Goal: Task Accomplishment & Management: Manage account settings

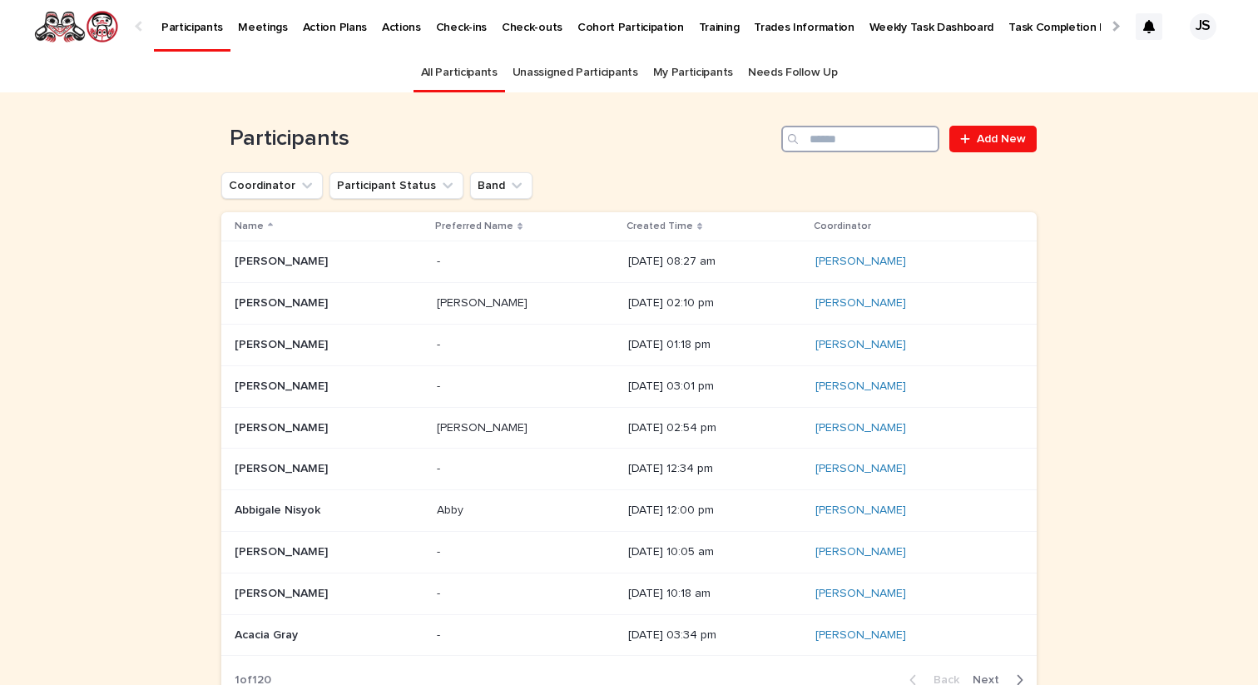
click at [826, 141] on input "Search" at bounding box center [860, 139] width 158 height 27
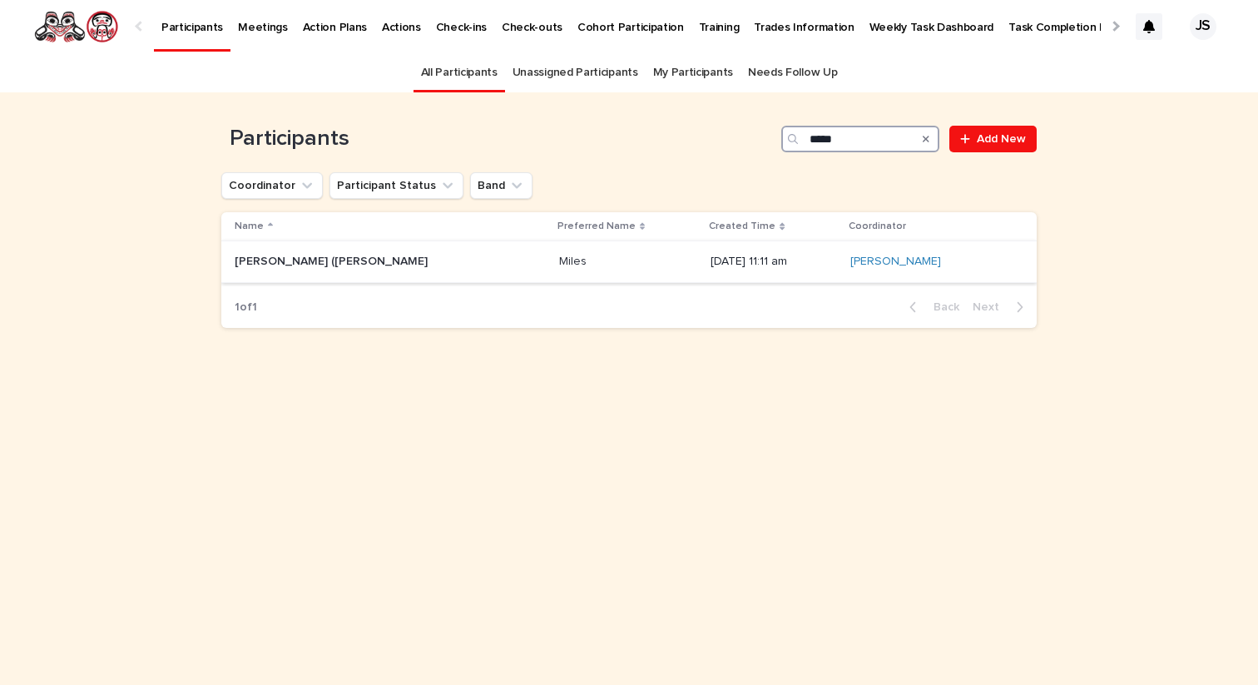
type input "*****"
click at [278, 260] on p "[PERSON_NAME] ([PERSON_NAME]" at bounding box center [333, 259] width 196 height 17
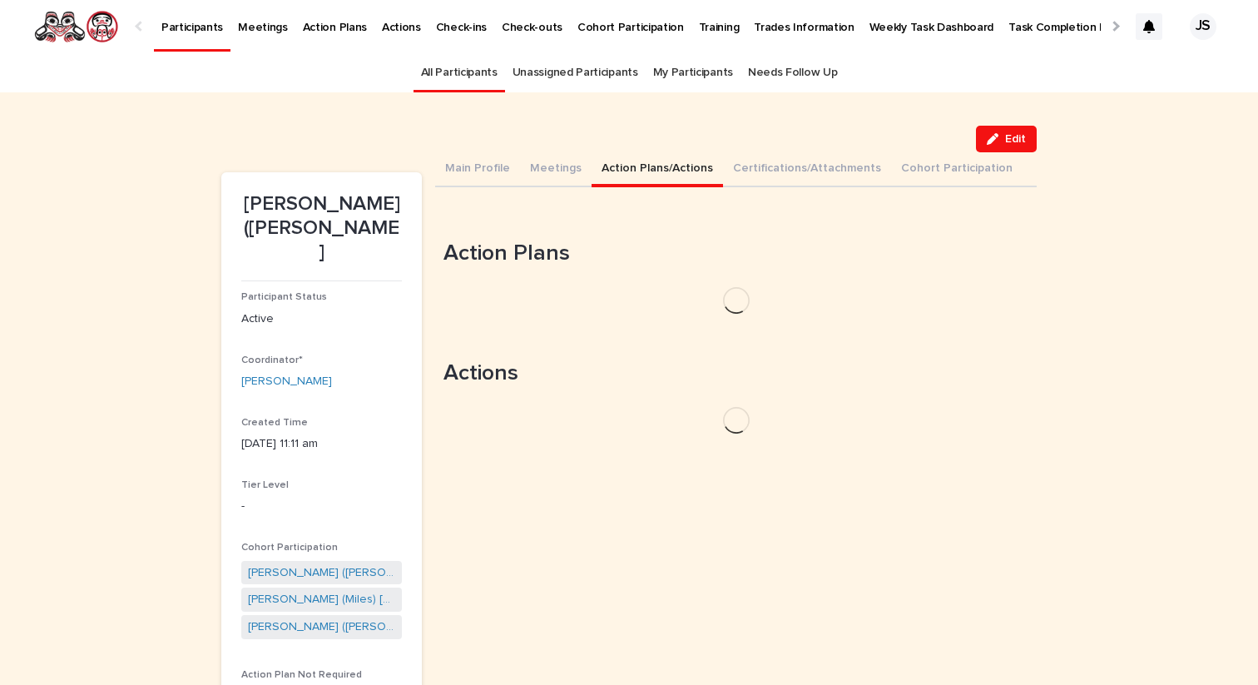
click at [635, 166] on button "Action Plans/Actions" at bounding box center [657, 169] width 131 height 35
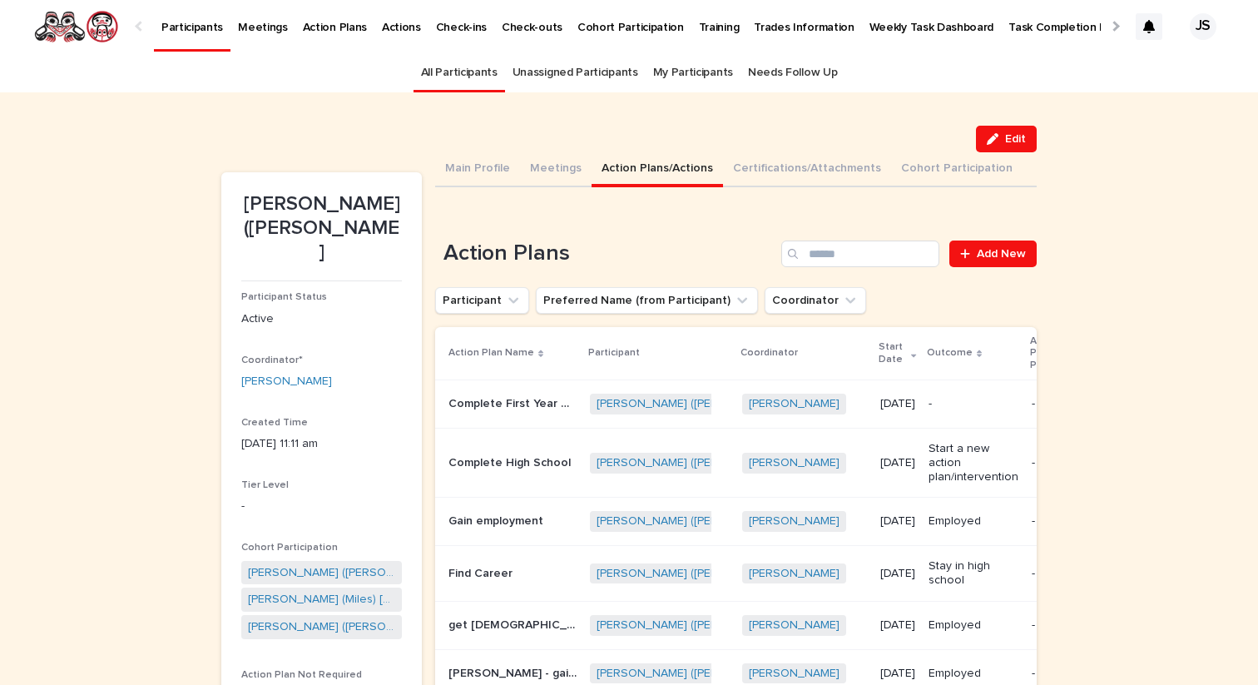
click at [483, 399] on p "Complete First Year University Credit courses" at bounding box center [514, 402] width 131 height 17
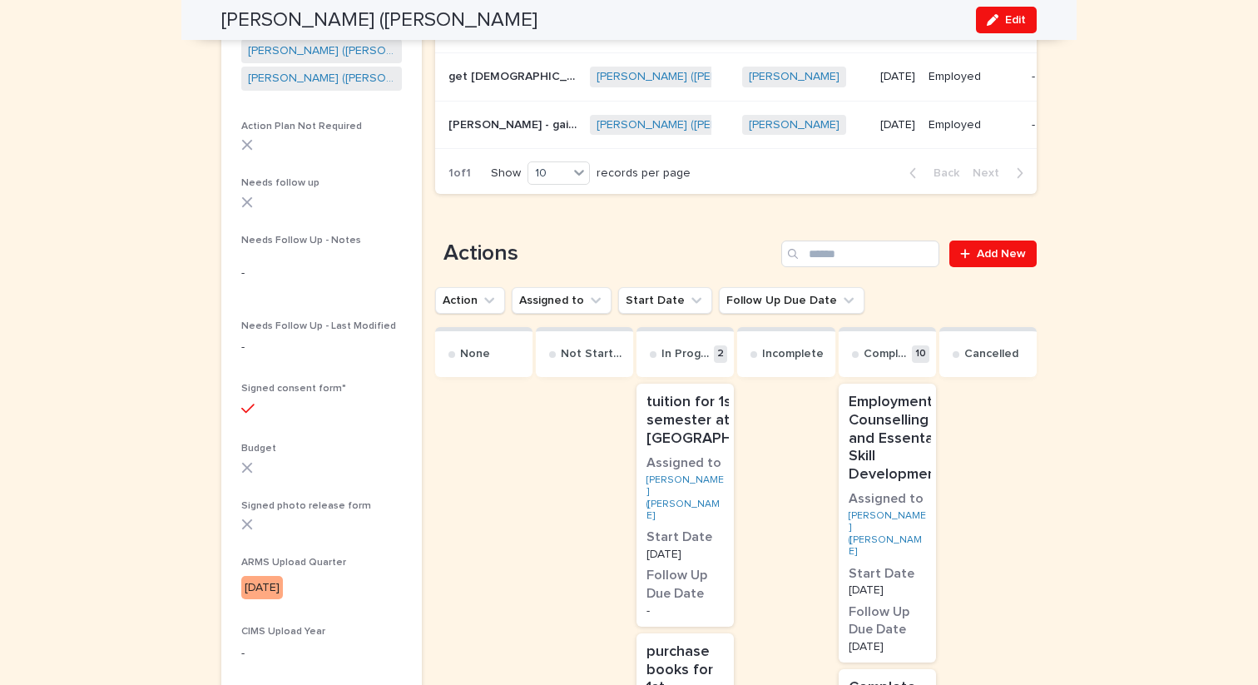
scroll to position [584, 0]
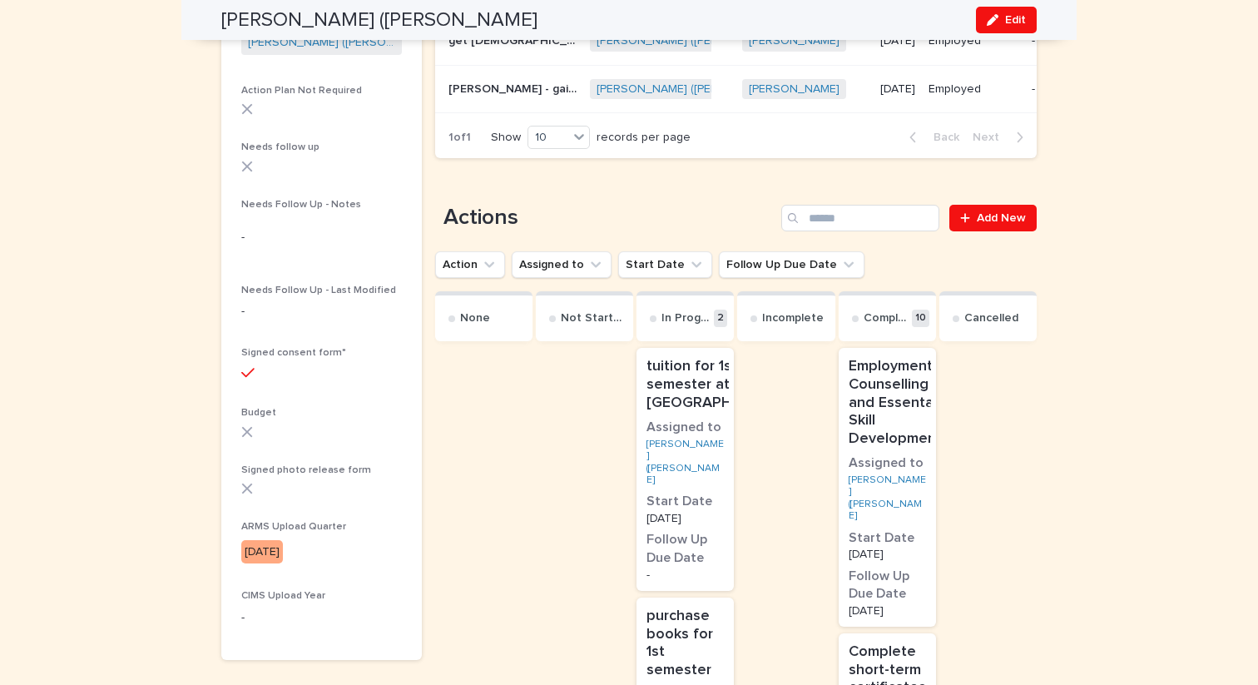
click at [705, 487] on div "tuition for 1st semester at CMC Assigned to [PERSON_NAME] (Miles) [PERSON_NAME]…" at bounding box center [685, 469] width 97 height 243
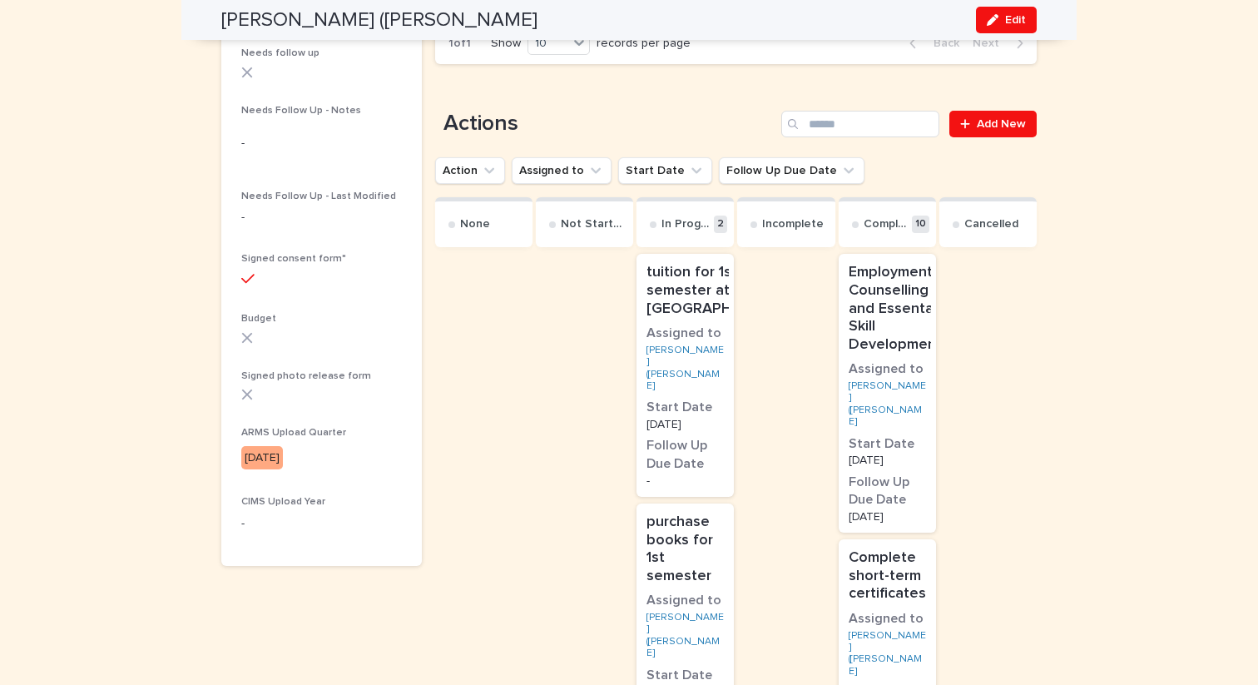
scroll to position [797, 0]
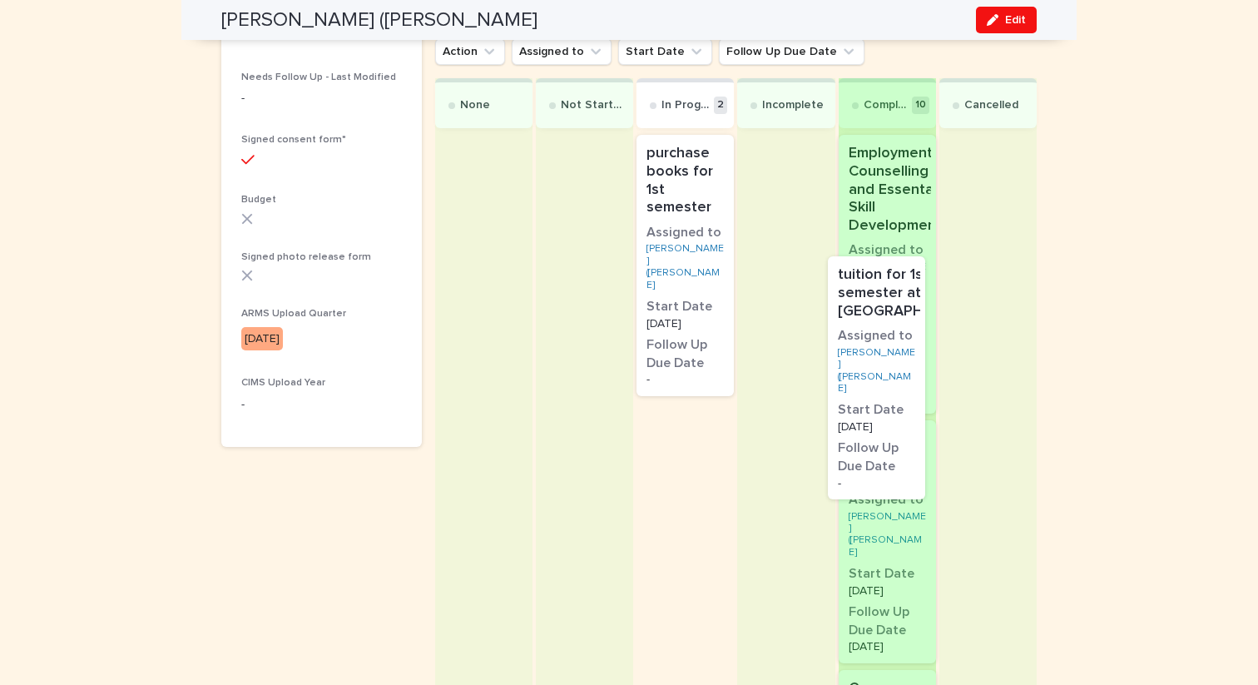
drag, startPoint x: 710, startPoint y: 270, endPoint x: 908, endPoint y: 384, distance: 228.1
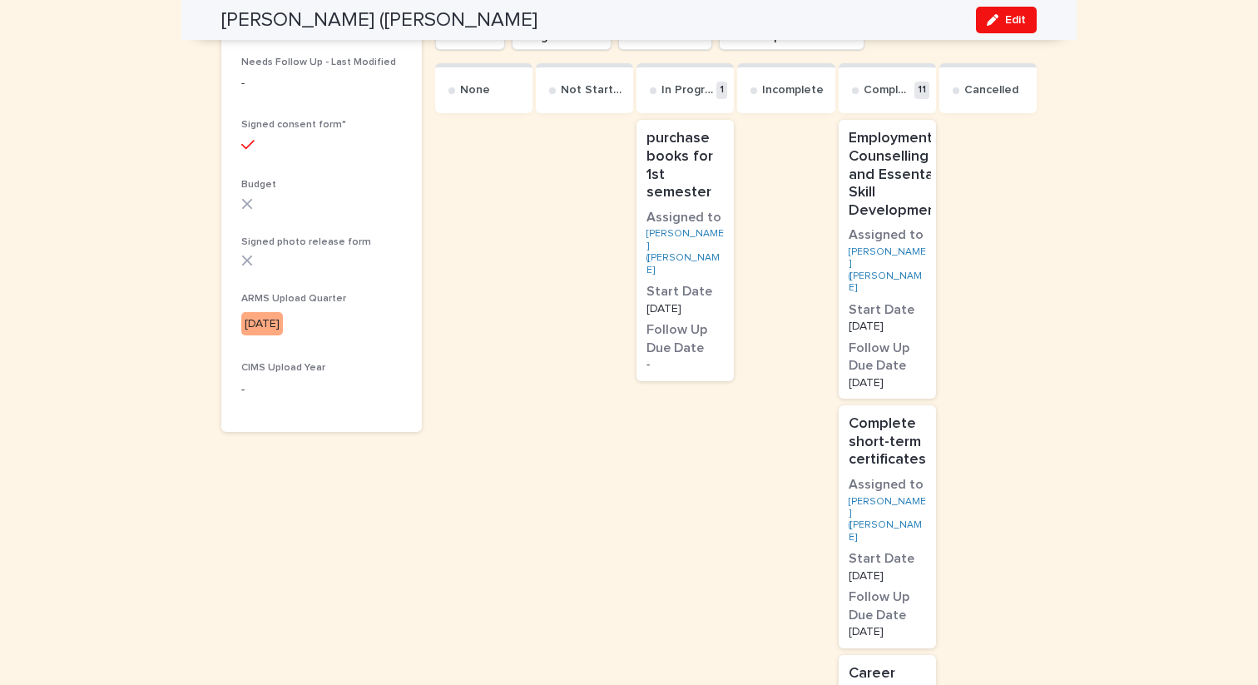
scroll to position [813, 0]
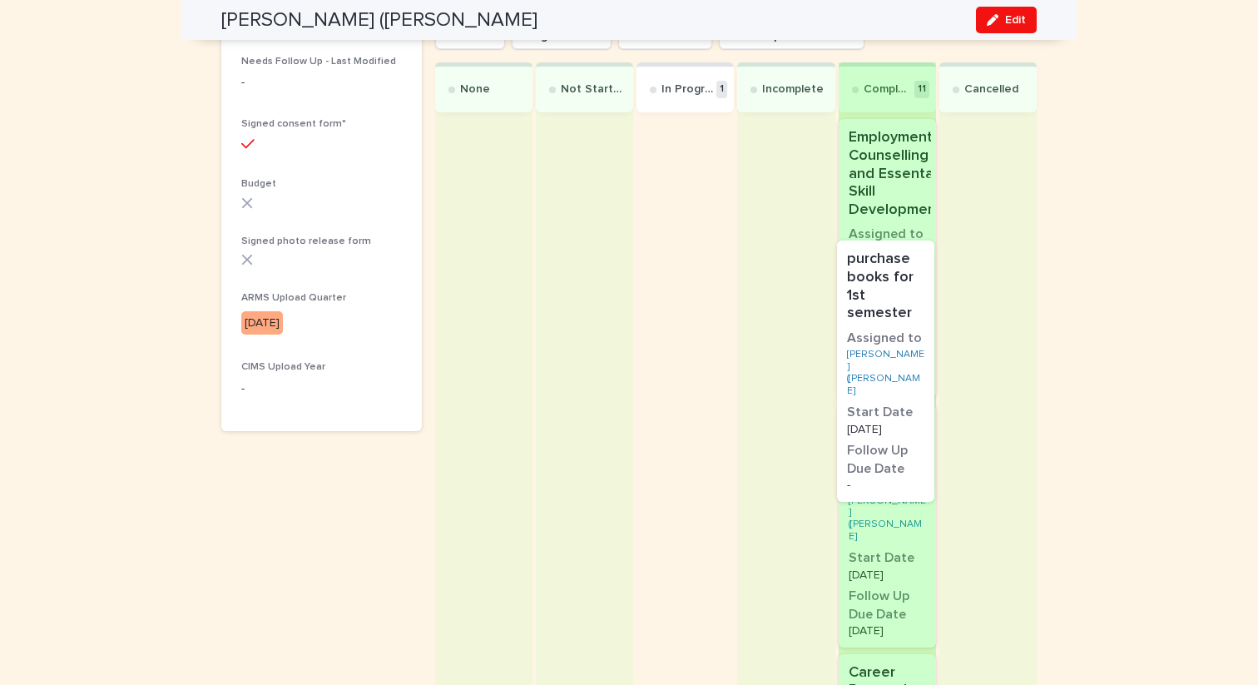
drag, startPoint x: 711, startPoint y: 273, endPoint x: 917, endPoint y: 396, distance: 239.6
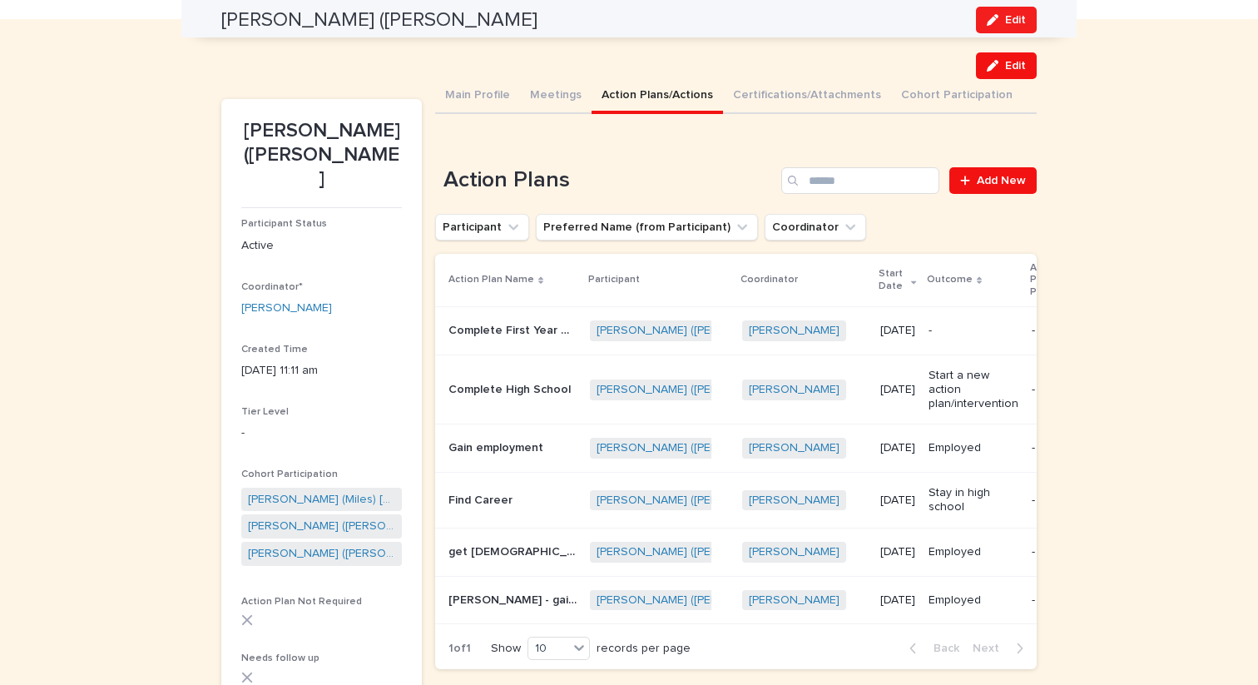
scroll to position [0, 0]
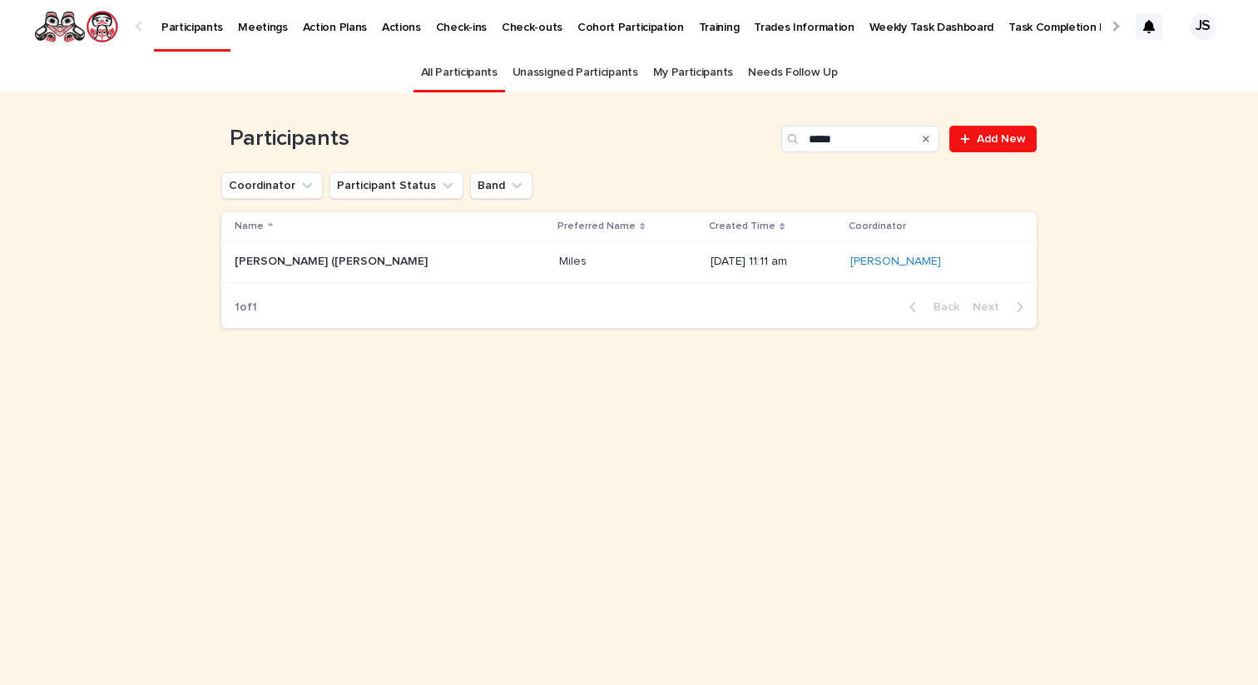
click at [196, 31] on p "Participants" at bounding box center [192, 17] width 62 height 35
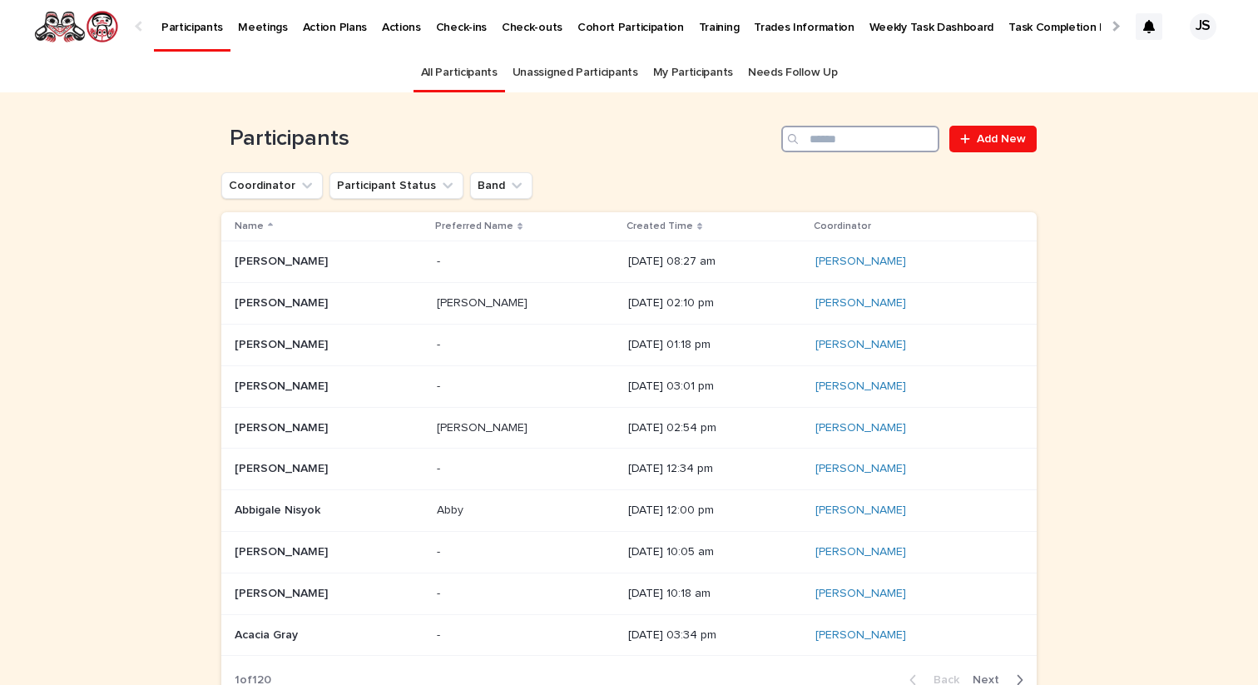
click at [856, 151] on input "Search" at bounding box center [860, 139] width 158 height 27
type input "*"
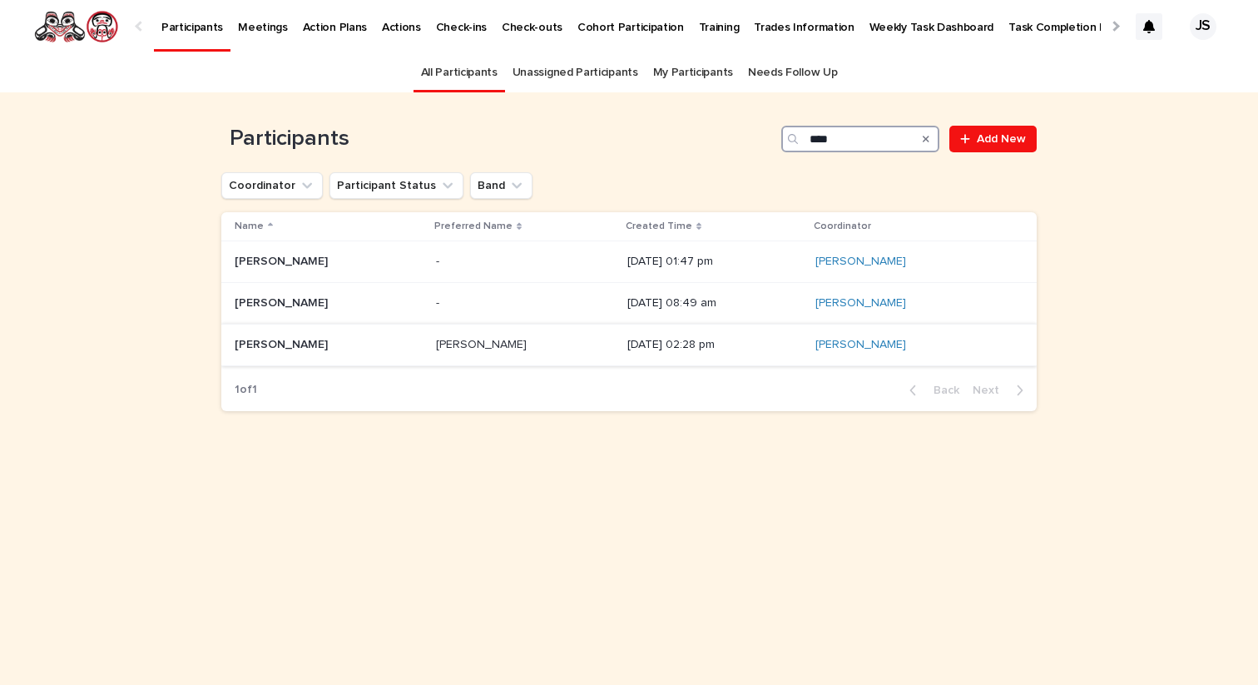
type input "****"
click at [270, 350] on p "[PERSON_NAME]" at bounding box center [283, 343] width 97 height 17
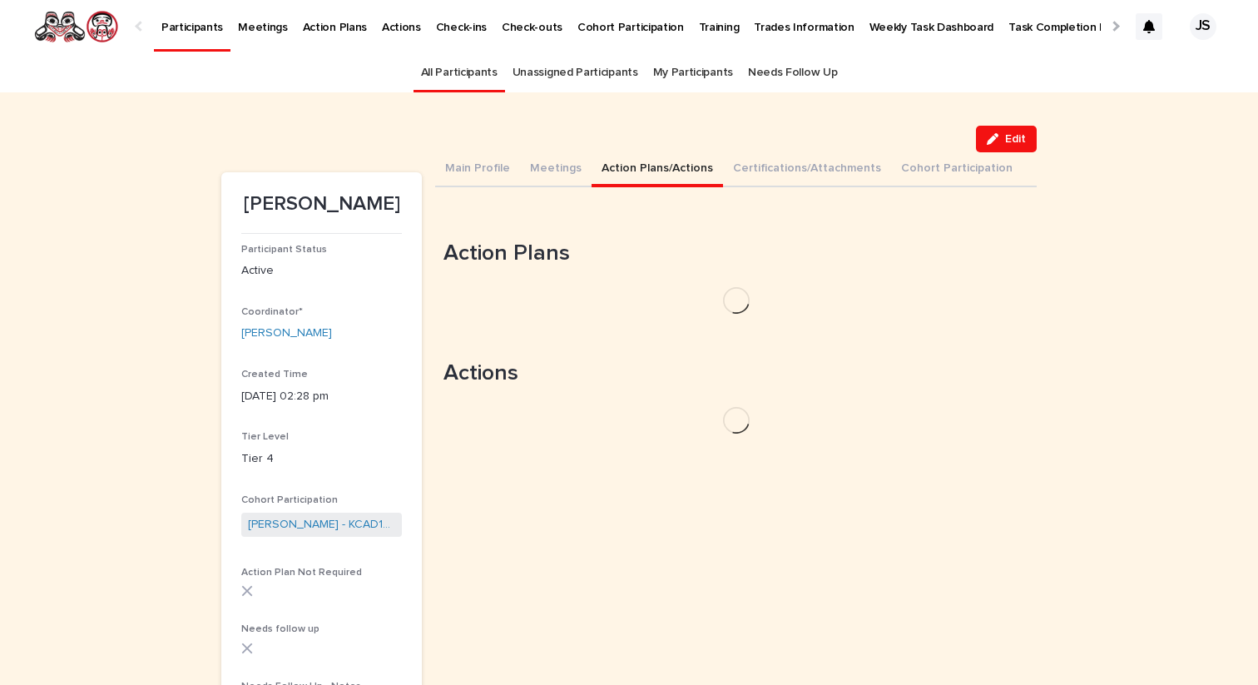
click at [668, 161] on button "Action Plans/Actions" at bounding box center [657, 169] width 131 height 35
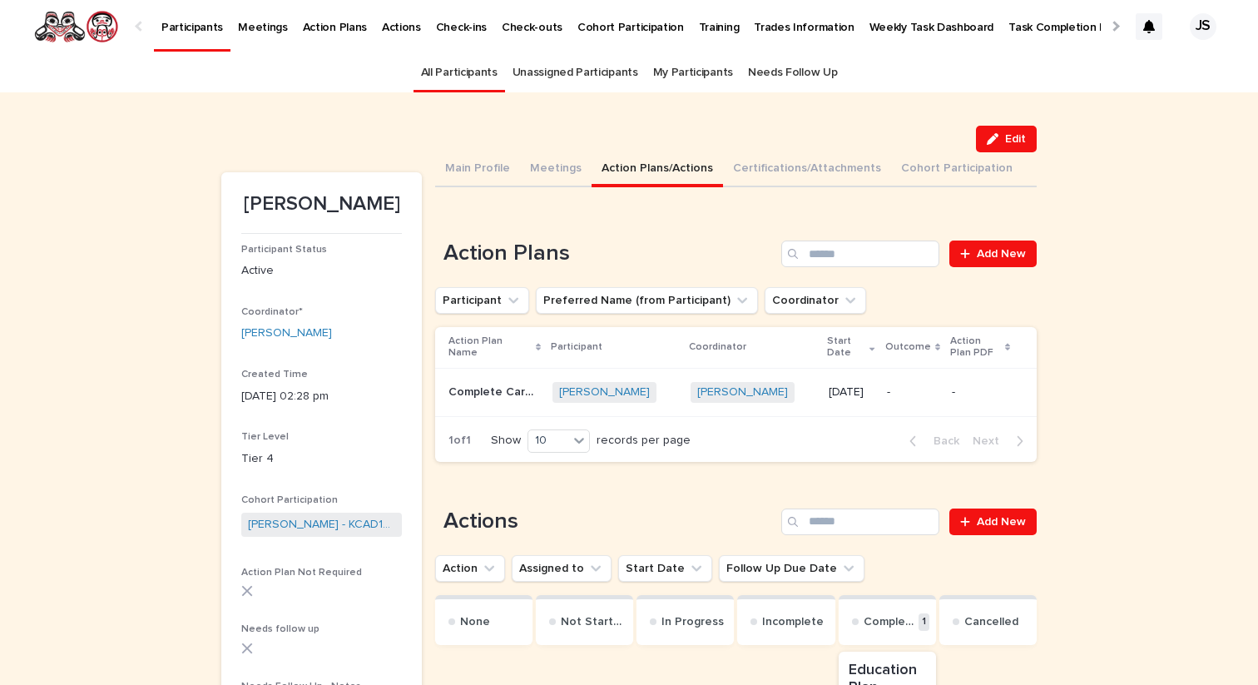
click at [188, 37] on link "Participants" at bounding box center [192, 24] width 77 height 49
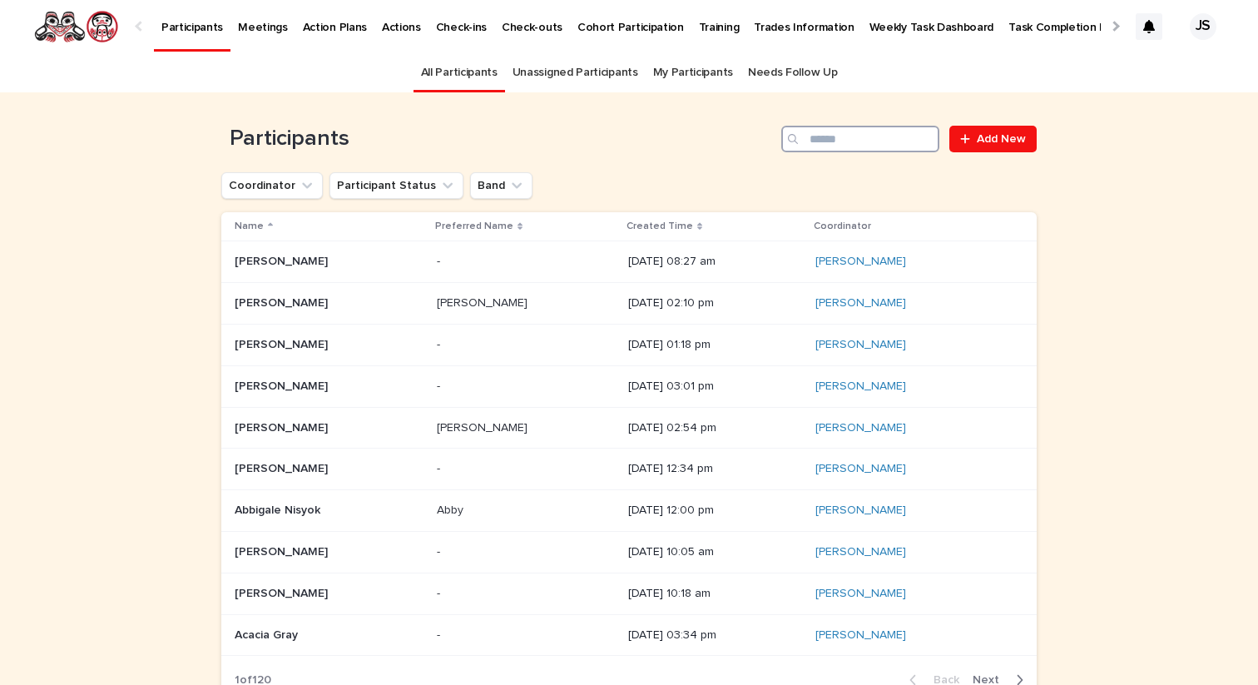
click at [851, 150] on input "Search" at bounding box center [860, 139] width 158 height 27
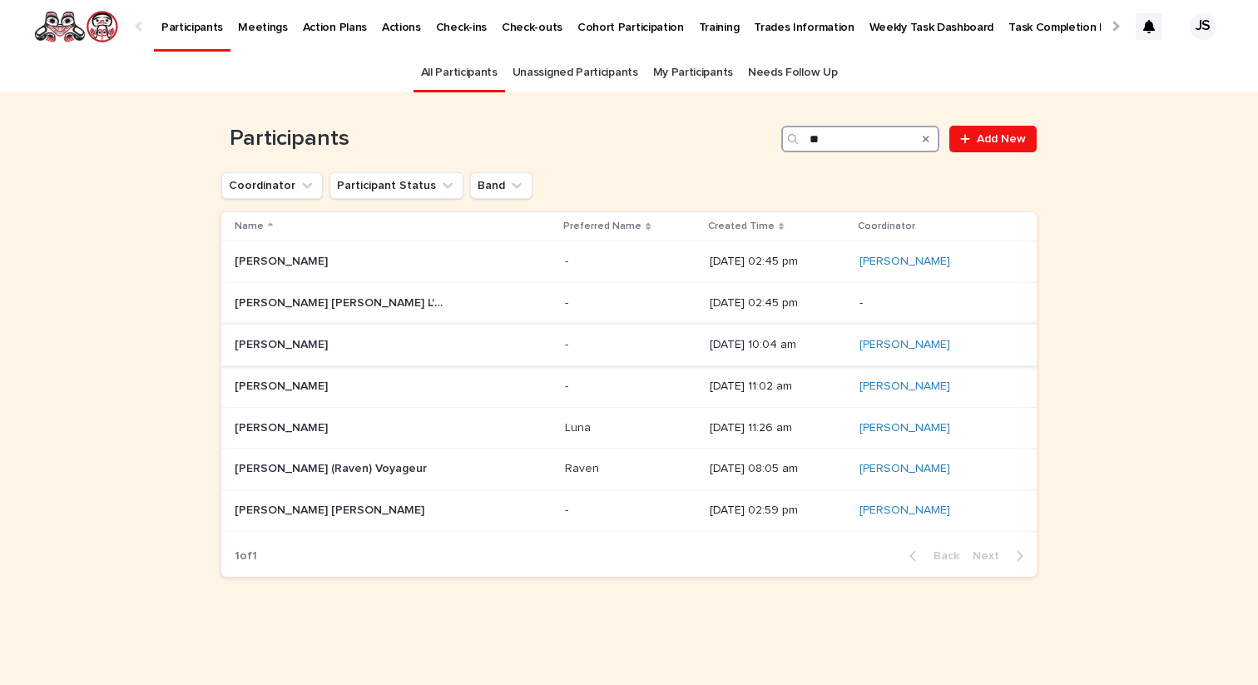
type input "*"
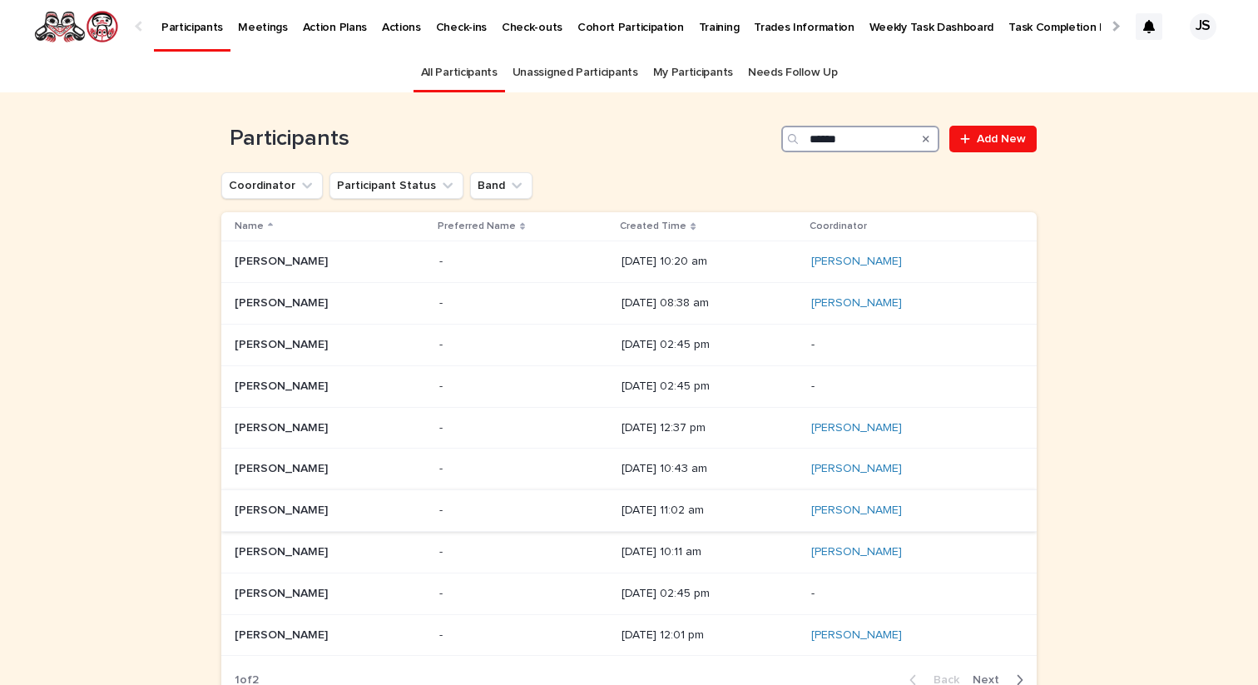
type input "******"
click at [268, 507] on p "[PERSON_NAME]" at bounding box center [283, 508] width 97 height 17
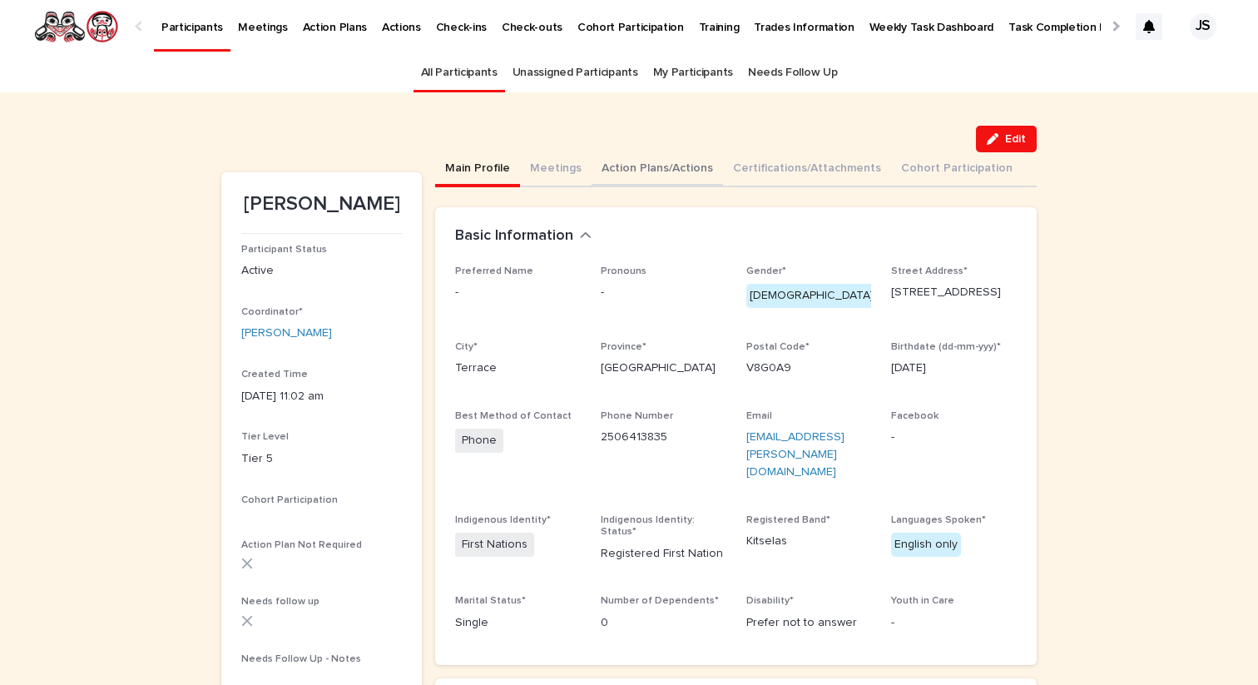
click at [627, 176] on button "Action Plans/Actions" at bounding box center [657, 169] width 131 height 35
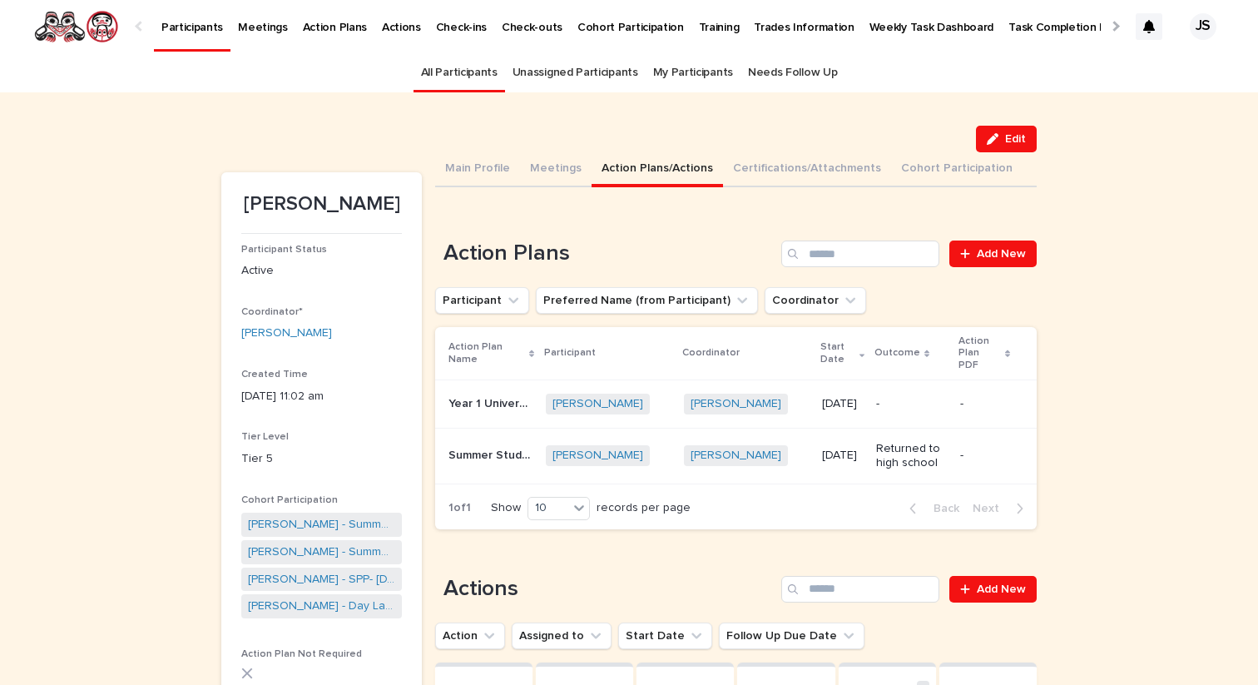
click at [480, 394] on p "Year 1 University Entrance Program CMTN" at bounding box center [492, 402] width 87 height 17
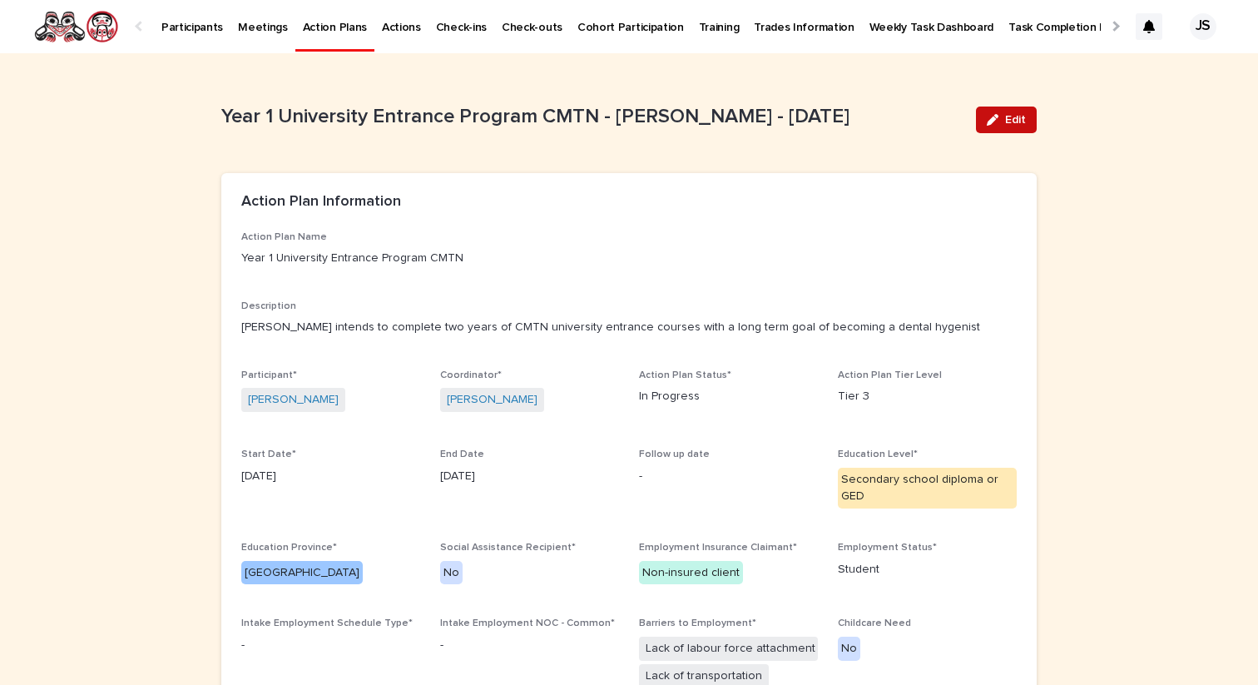
click at [1008, 121] on span "Edit" at bounding box center [1015, 120] width 21 height 12
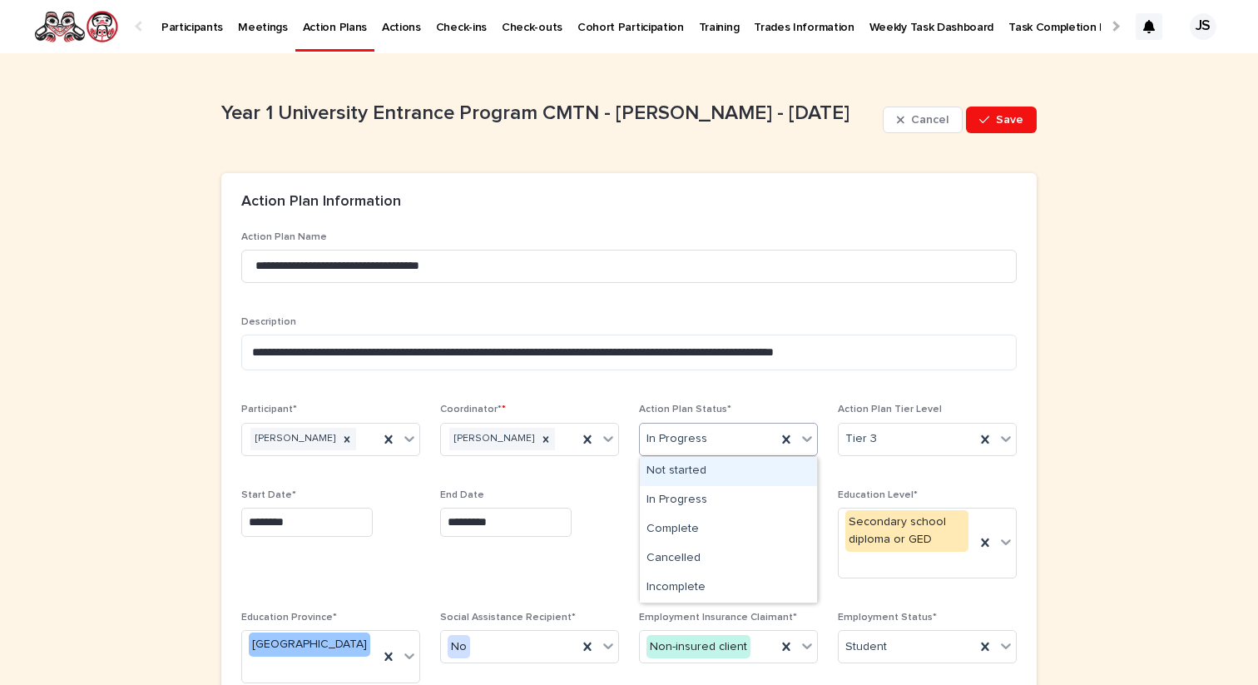
click at [745, 445] on div "In Progress" at bounding box center [708, 438] width 136 height 27
click at [682, 530] on div "Complete" at bounding box center [728, 529] width 177 height 29
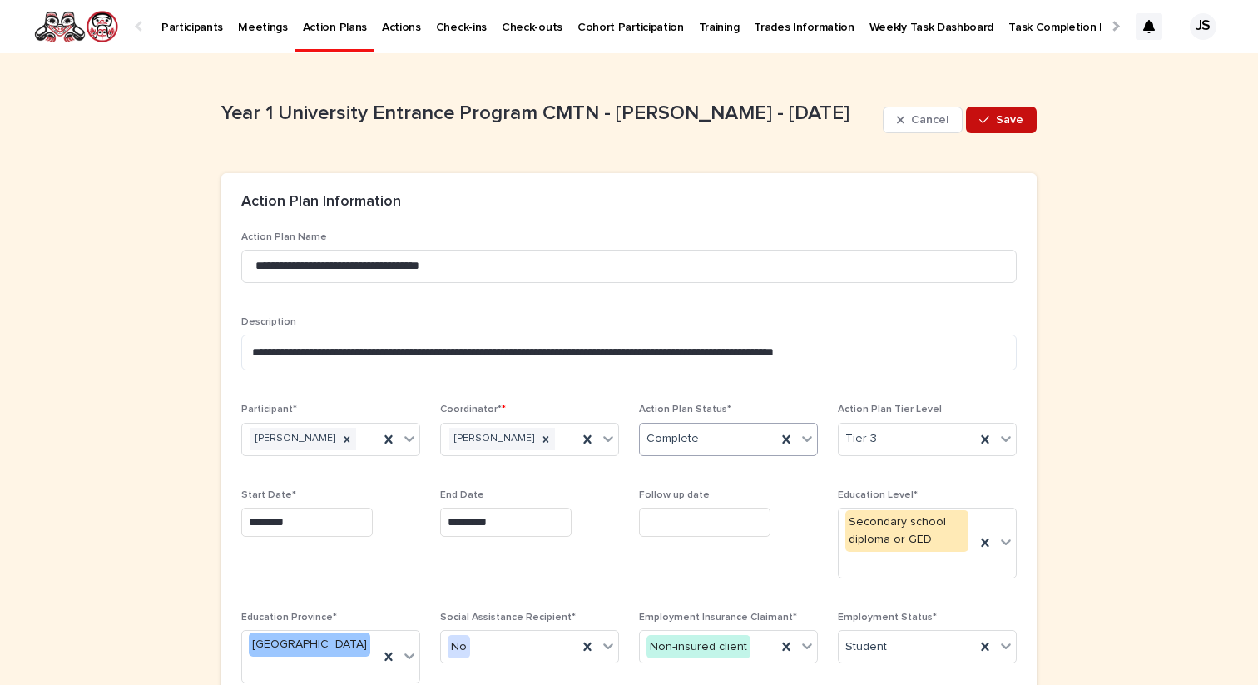
click at [996, 120] on div "button" at bounding box center [987, 120] width 17 height 12
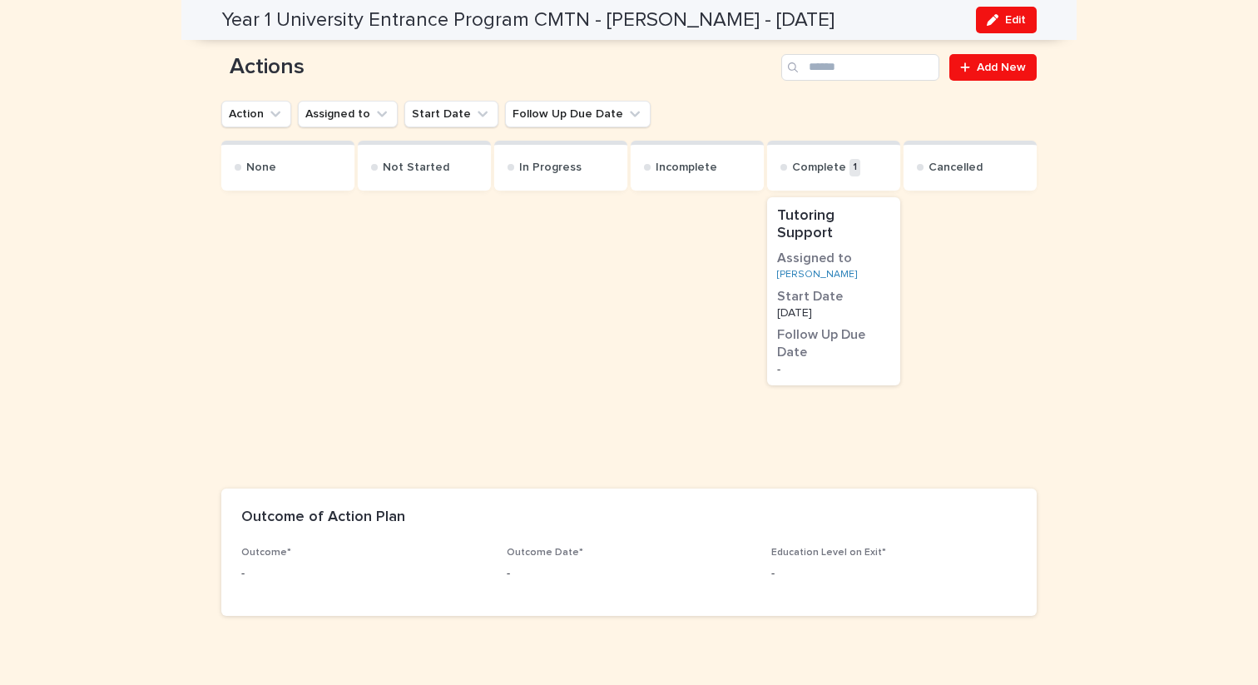
scroll to position [962, 0]
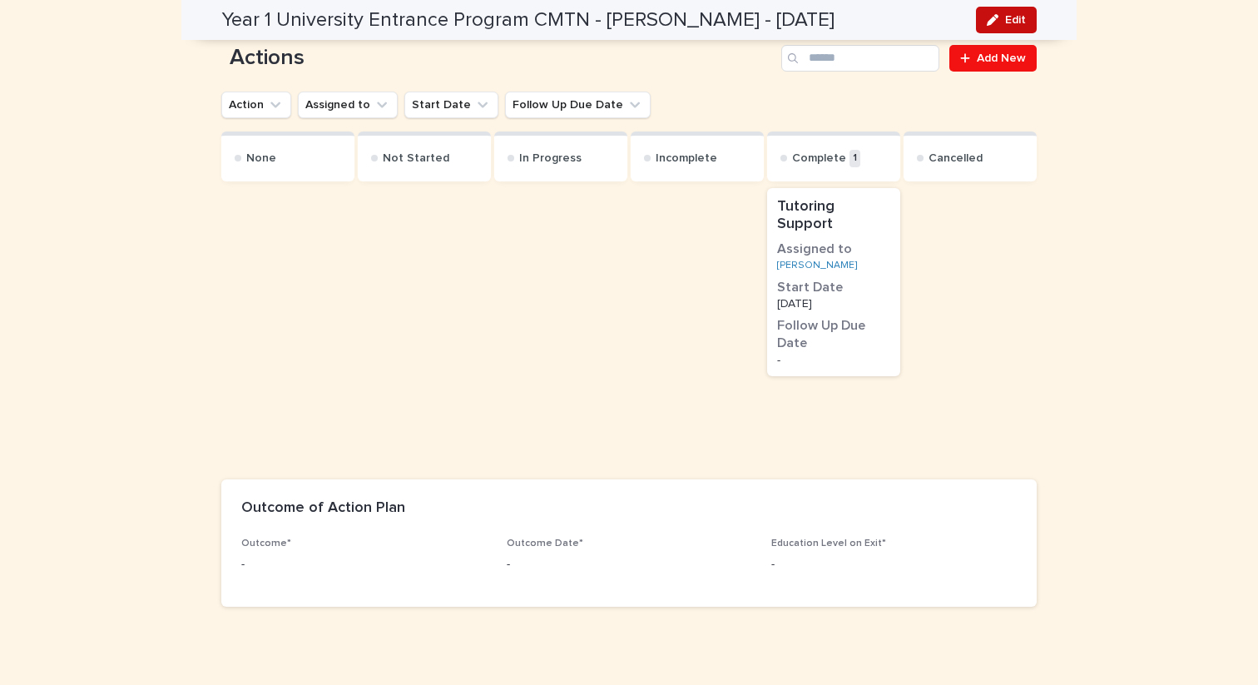
click at [1008, 29] on button "Edit" at bounding box center [1006, 20] width 61 height 27
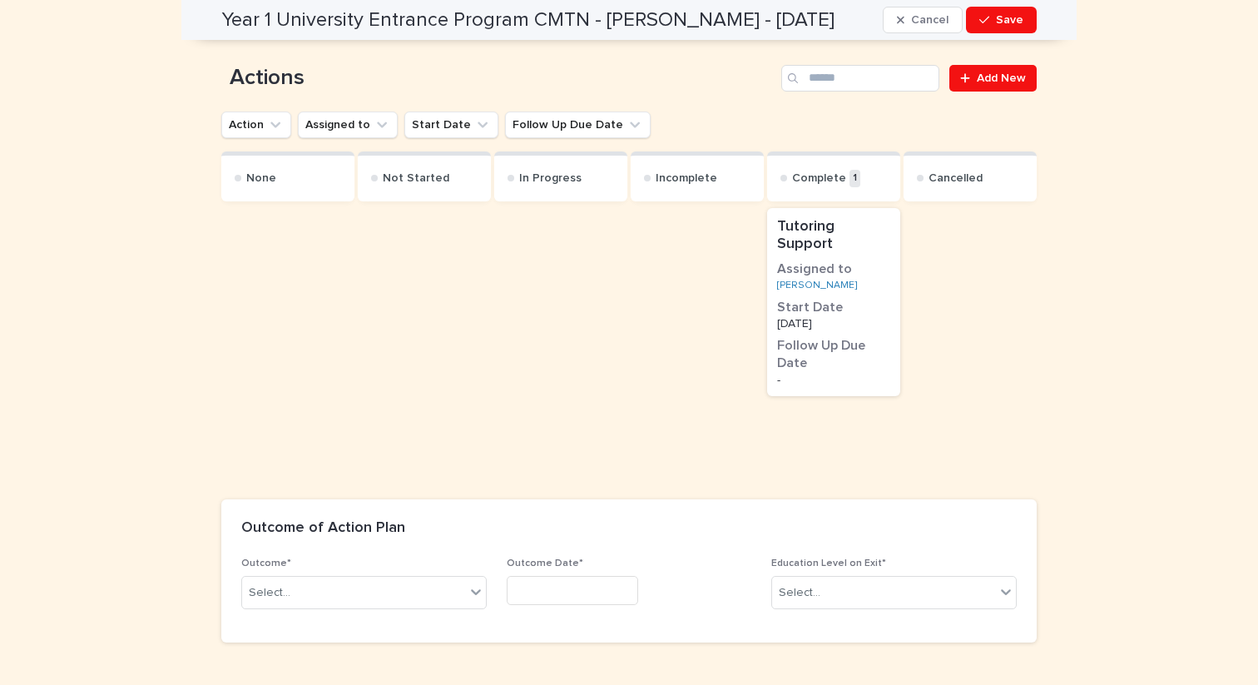
scroll to position [1091, 0]
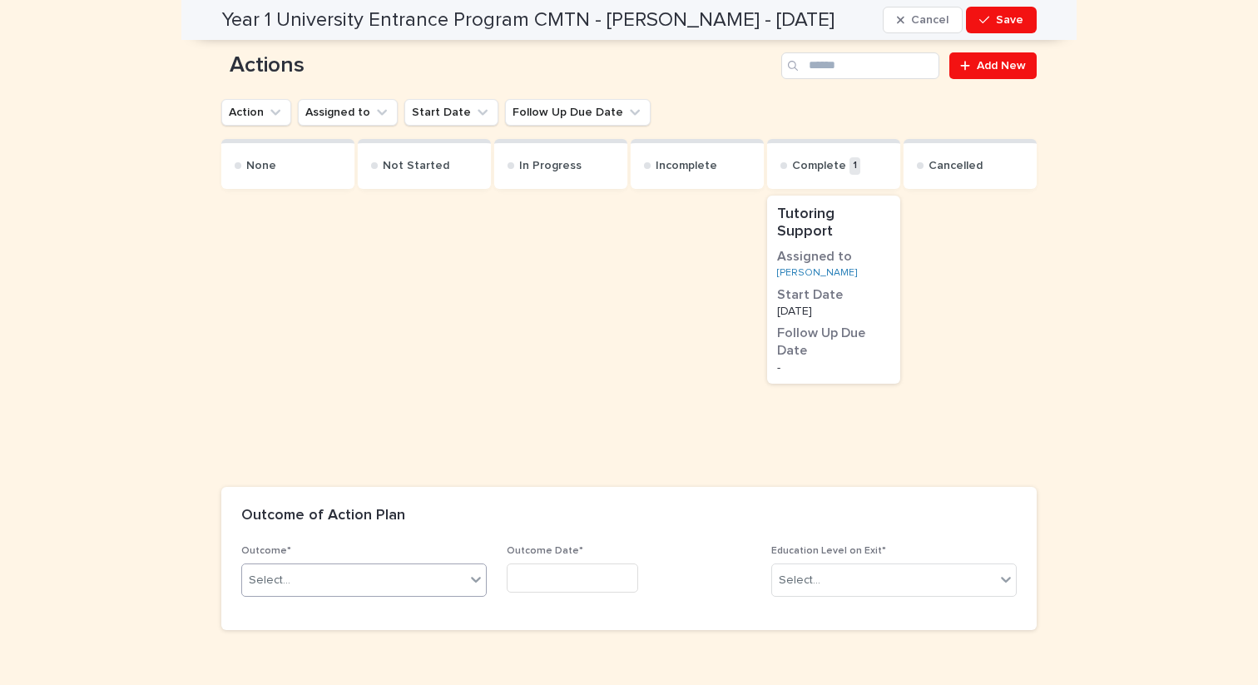
click at [305, 567] on div "Select..." at bounding box center [353, 580] width 223 height 27
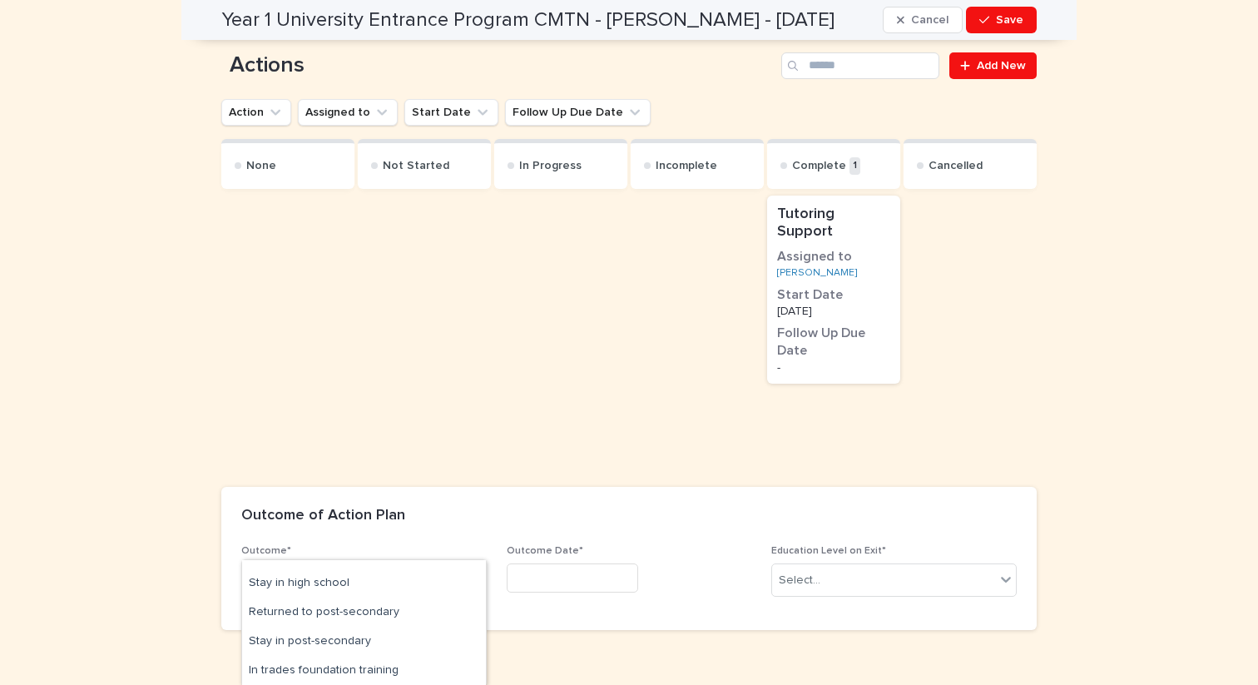
scroll to position [171, 0]
click at [313, 613] on div "Returned to post-secondary" at bounding box center [364, 607] width 244 height 29
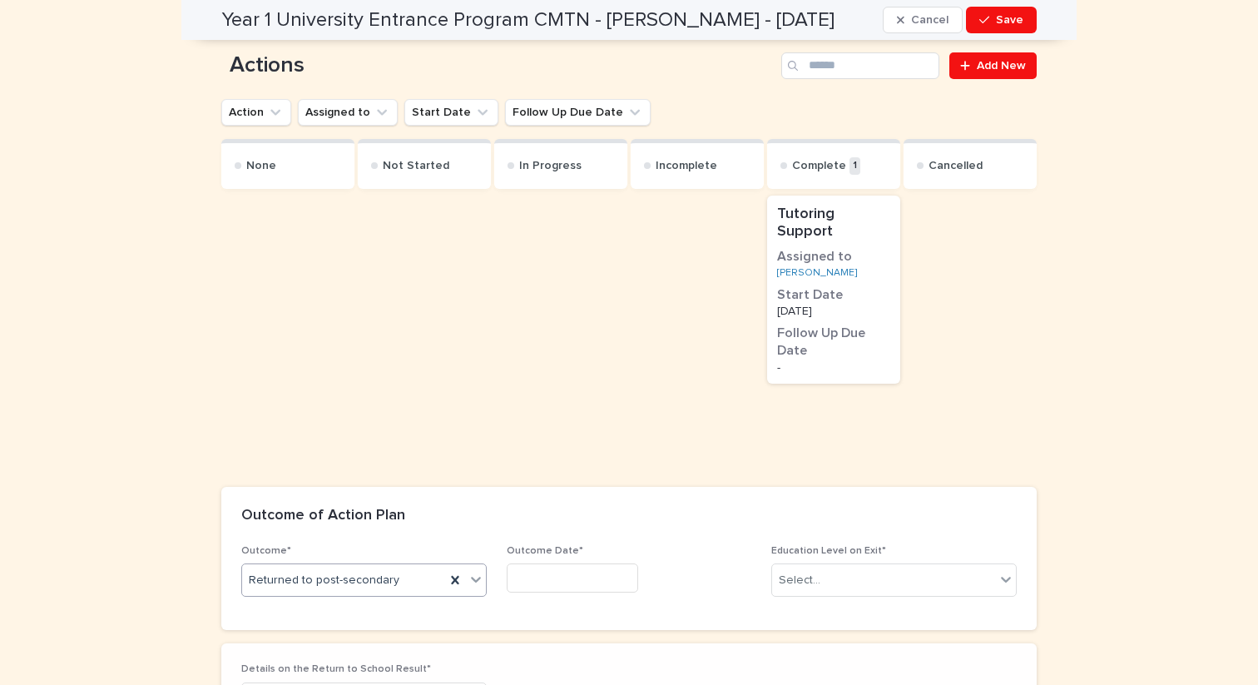
click at [565, 563] on input "text" at bounding box center [572, 577] width 131 height 29
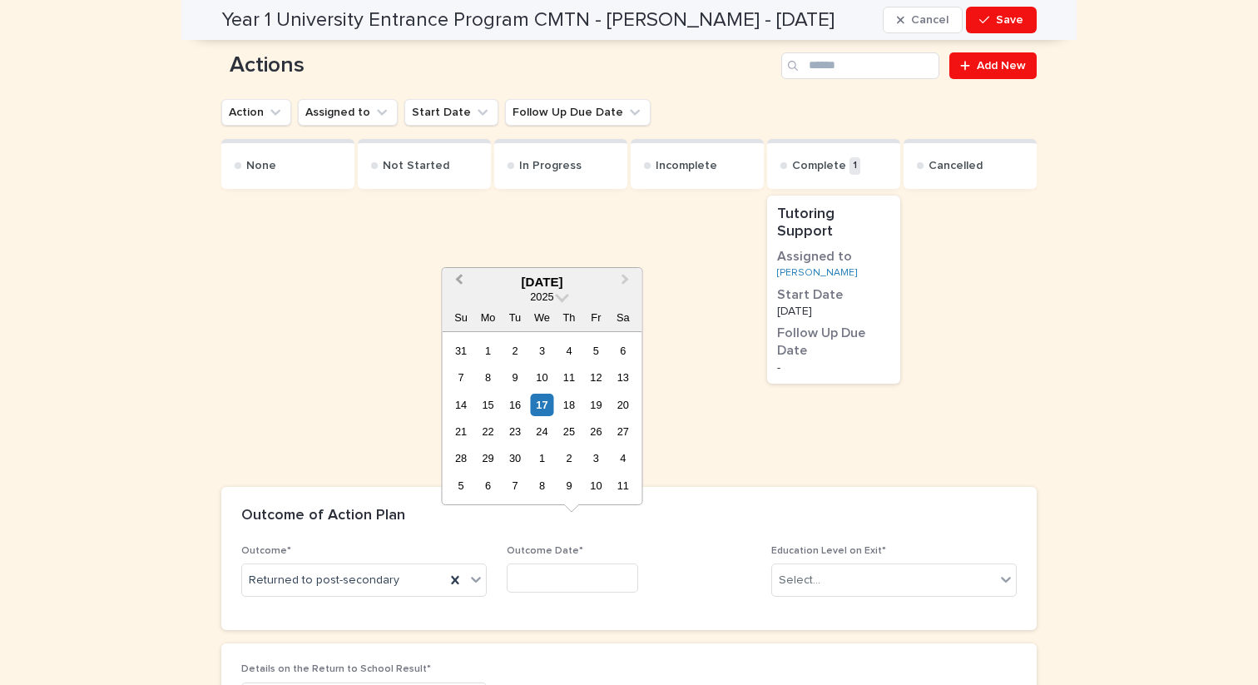
click at [454, 274] on button "Previous Month" at bounding box center [457, 283] width 27 height 27
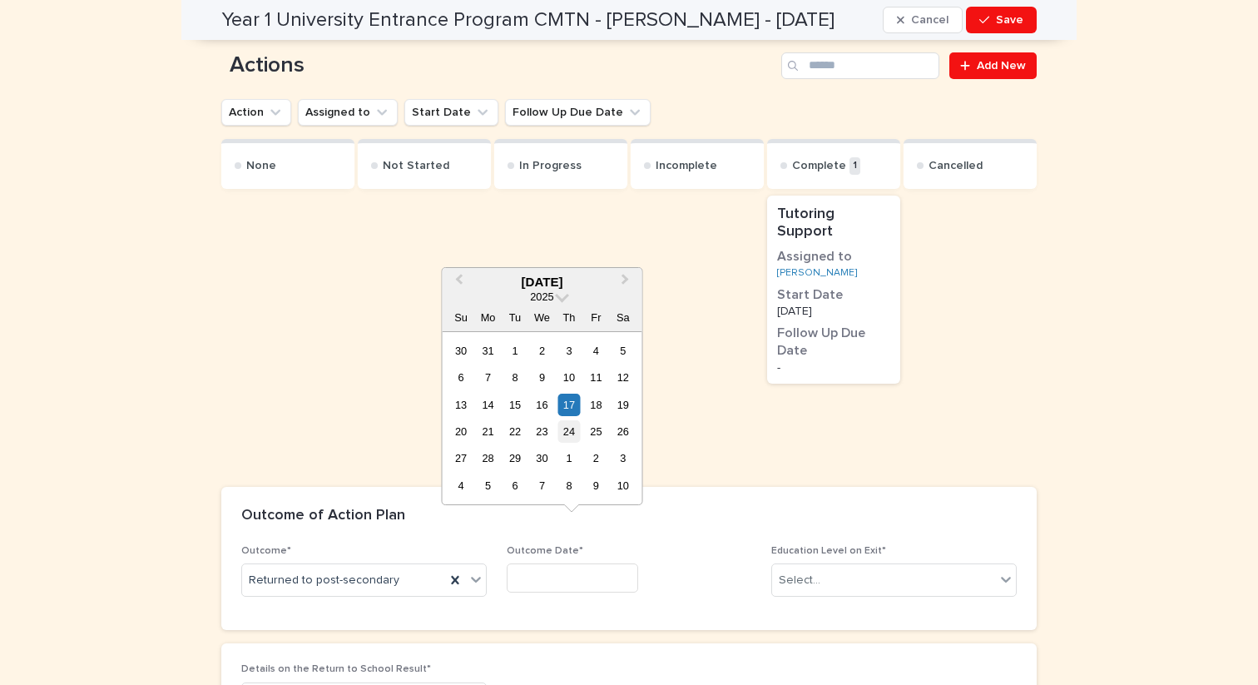
click at [573, 423] on div "24" at bounding box center [569, 431] width 22 height 22
type input "*********"
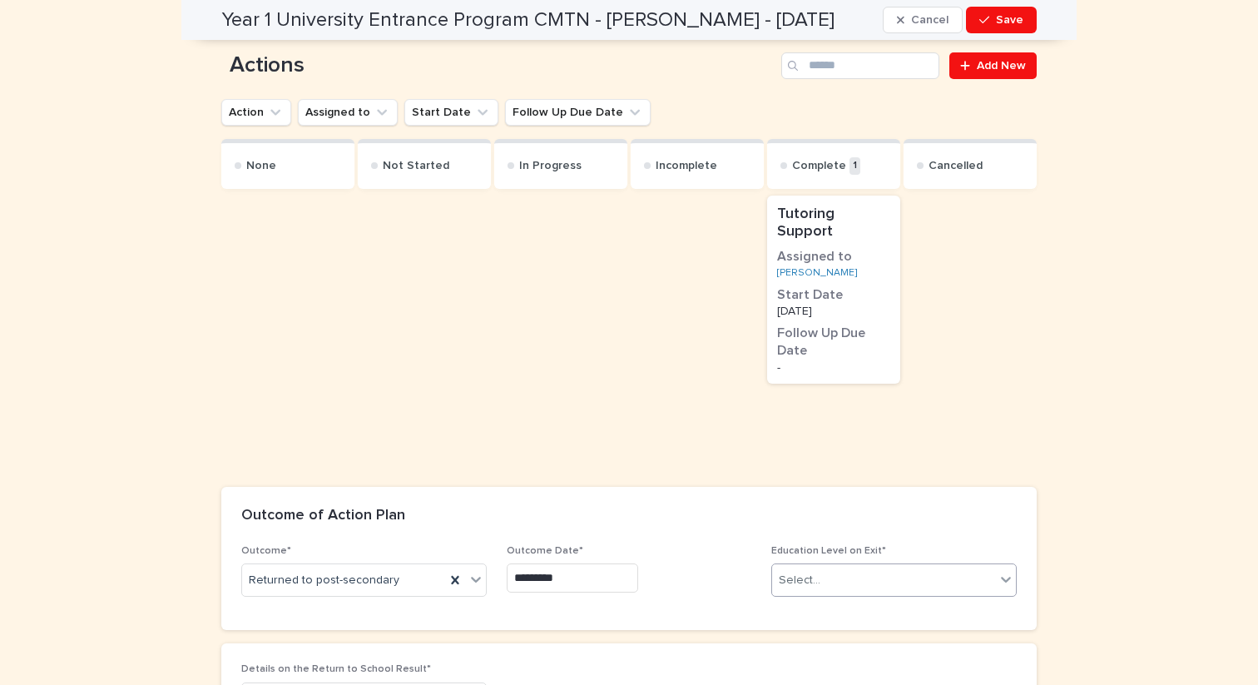
click at [843, 567] on div "Select..." at bounding box center [883, 580] width 223 height 27
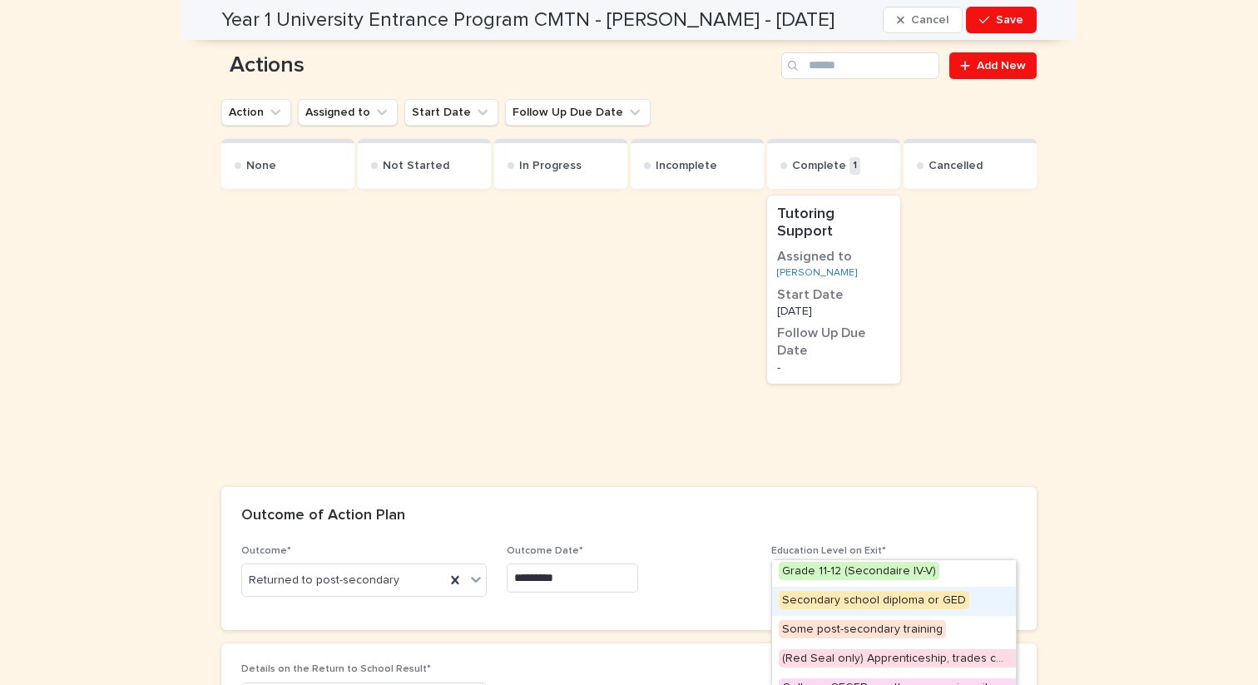
scroll to position [88, 0]
click at [832, 631] on span "Some post-secondary training" at bounding box center [862, 631] width 167 height 18
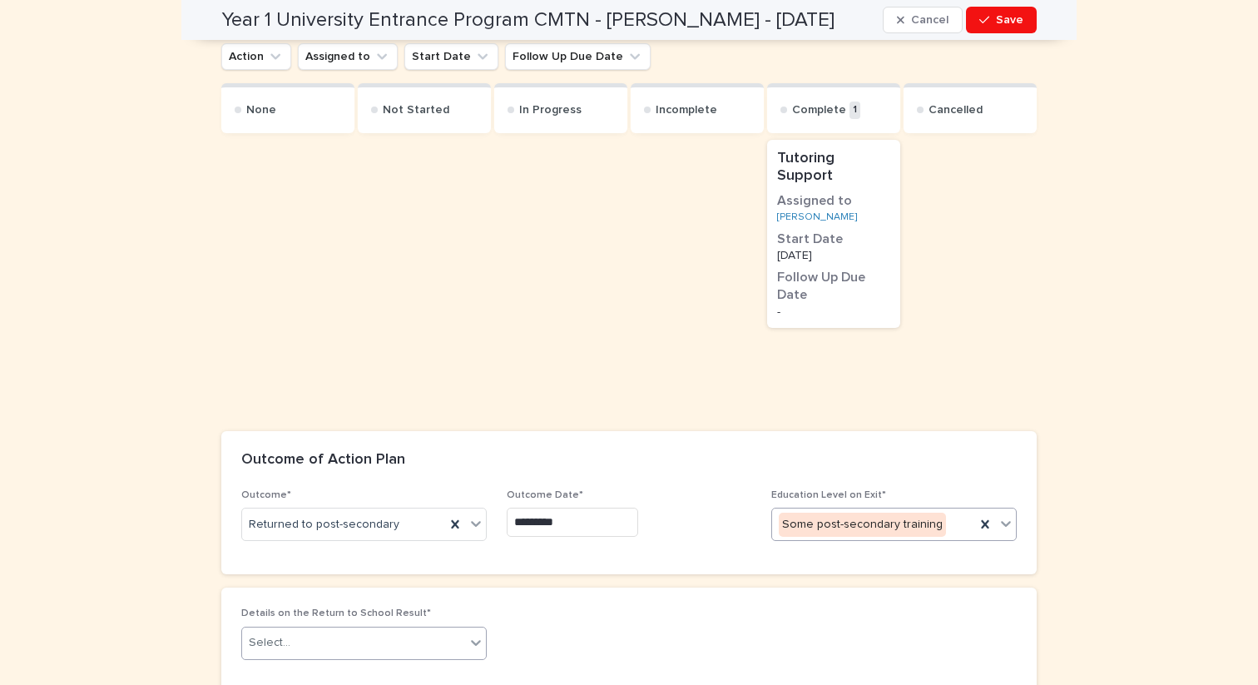
scroll to position [1170, 0]
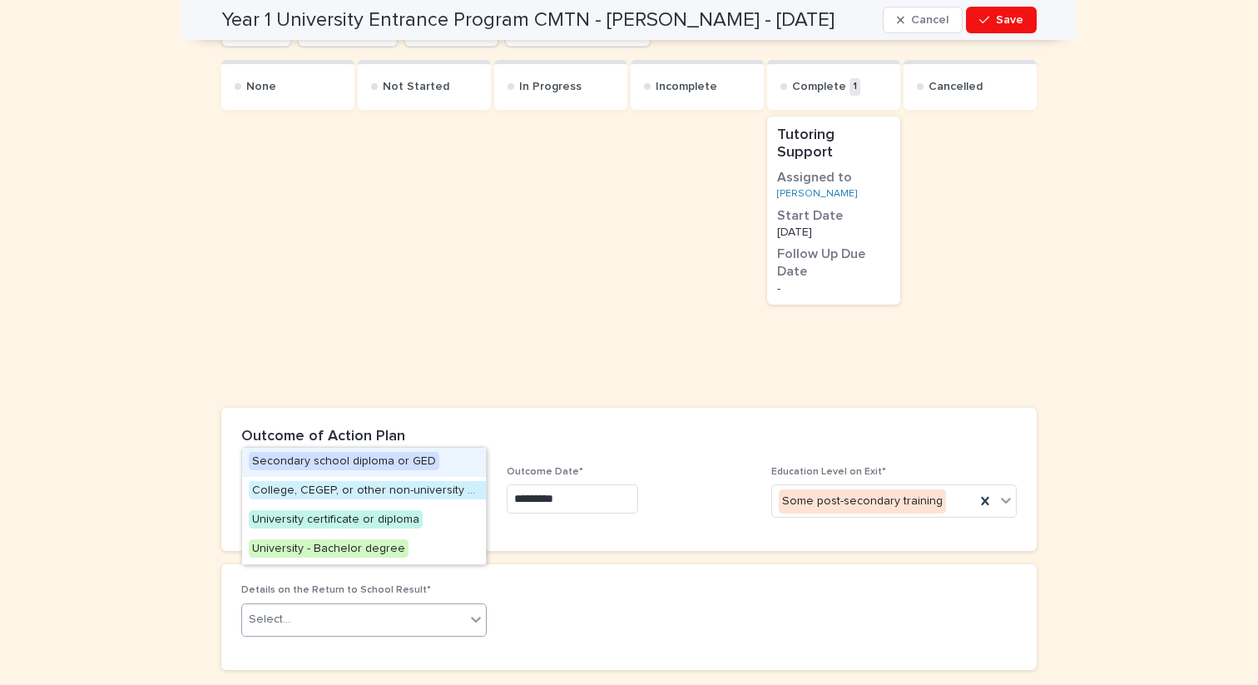
click at [419, 606] on div "Select..." at bounding box center [353, 619] width 223 height 27
click at [352, 491] on span "College, CEGEP, or other non-university certificate or diploma" at bounding box center [416, 490] width 335 height 18
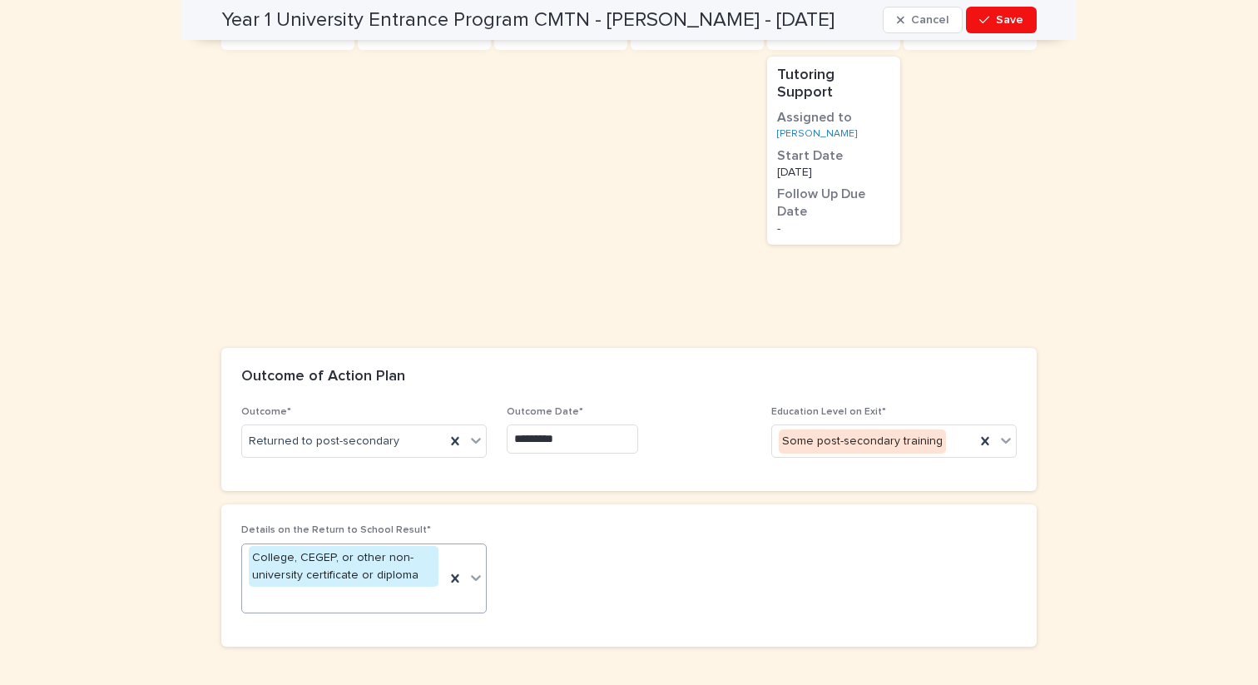
scroll to position [1251, 0]
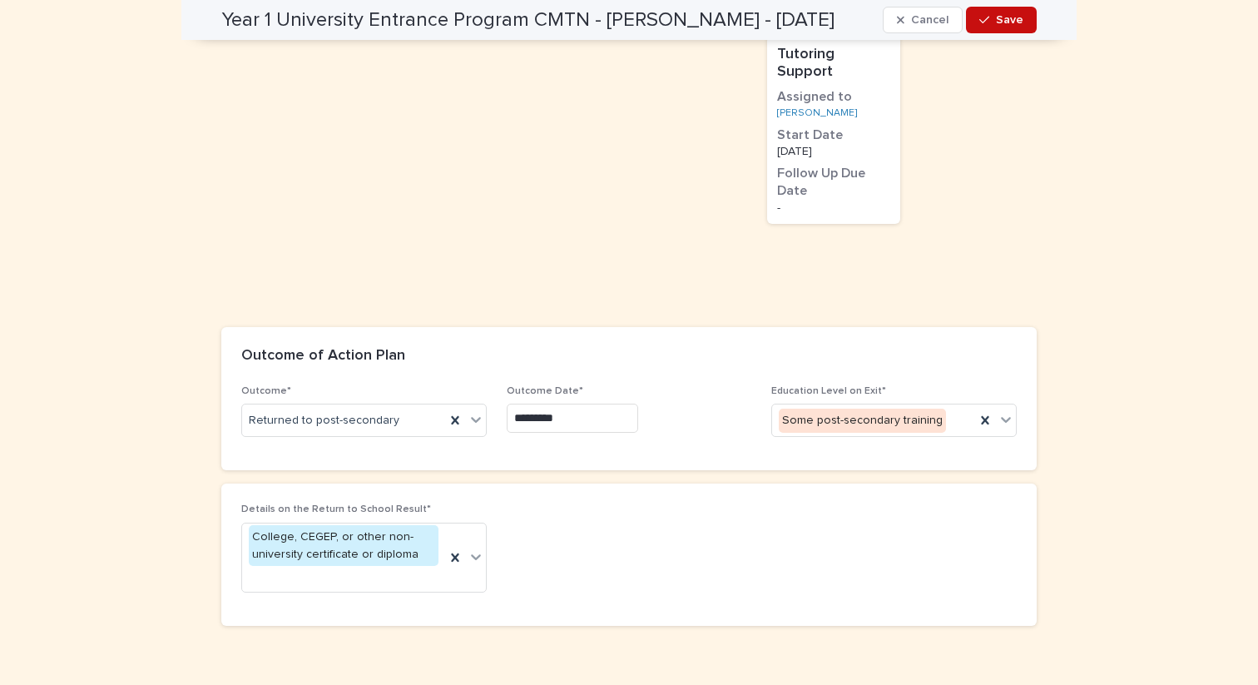
click at [1010, 28] on button "Save" at bounding box center [1001, 20] width 71 height 27
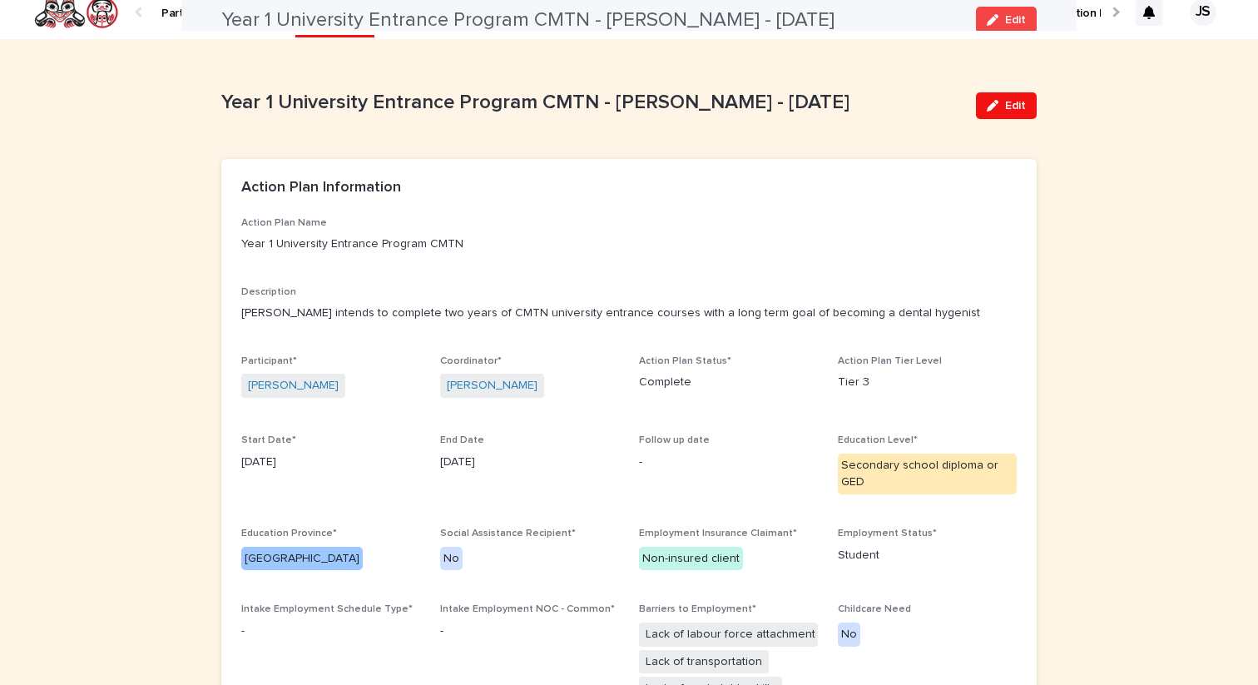
scroll to position [0, 0]
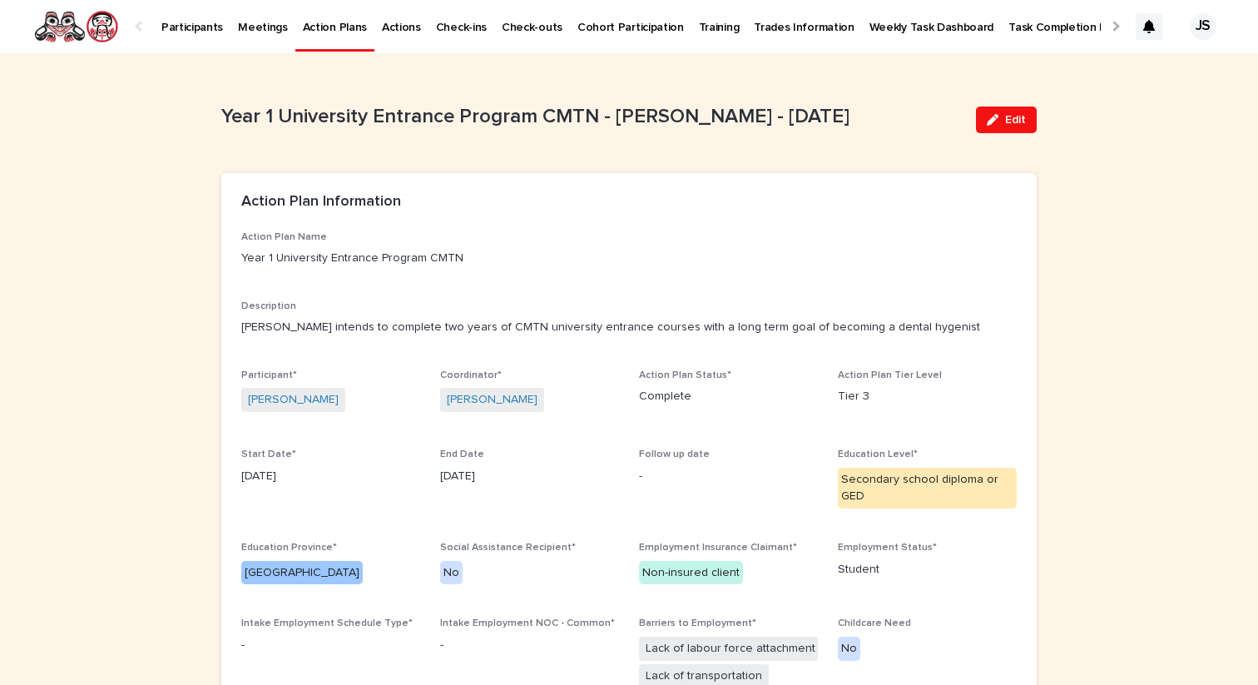
click at [181, 27] on p "Participants" at bounding box center [192, 17] width 62 height 35
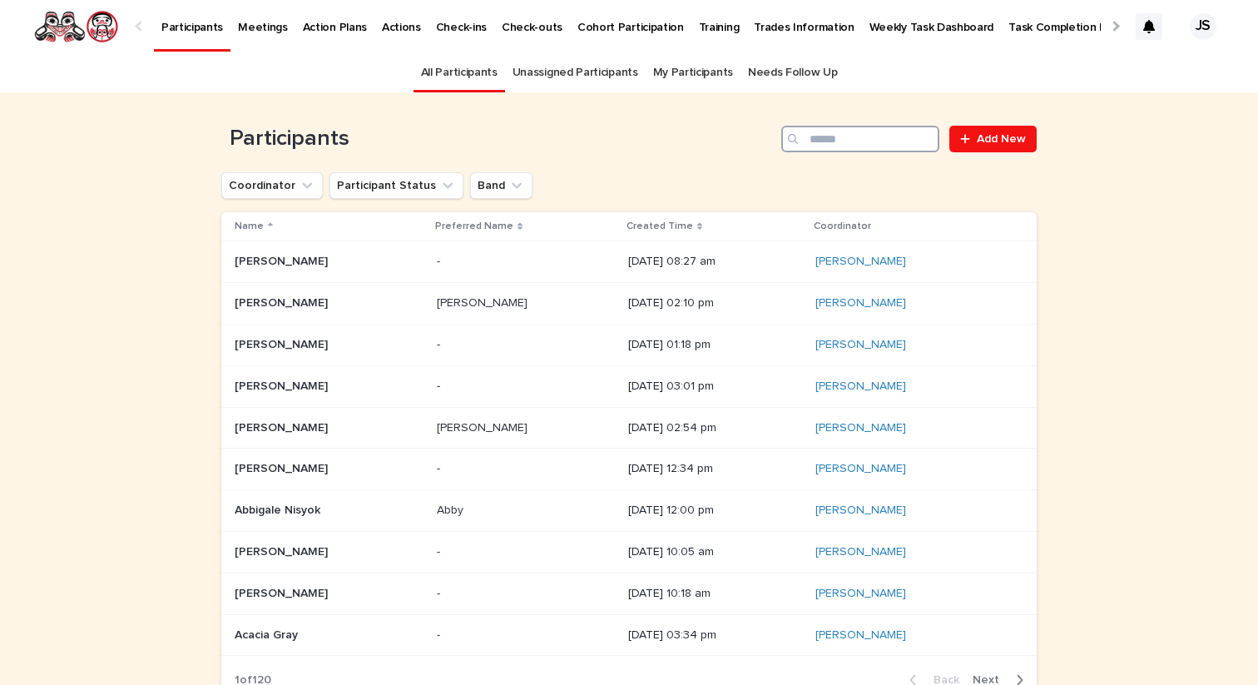
click at [869, 131] on input "Search" at bounding box center [860, 139] width 158 height 27
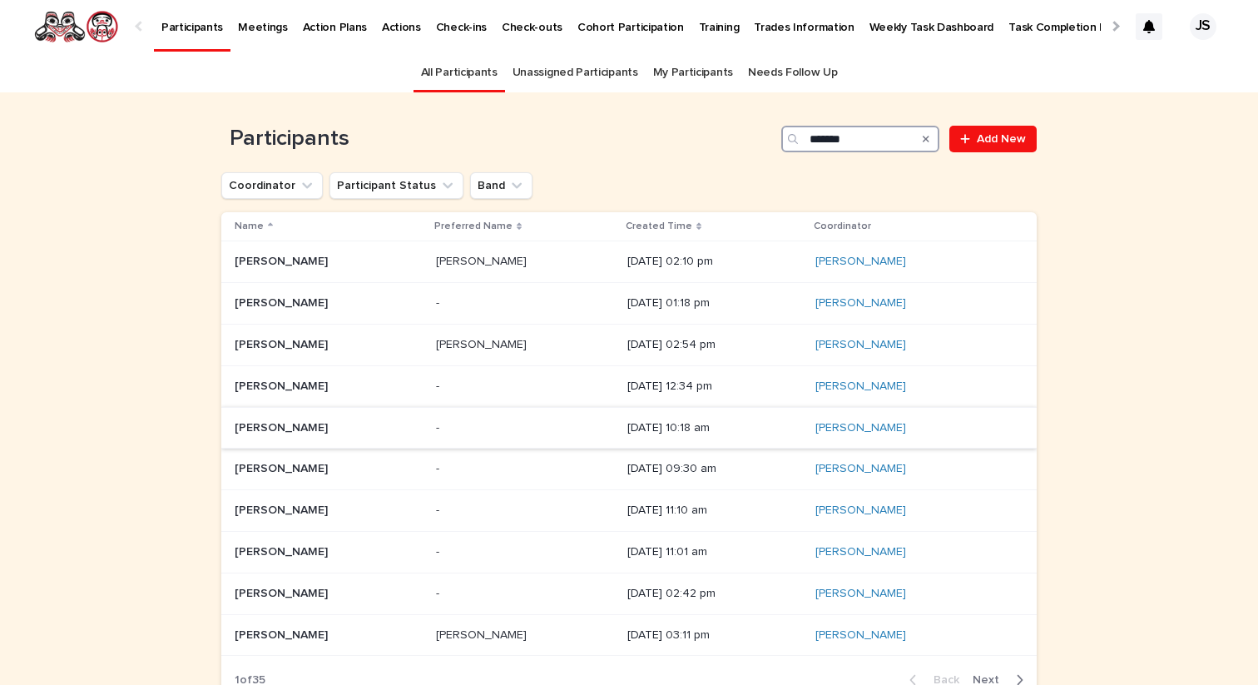
scroll to position [113, 0]
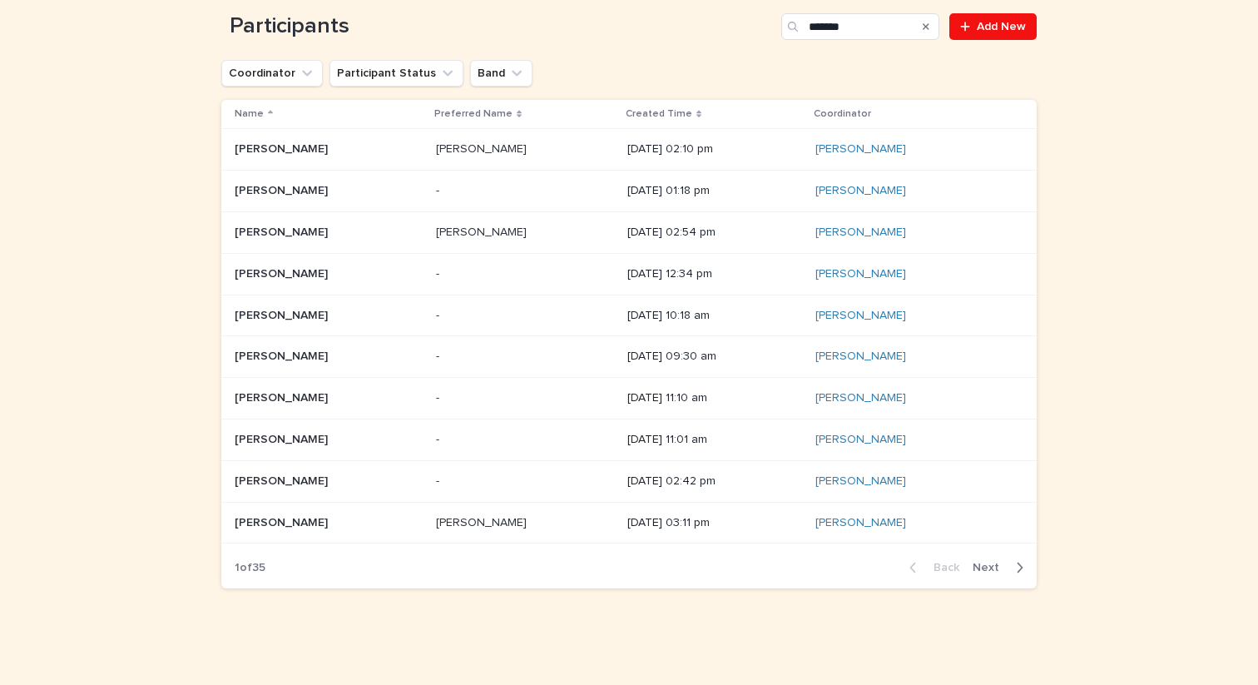
click at [989, 571] on span "Next" at bounding box center [991, 568] width 37 height 12
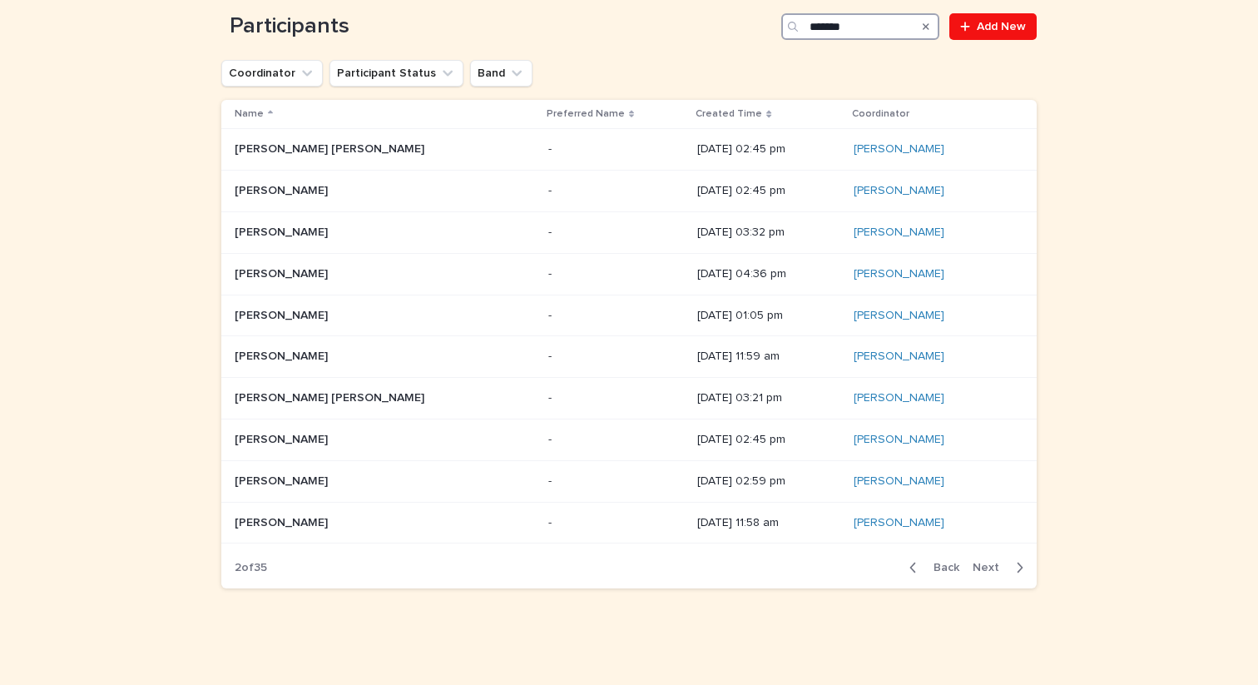
click at [860, 27] on input "*******" at bounding box center [860, 26] width 158 height 27
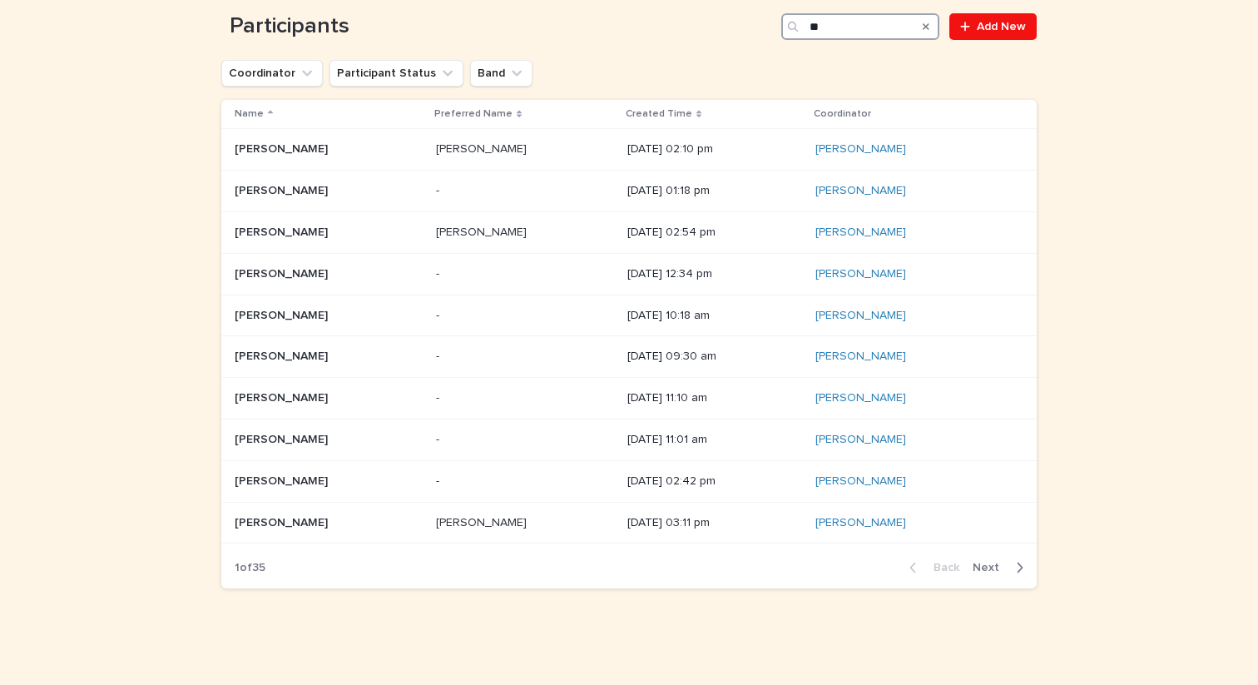
type input "*"
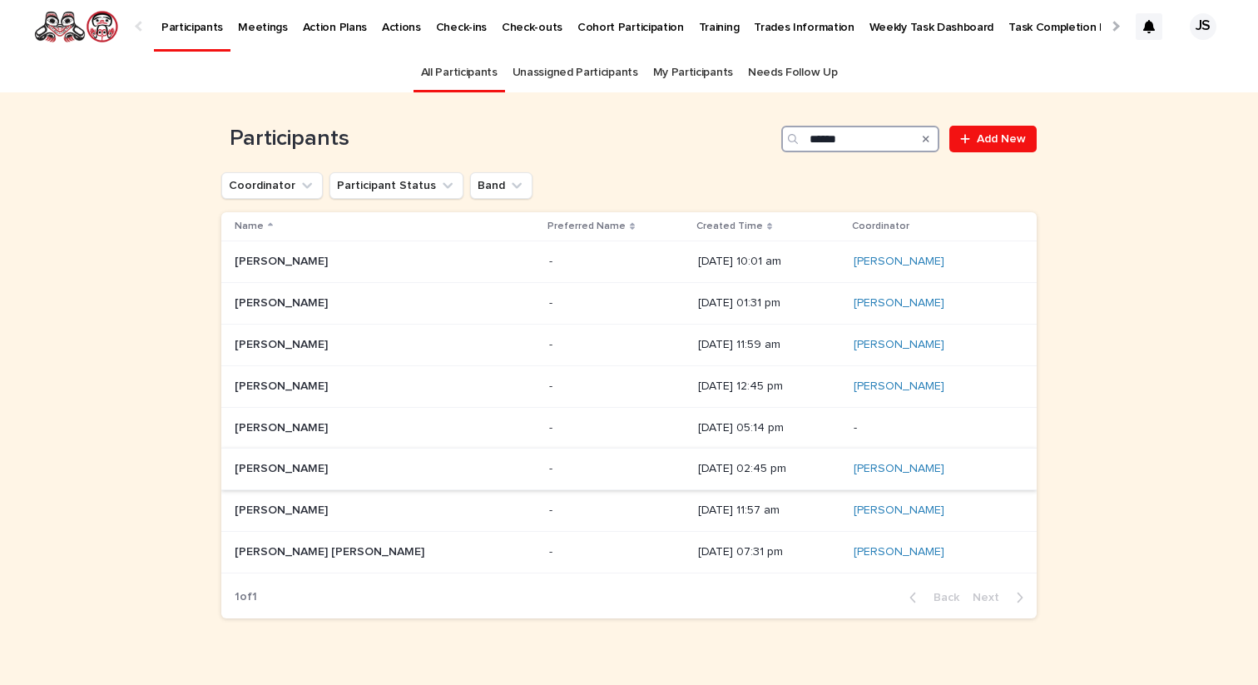
type input "******"
click at [281, 479] on div "[PERSON_NAME] [PERSON_NAME]" at bounding box center [385, 468] width 301 height 27
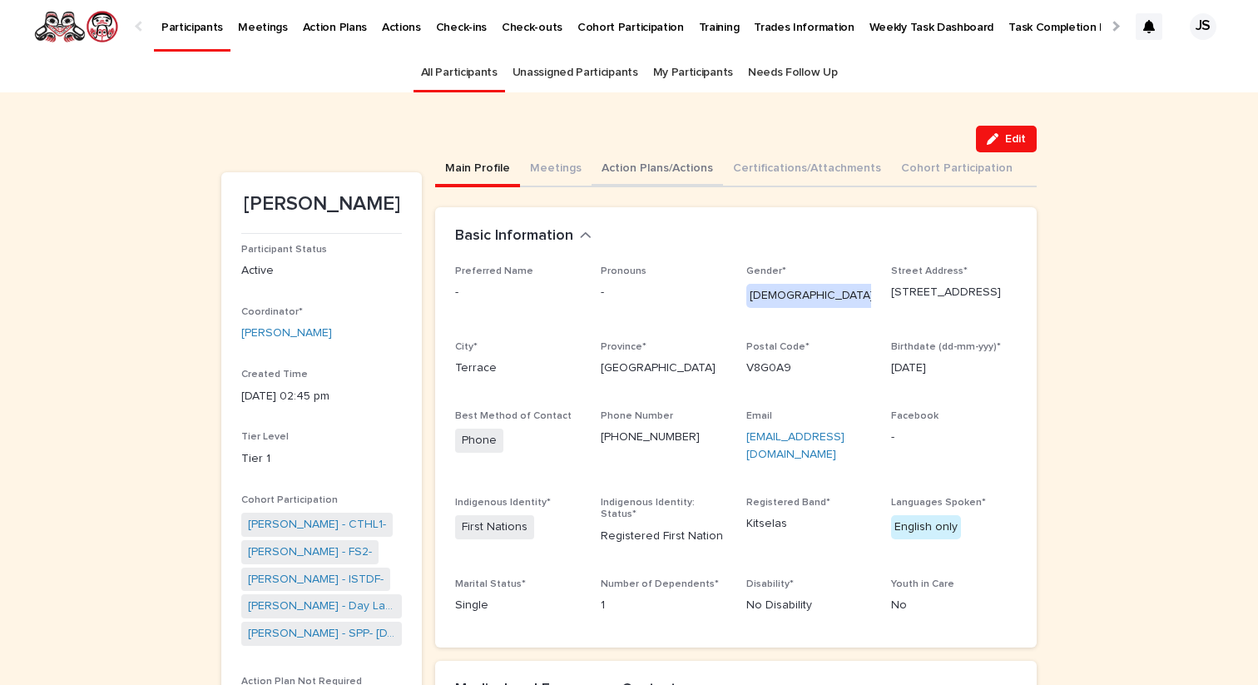
click at [642, 171] on button "Action Plans/Actions" at bounding box center [657, 169] width 131 height 35
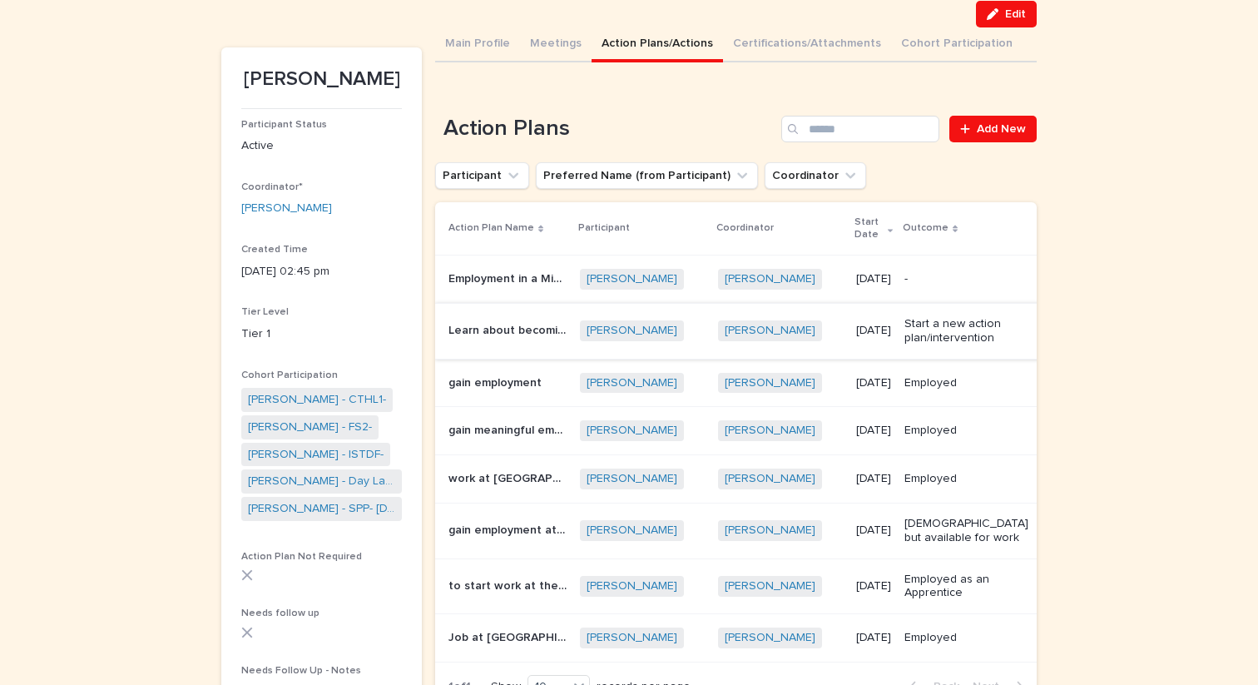
scroll to position [134, 0]
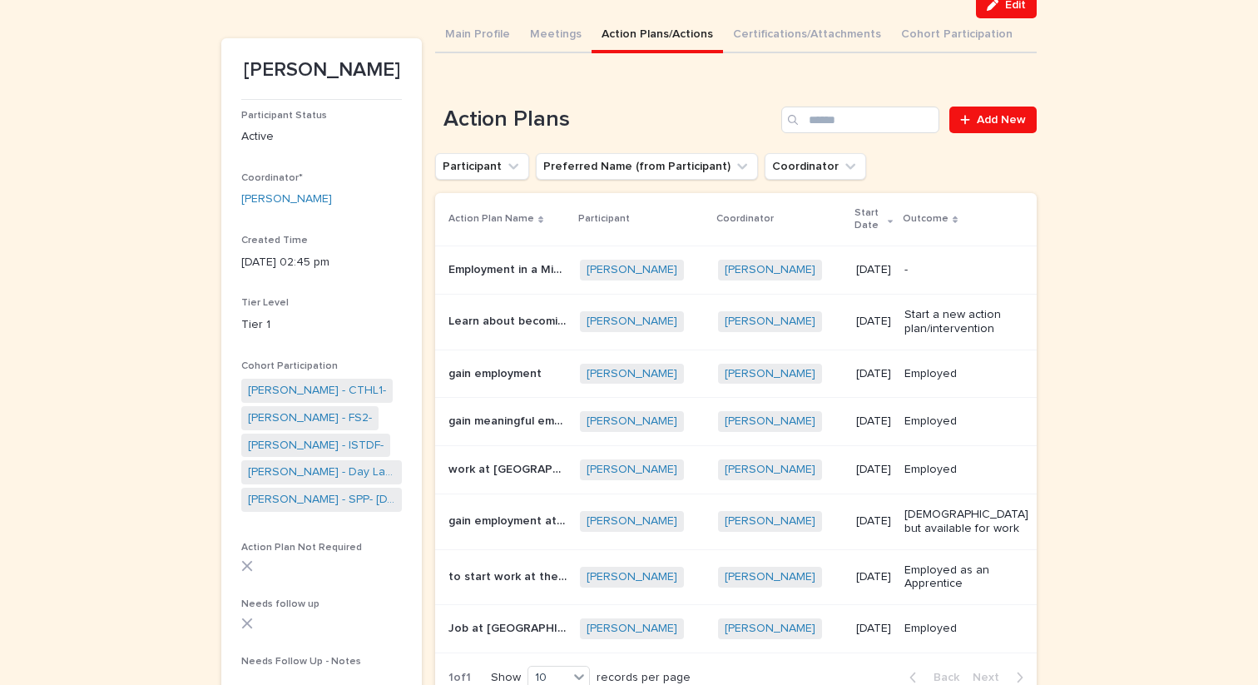
click at [486, 277] on p "Employment in a Mining Camp" at bounding box center [509, 268] width 121 height 17
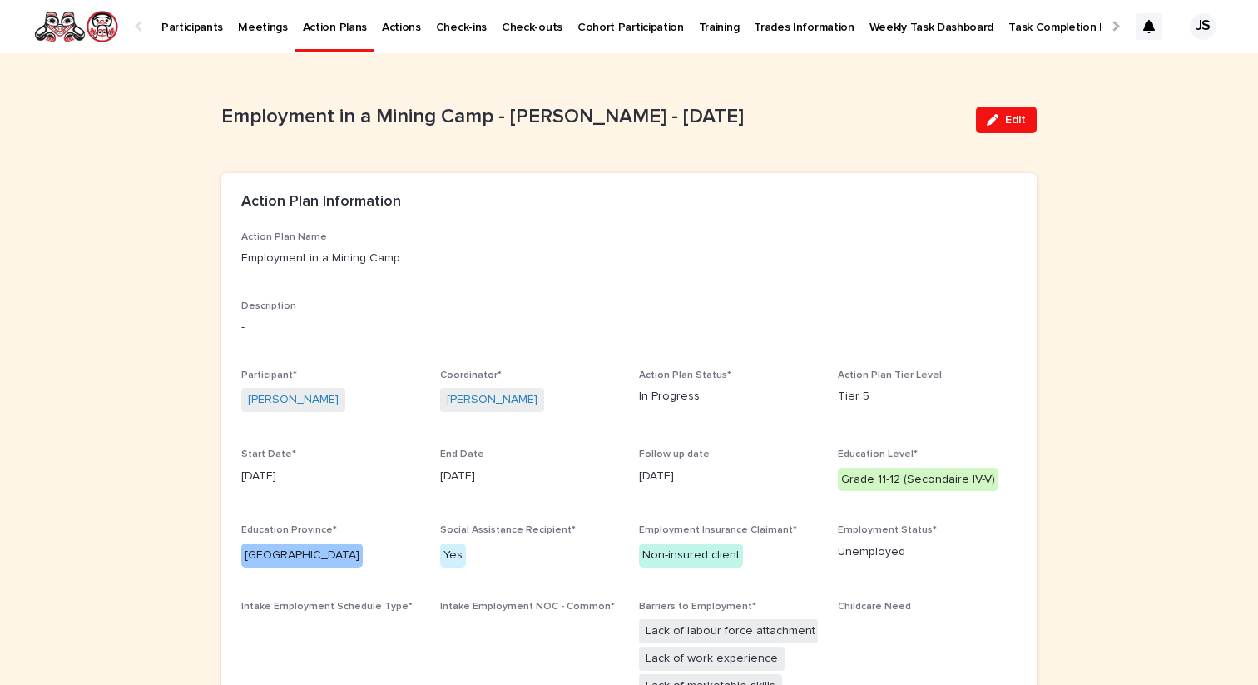
click at [1014, 116] on span "Edit" at bounding box center [1015, 120] width 21 height 12
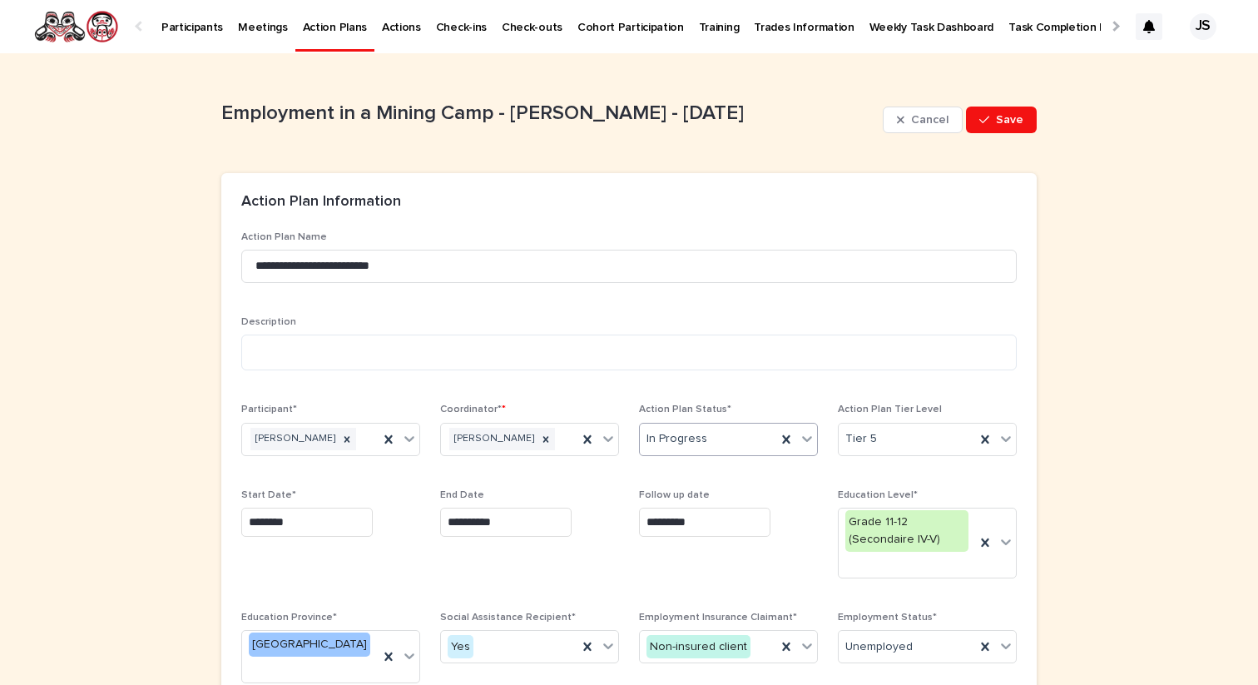
click at [722, 443] on div "In Progress" at bounding box center [708, 438] width 136 height 27
drag, startPoint x: 715, startPoint y: 541, endPoint x: 711, endPoint y: 554, distance: 13.9
click at [711, 554] on div "Cancelled" at bounding box center [728, 558] width 177 height 29
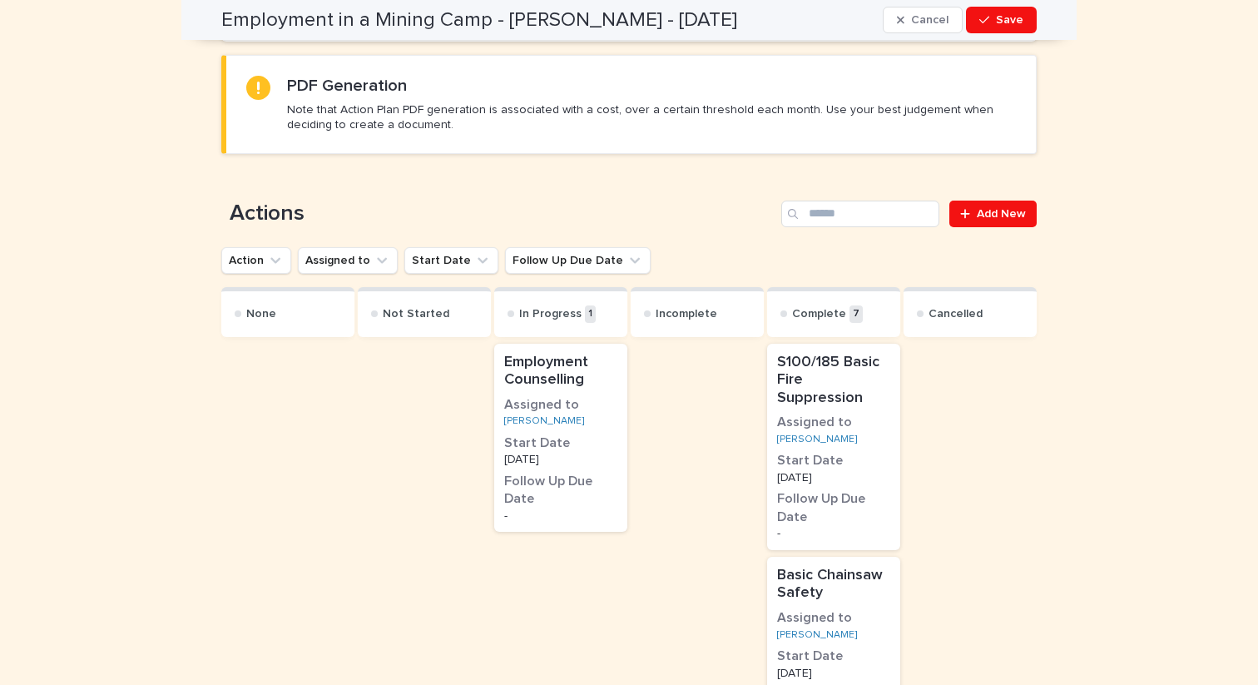
scroll to position [990, 0]
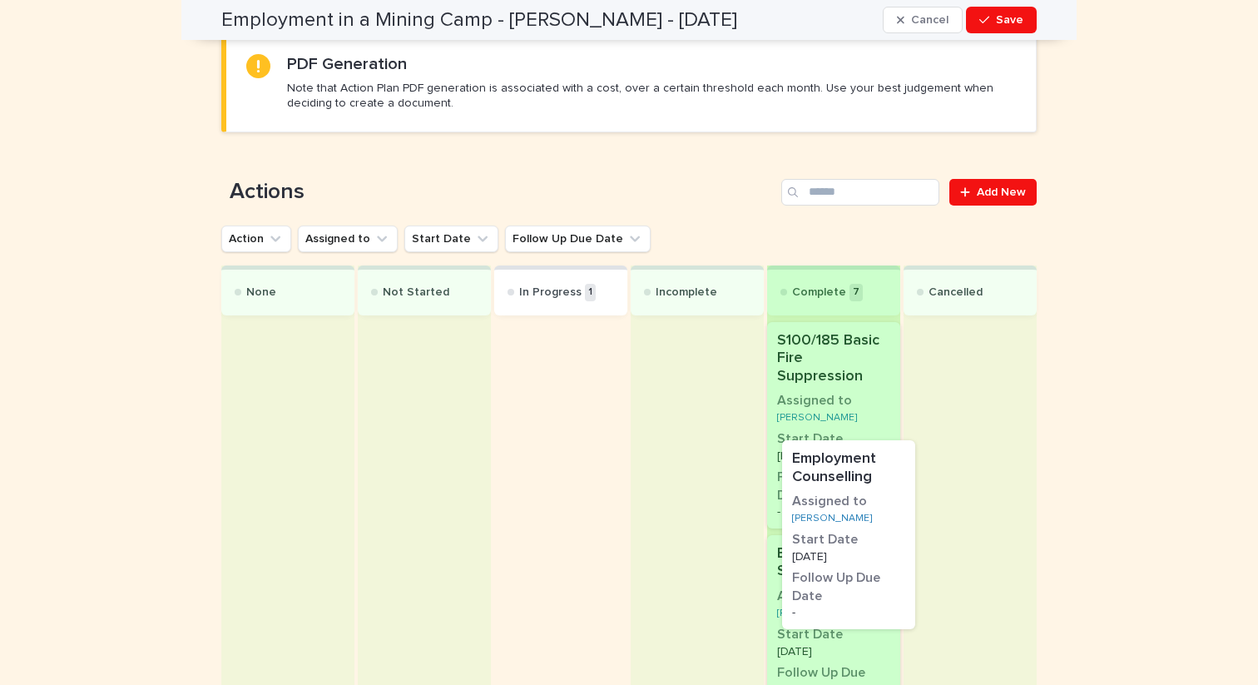
drag, startPoint x: 601, startPoint y: 394, endPoint x: 890, endPoint y: 527, distance: 317.6
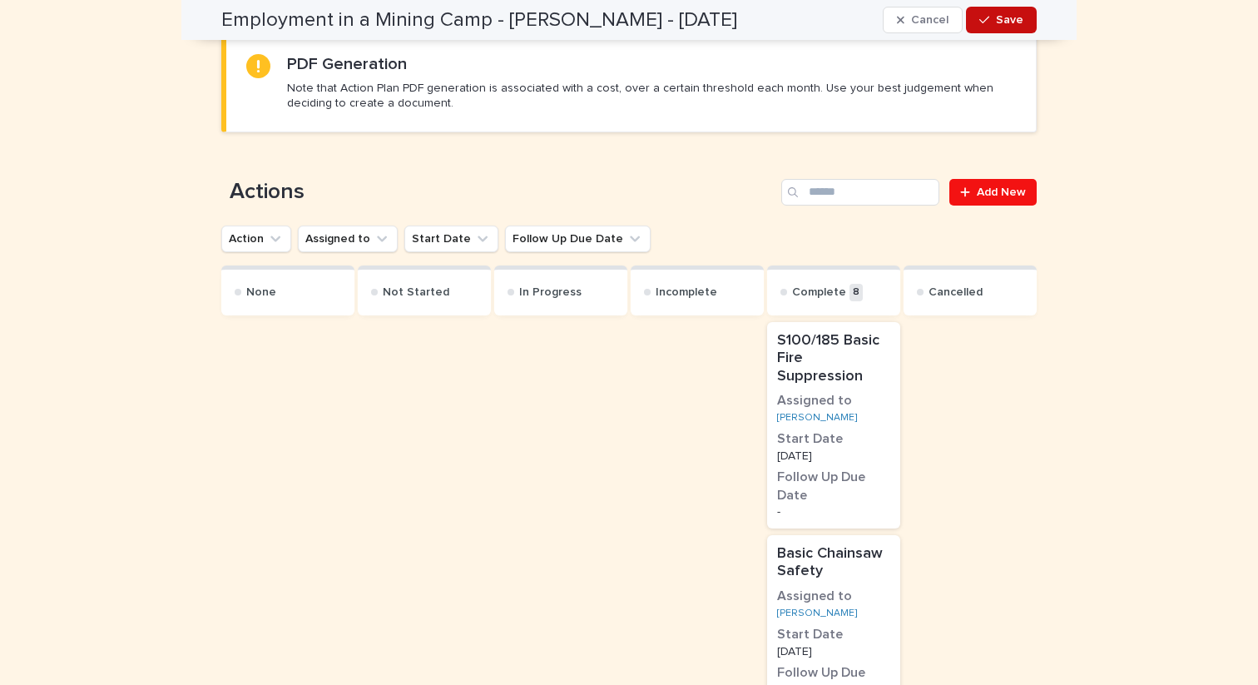
click at [1016, 14] on span "Save" at bounding box center [1009, 20] width 27 height 12
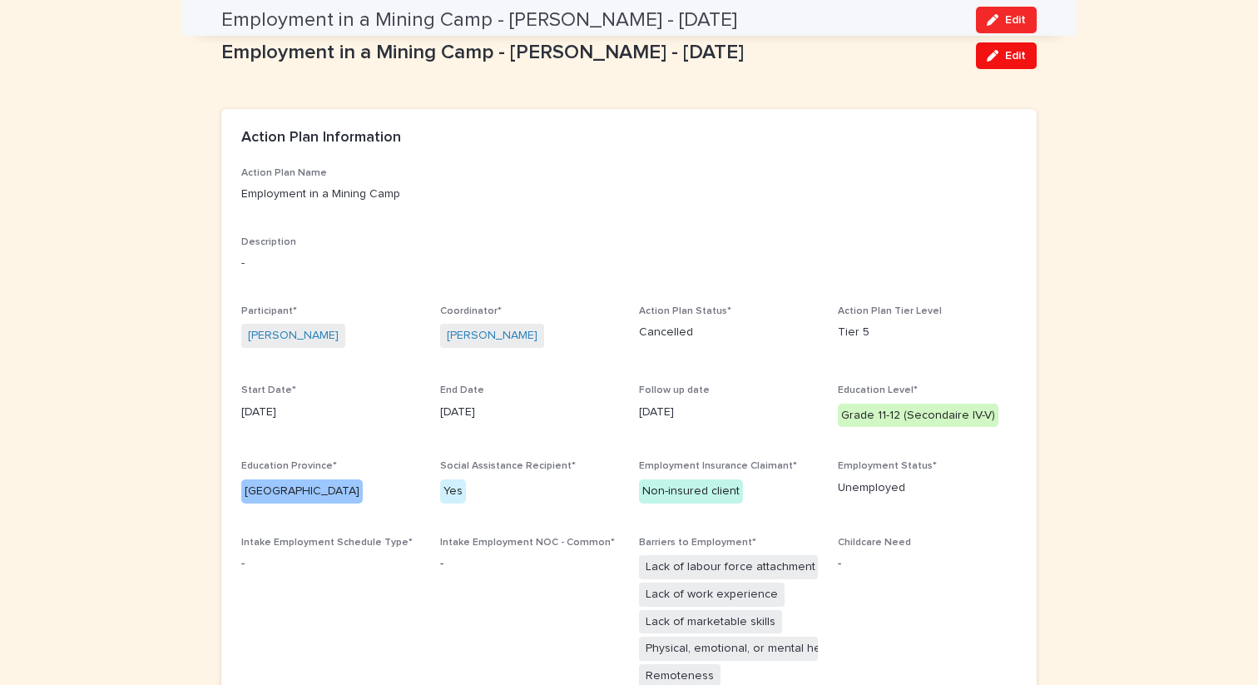
scroll to position [0, 0]
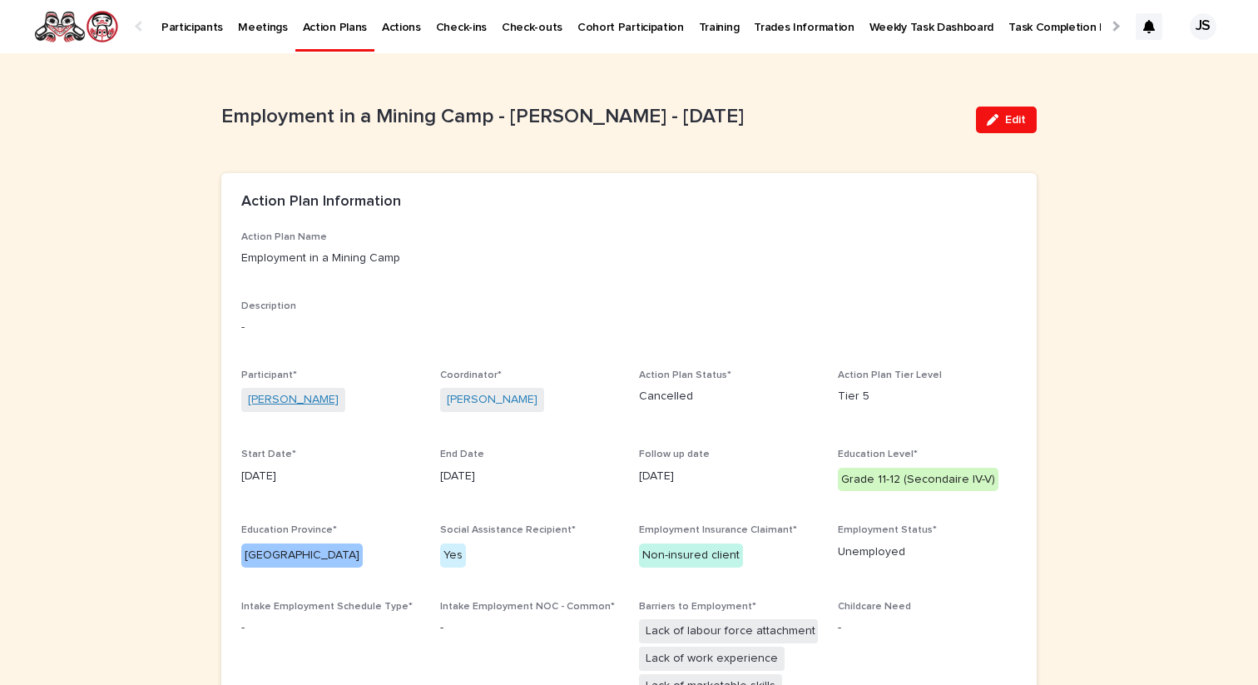
click at [286, 392] on link "[PERSON_NAME]" at bounding box center [293, 399] width 91 height 17
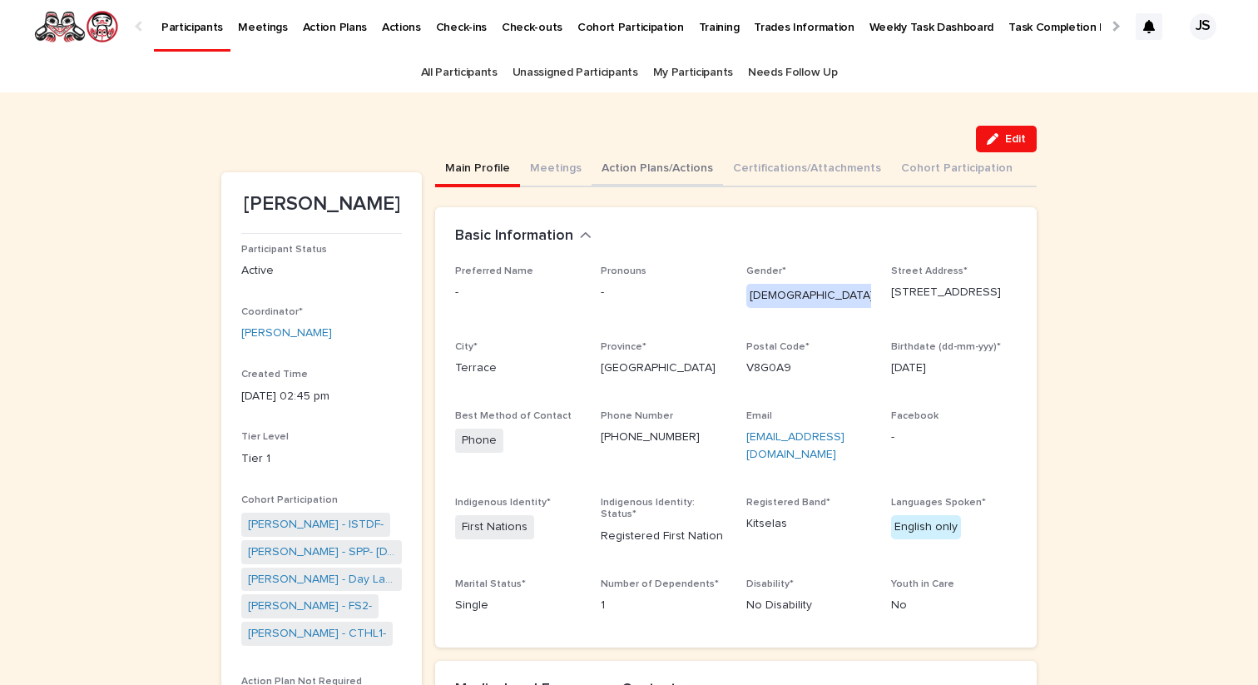
click at [627, 170] on button "Action Plans/Actions" at bounding box center [657, 169] width 131 height 35
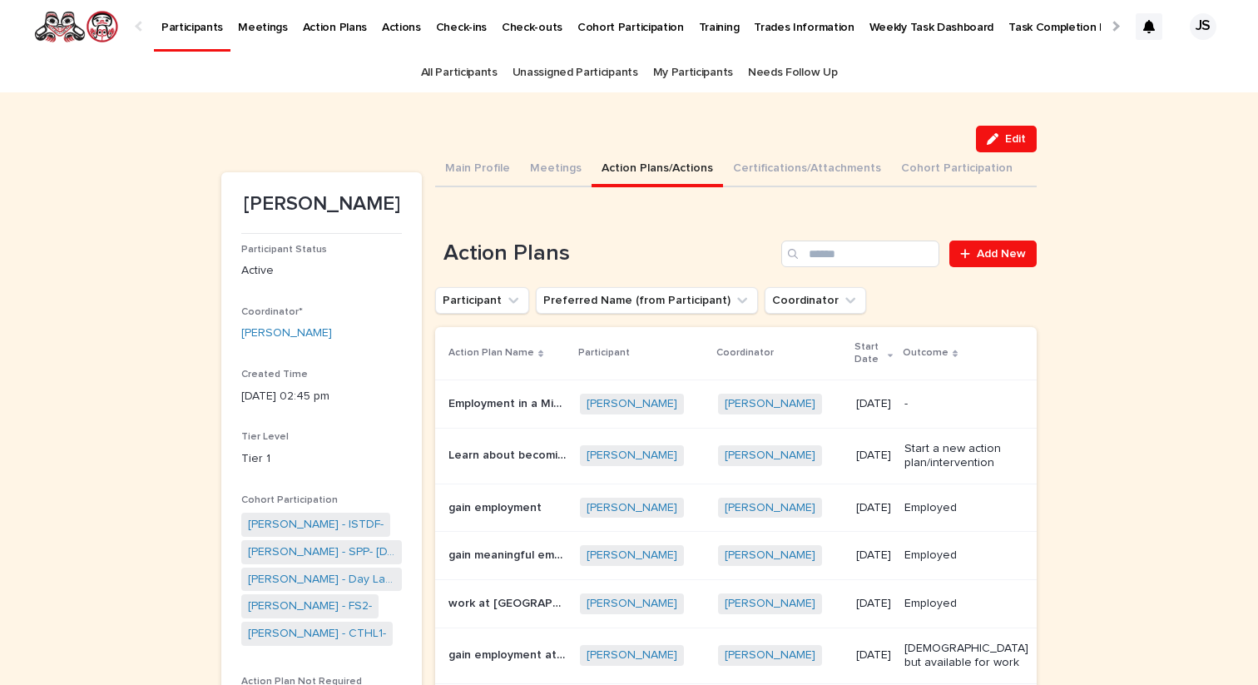
click at [592, 162] on button "Action Plans/Actions" at bounding box center [657, 169] width 131 height 35
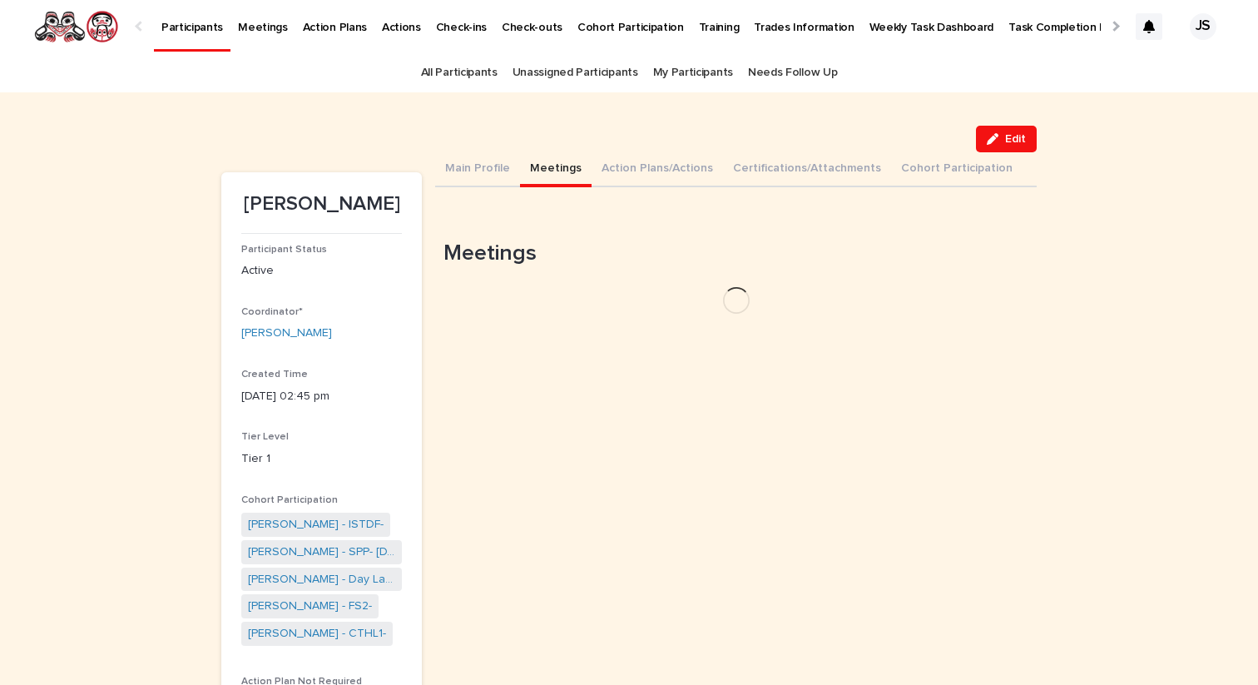
click at [541, 171] on button "Meetings" at bounding box center [556, 169] width 72 height 35
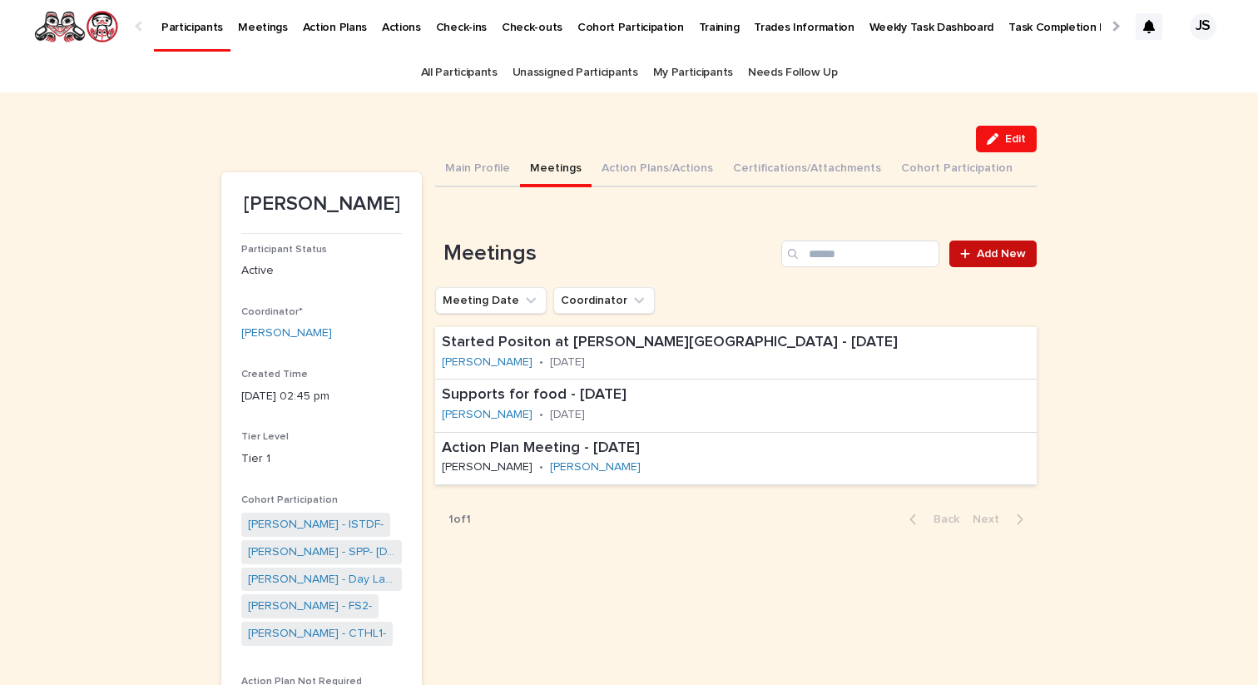
click at [1006, 260] on link "Add New" at bounding box center [992, 253] width 87 height 27
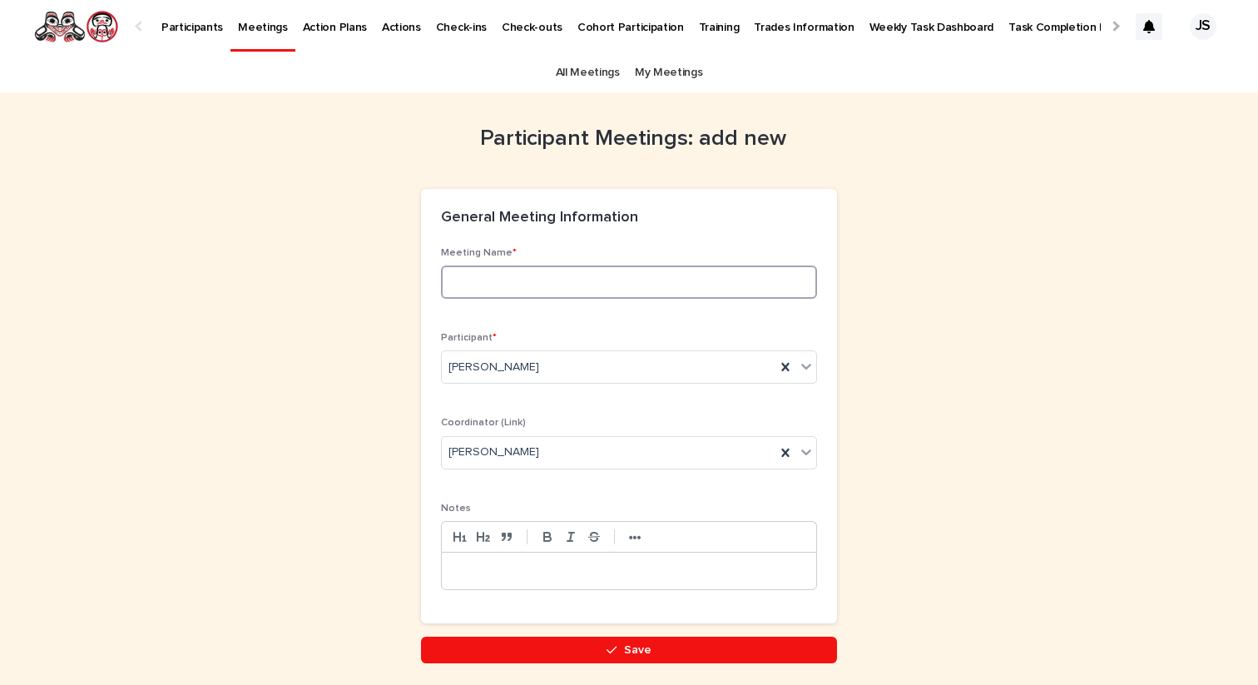
click at [632, 278] on input at bounding box center [629, 281] width 376 height 33
click at [648, 277] on input "**********" at bounding box center [629, 281] width 376 height 33
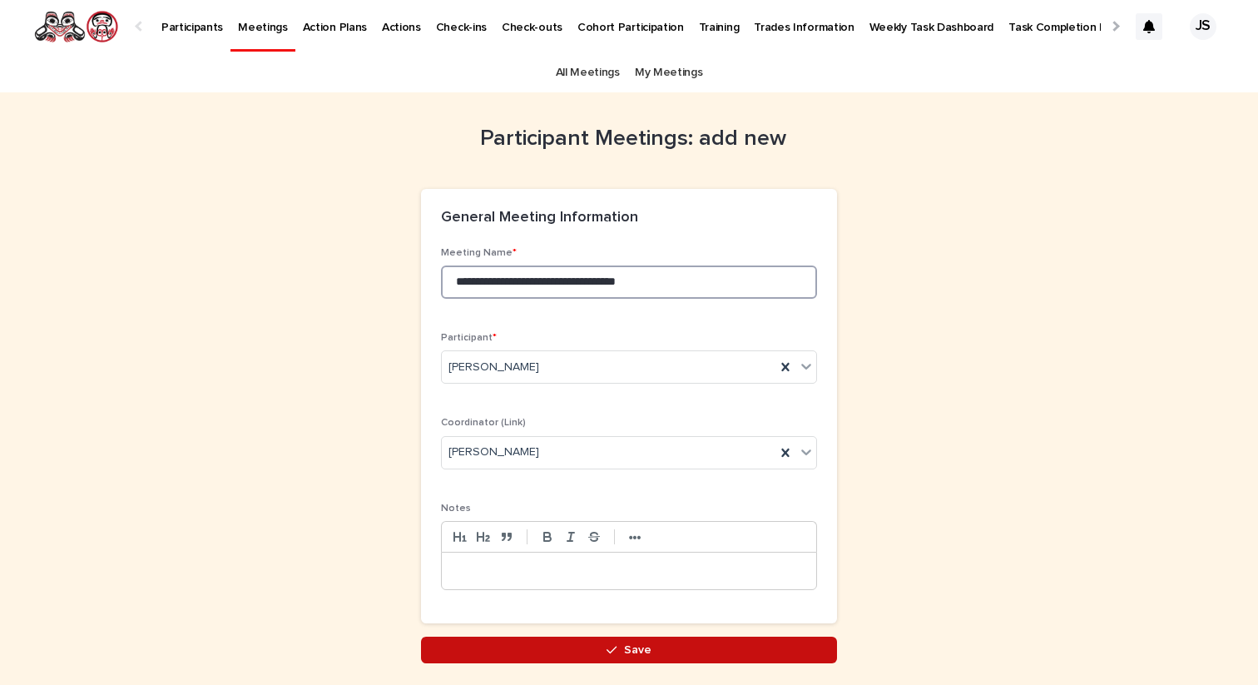
type input "**********"
click at [647, 657] on button "Save" at bounding box center [629, 650] width 416 height 27
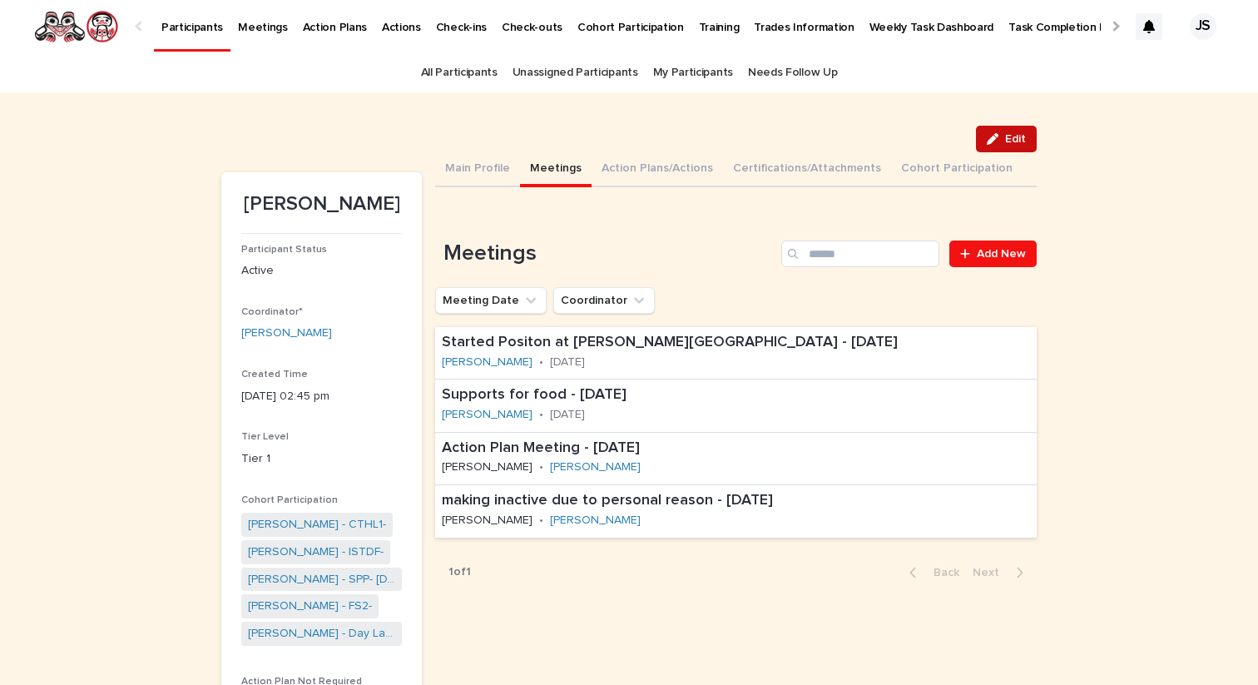
click at [1002, 133] on div "button" at bounding box center [996, 139] width 18 height 12
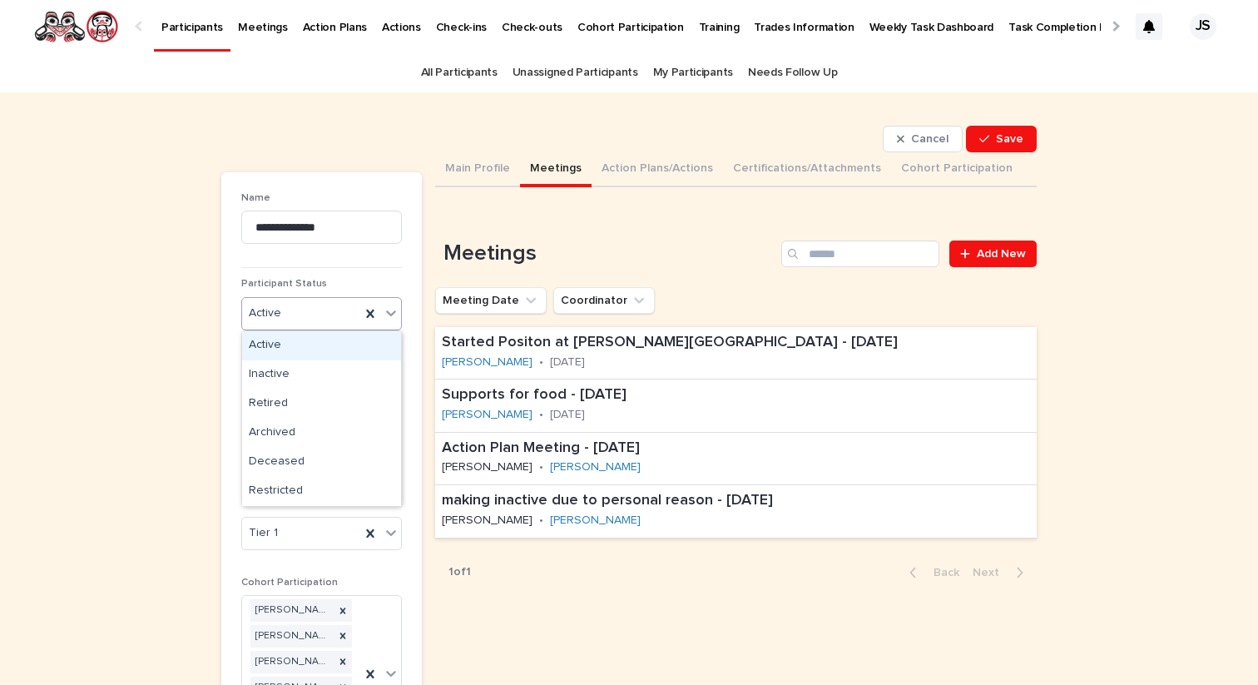
click at [335, 314] on div "Active" at bounding box center [301, 313] width 118 height 27
click at [313, 384] on div "Inactive" at bounding box center [321, 374] width 159 height 29
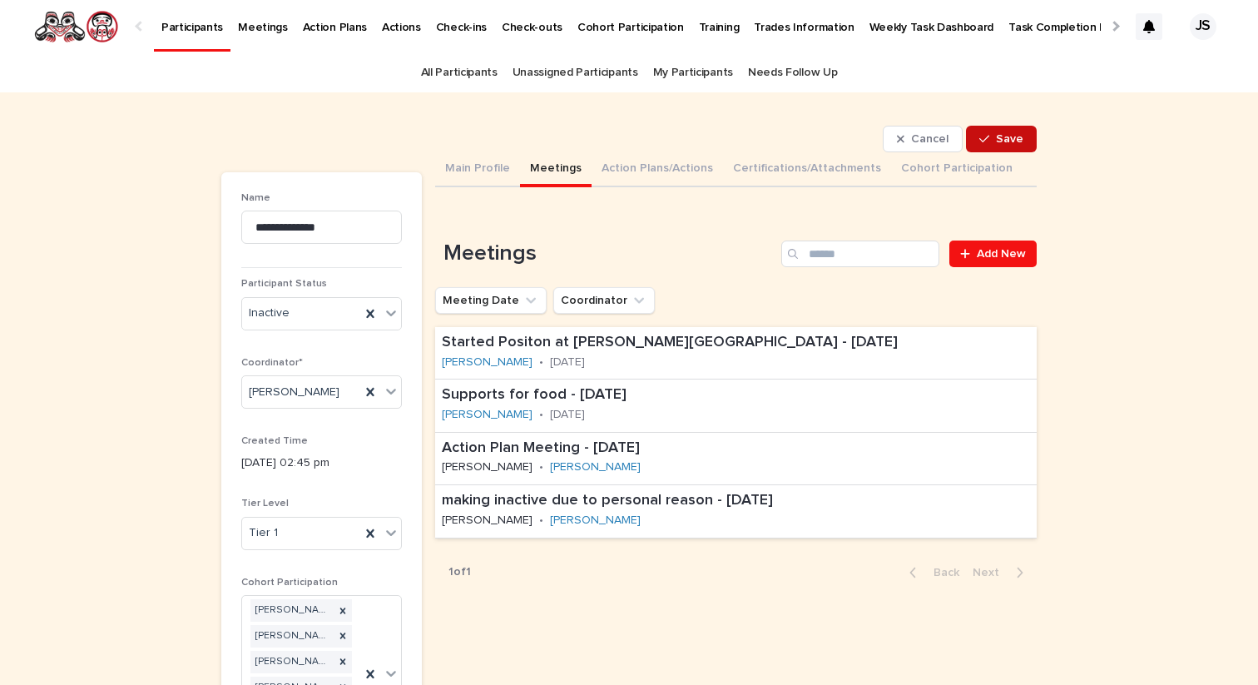
click at [1016, 136] on span "Save" at bounding box center [1009, 139] width 27 height 12
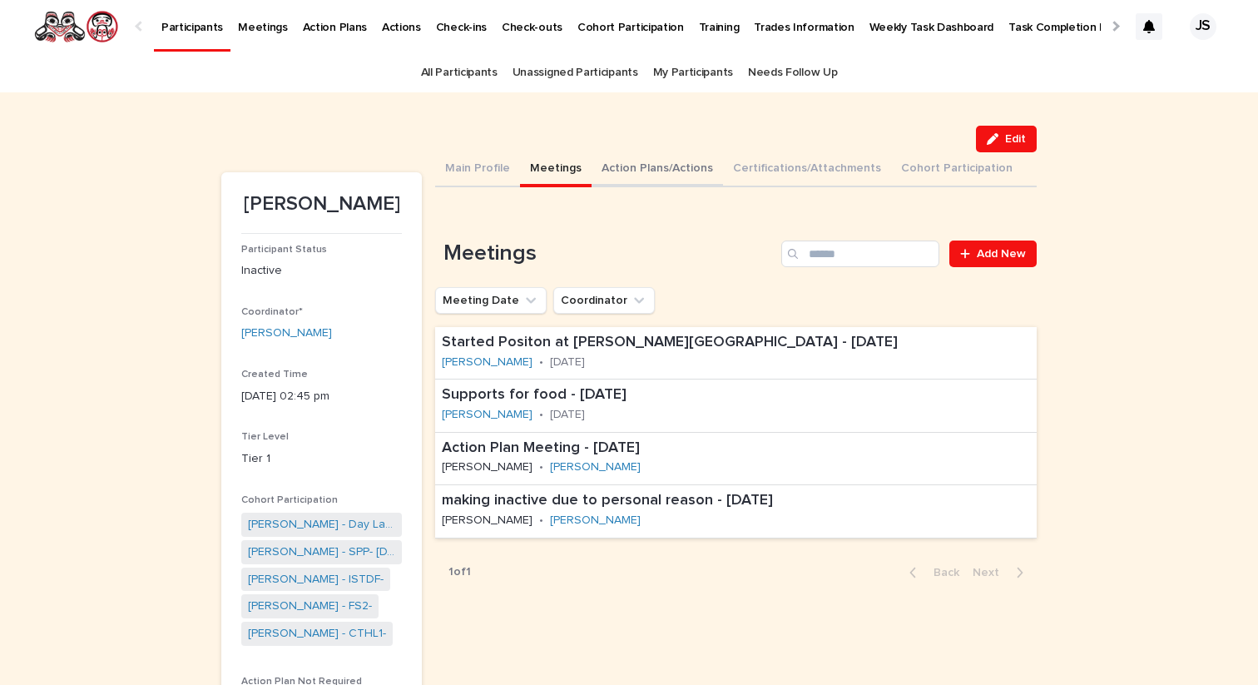
click at [638, 160] on button "Action Plans/Actions" at bounding box center [657, 169] width 131 height 35
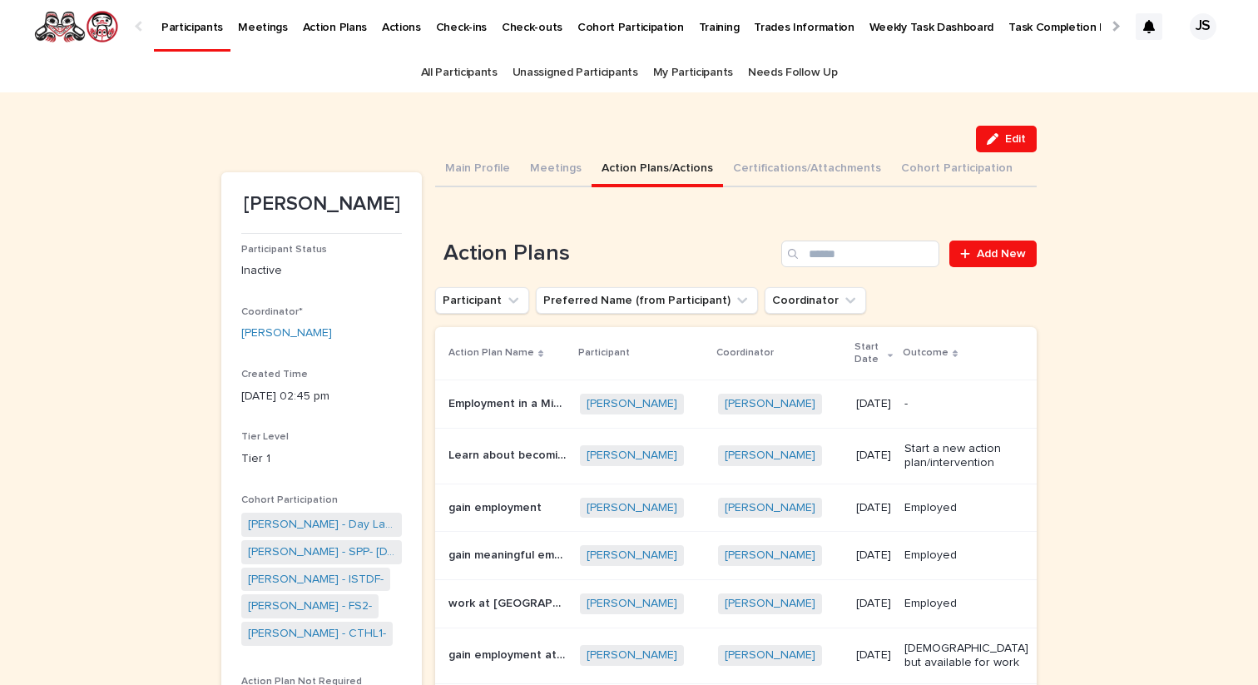
click at [488, 399] on p "Employment in a Mining Camp" at bounding box center [509, 402] width 121 height 17
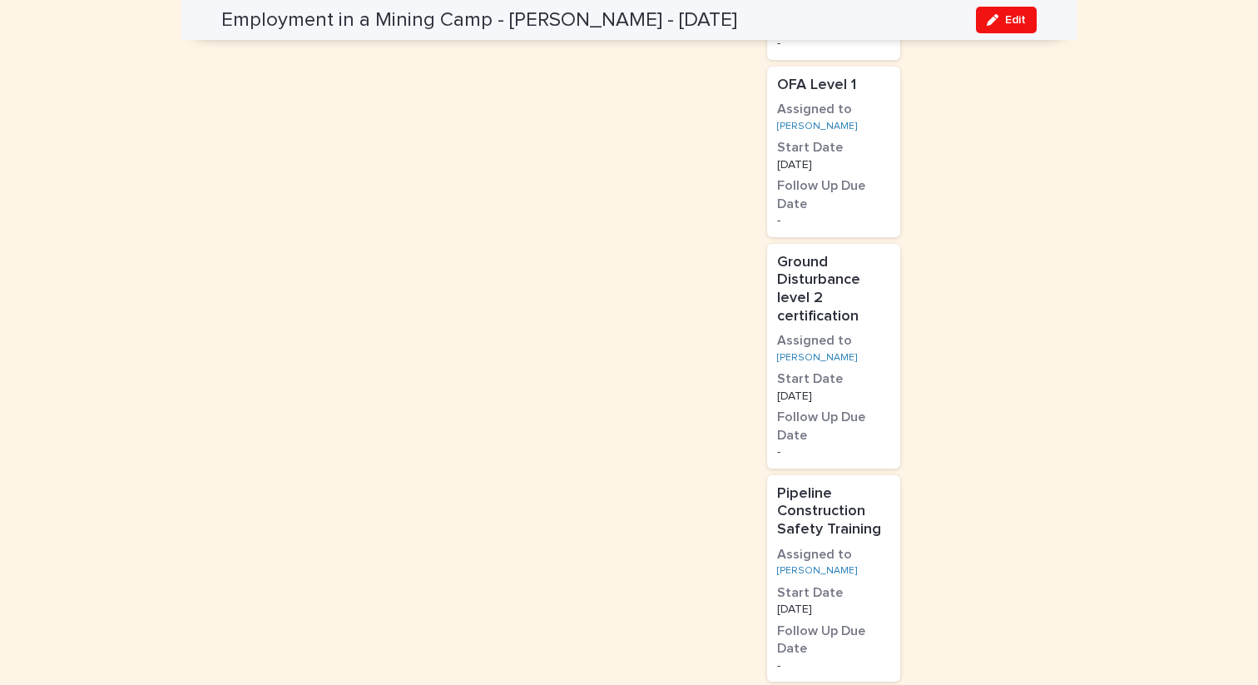
scroll to position [2394, 0]
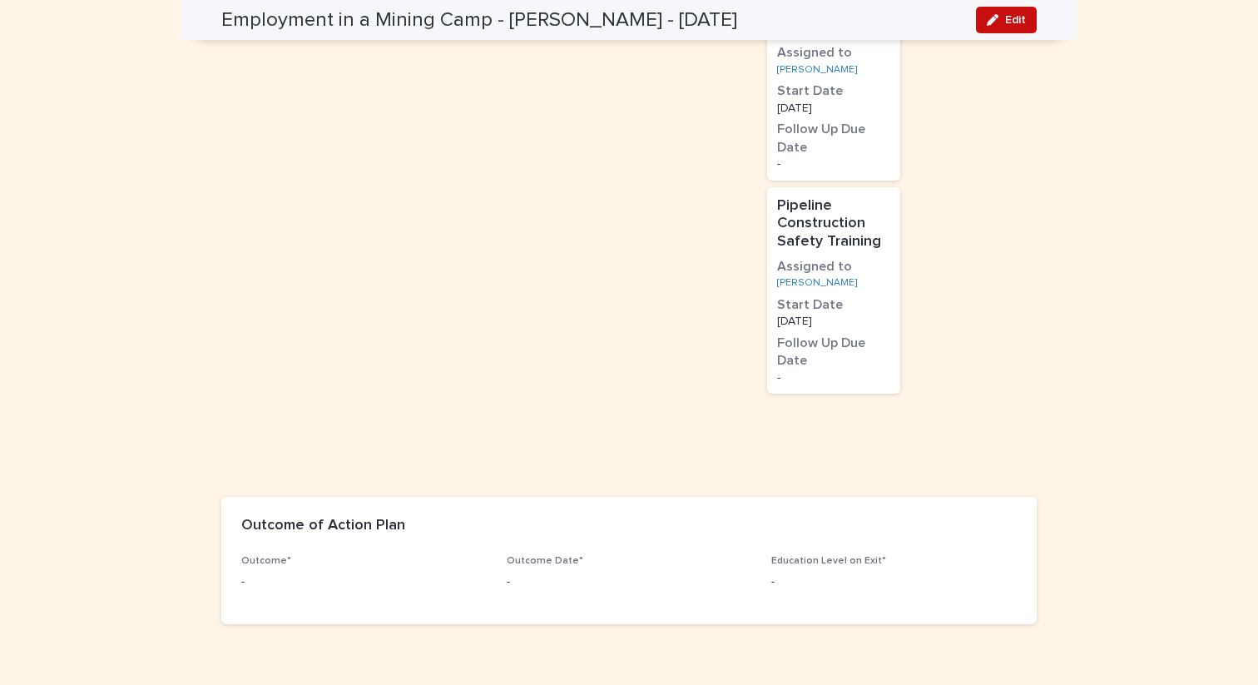
click at [1010, 24] on span "Edit" at bounding box center [1015, 20] width 21 height 12
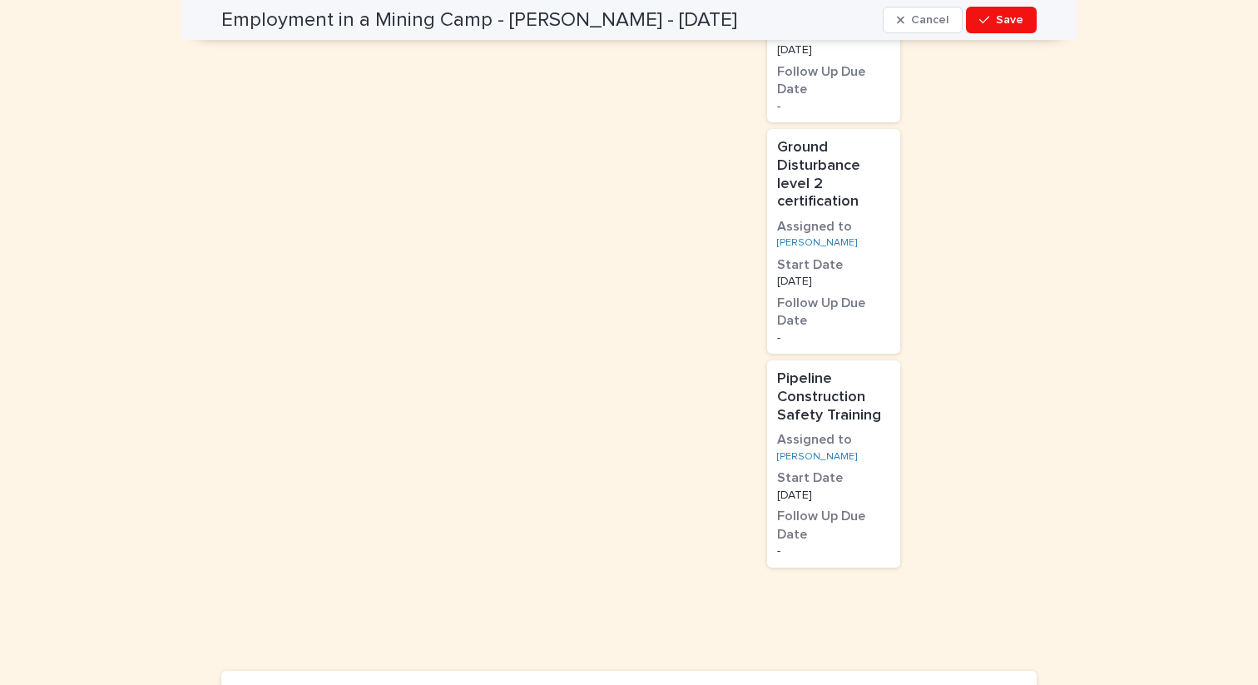
scroll to position [2542, 0]
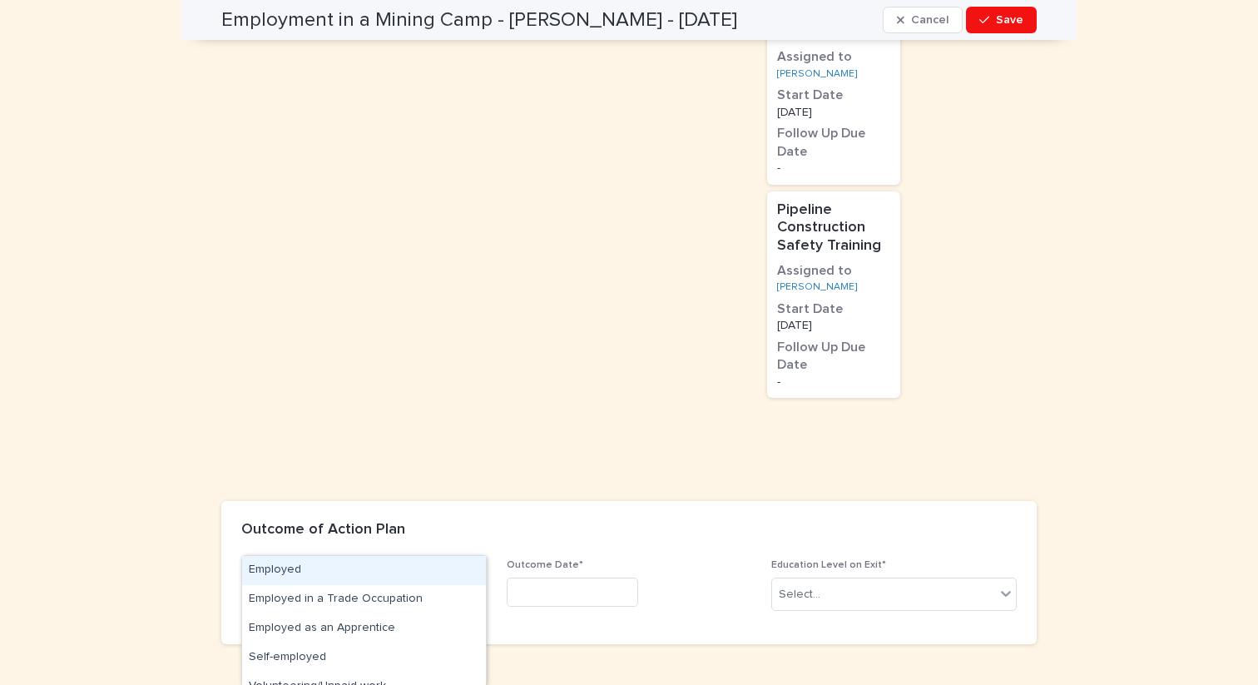
click at [423, 581] on div "Select..." at bounding box center [353, 594] width 223 height 27
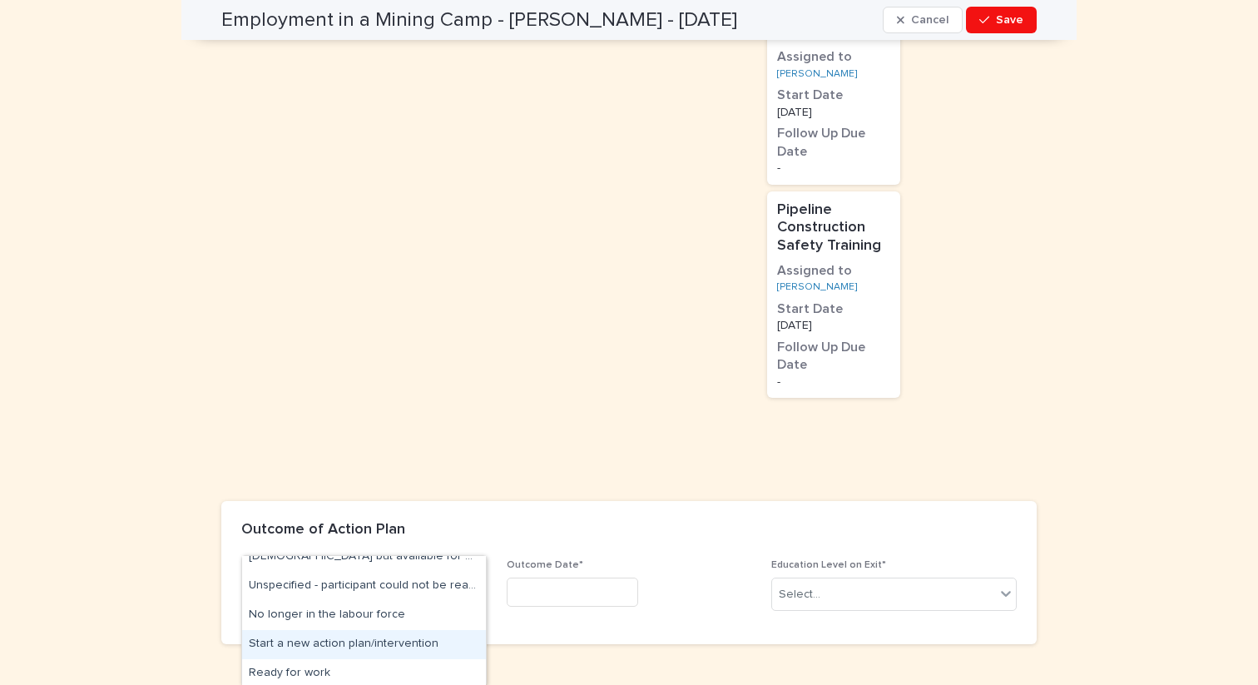
scroll to position [336, 0]
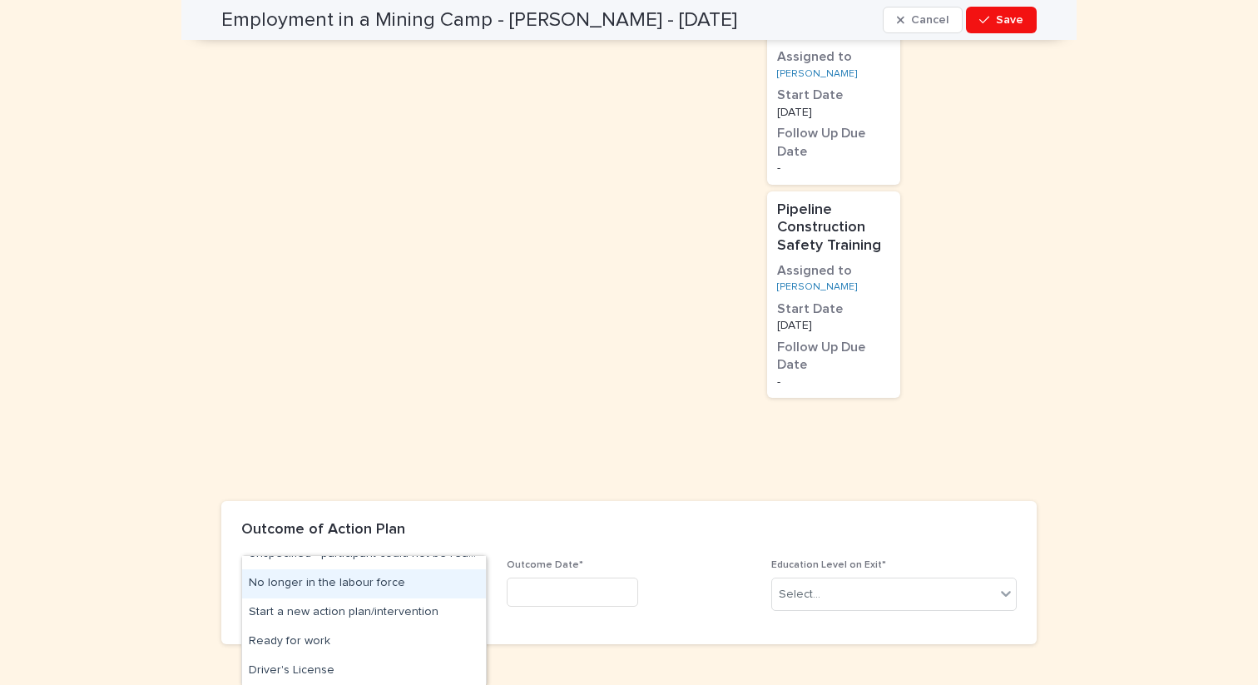
click at [367, 592] on div "No longer in the labour force" at bounding box center [364, 583] width 244 height 29
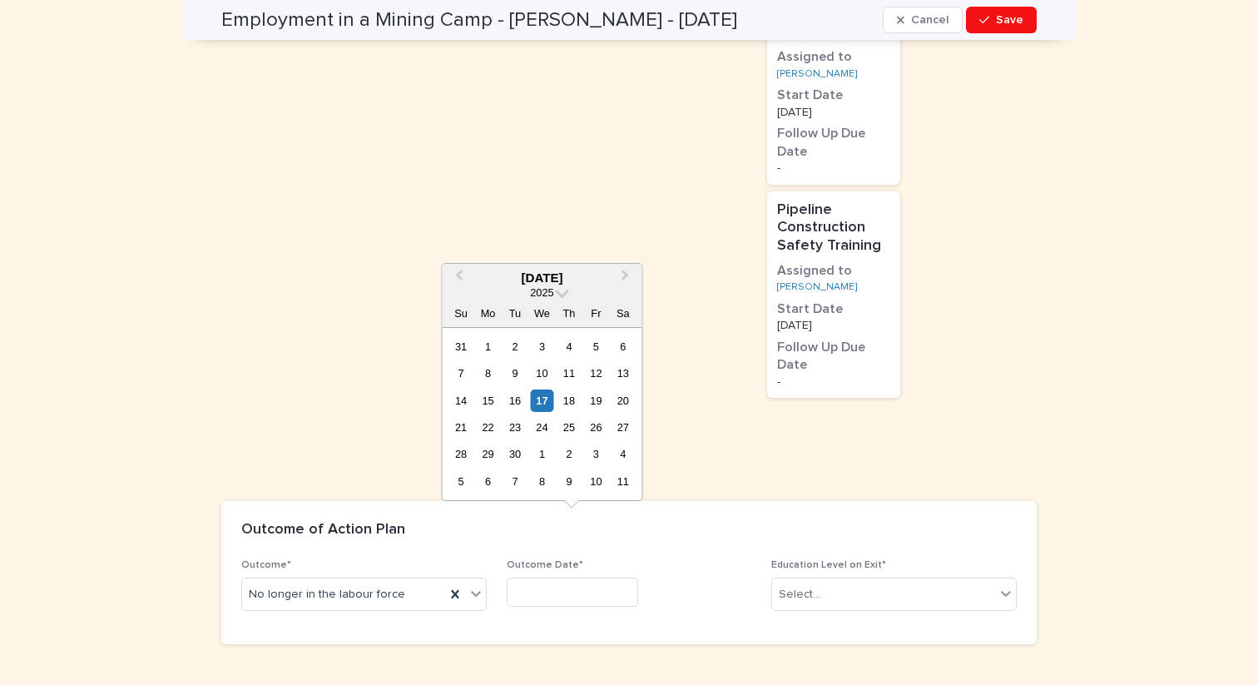
click at [527, 577] on input "text" at bounding box center [572, 591] width 131 height 29
click at [544, 398] on div "17" at bounding box center [542, 400] width 22 height 22
type input "*********"
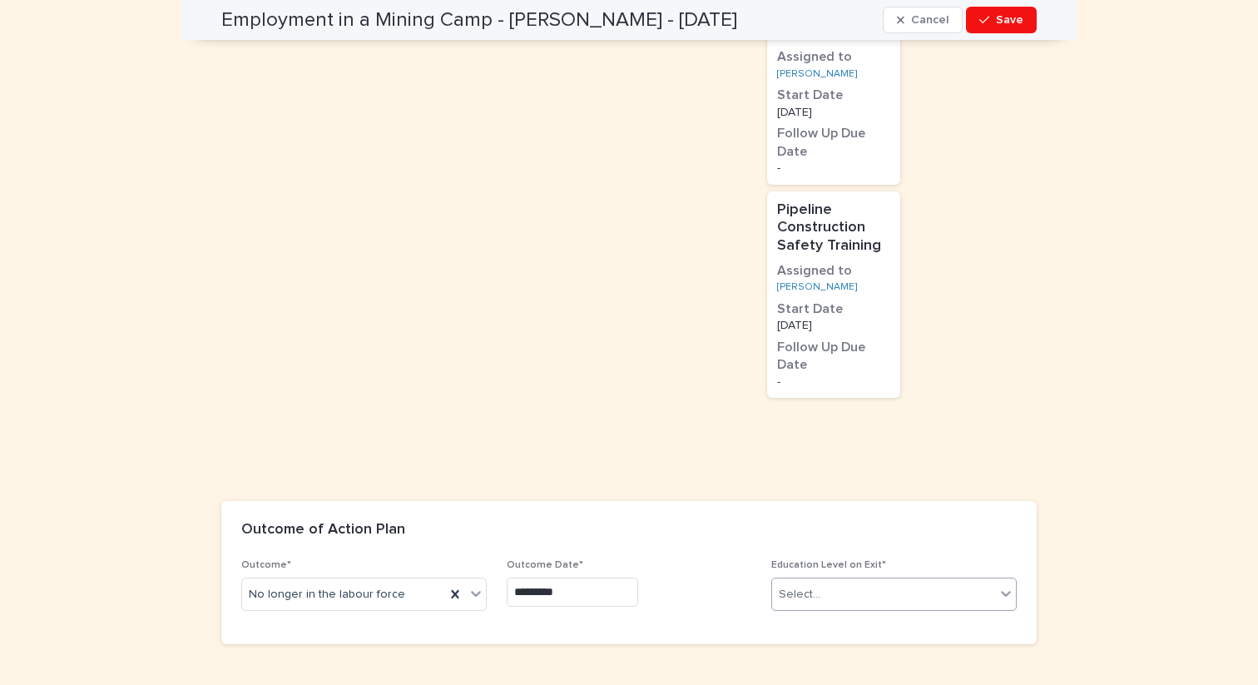
click at [826, 581] on div "Select..." at bounding box center [883, 594] width 223 height 27
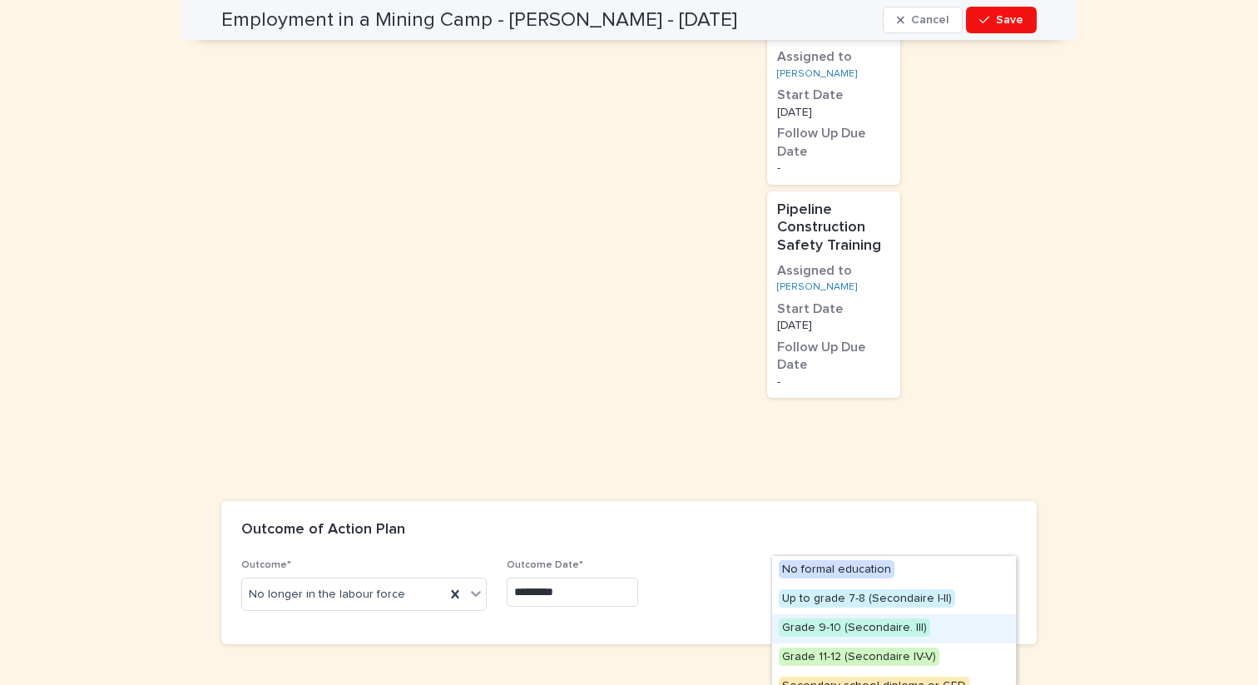
click at [839, 631] on span "Grade 9-10 (Secondaire. III)" at bounding box center [854, 627] width 151 height 18
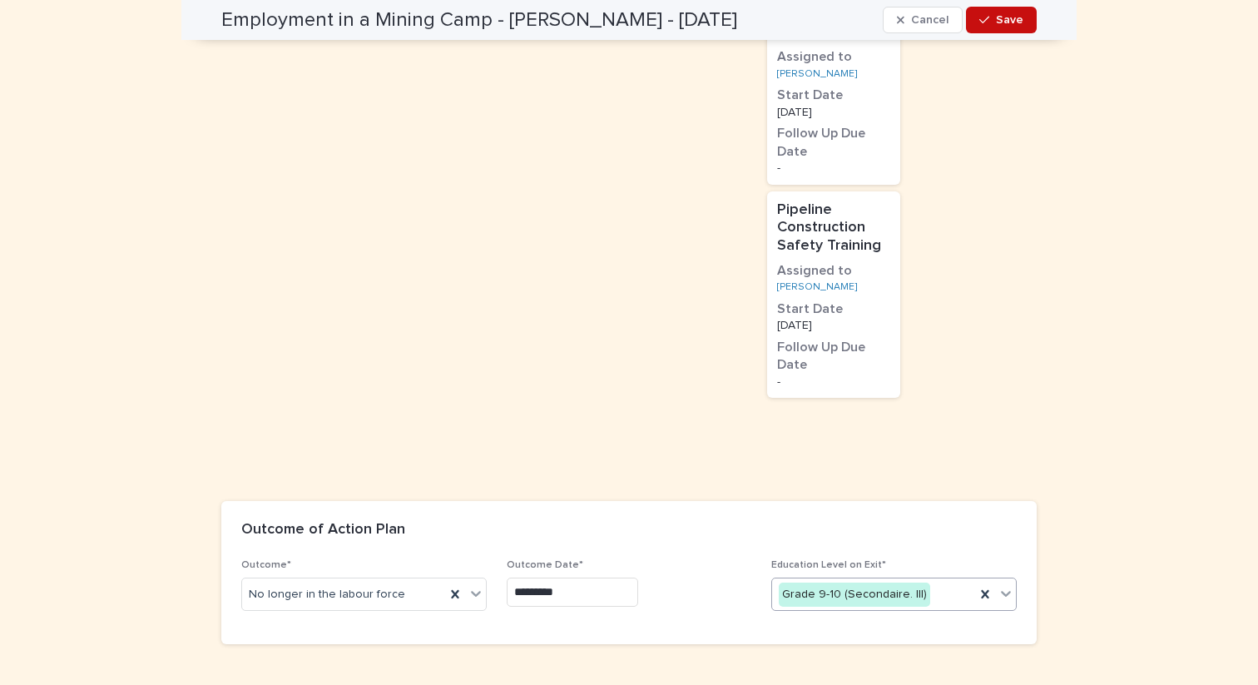
click at [1011, 14] on span "Save" at bounding box center [1009, 20] width 27 height 12
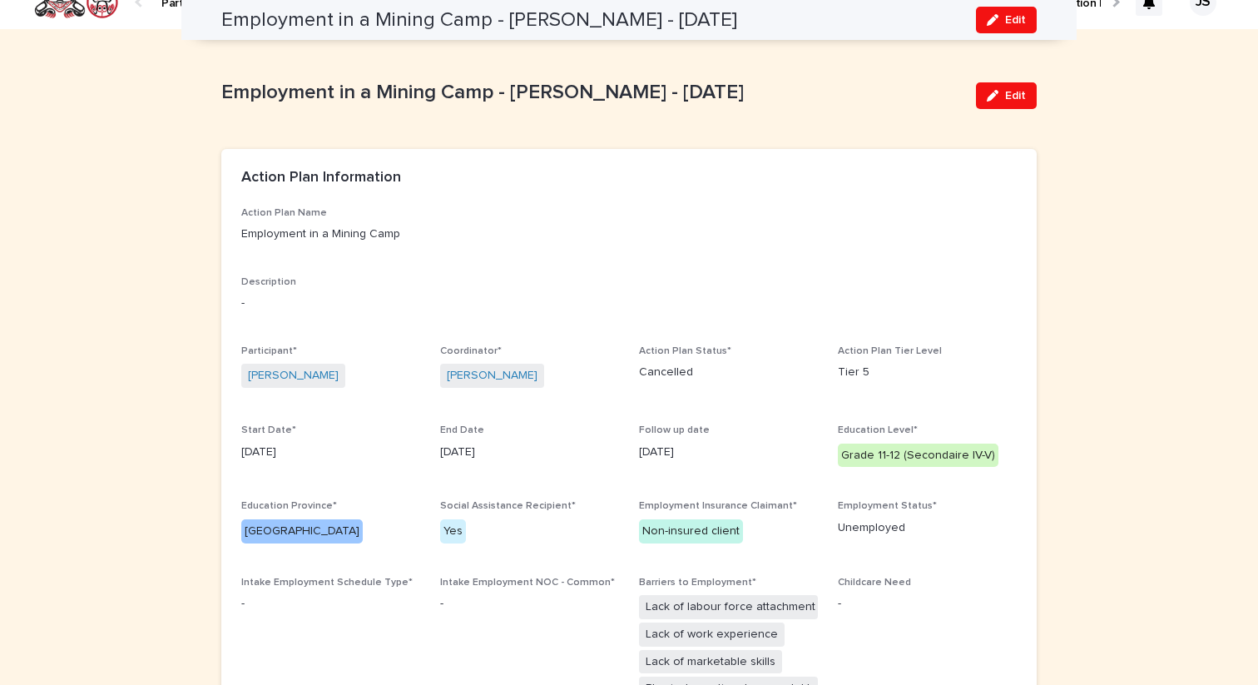
scroll to position [0, 0]
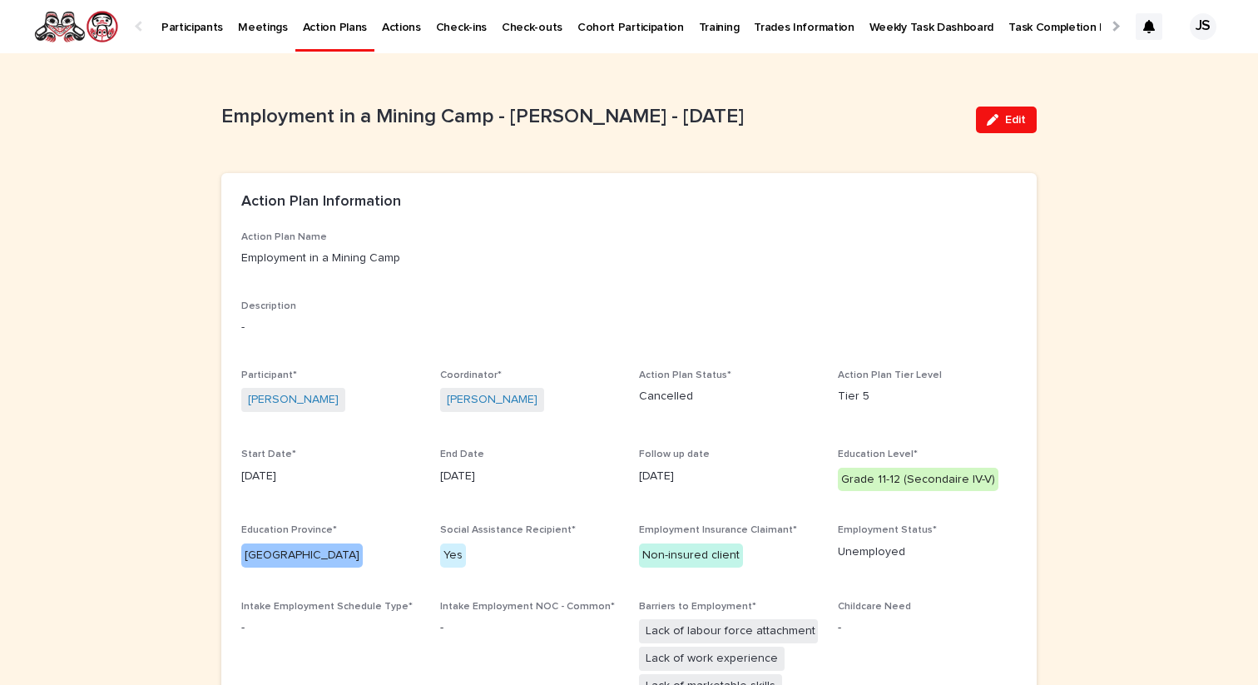
click at [193, 27] on p "Participants" at bounding box center [192, 17] width 62 height 35
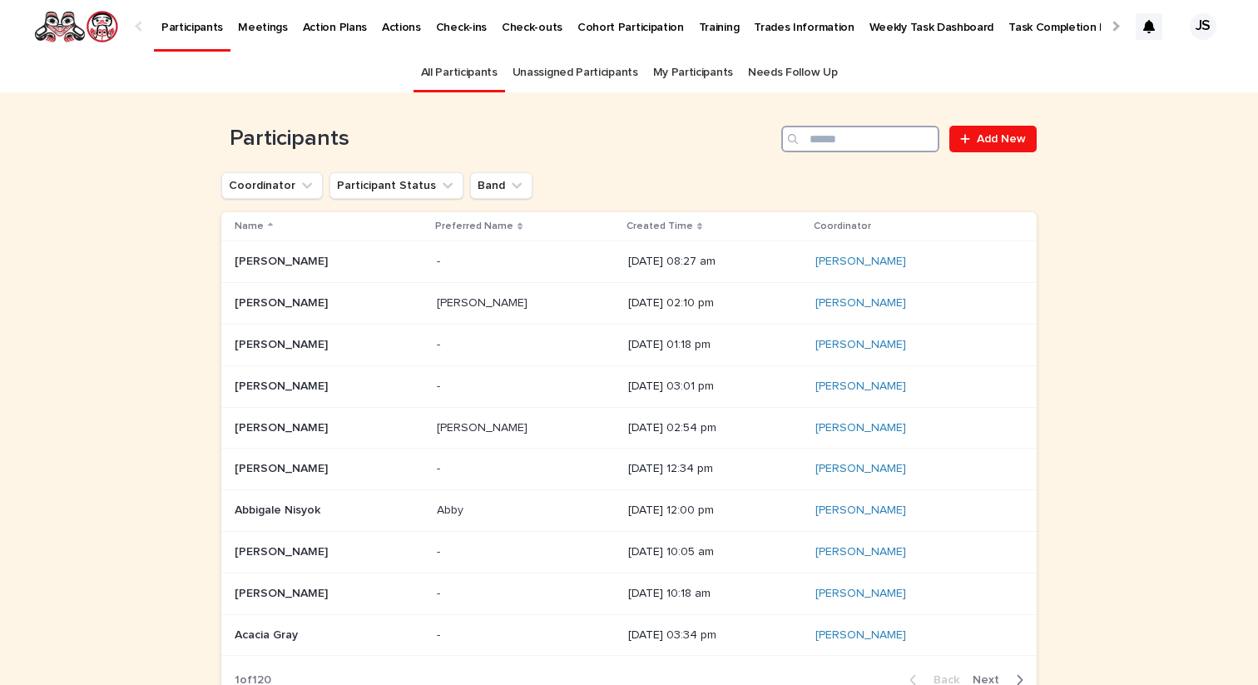
click at [873, 136] on input "Search" at bounding box center [860, 139] width 158 height 27
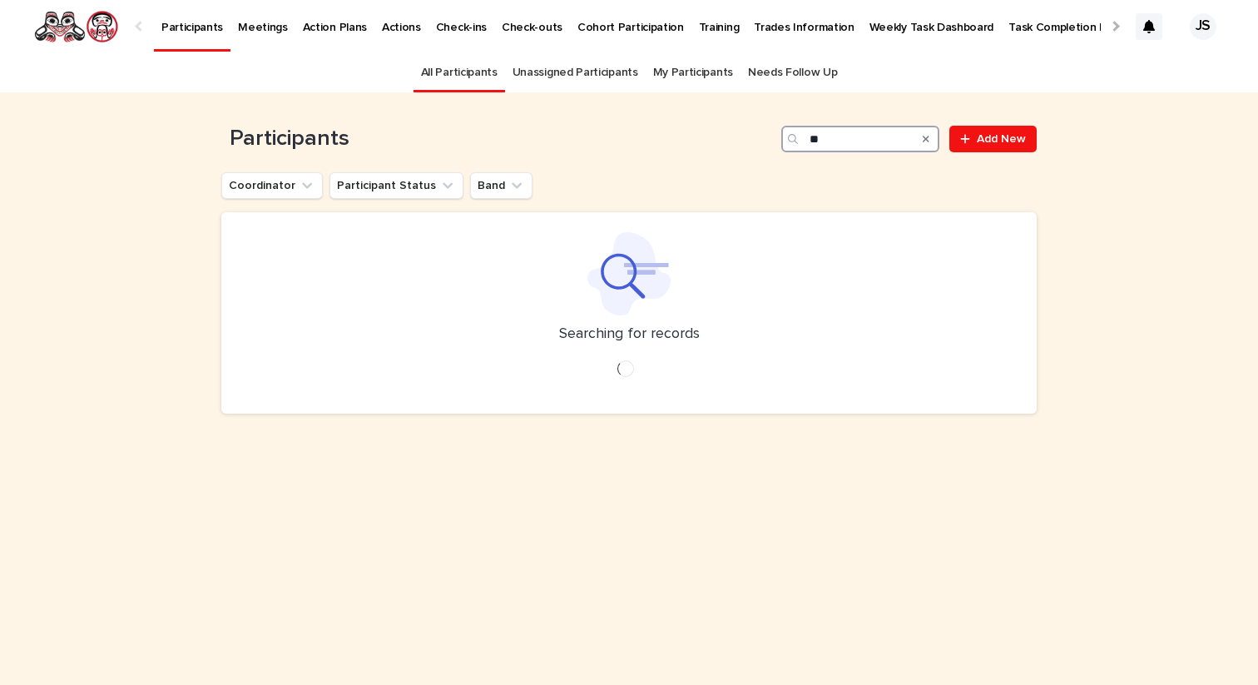
type input "*"
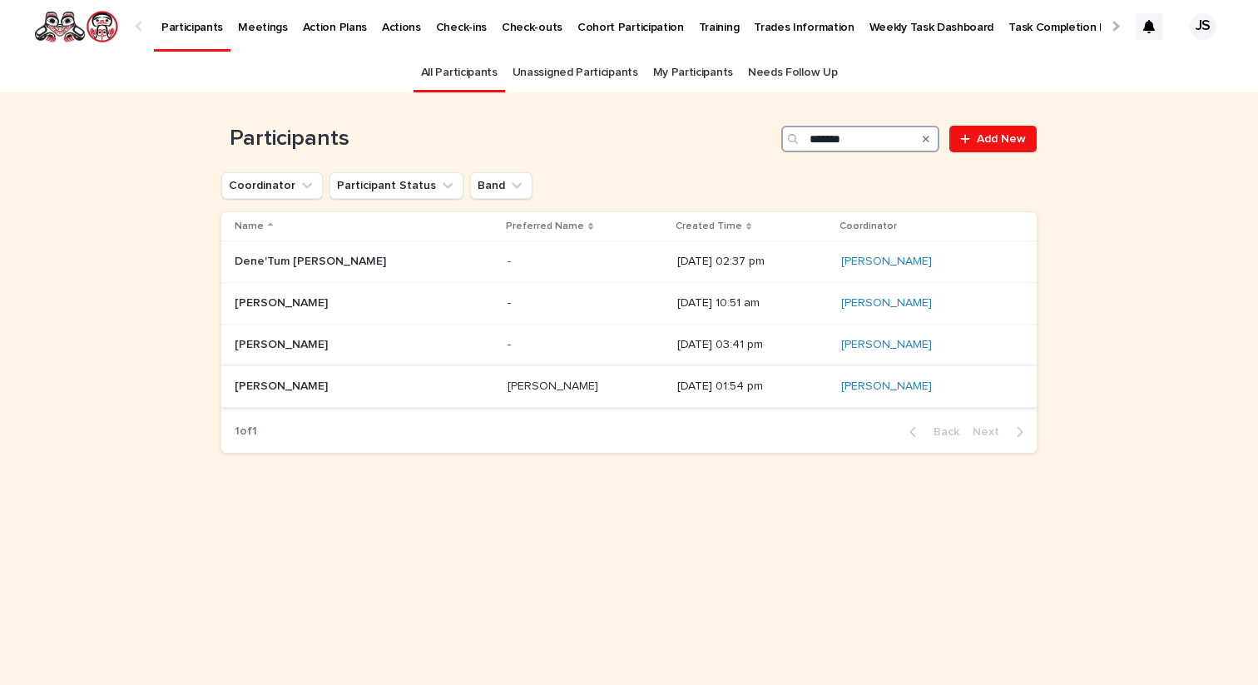
type input "*******"
click at [263, 389] on p "[PERSON_NAME]" at bounding box center [283, 384] width 97 height 17
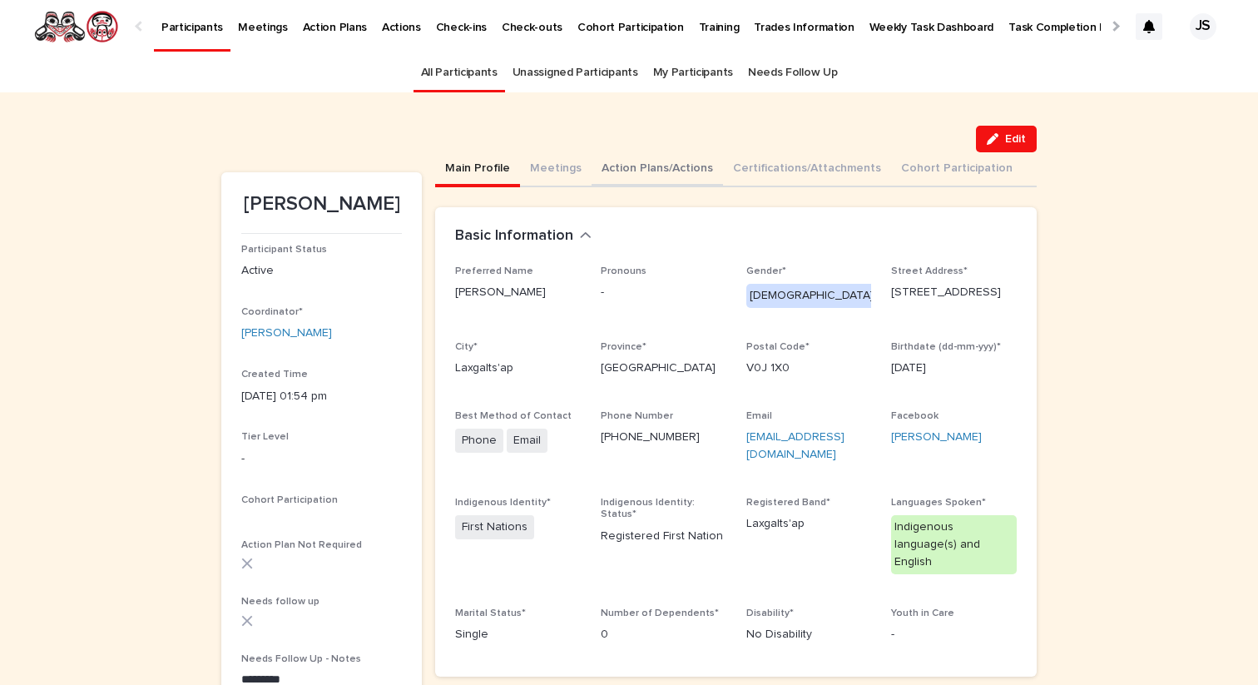
click at [665, 161] on button "Action Plans/Actions" at bounding box center [657, 169] width 131 height 35
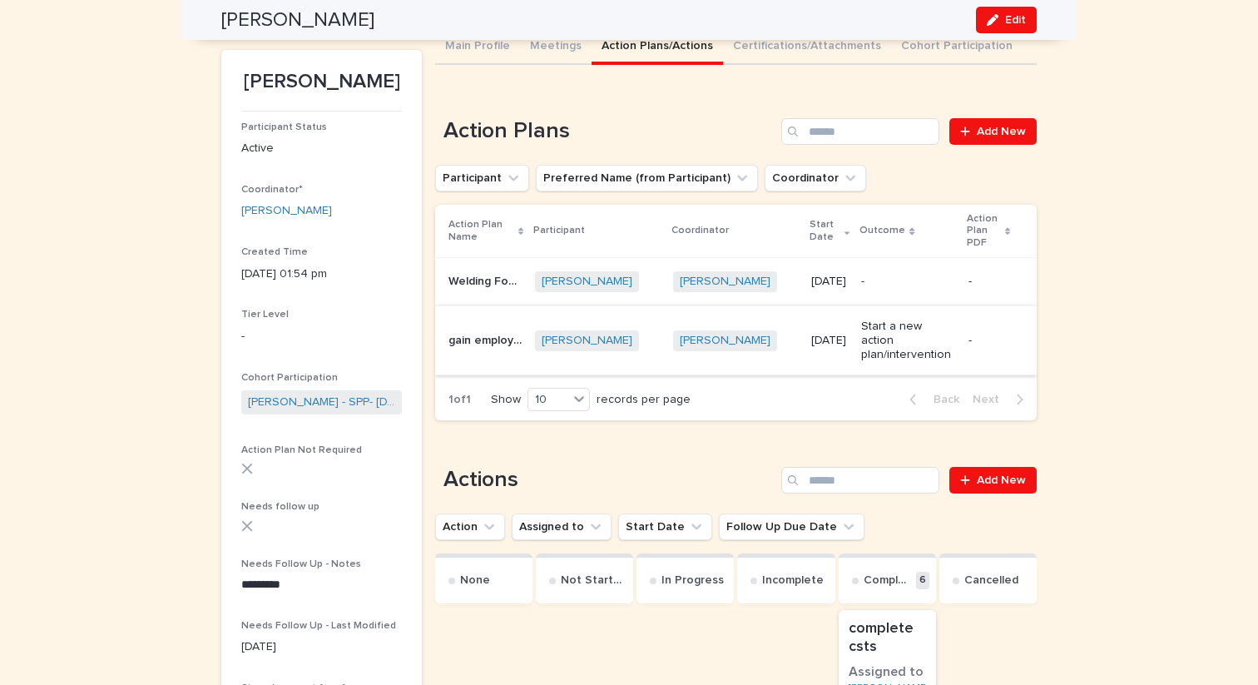
scroll to position [97, 0]
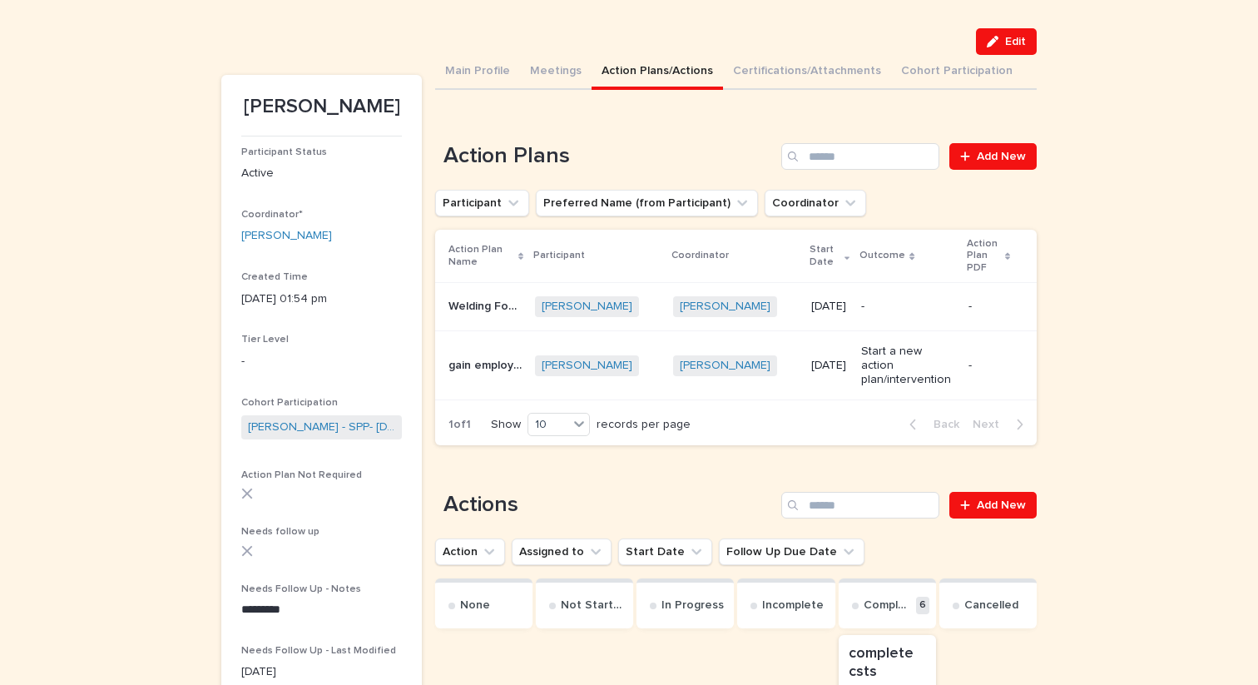
click at [473, 302] on p "Welding Foundations Level 1" at bounding box center [487, 304] width 77 height 17
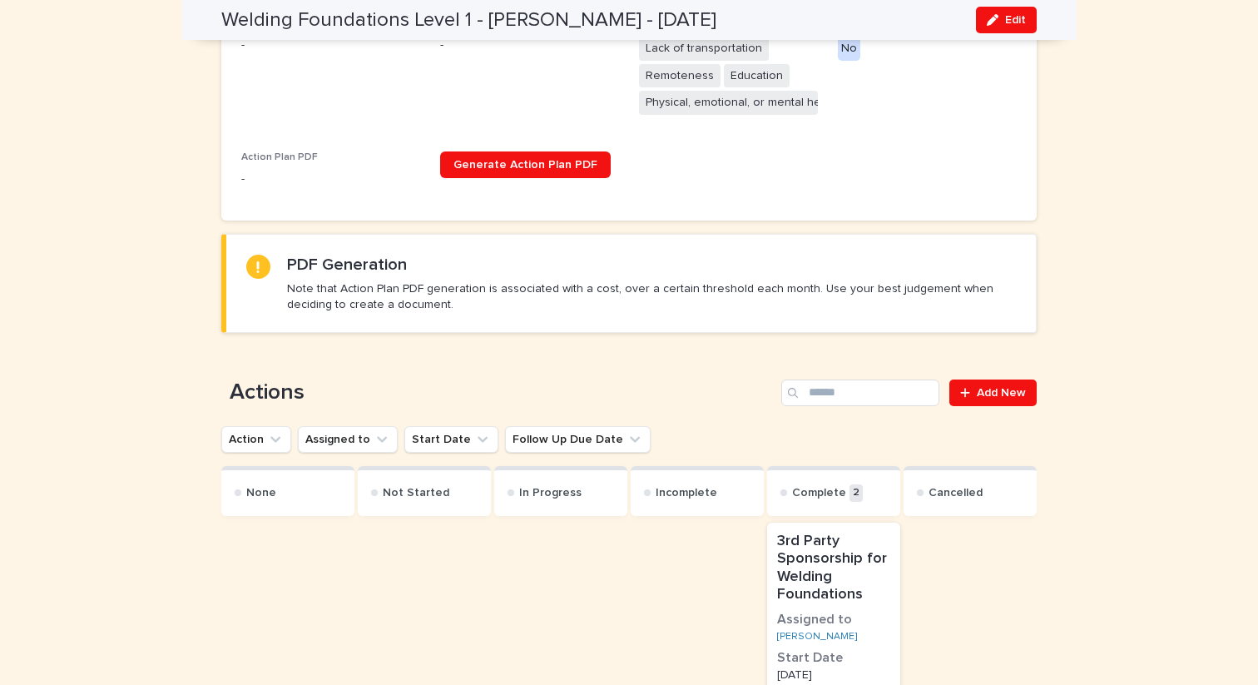
scroll to position [690, 0]
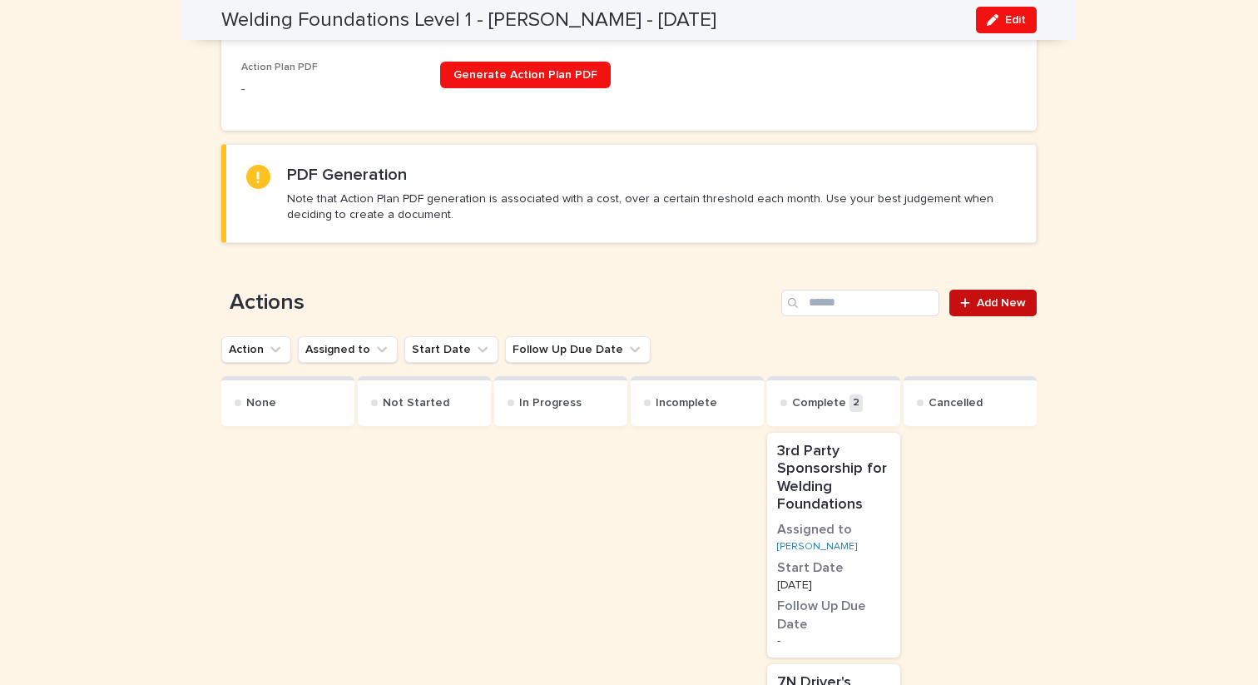
click at [998, 310] on link "Add New" at bounding box center [992, 303] width 87 height 27
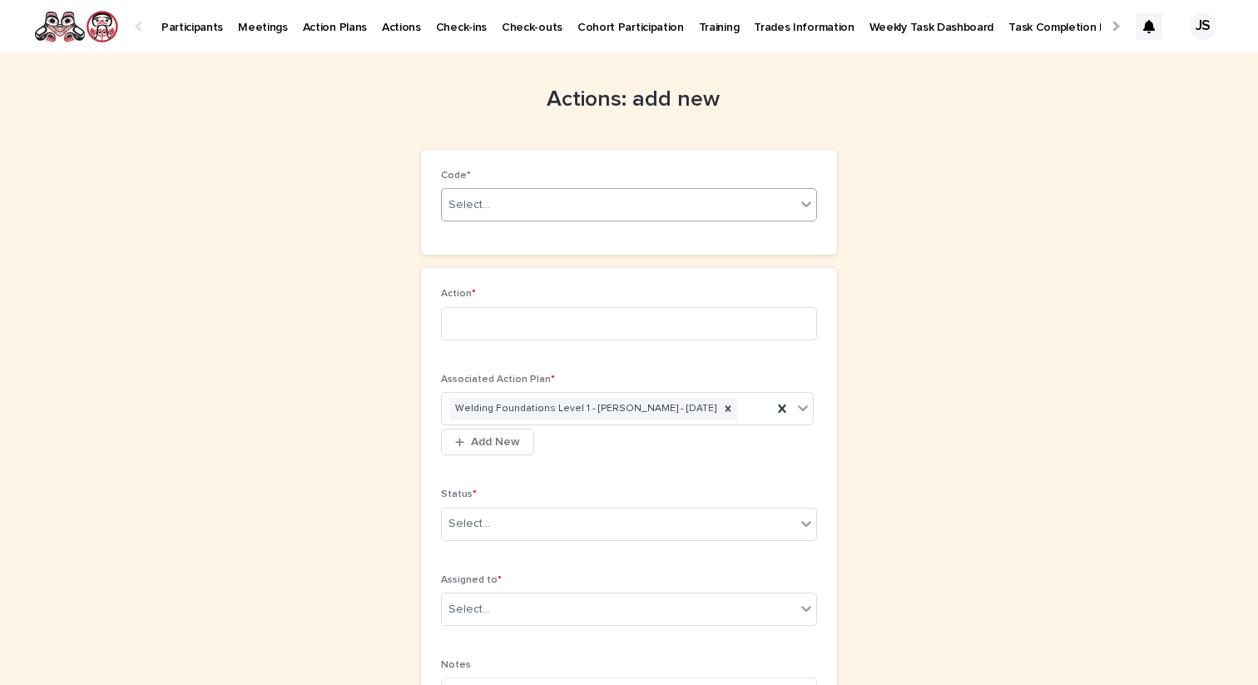
click at [556, 205] on div "Select..." at bounding box center [619, 204] width 354 height 27
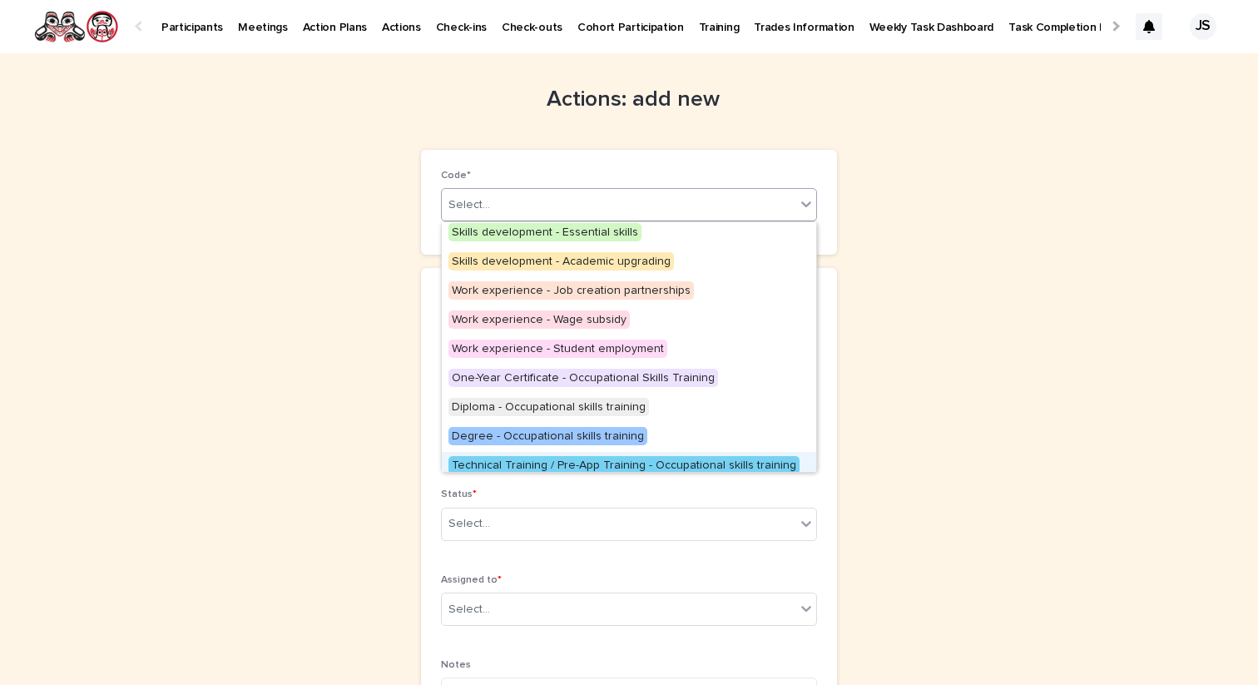
scroll to position [89, 0]
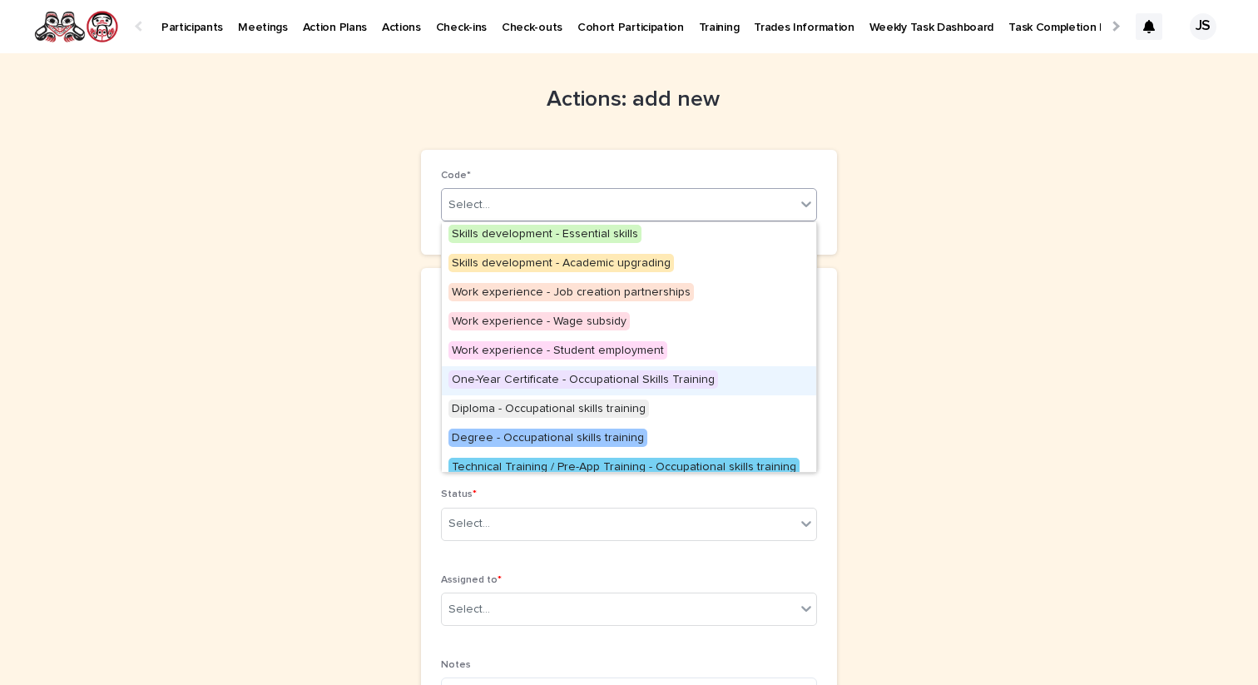
click at [530, 382] on span "One-Year Certificate - Occupational Skills Training" at bounding box center [584, 379] width 270 height 18
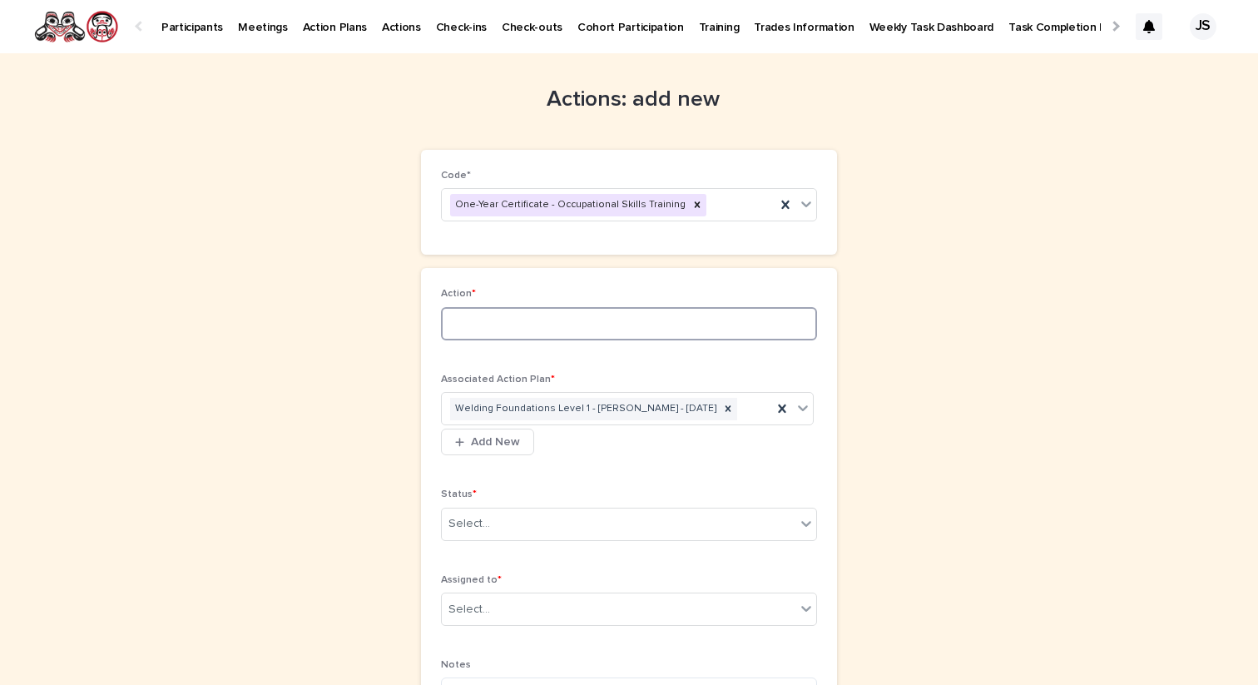
click at [511, 320] on input at bounding box center [629, 323] width 376 height 33
type input "**********"
click at [616, 536] on div "Select..." at bounding box center [619, 523] width 354 height 27
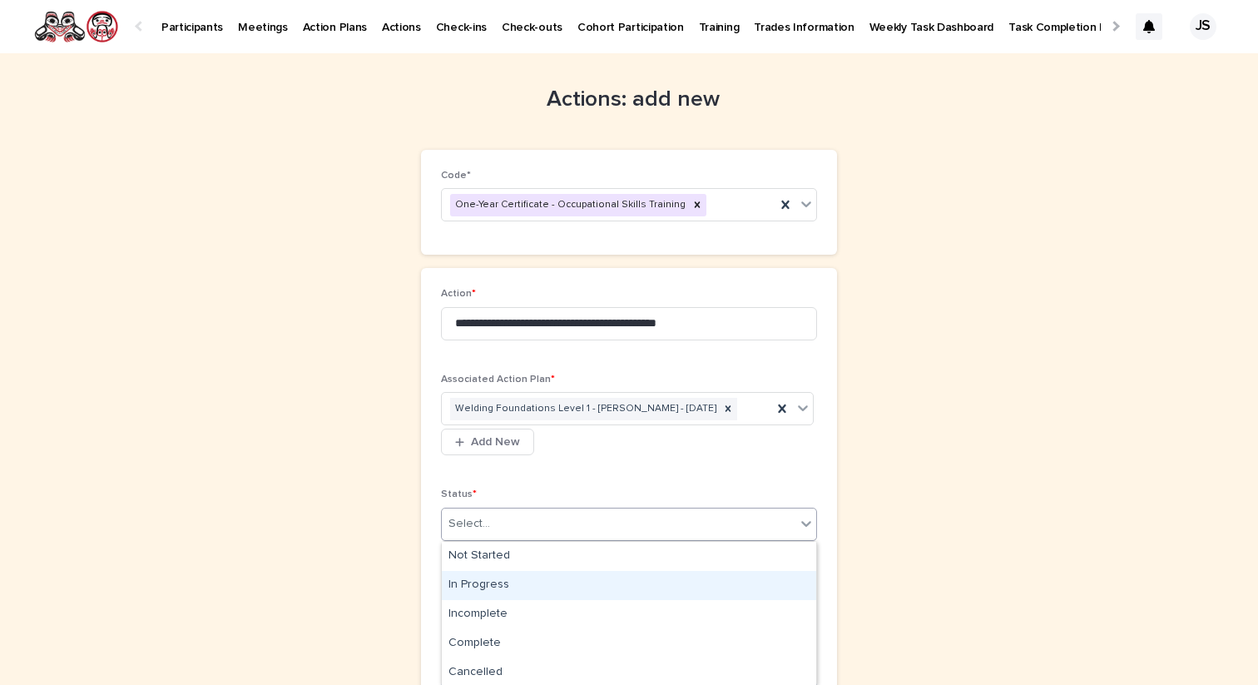
drag, startPoint x: 553, startPoint y: 599, endPoint x: 547, endPoint y: 586, distance: 14.9
click at [547, 586] on div "In Progress" at bounding box center [629, 585] width 374 height 29
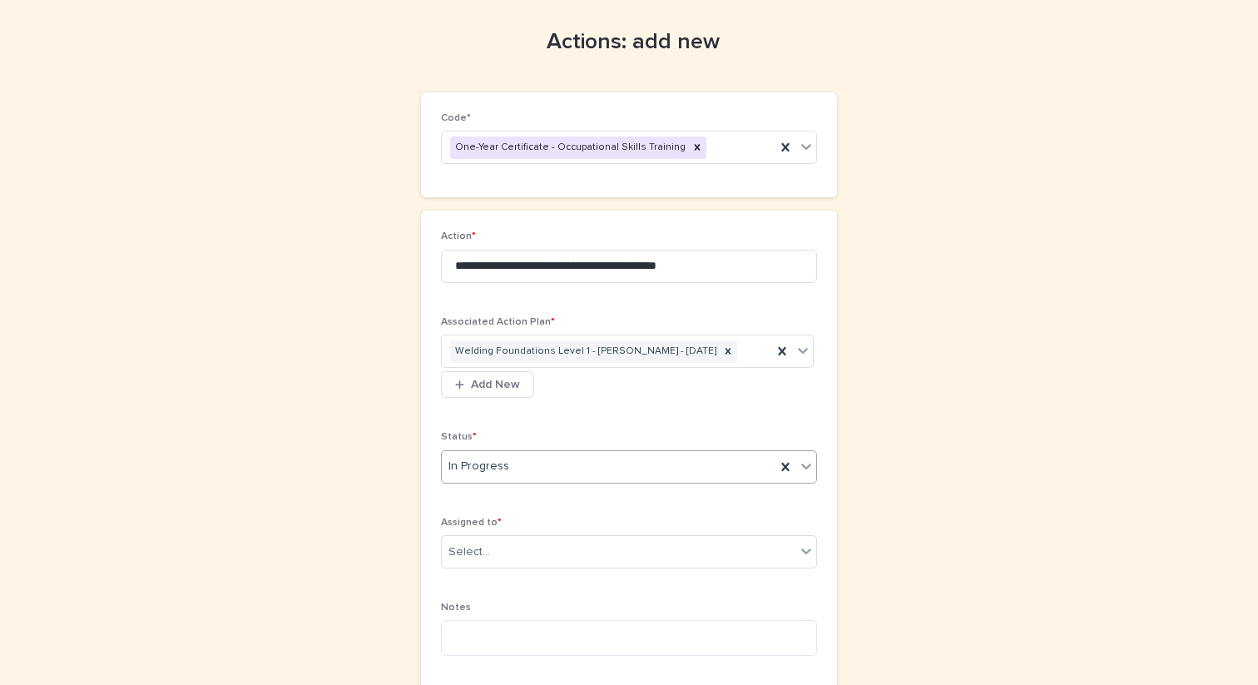
scroll to position [65, 0]
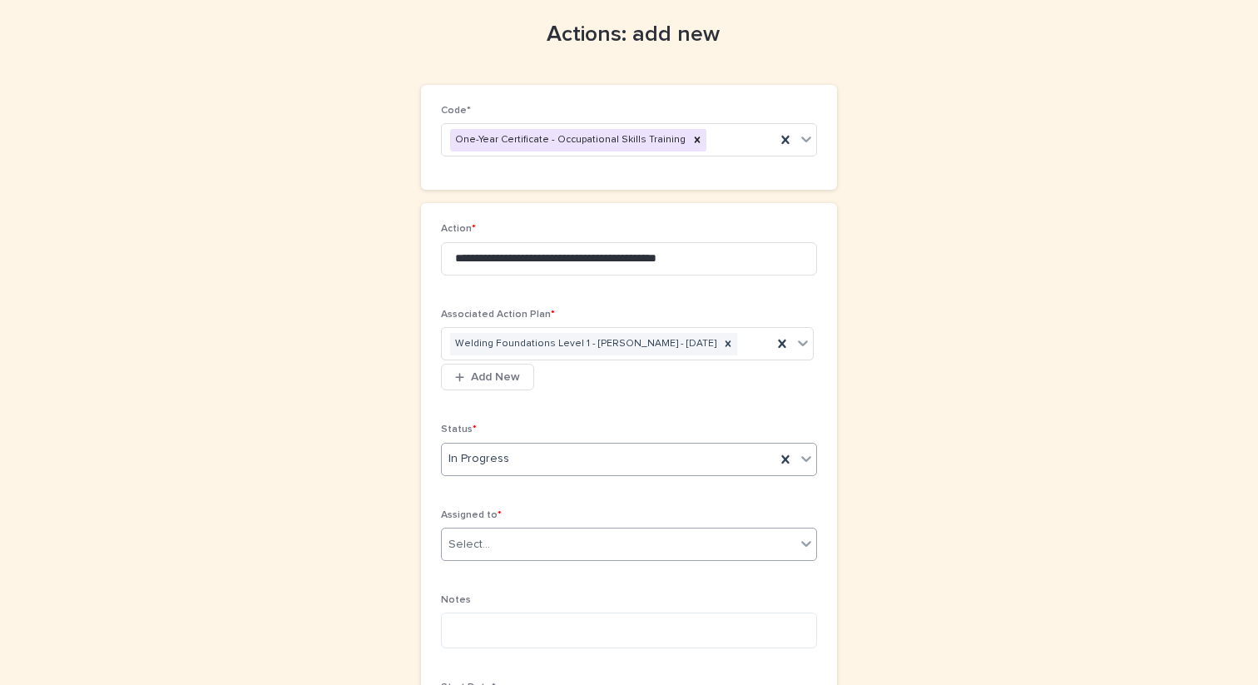
click at [542, 555] on div "Select..." at bounding box center [619, 544] width 354 height 27
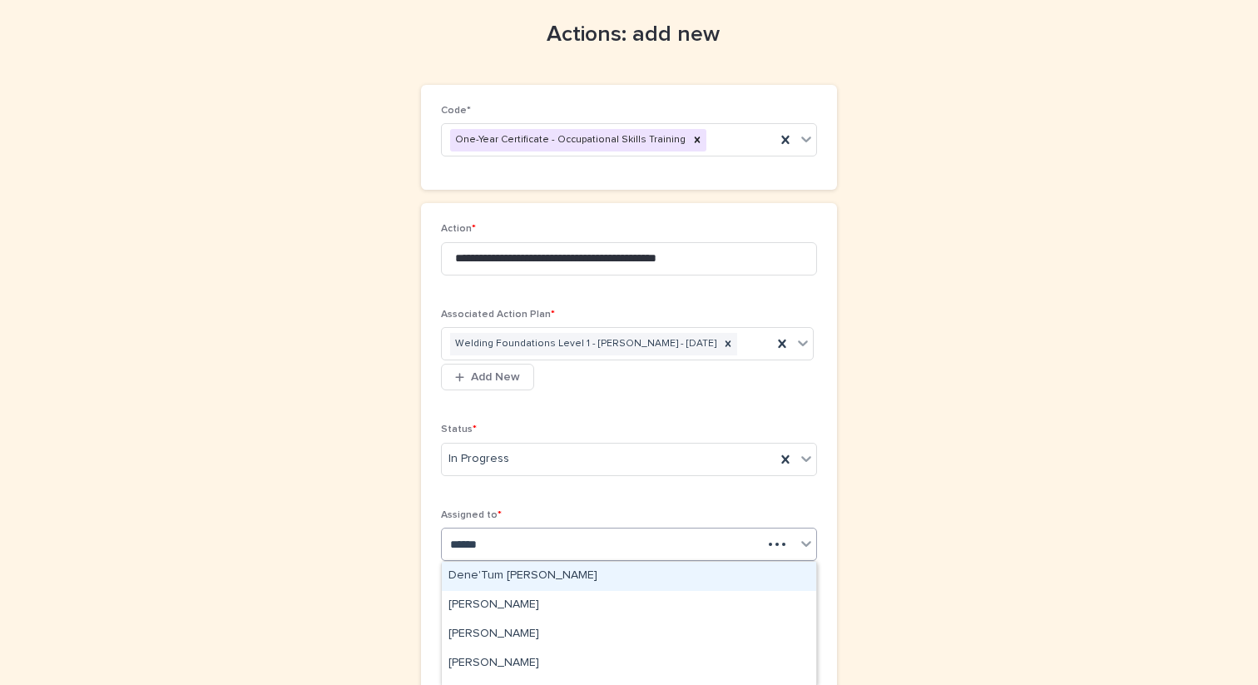
type input "*******"
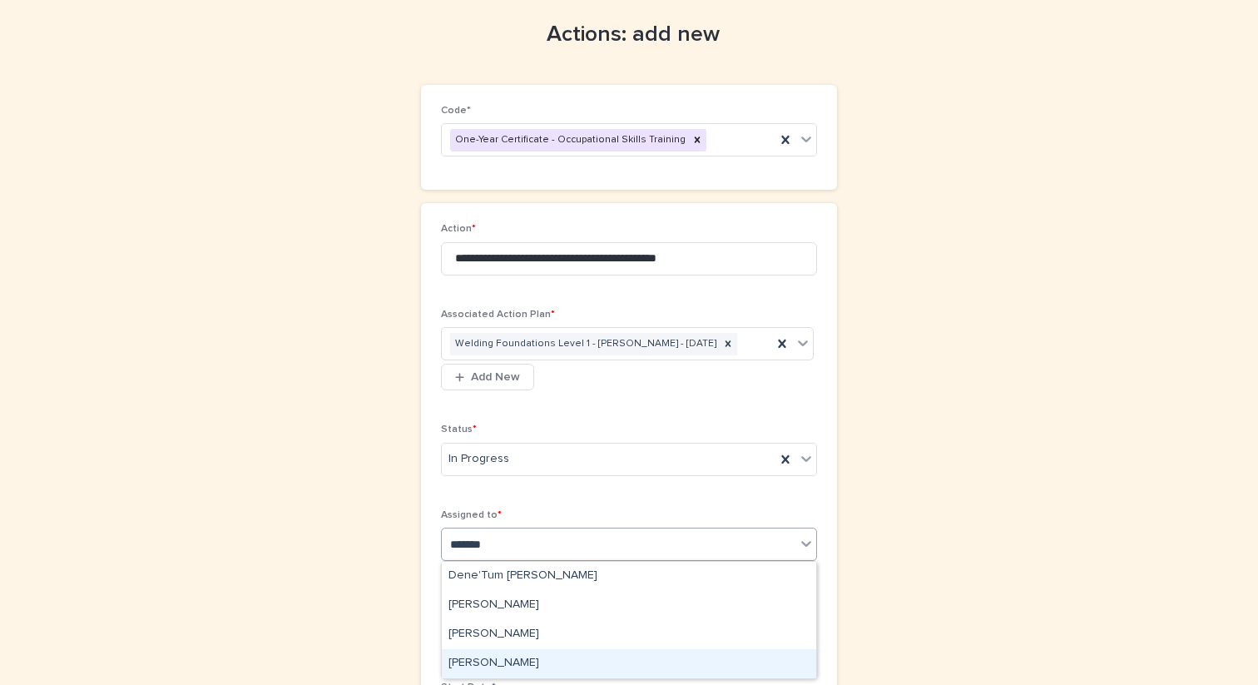
click at [490, 663] on div "[PERSON_NAME]" at bounding box center [629, 663] width 374 height 29
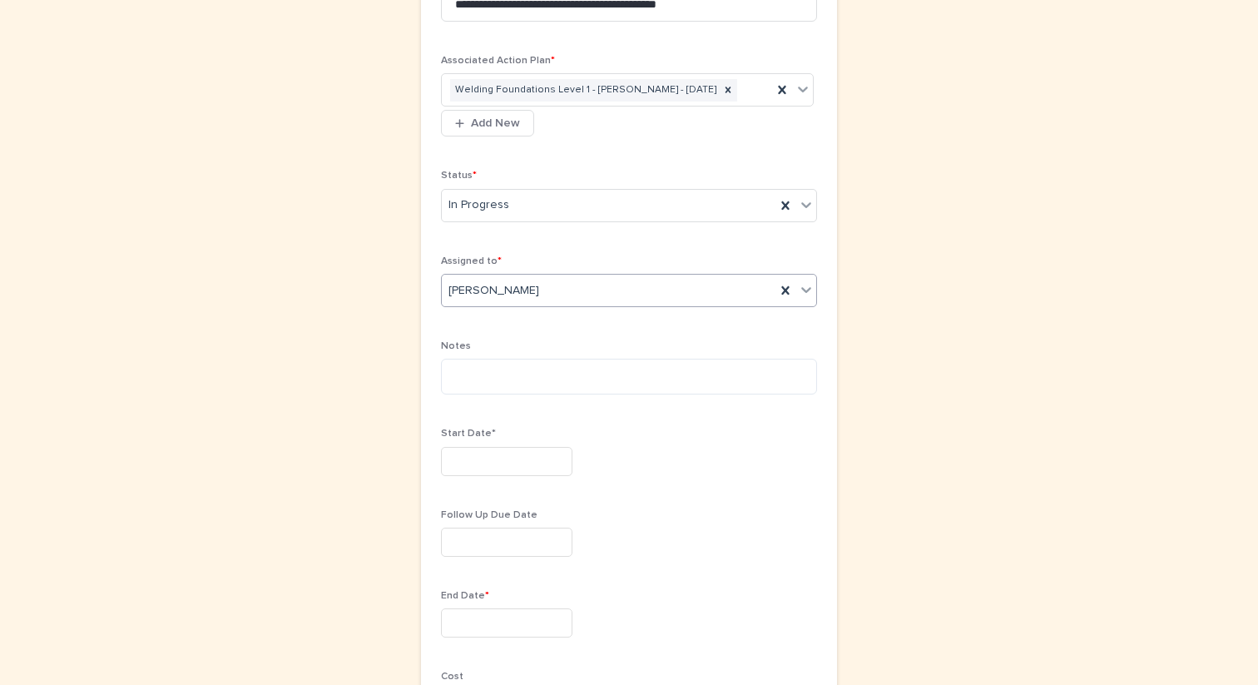
scroll to position [323, 0]
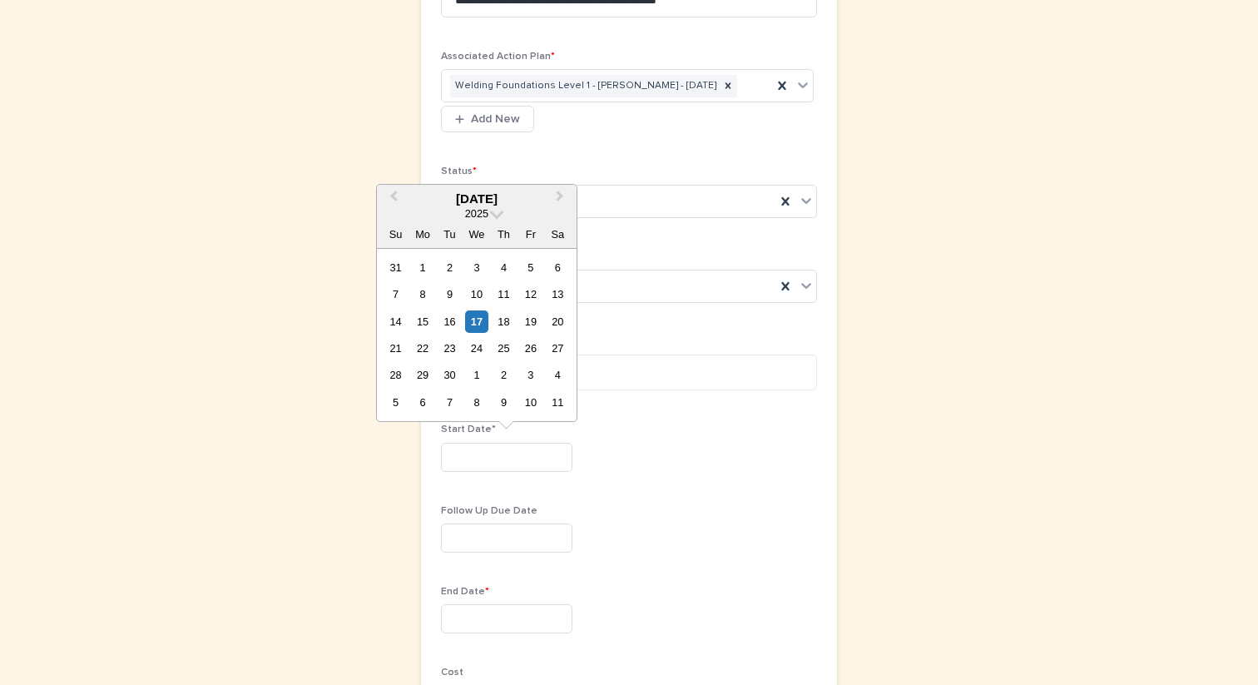
click at [496, 449] on input "text" at bounding box center [506, 457] width 131 height 29
click at [472, 325] on div "17" at bounding box center [476, 321] width 22 height 22
type input "*********"
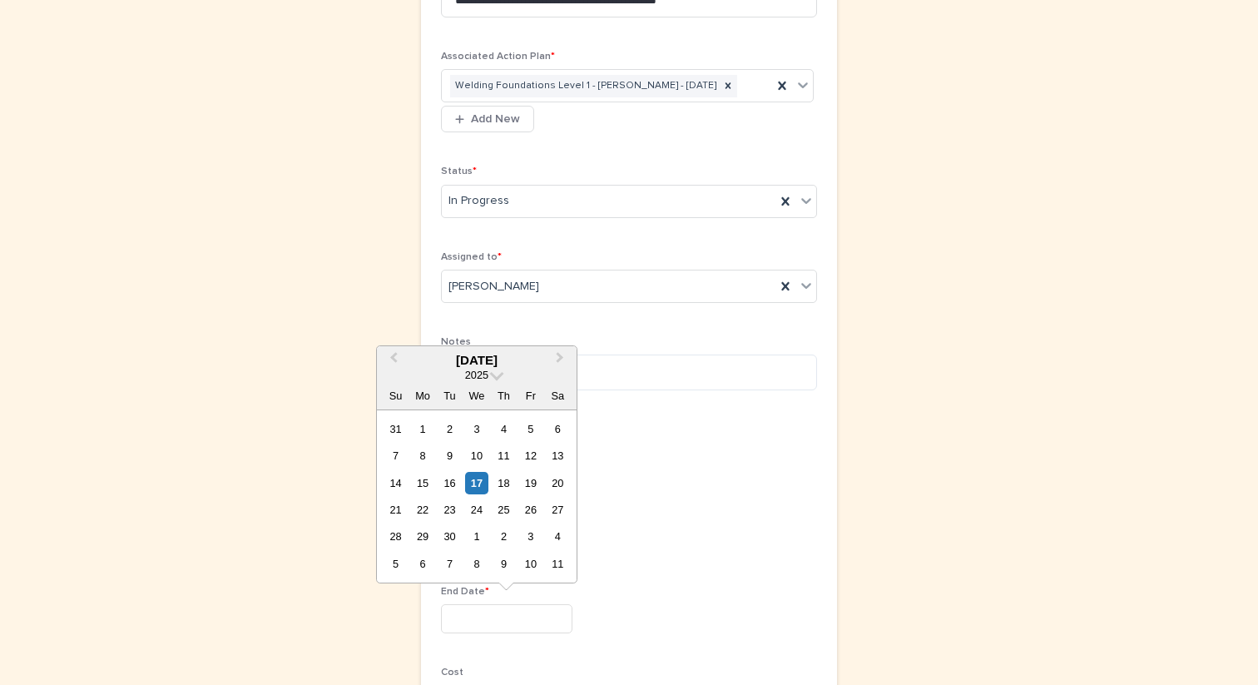
click at [482, 611] on input "text" at bounding box center [506, 618] width 131 height 29
click at [560, 360] on span "Next Month" at bounding box center [560, 360] width 0 height 22
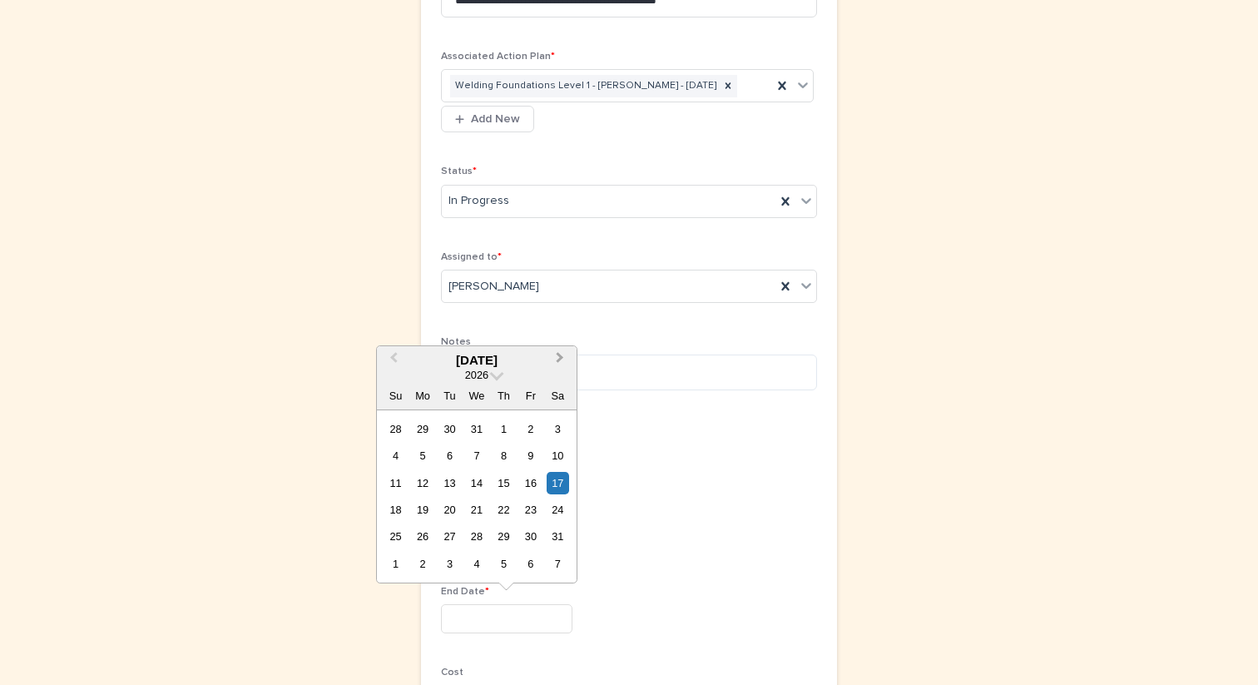
click at [560, 360] on span "Next Month" at bounding box center [560, 360] width 0 height 22
click at [531, 526] on div "3" at bounding box center [530, 536] width 22 height 22
type input "********"
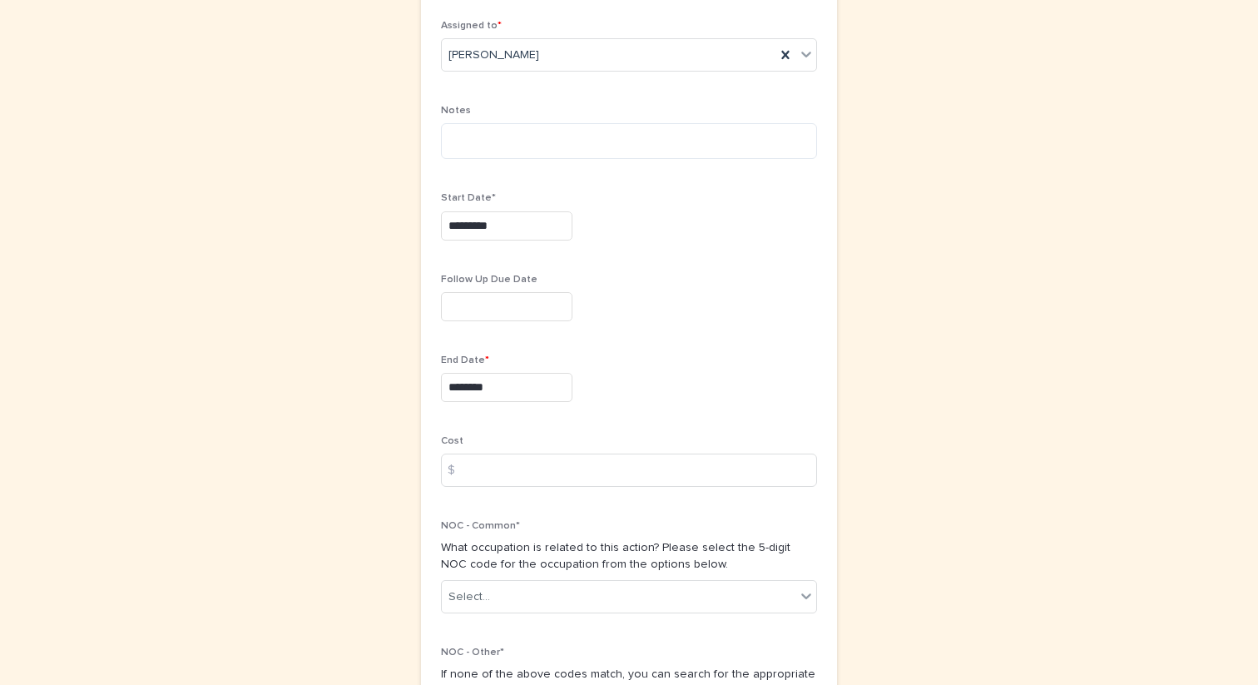
scroll to position [675, 0]
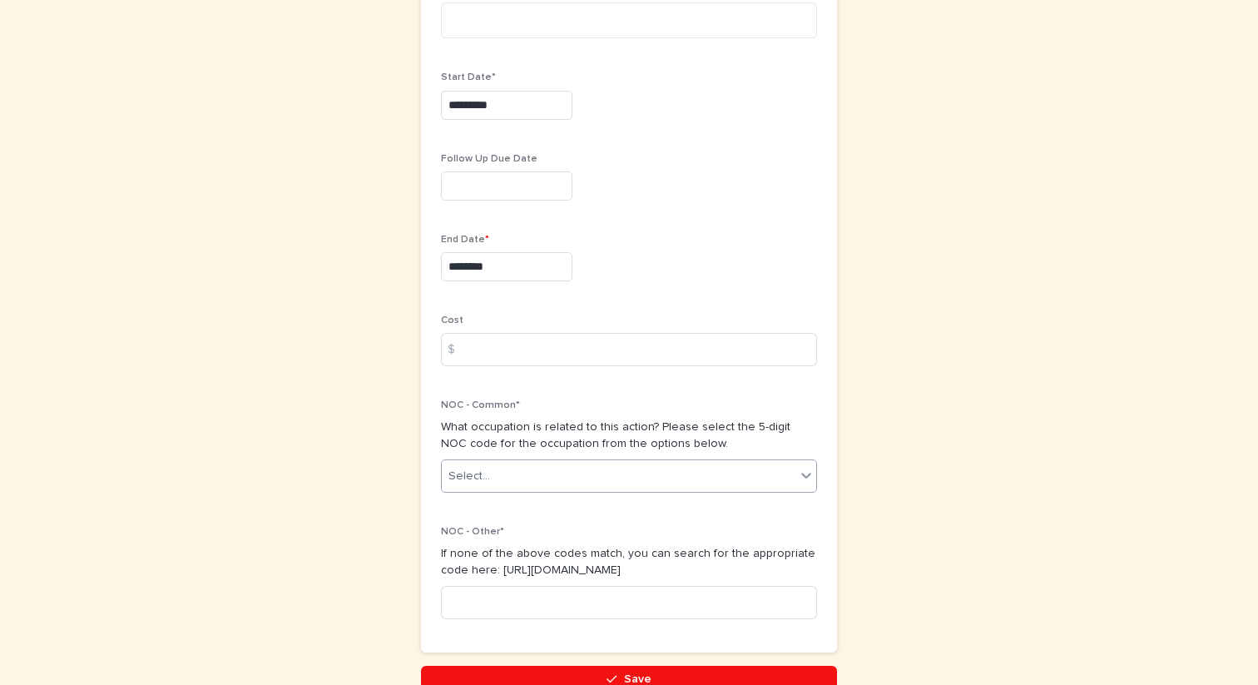
click at [523, 483] on div "Select..." at bounding box center [619, 476] width 354 height 27
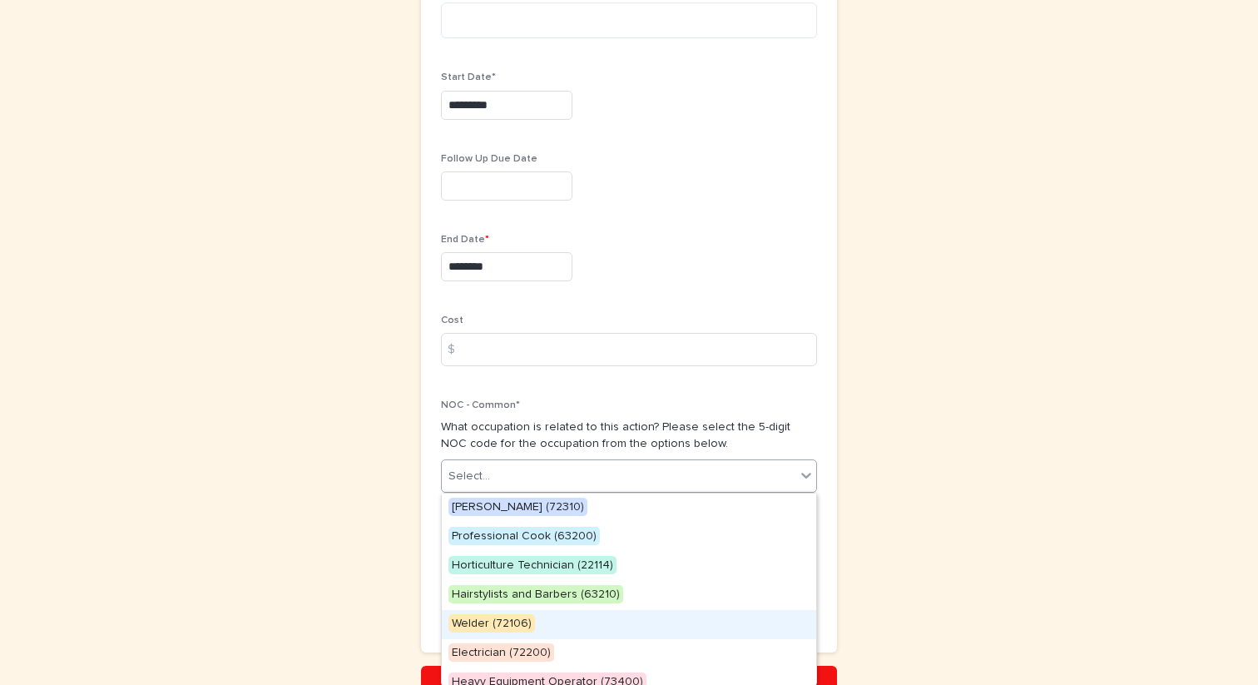
click at [503, 632] on span "Welder (72106)" at bounding box center [492, 623] width 87 height 18
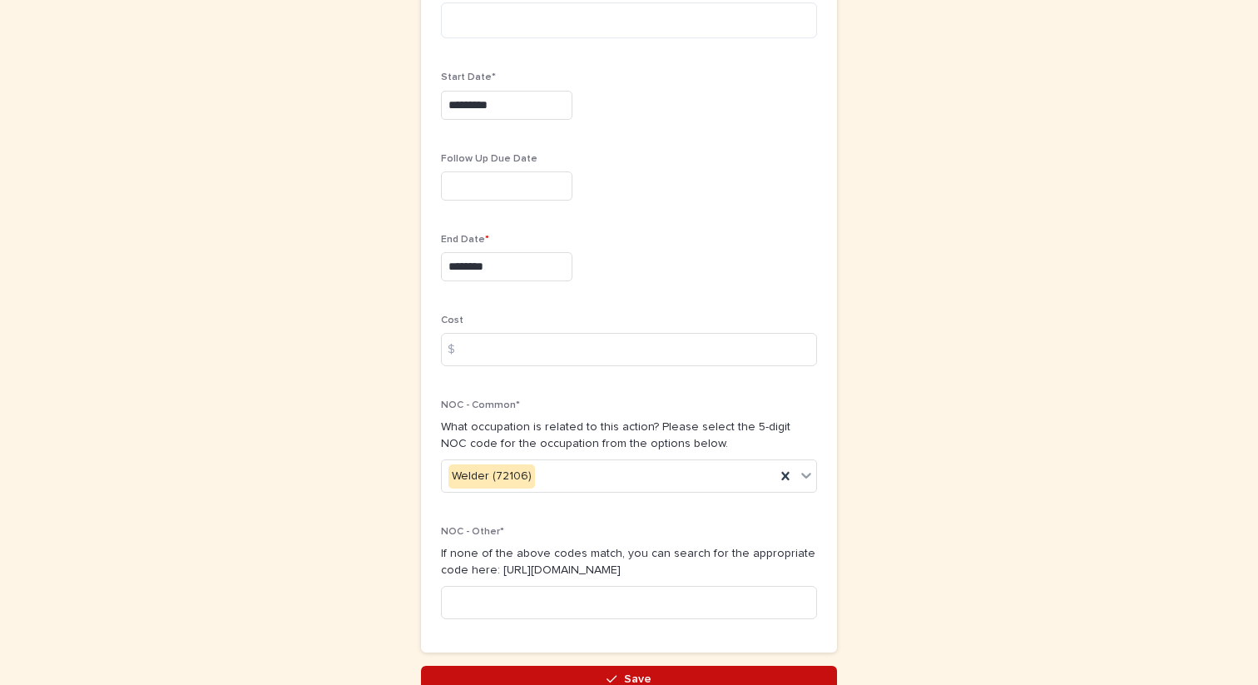
click at [498, 672] on button "Save" at bounding box center [629, 679] width 416 height 27
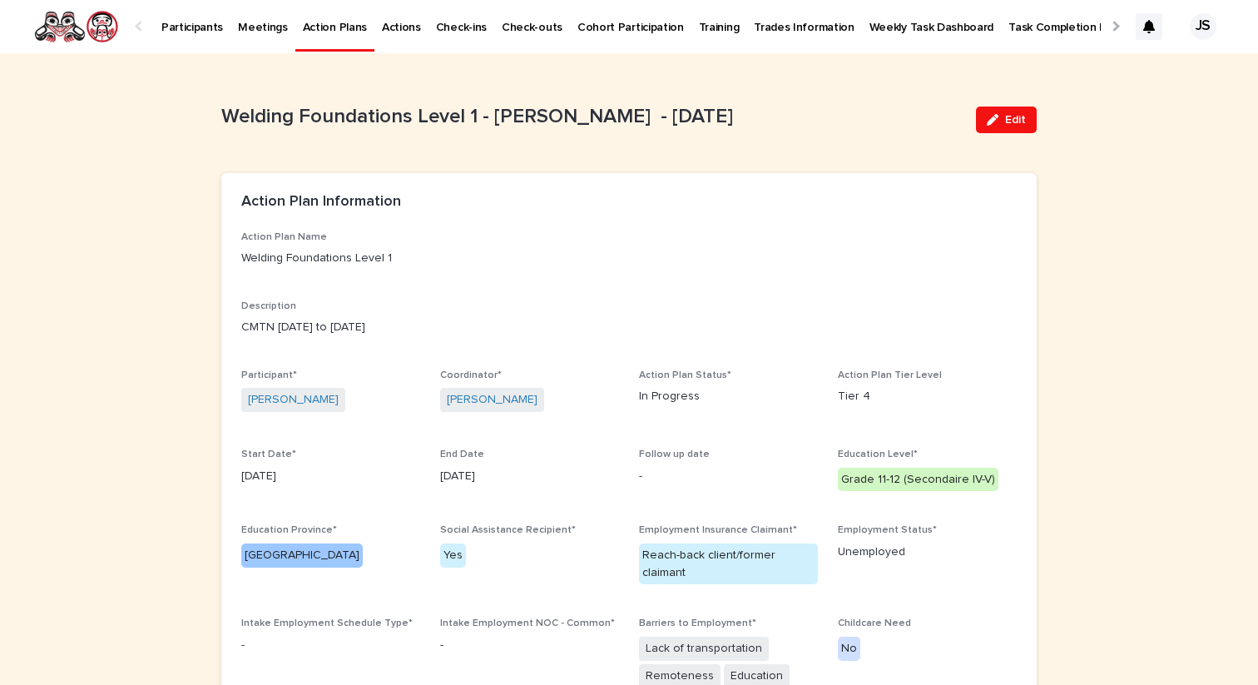
click at [187, 27] on p "Participants" at bounding box center [192, 17] width 62 height 35
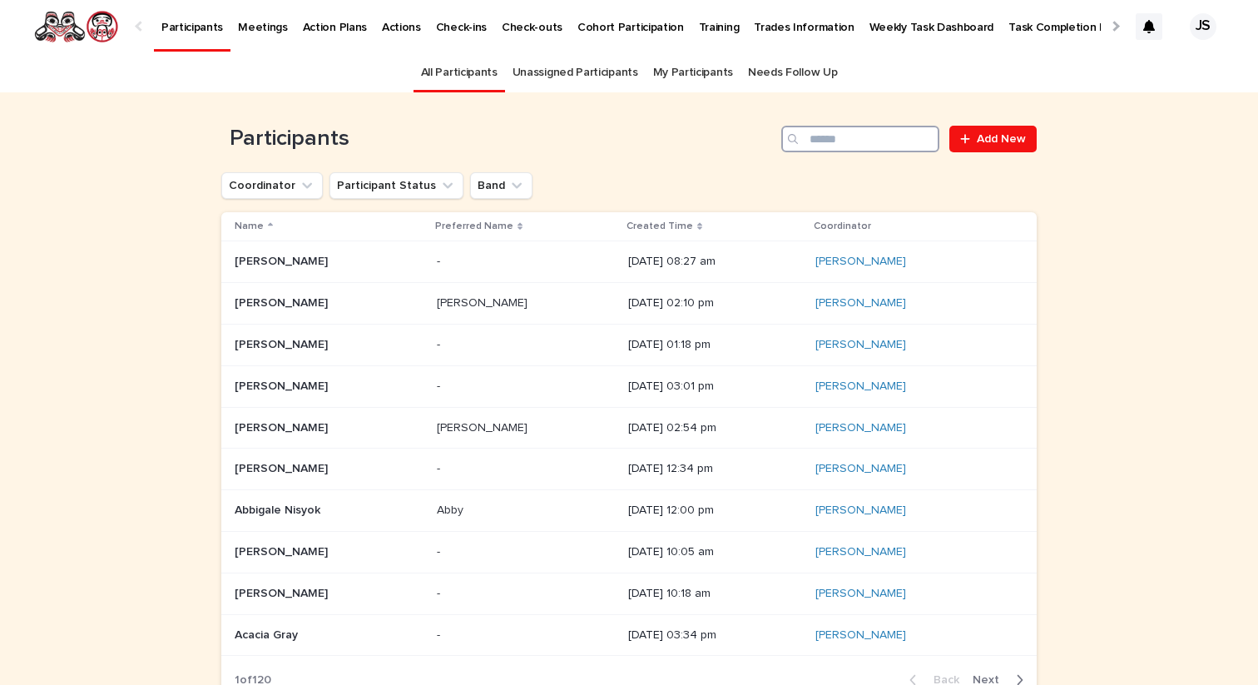
click at [865, 129] on input "Search" at bounding box center [860, 139] width 158 height 27
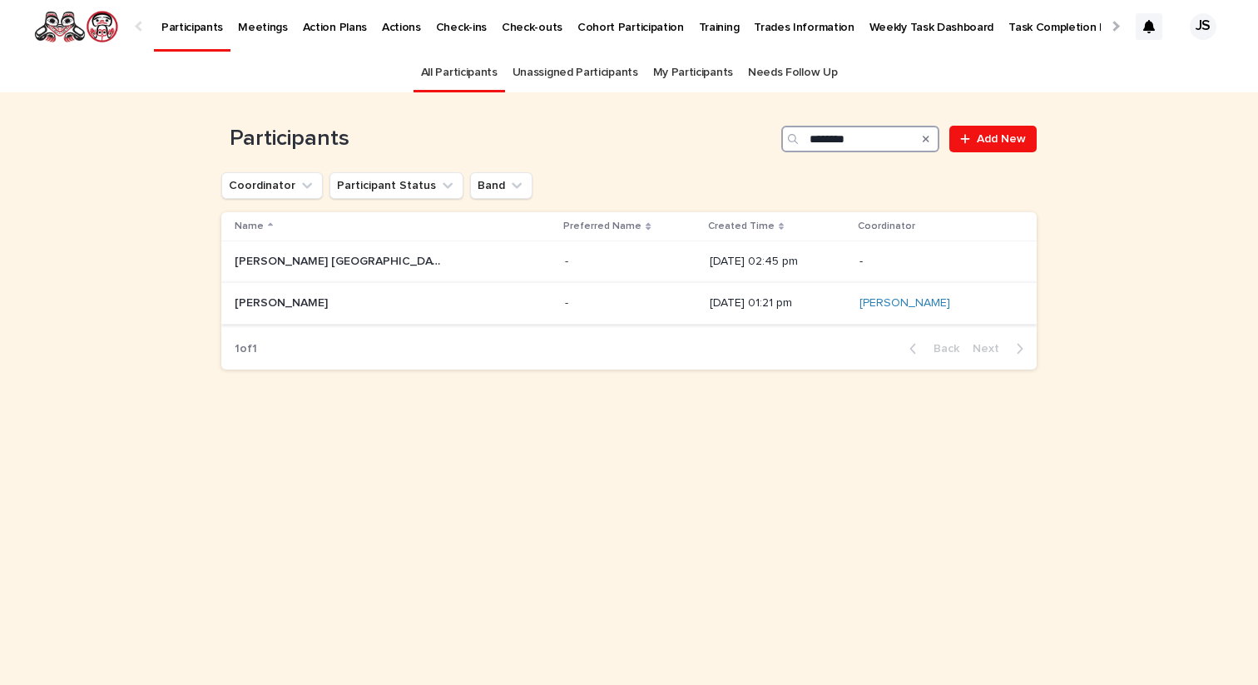
type input "********"
click at [288, 301] on p "[PERSON_NAME]" at bounding box center [283, 301] width 97 height 17
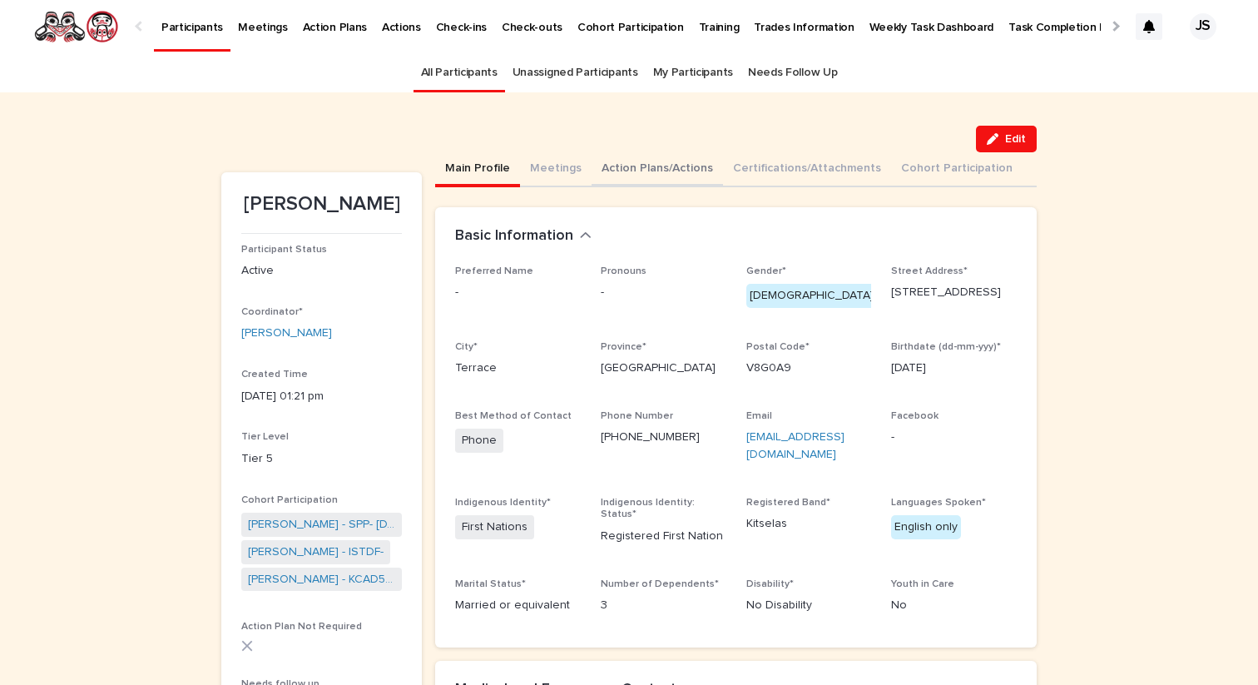
click at [658, 161] on button "Action Plans/Actions" at bounding box center [657, 169] width 131 height 35
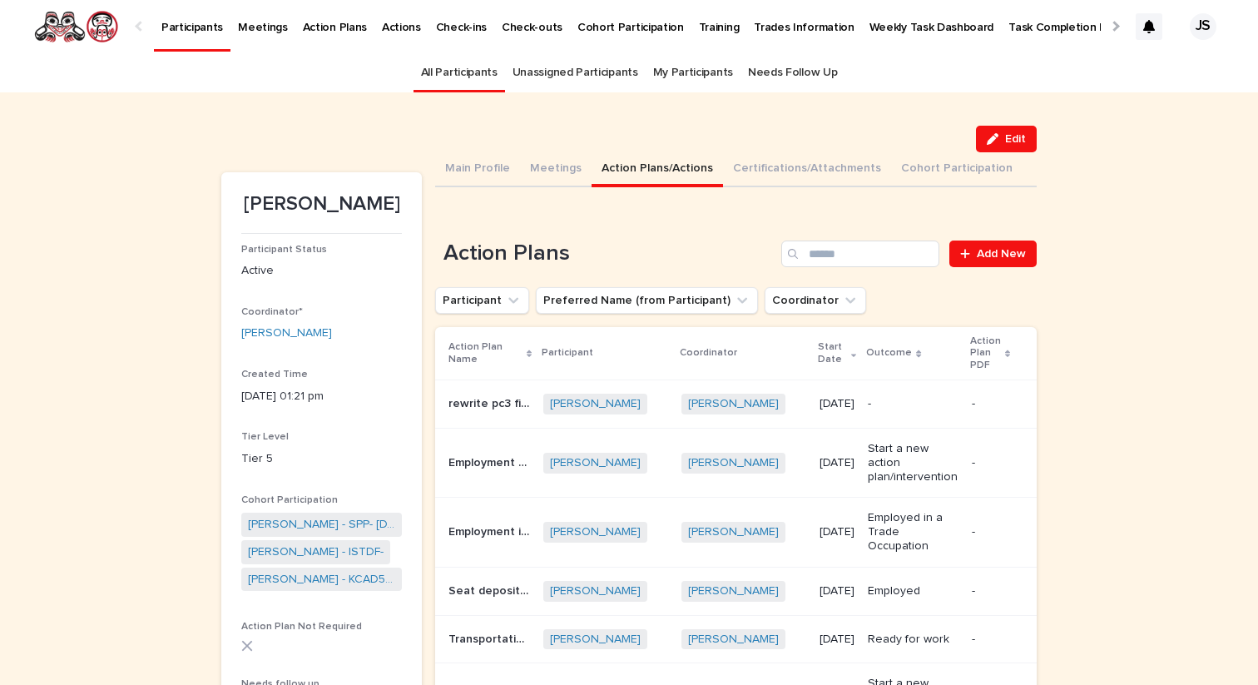
click at [473, 416] on div "rewrite pc3 final test rewrite pc3 final test" at bounding box center [490, 403] width 82 height 27
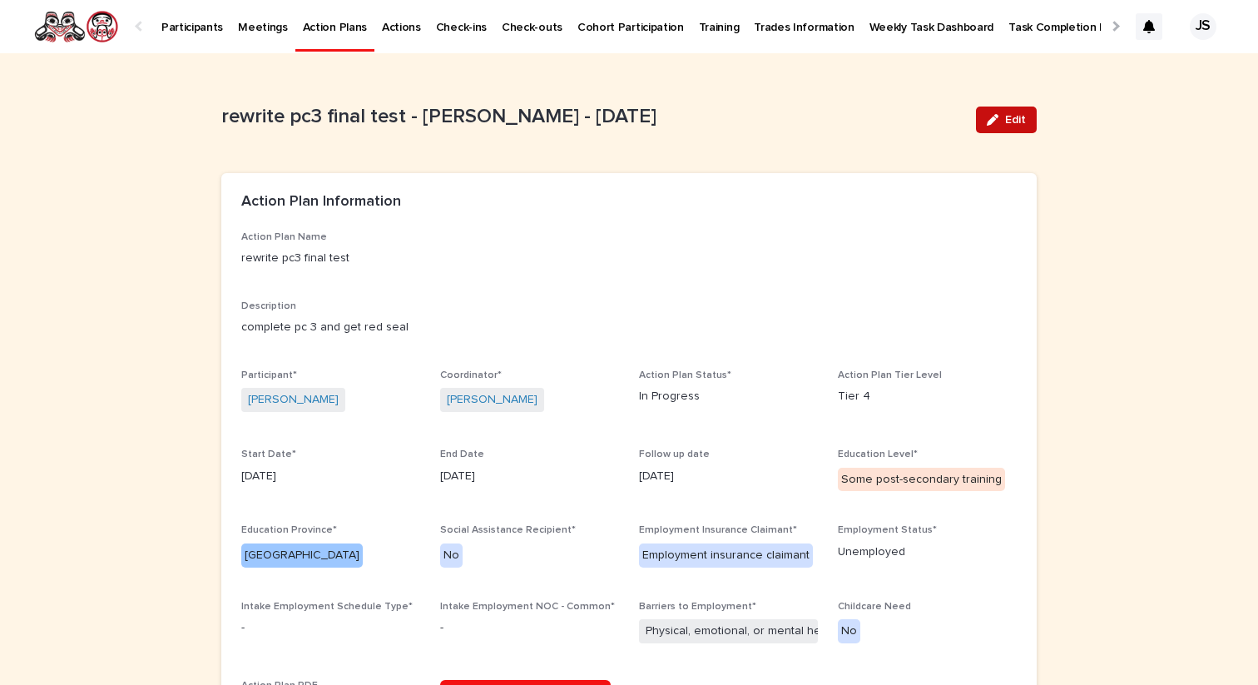
click at [1017, 115] on span "Edit" at bounding box center [1015, 120] width 21 height 12
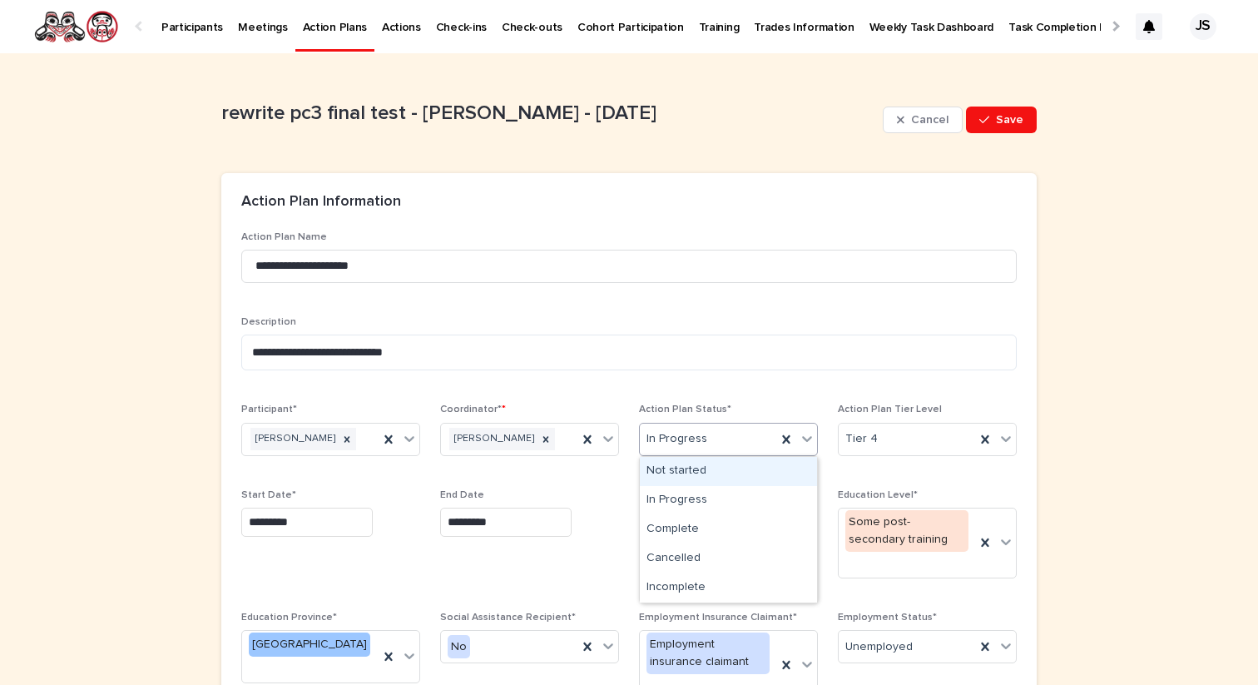
click at [732, 441] on div "In Progress" at bounding box center [708, 438] width 136 height 27
click at [694, 530] on div "Complete" at bounding box center [728, 529] width 177 height 29
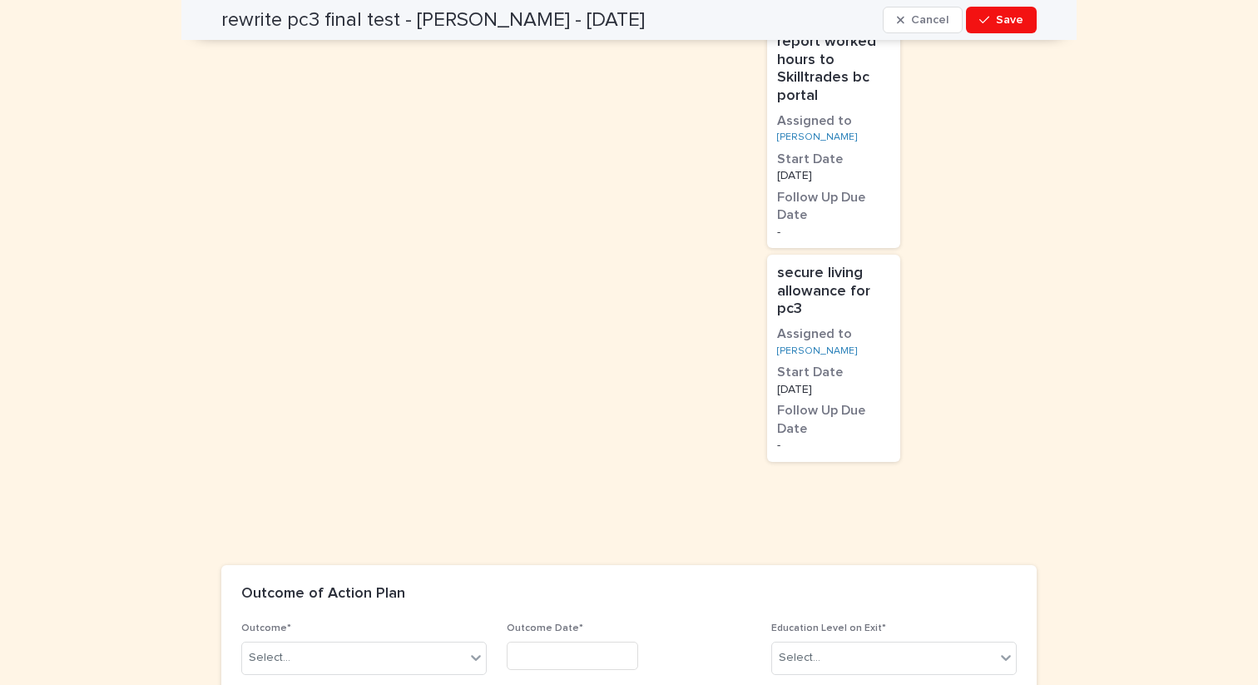
scroll to position [1945, 0]
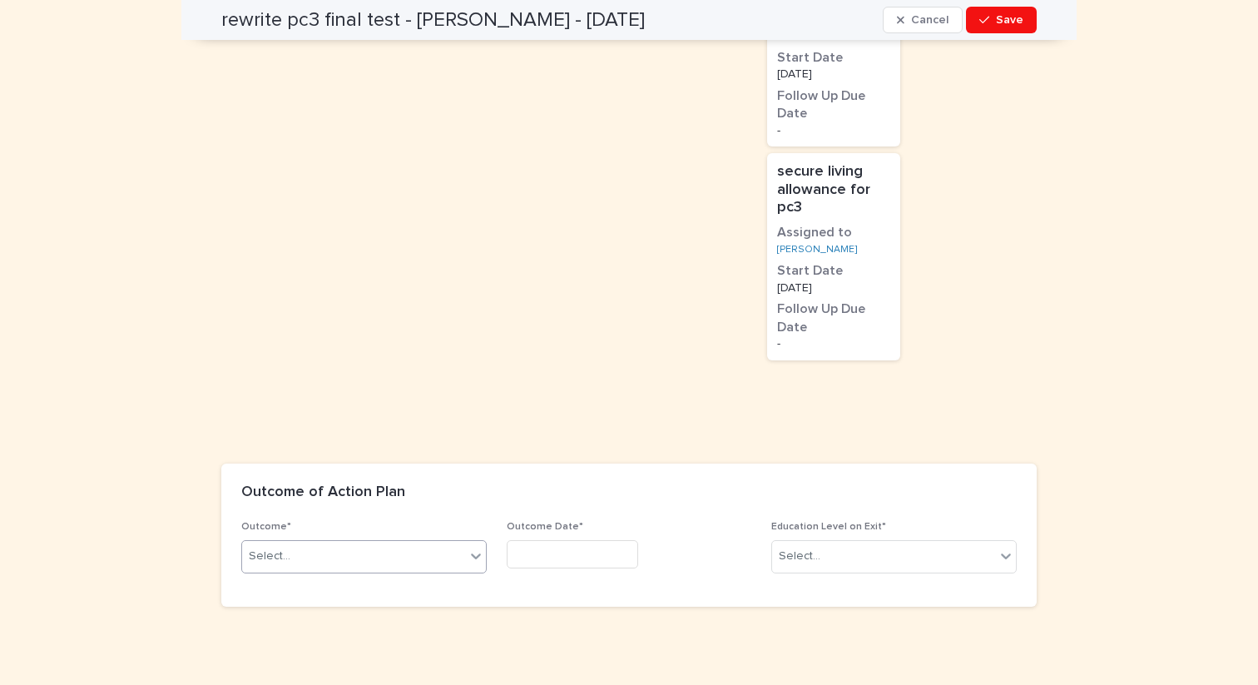
click at [377, 543] on div "Select..." at bounding box center [353, 556] width 223 height 27
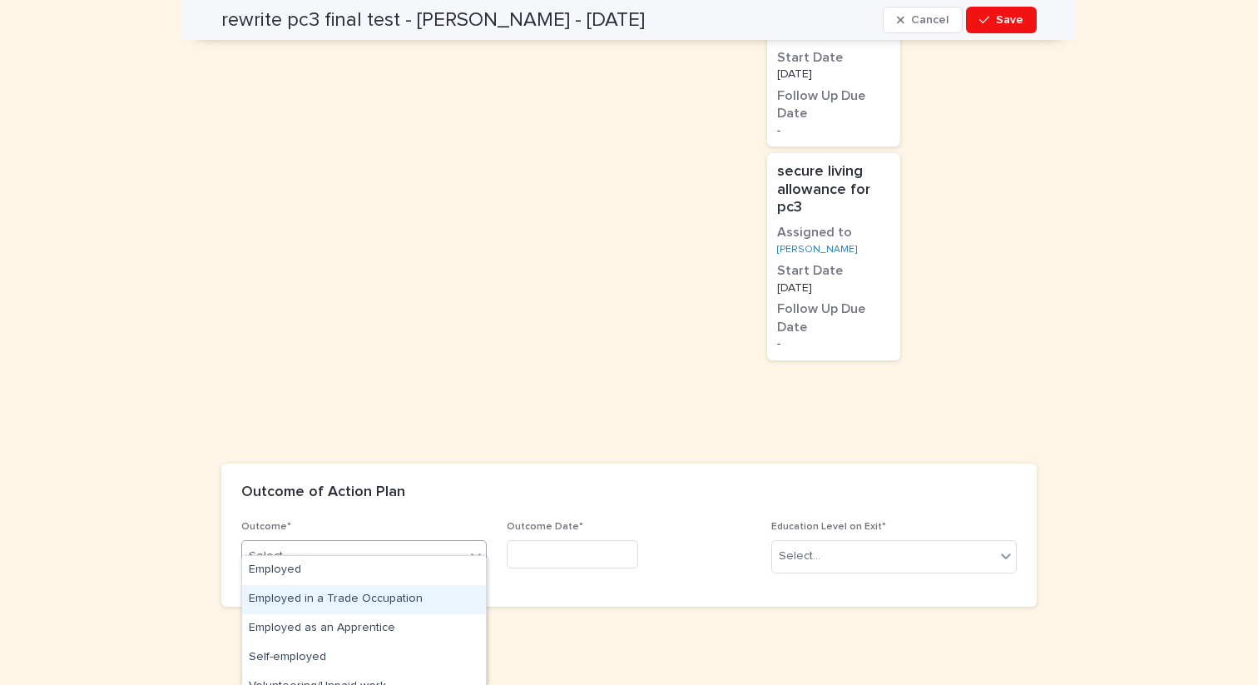
click at [298, 600] on div "Employed in a Trade Occupation" at bounding box center [364, 599] width 244 height 29
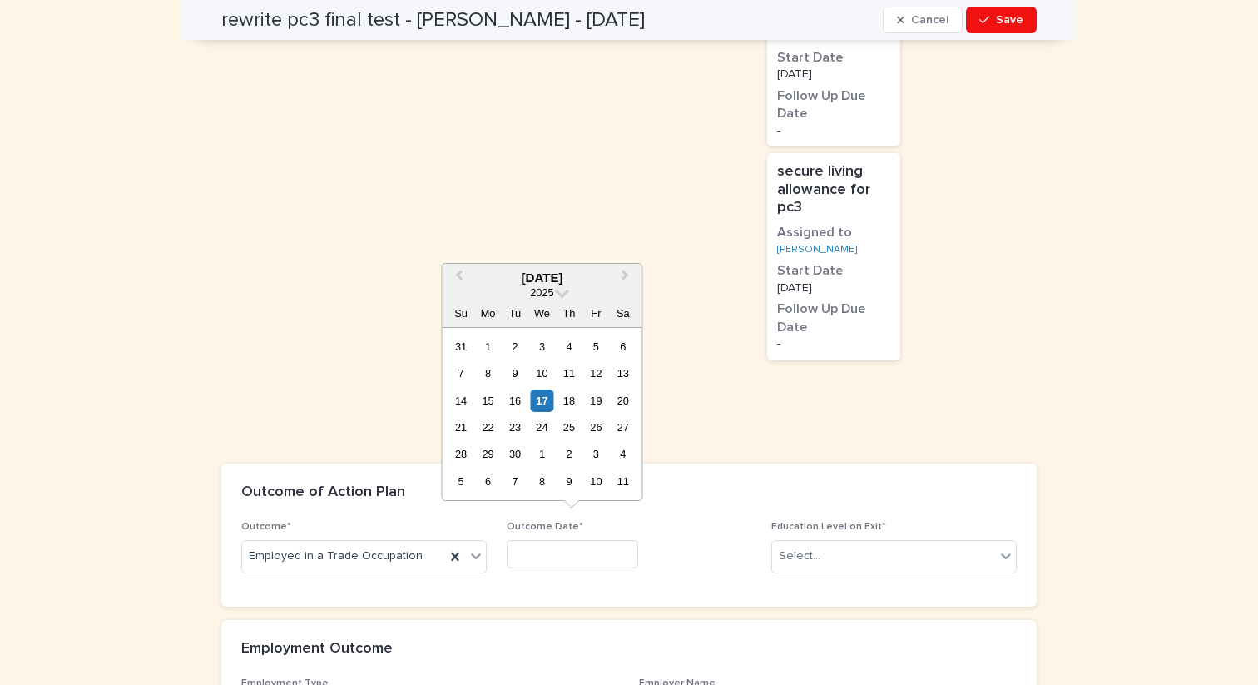
click at [602, 540] on input "text" at bounding box center [572, 554] width 131 height 29
click at [540, 378] on div "10" at bounding box center [542, 373] width 22 height 22
type input "*********"
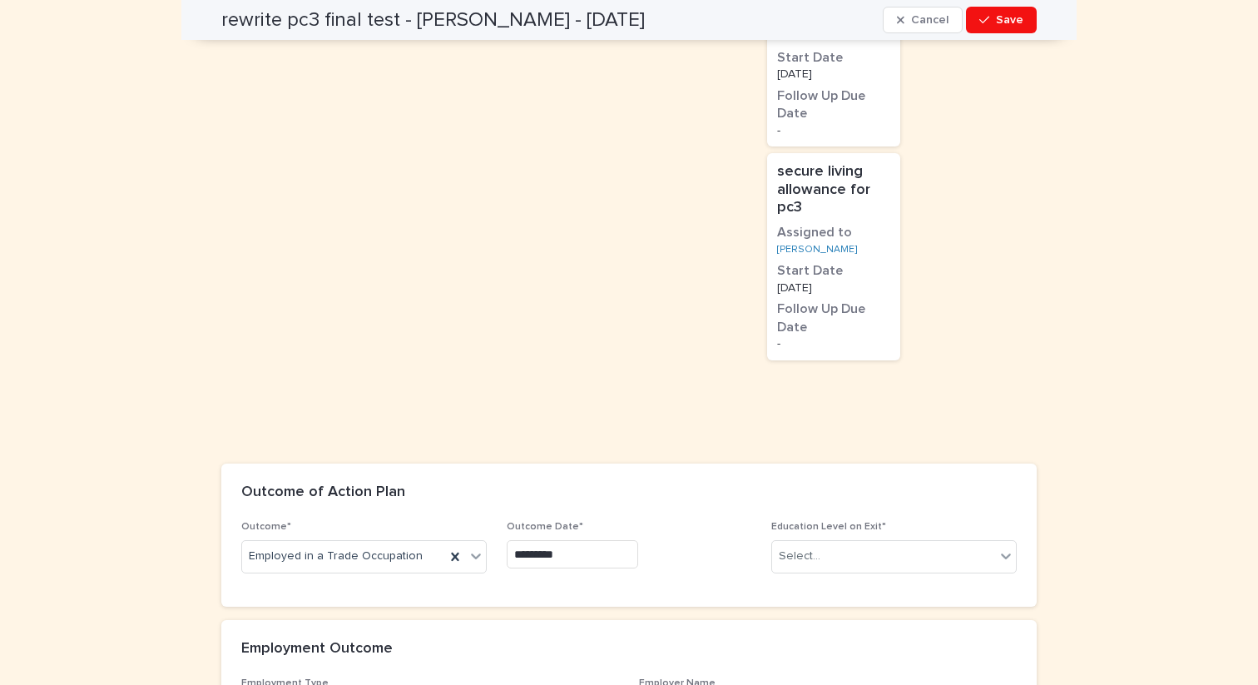
click at [618, 546] on input "*********" at bounding box center [572, 554] width 131 height 29
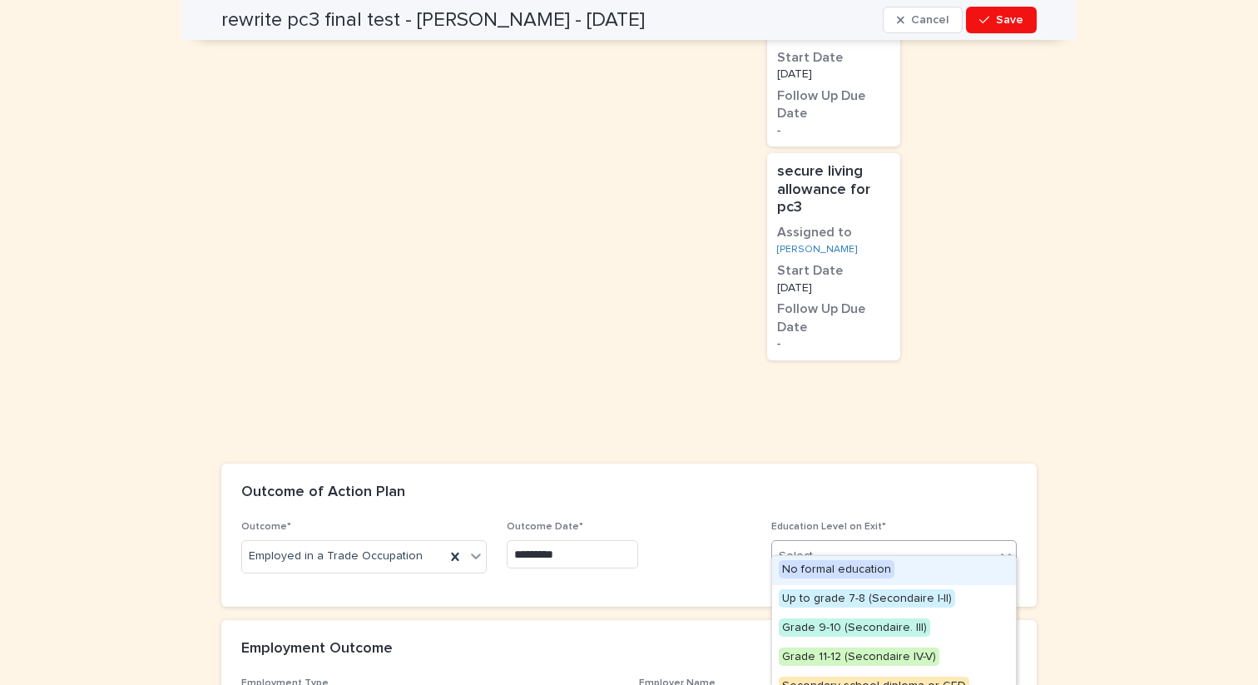
click at [879, 543] on div "Select..." at bounding box center [883, 556] width 223 height 27
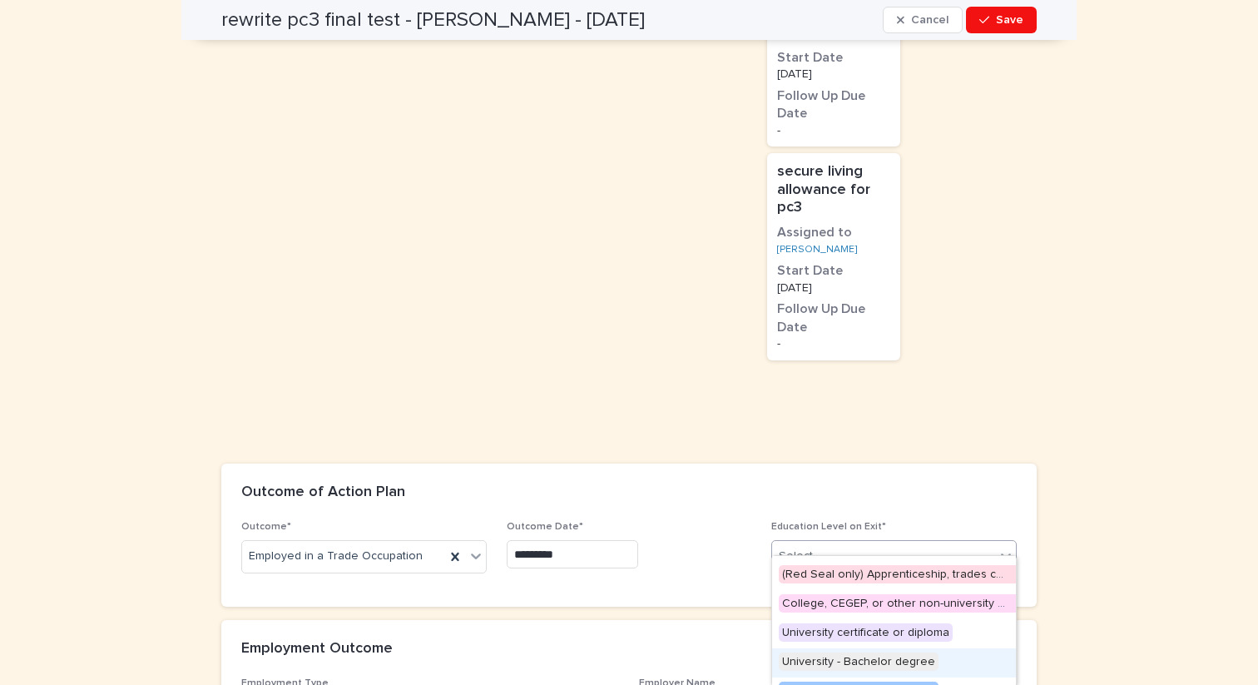
scroll to position [148, 0]
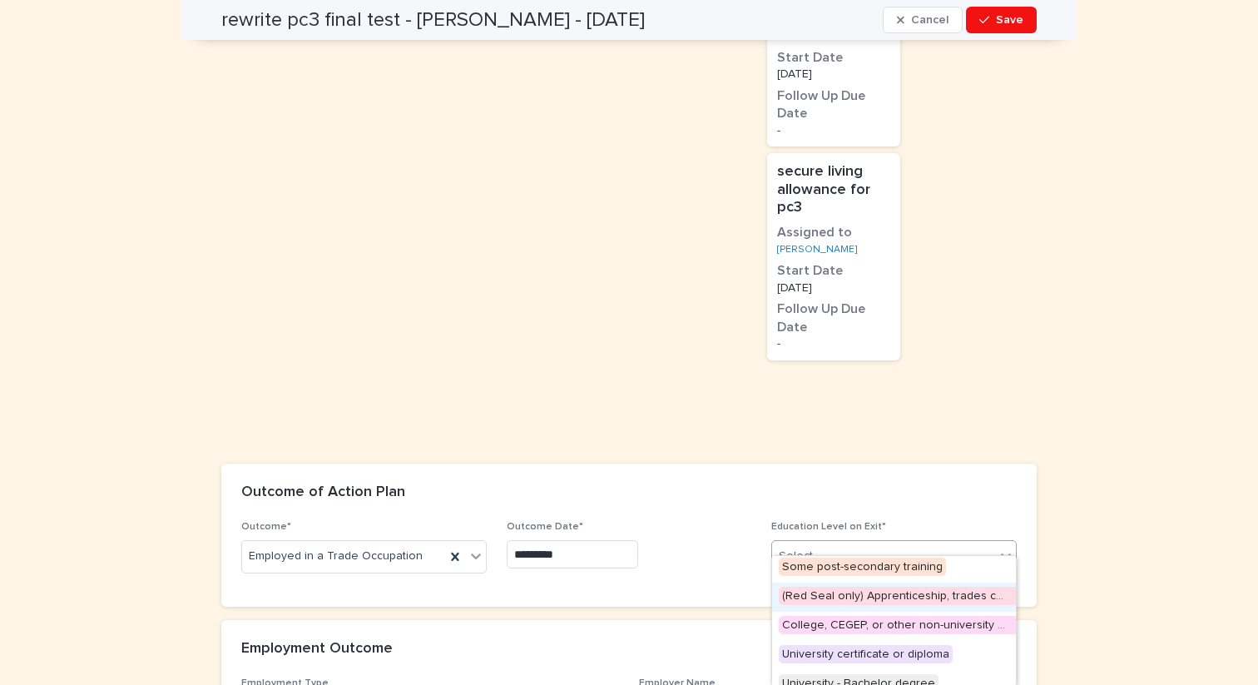
click at [874, 598] on span "(Red Seal only) Apprenticeship, trades certificate, or vocational training dipl…" at bounding box center [994, 596] width 430 height 18
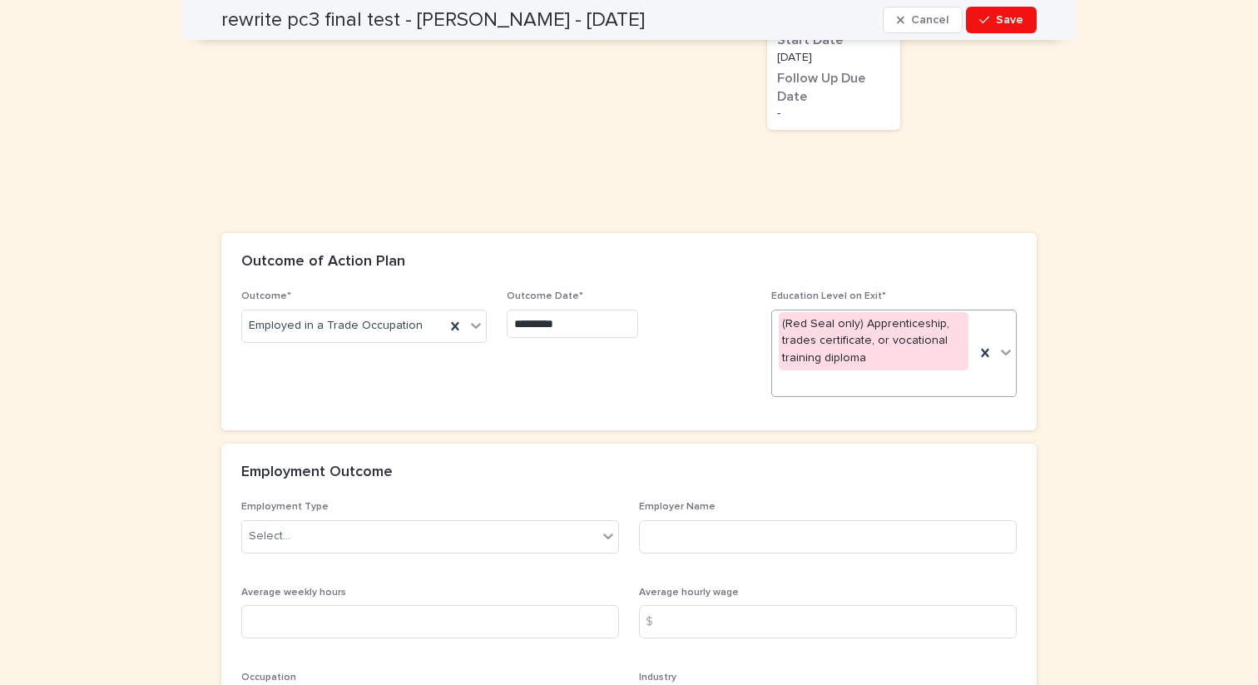
scroll to position [2283, 0]
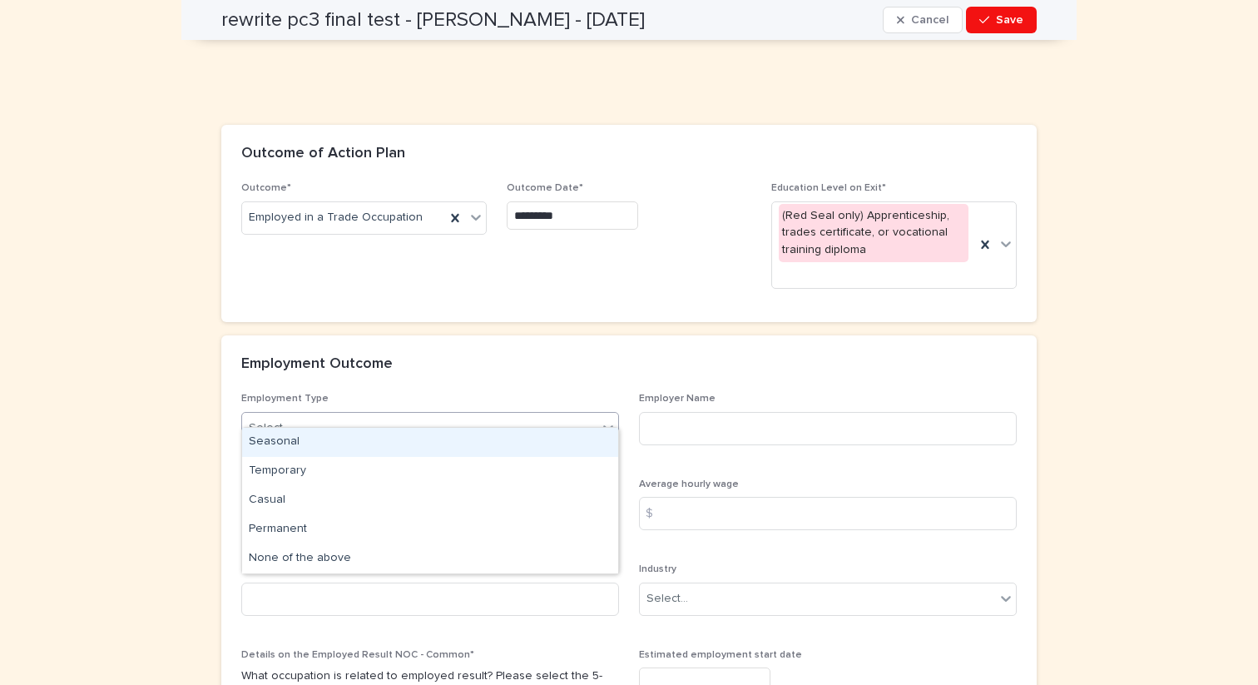
click at [337, 418] on div "Select..." at bounding box center [419, 427] width 355 height 27
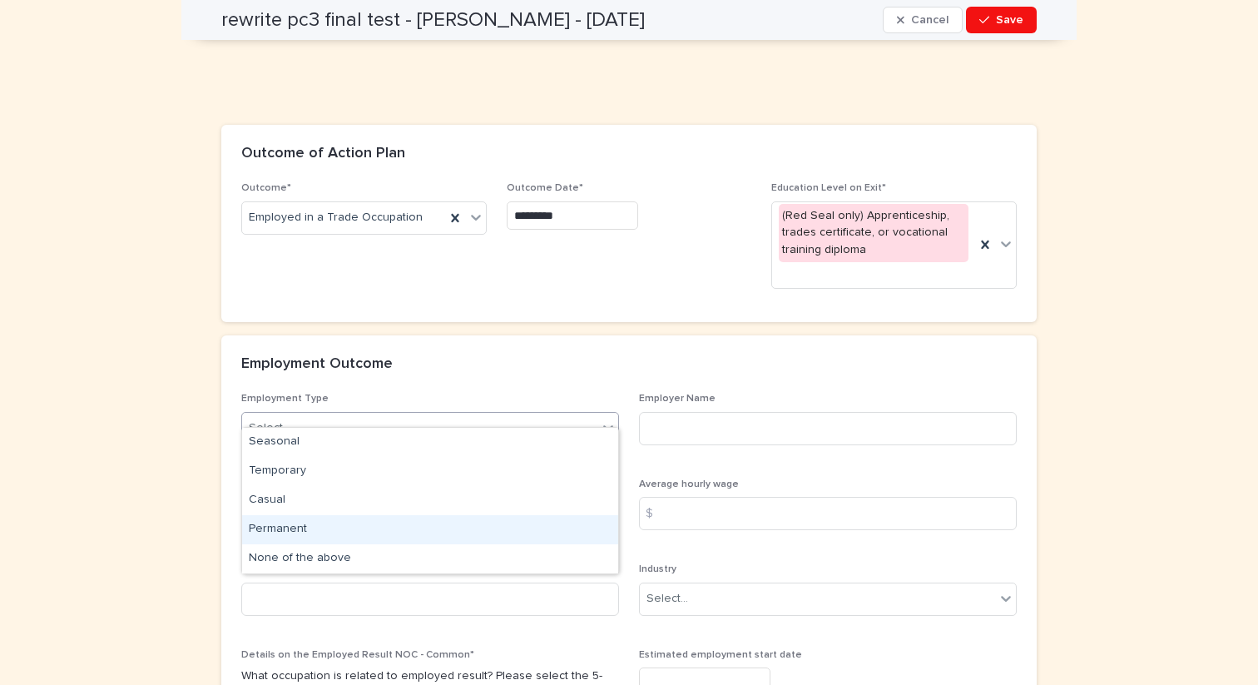
click at [321, 529] on div "Permanent" at bounding box center [430, 529] width 376 height 29
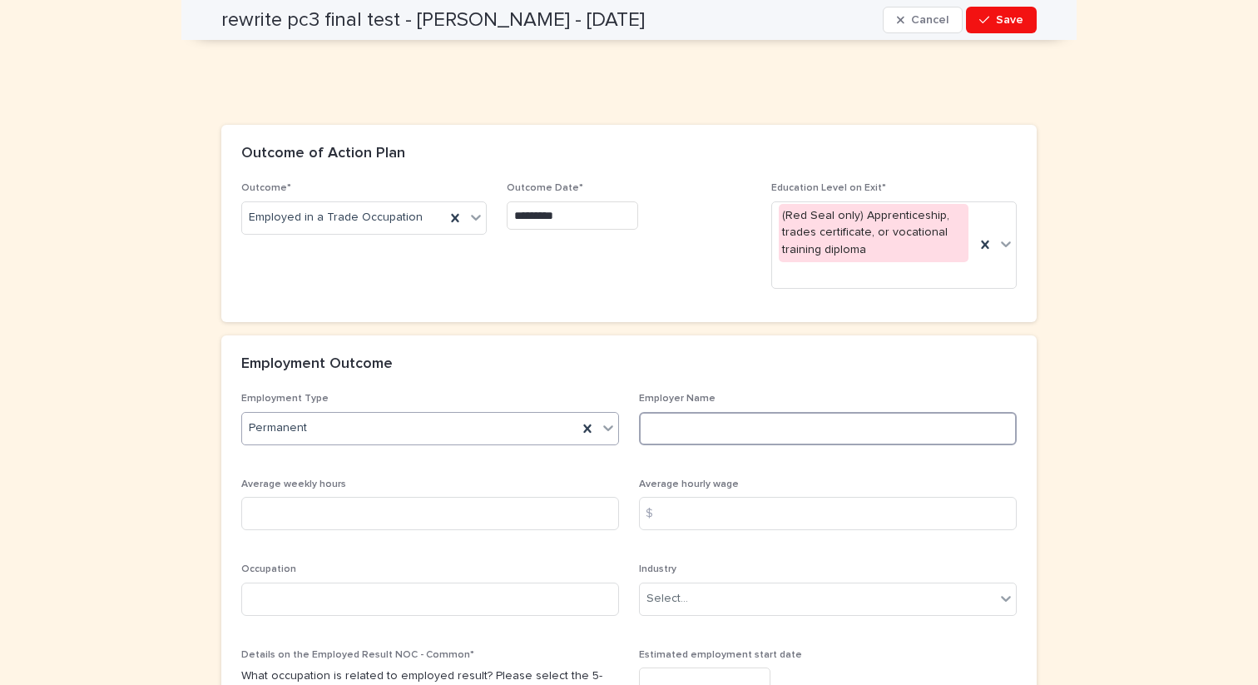
click at [754, 412] on input at bounding box center [828, 428] width 378 height 33
type input "***"
click at [402, 497] on input at bounding box center [430, 513] width 378 height 33
type input "**"
click at [810, 500] on input at bounding box center [828, 513] width 378 height 33
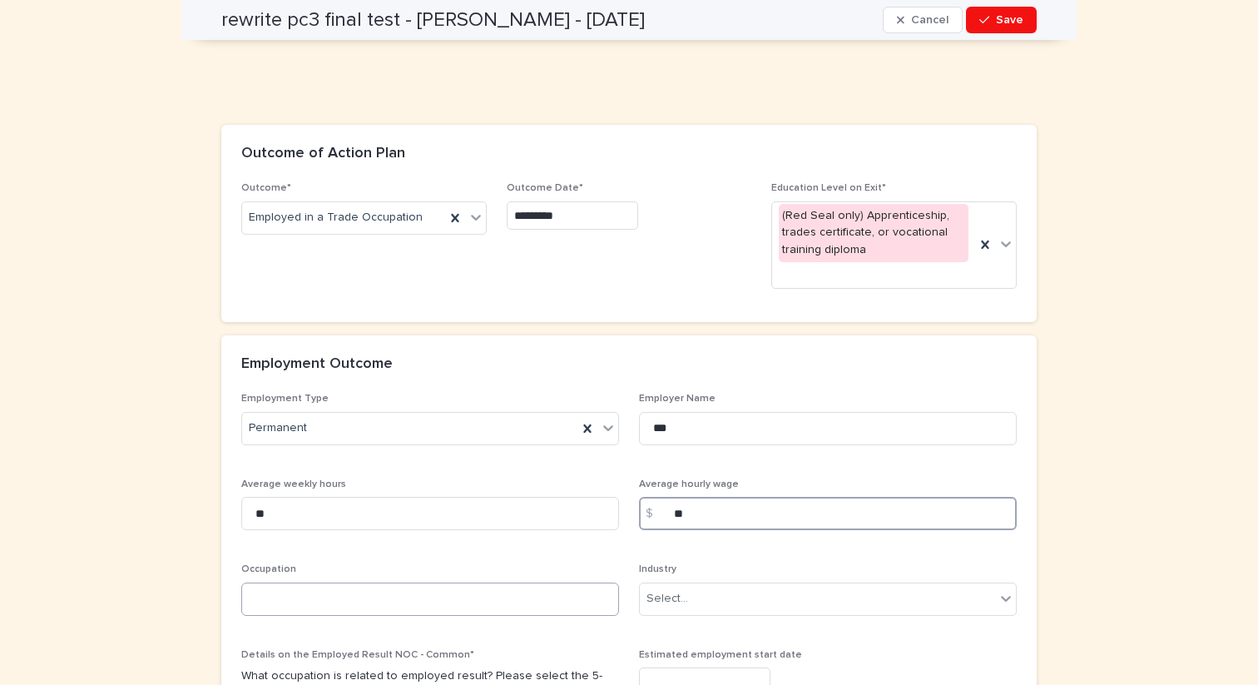
type input "**"
click at [519, 582] on input at bounding box center [430, 598] width 378 height 33
type input "*"
type input "**********"
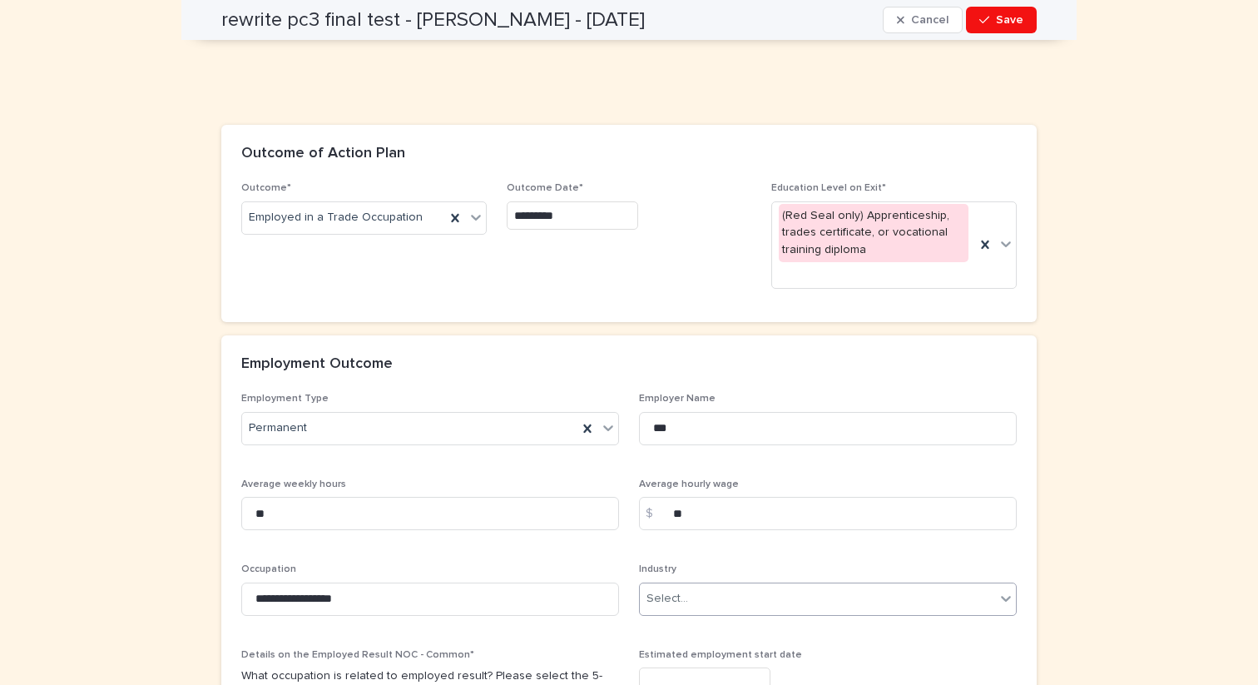
click at [711, 585] on div "Select..." at bounding box center [817, 598] width 355 height 27
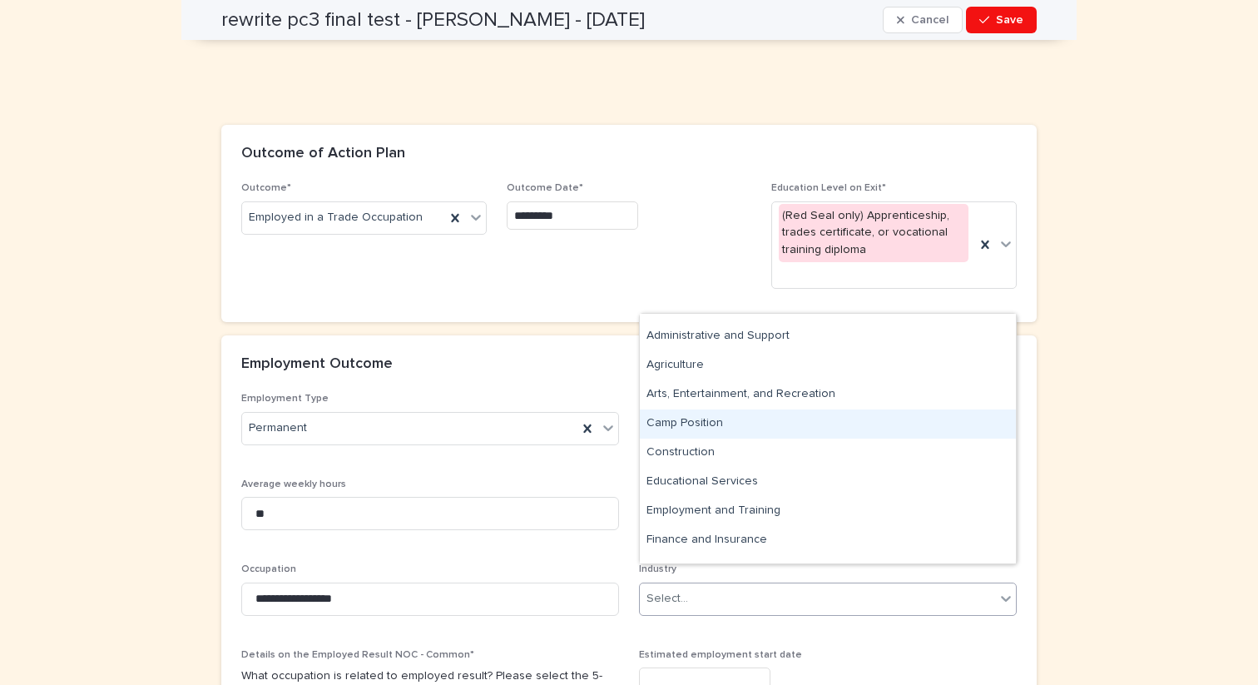
scroll to position [0, 0]
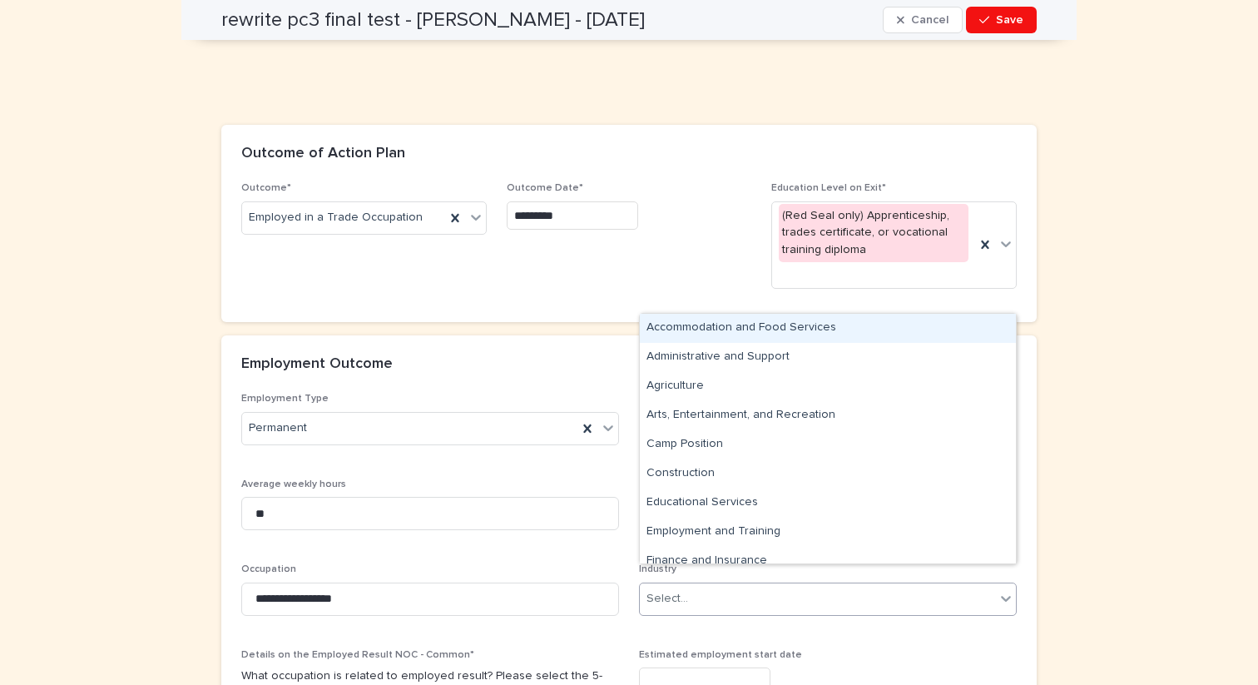
click at [686, 336] on div "Accommodation and Food Services" at bounding box center [828, 328] width 376 height 29
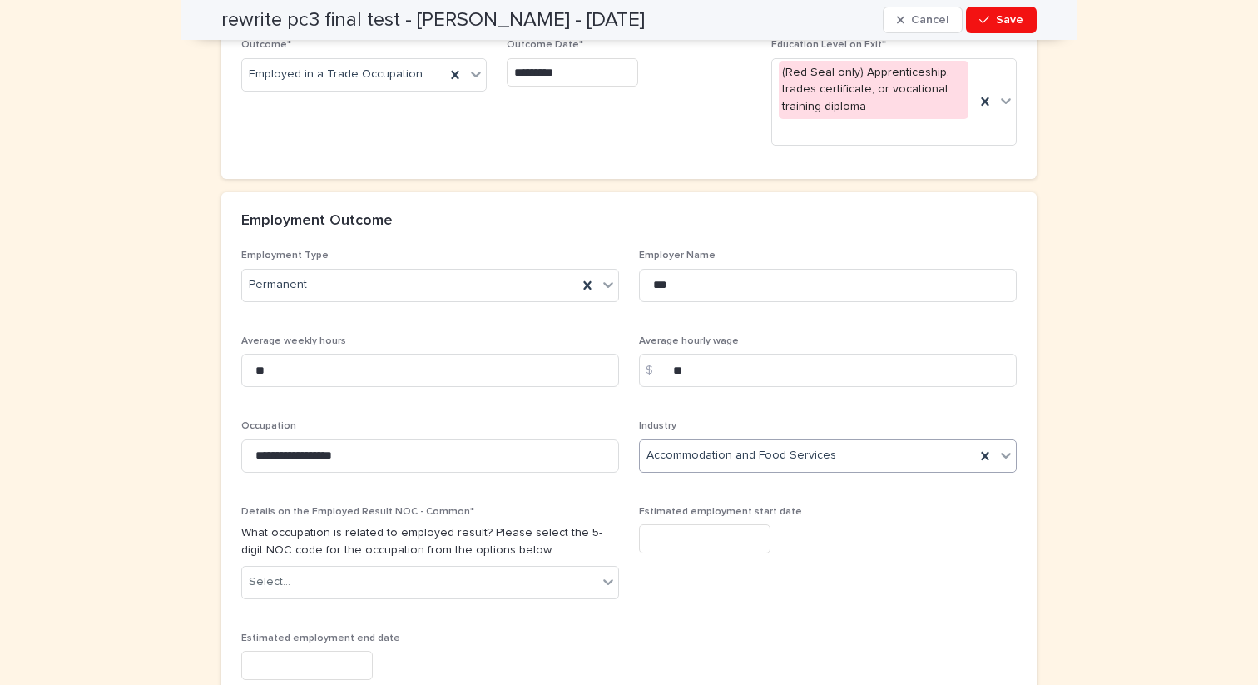
scroll to position [2471, 0]
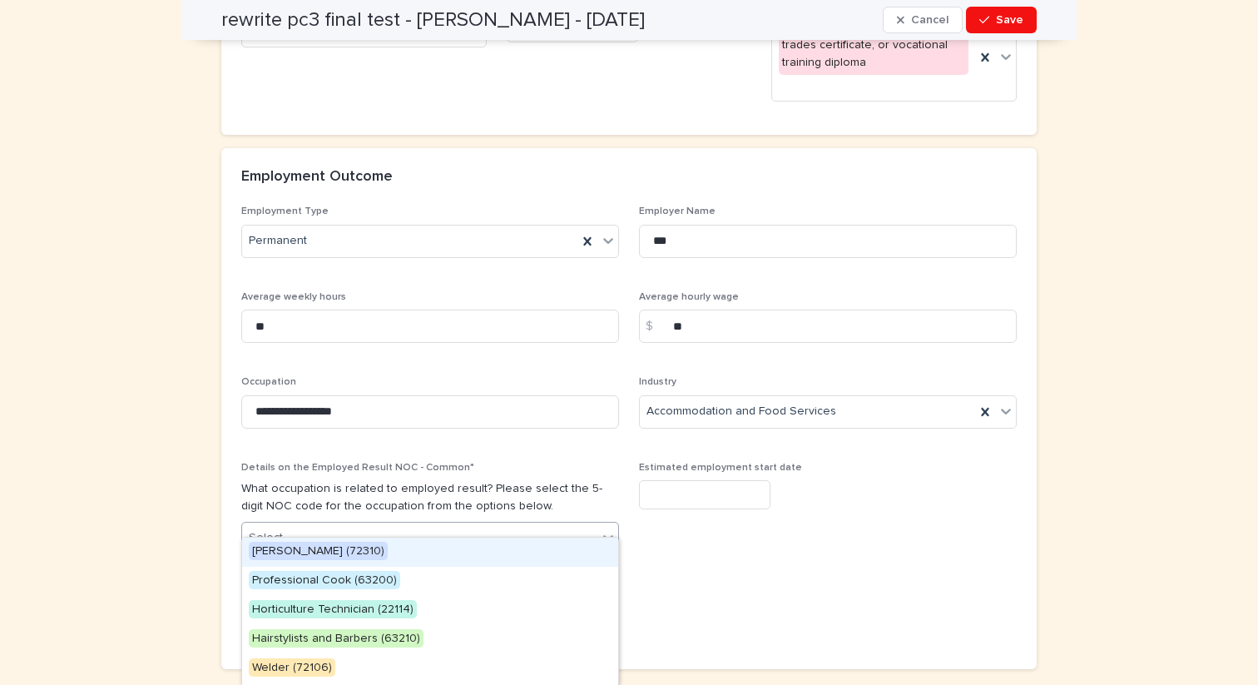
click at [476, 524] on div "Select..." at bounding box center [419, 537] width 355 height 27
click at [347, 584] on span "Professional Cook (63200)" at bounding box center [324, 580] width 151 height 18
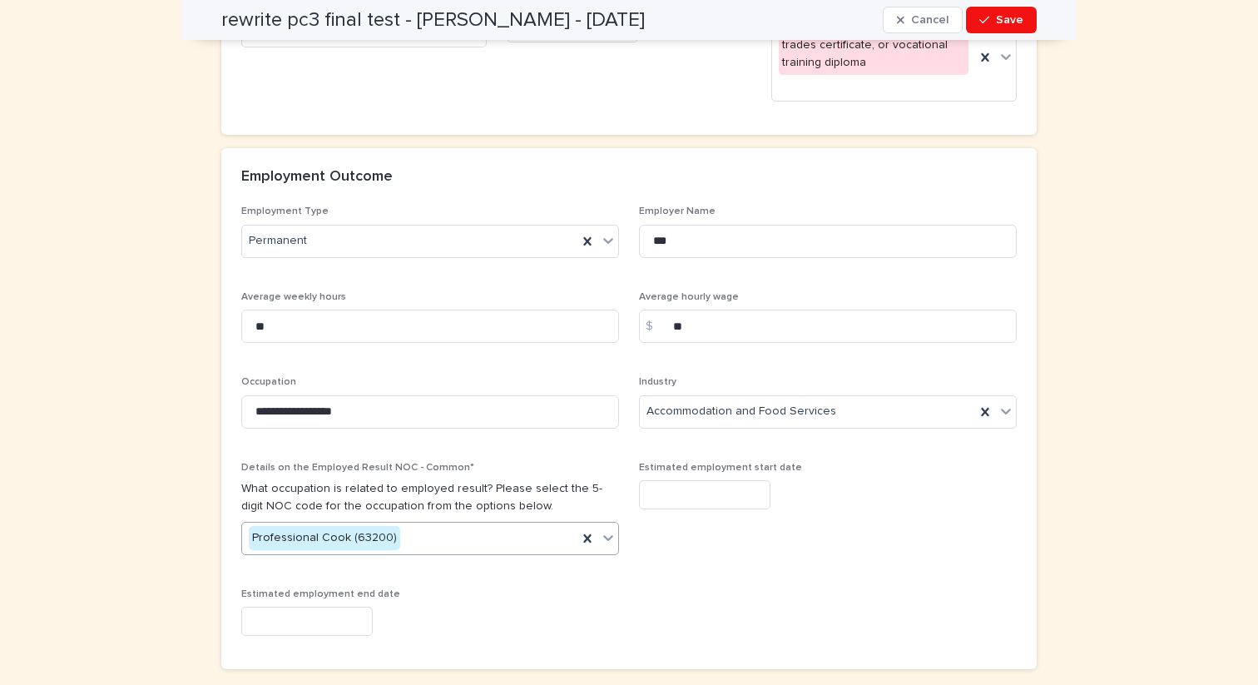
click at [689, 480] on input "text" at bounding box center [704, 494] width 131 height 29
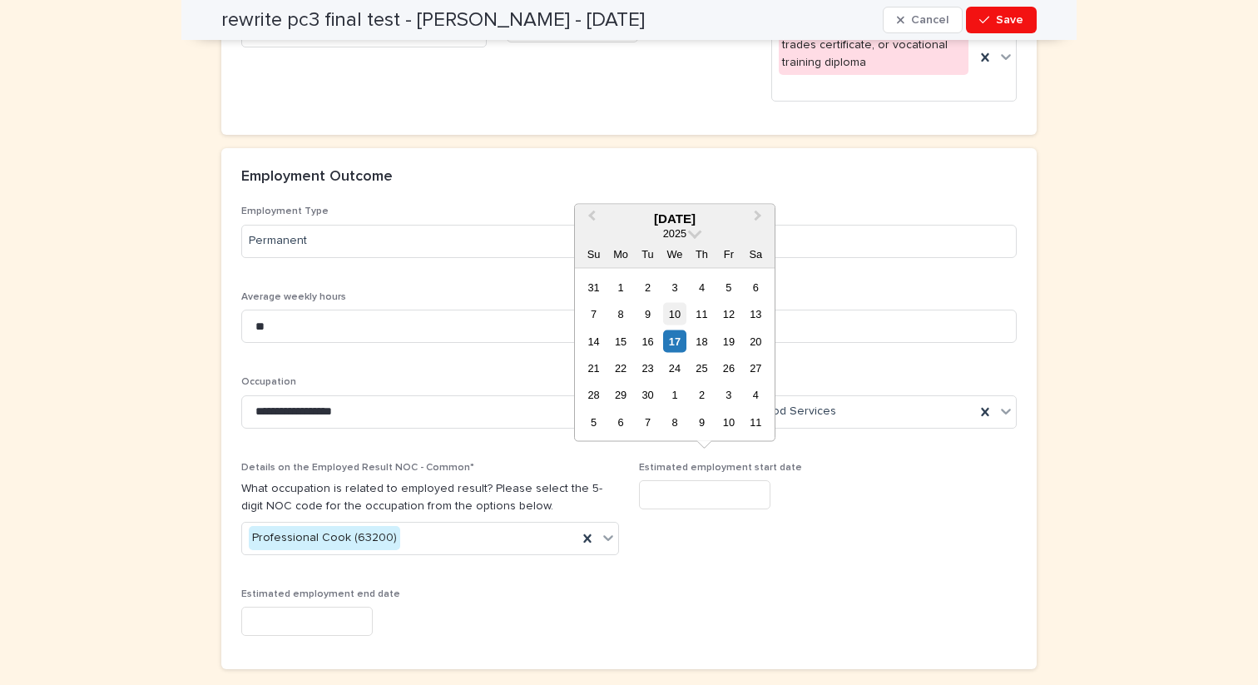
click at [671, 315] on div "10" at bounding box center [674, 314] width 22 height 22
type input "**********"
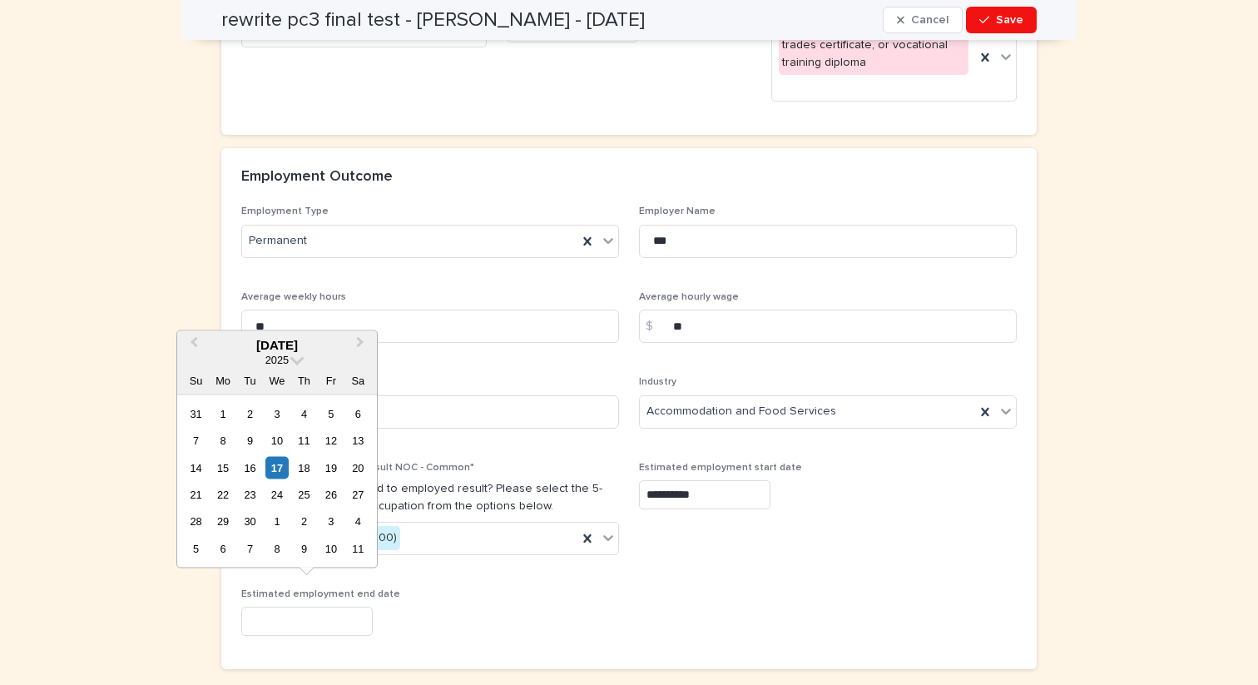
click at [325, 607] on input "text" at bounding box center [306, 621] width 131 height 29
click at [298, 359] on span at bounding box center [297, 358] width 14 height 14
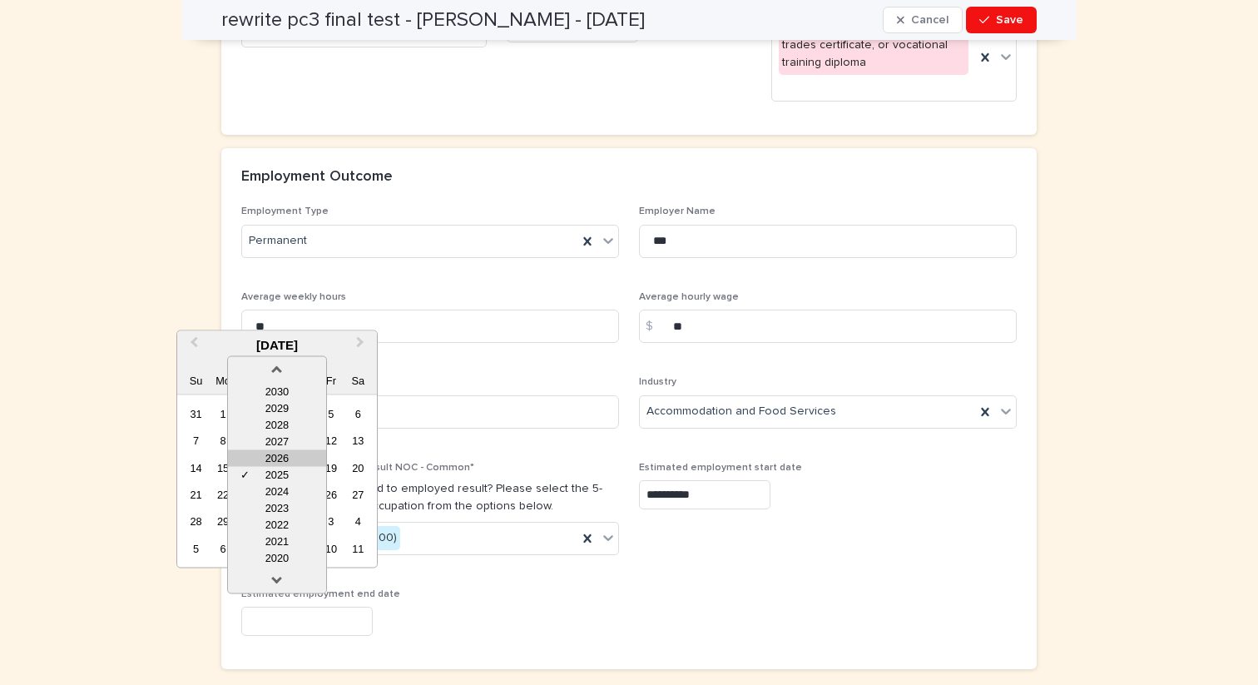
click at [275, 451] on div "2026" at bounding box center [277, 457] width 98 height 17
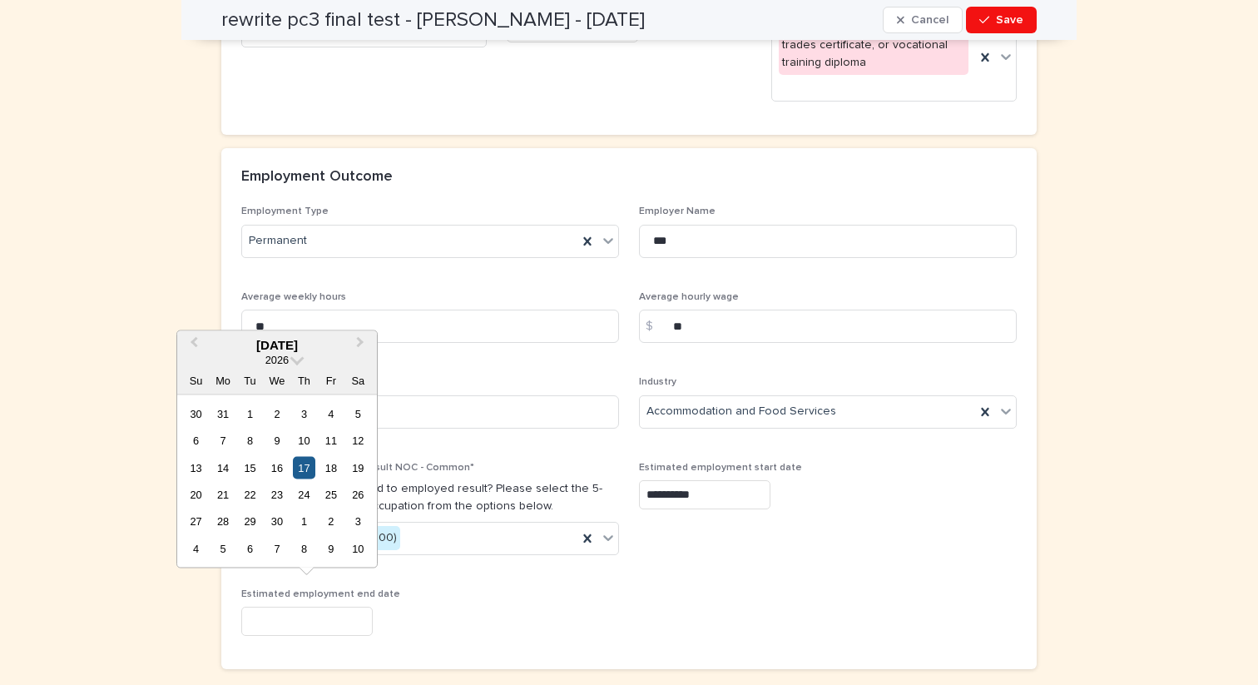
click at [307, 475] on div "17" at bounding box center [304, 467] width 22 height 22
type input "**********"
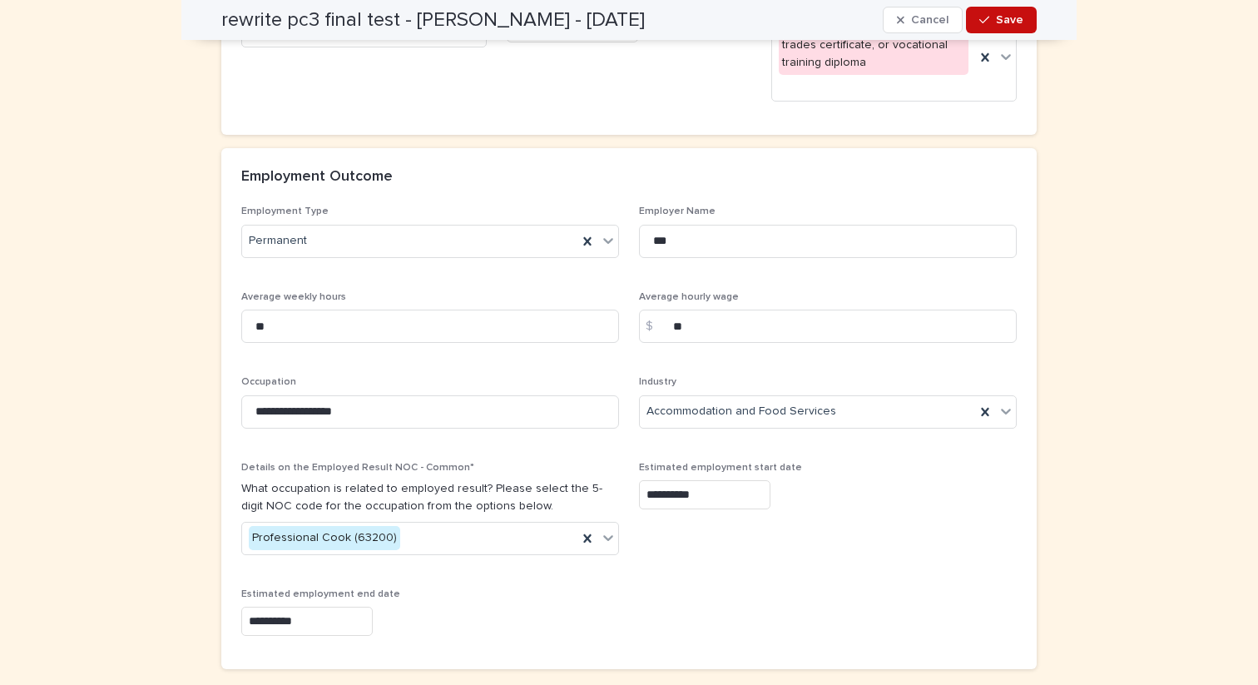
click at [1003, 27] on button "Save" at bounding box center [1001, 20] width 71 height 27
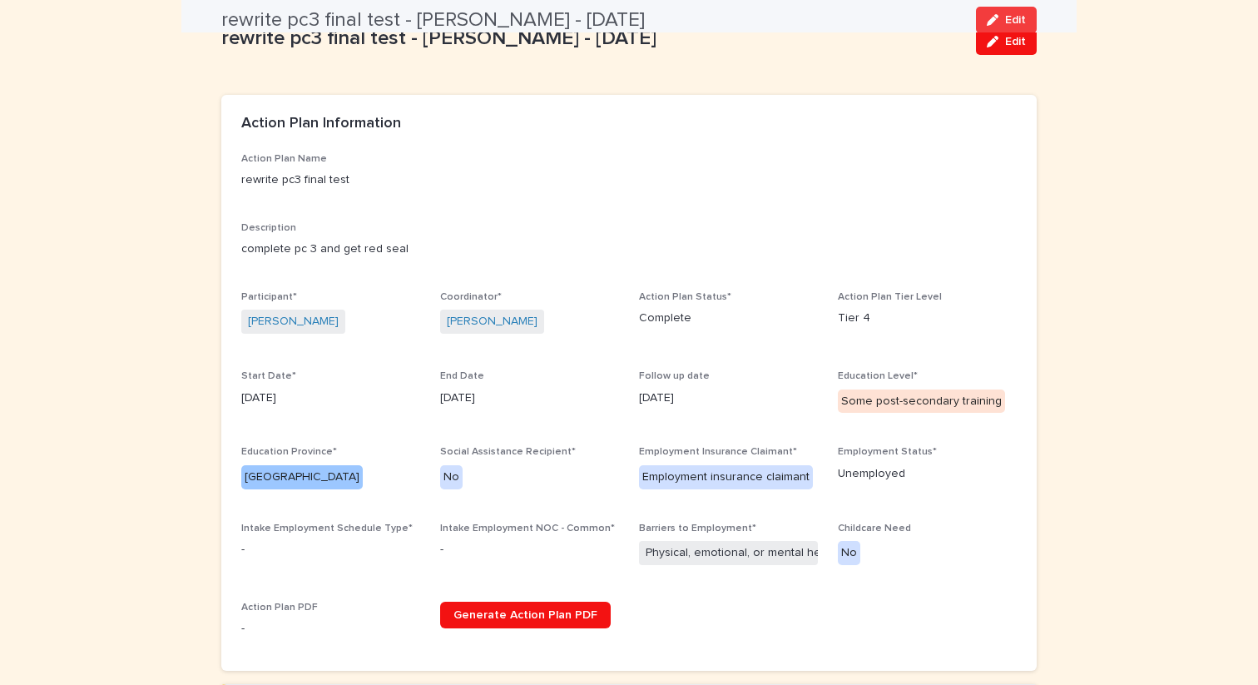
scroll to position [0, 0]
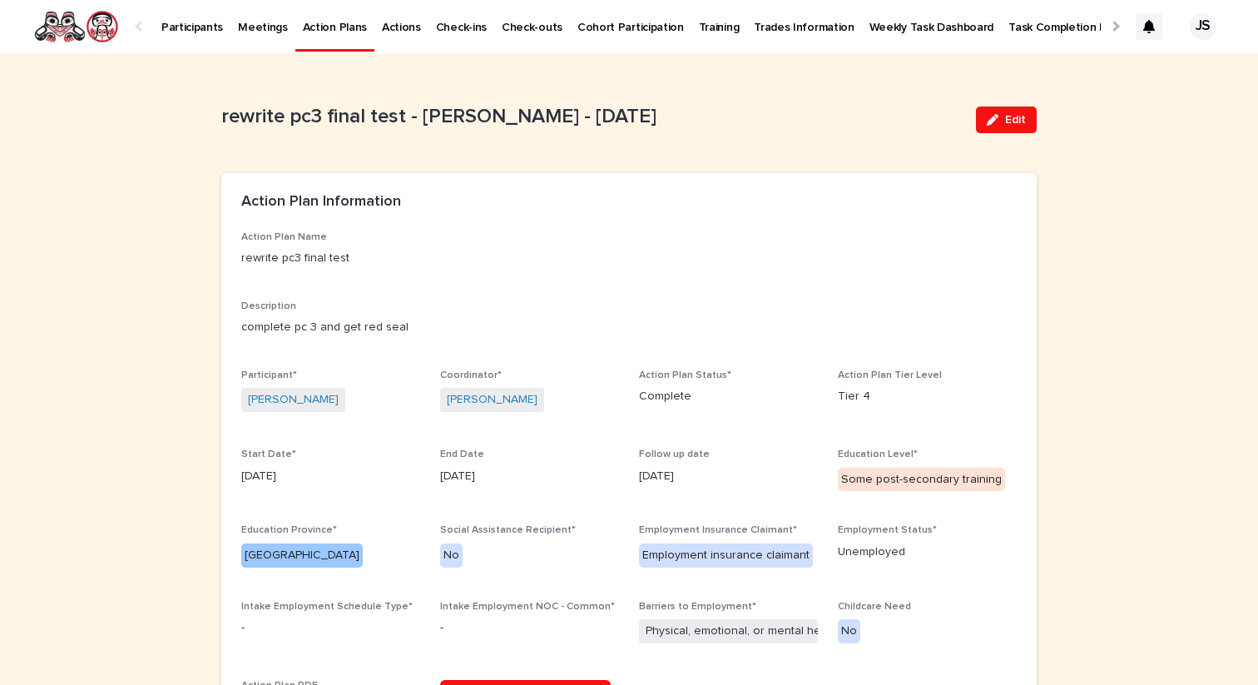
click at [186, 24] on p "Participants" at bounding box center [192, 17] width 62 height 35
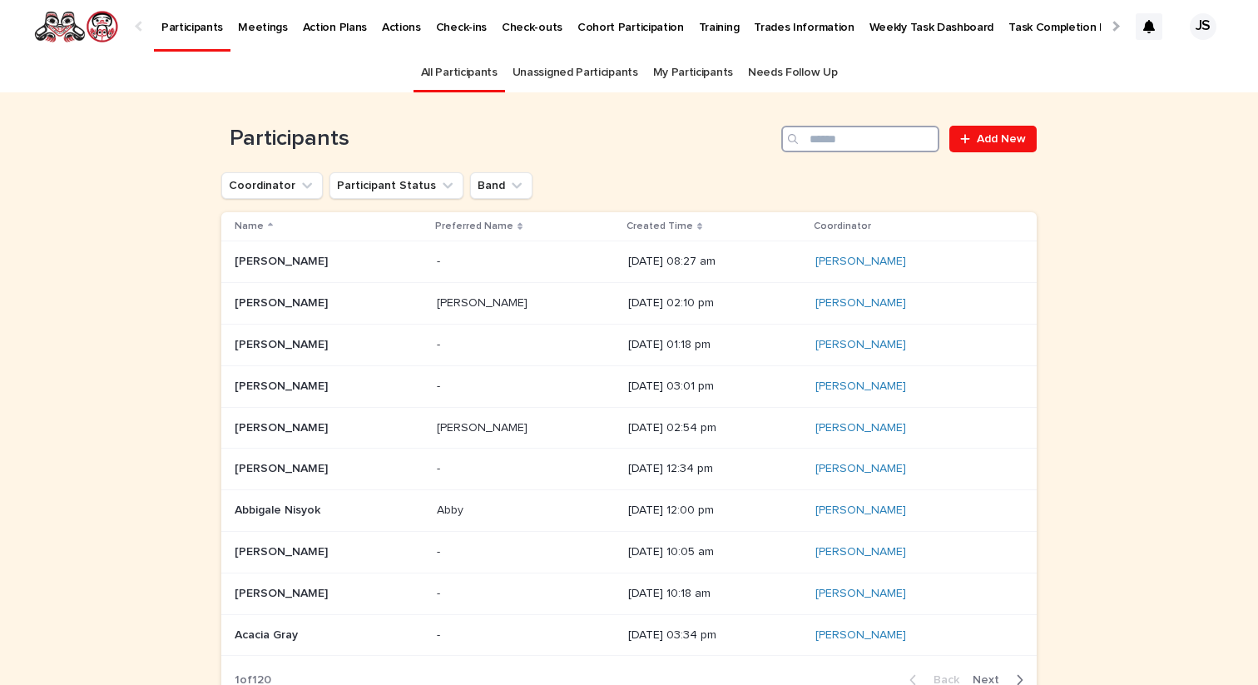
click at [853, 133] on input "Search" at bounding box center [860, 139] width 158 height 27
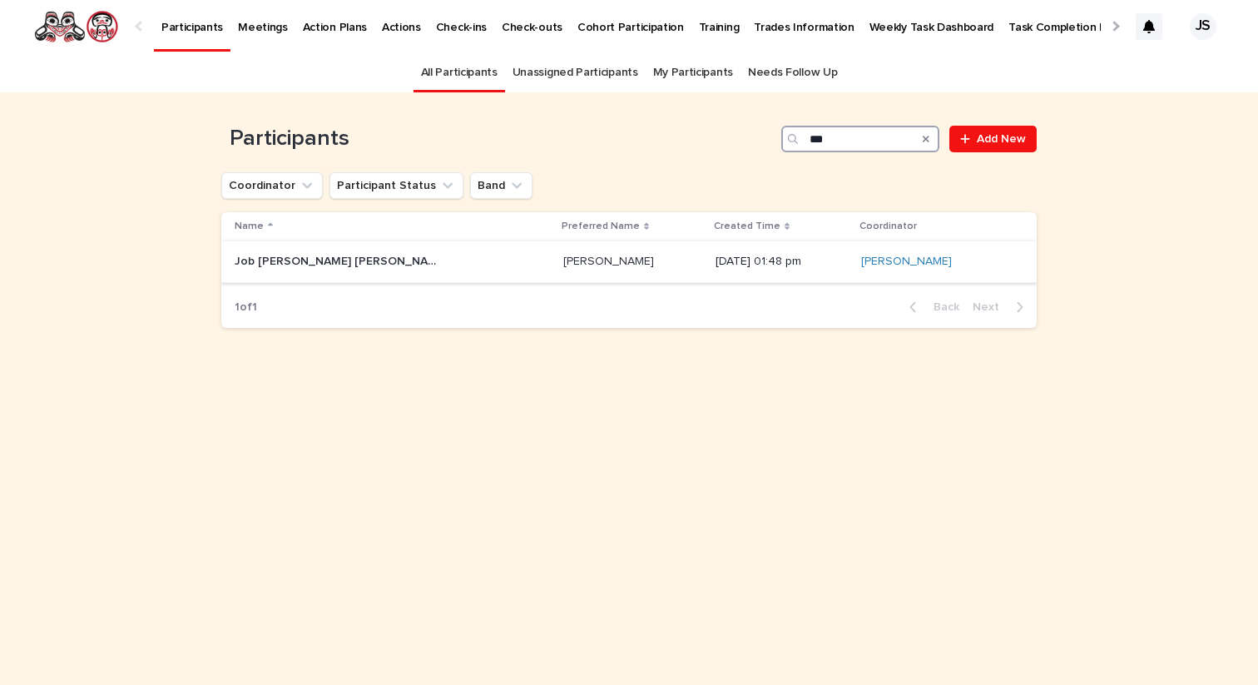
type input "***"
click at [278, 267] on p "Job [PERSON_NAME] [PERSON_NAME]" at bounding box center [340, 259] width 211 height 17
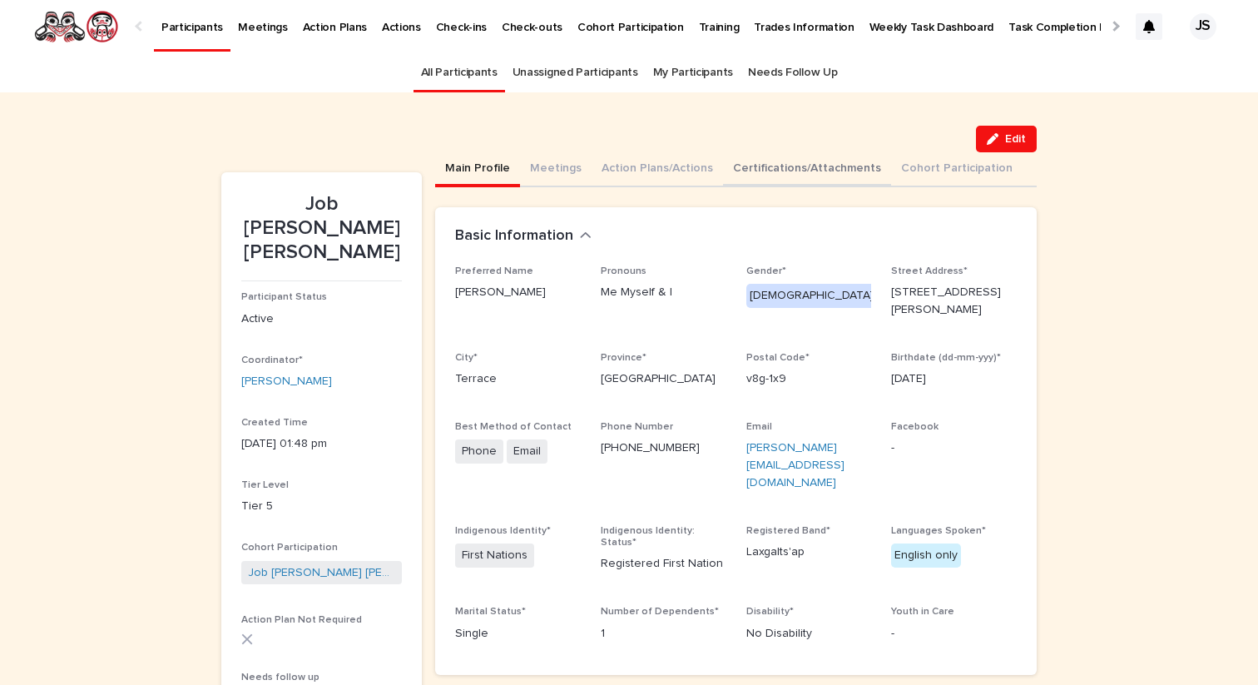
click at [762, 166] on button "Certifications/Attachments" at bounding box center [807, 169] width 168 height 35
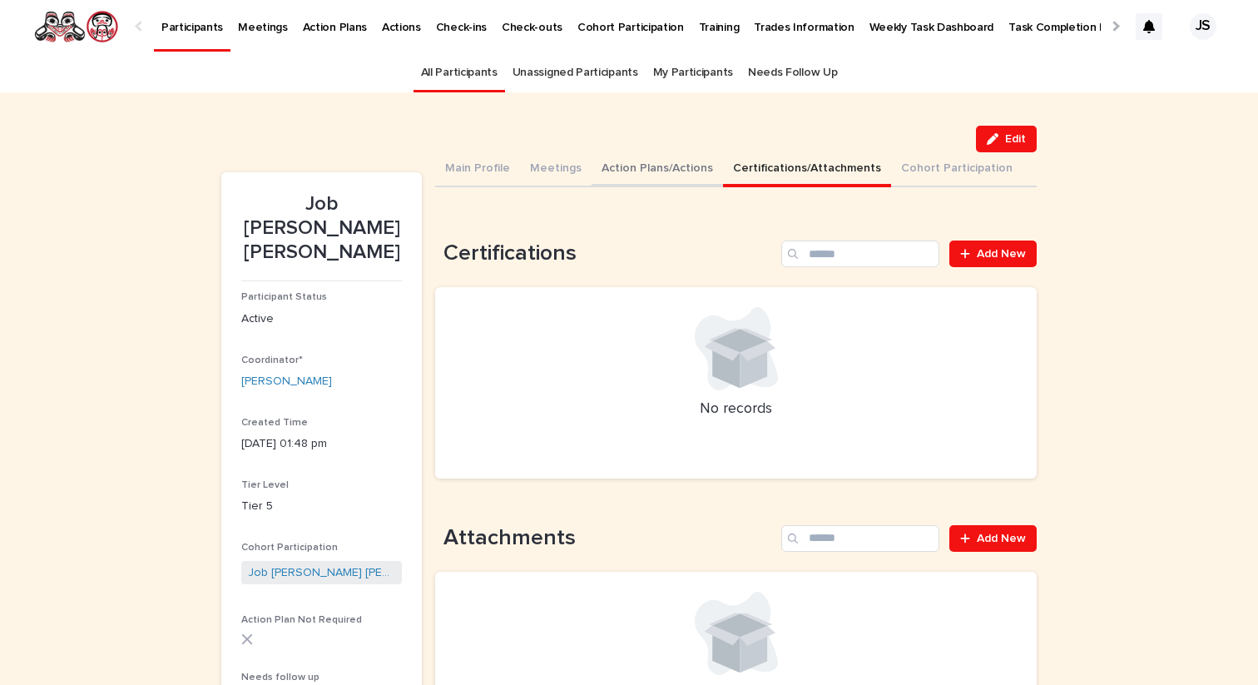
click at [620, 164] on button "Action Plans/Actions" at bounding box center [657, 169] width 131 height 35
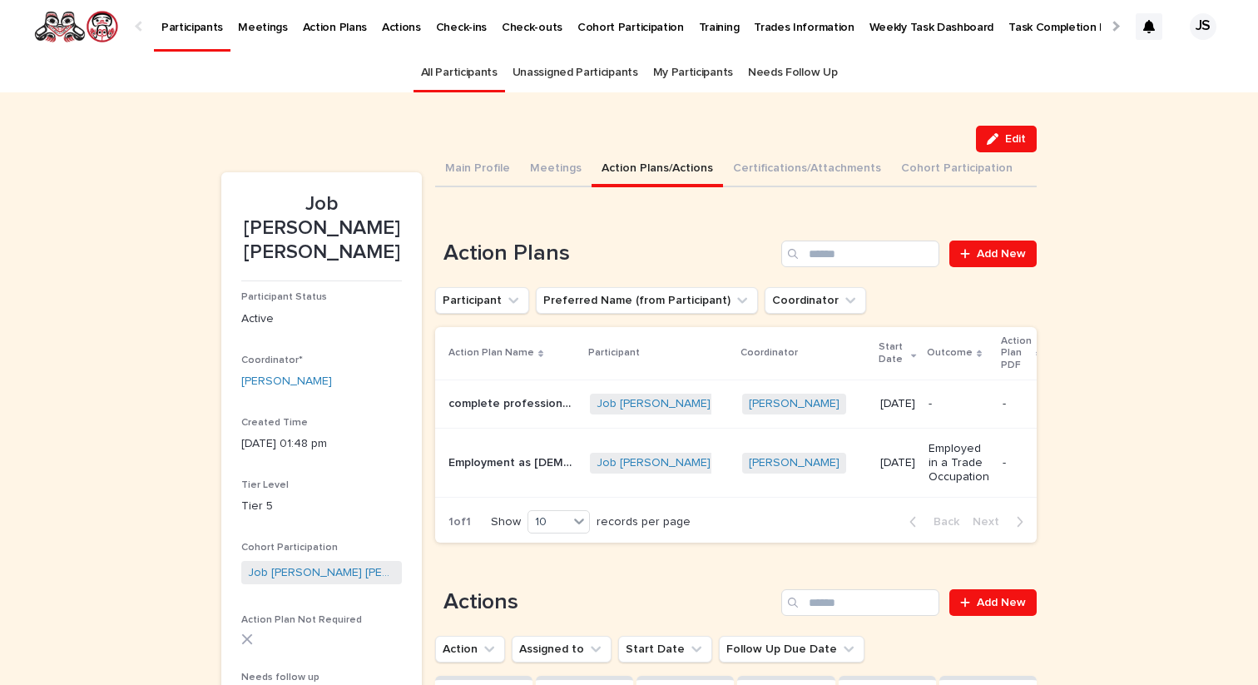
click at [494, 403] on p "complete professional cook 3 at [GEOGRAPHIC_DATA]" at bounding box center [514, 402] width 131 height 17
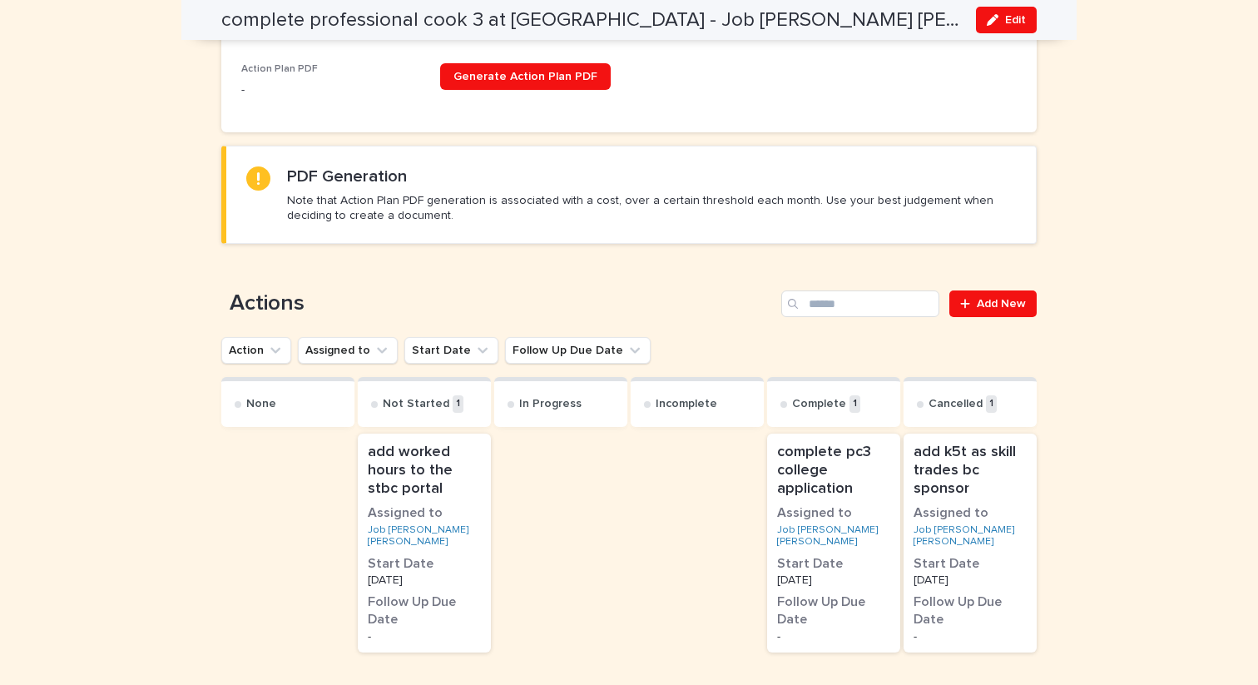
scroll to position [782, 0]
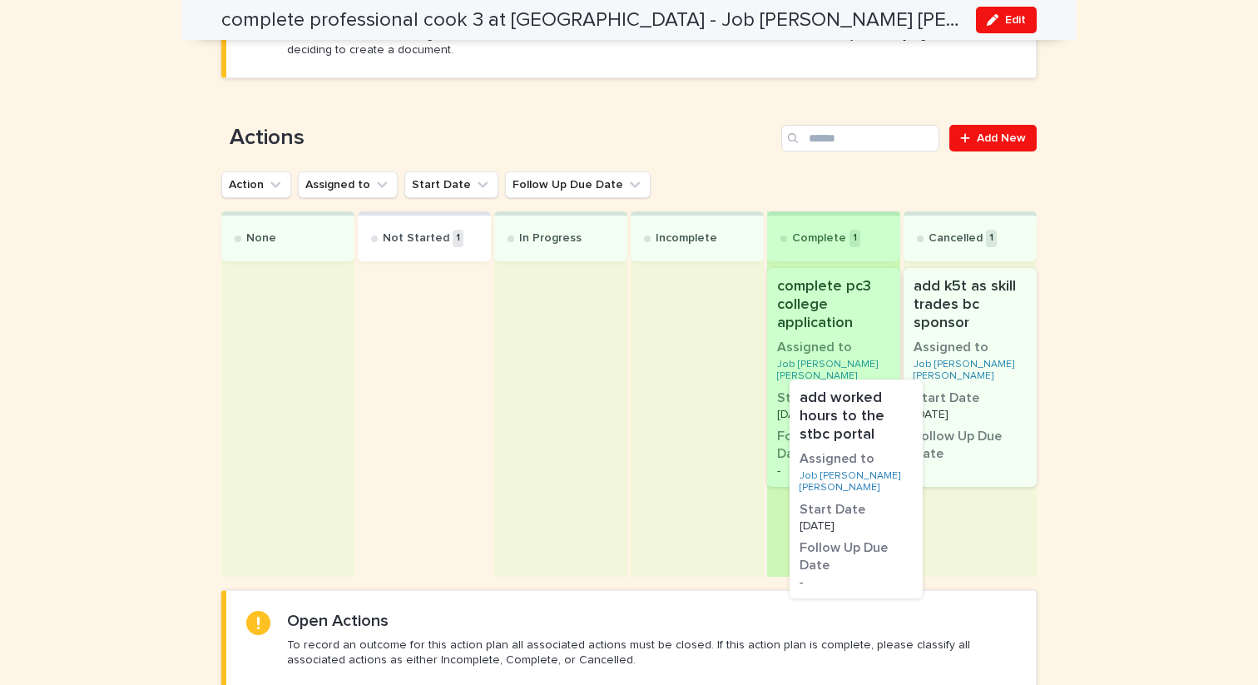
drag, startPoint x: 446, startPoint y: 324, endPoint x: 884, endPoint y: 429, distance: 450.1
click at [884, 429] on div "None Not Started 1 add worked hours to the stbc portal Assigned to Job [PERSON_…" at bounding box center [628, 393] width 815 height 365
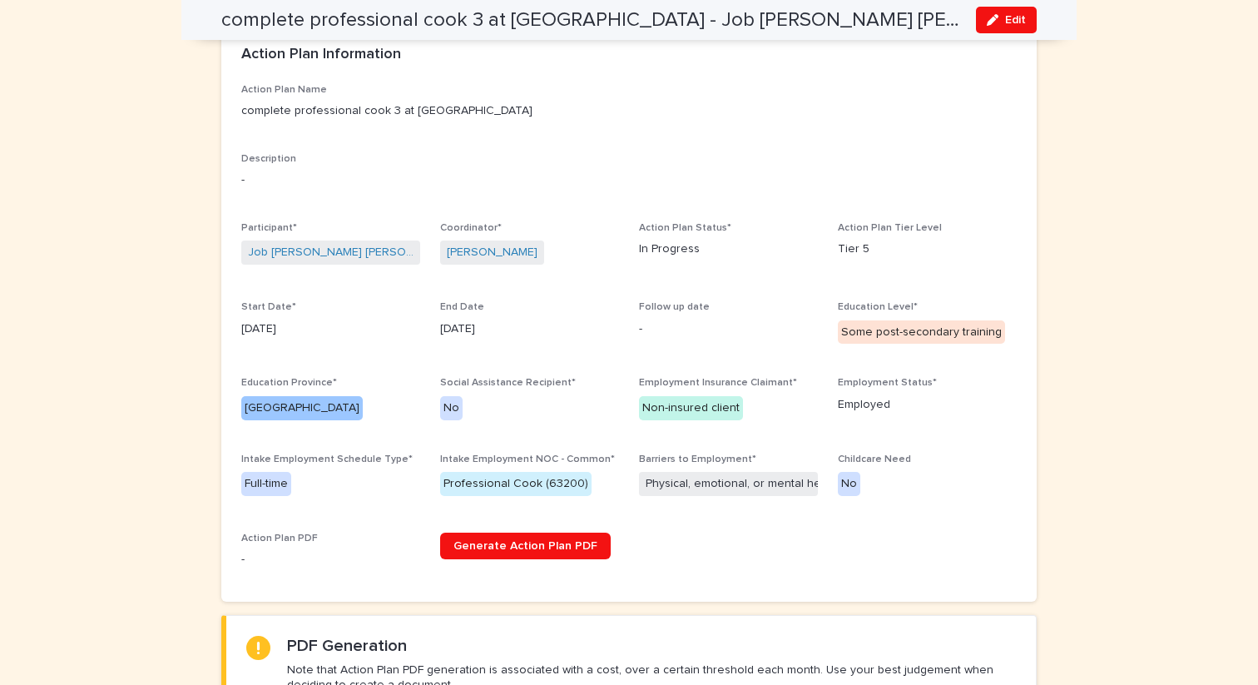
scroll to position [49, 0]
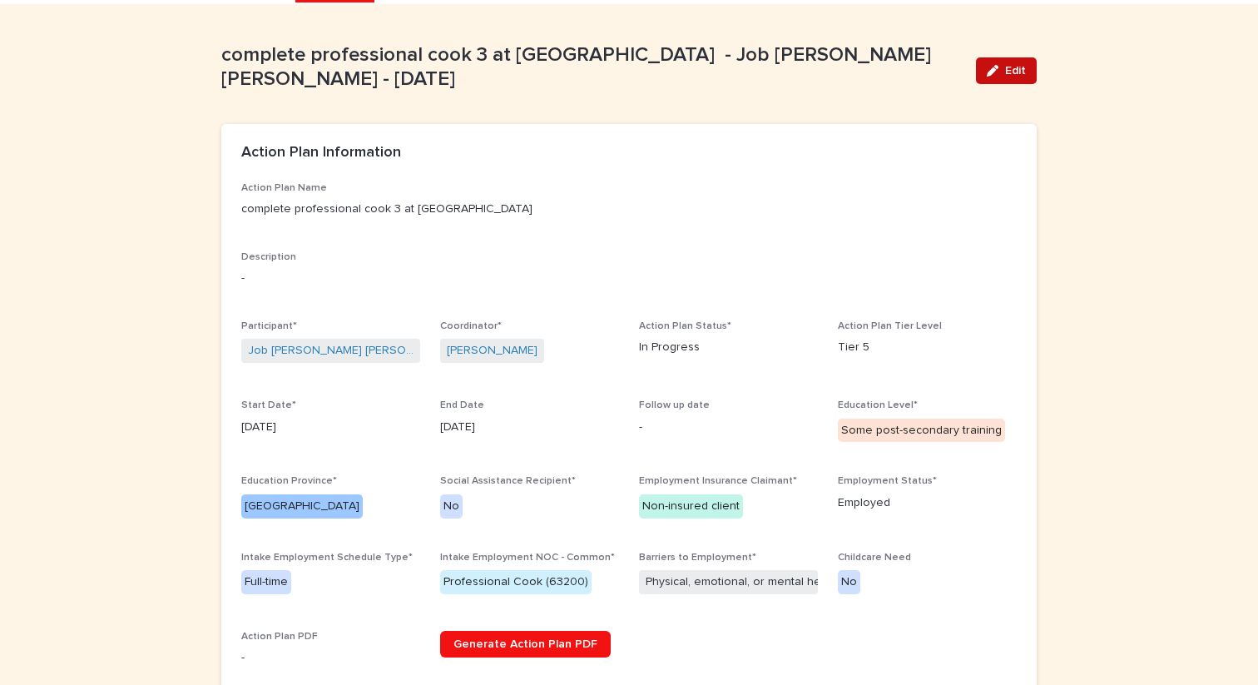
click at [1014, 66] on span "Edit" at bounding box center [1015, 71] width 21 height 12
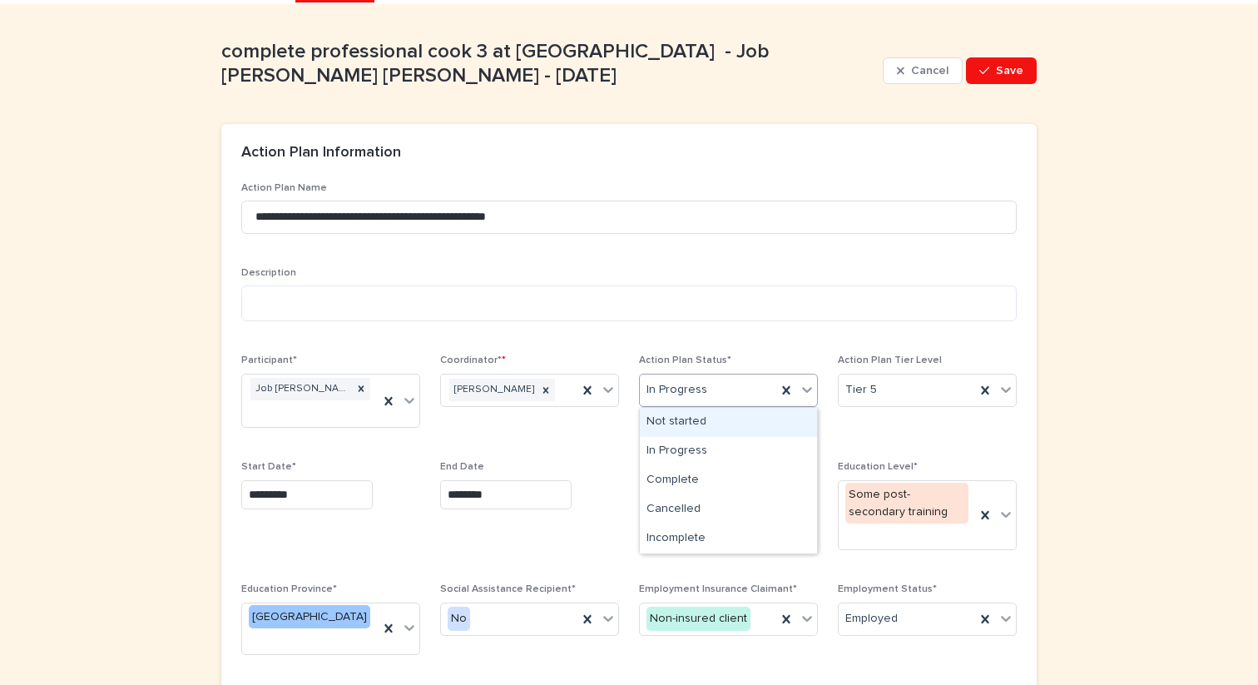
click at [741, 399] on div "In Progress" at bounding box center [708, 389] width 136 height 27
click at [662, 476] on div "Complete" at bounding box center [728, 480] width 177 height 29
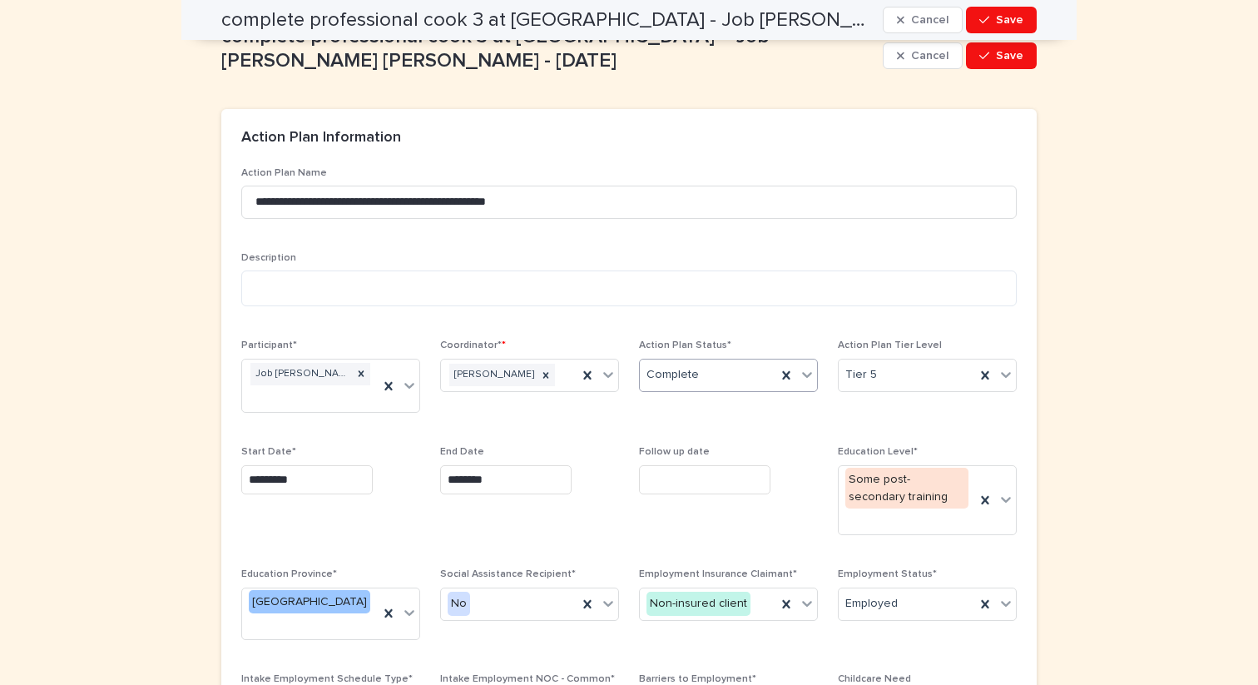
scroll to position [0, 0]
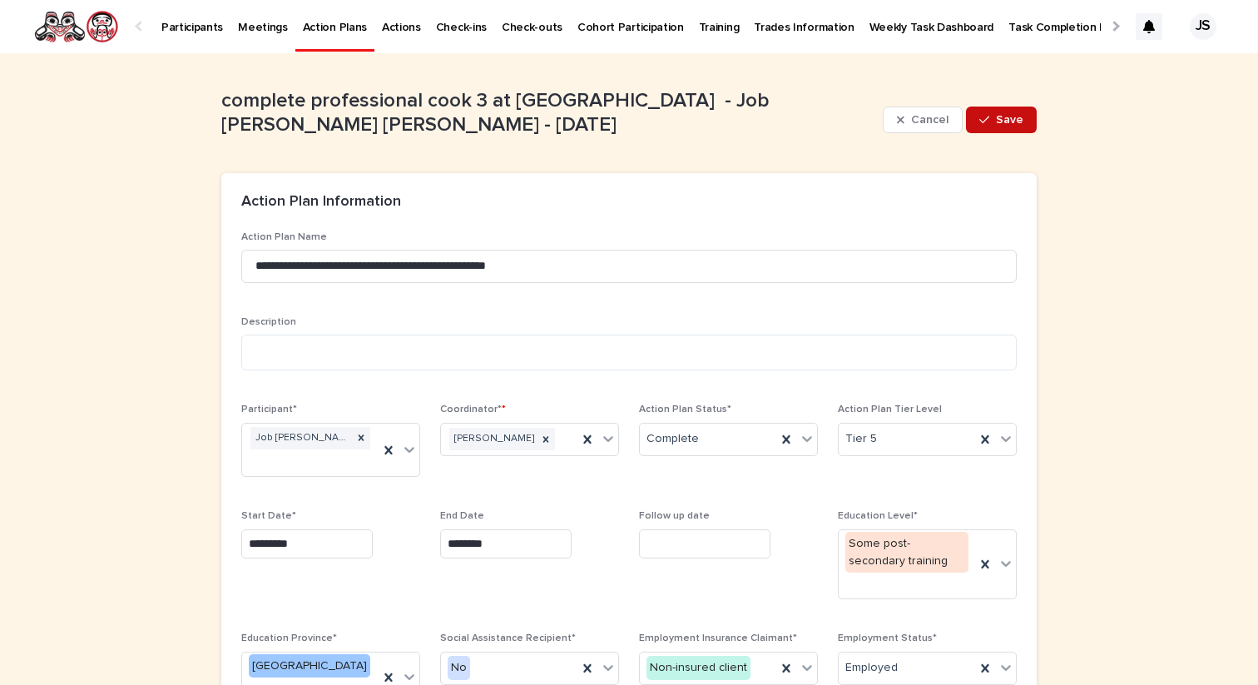
click at [991, 119] on div "button" at bounding box center [987, 120] width 17 height 12
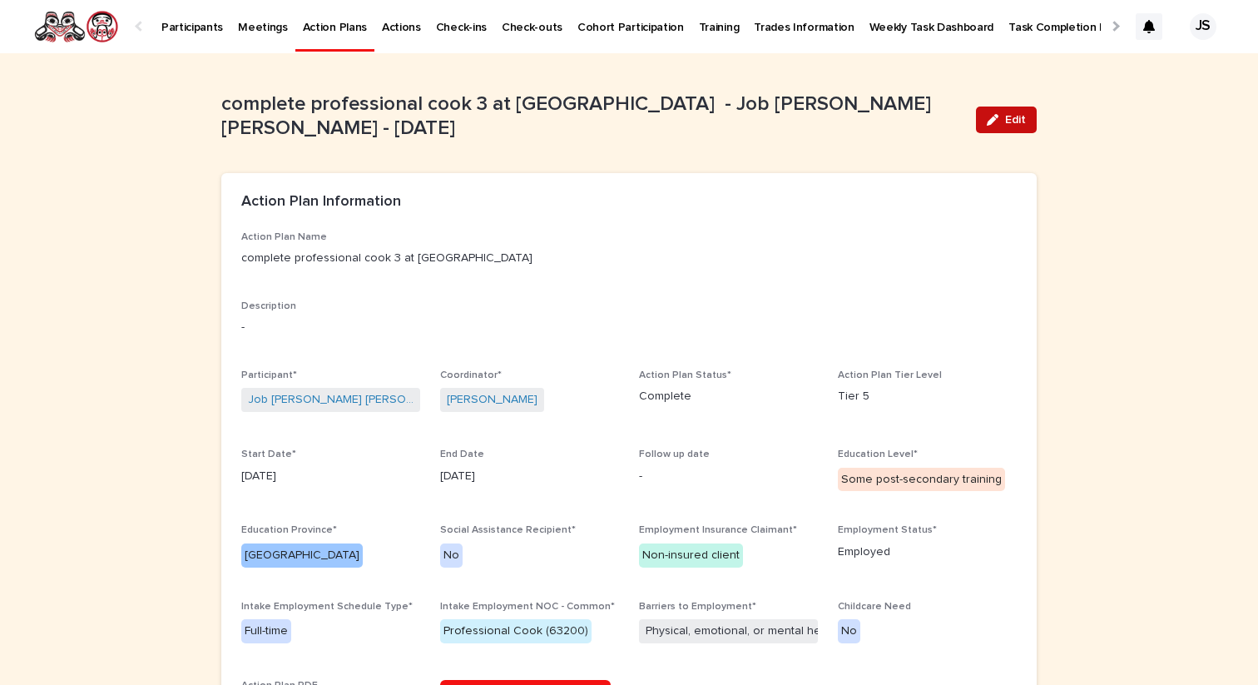
click at [1017, 119] on span "Edit" at bounding box center [1015, 120] width 21 height 12
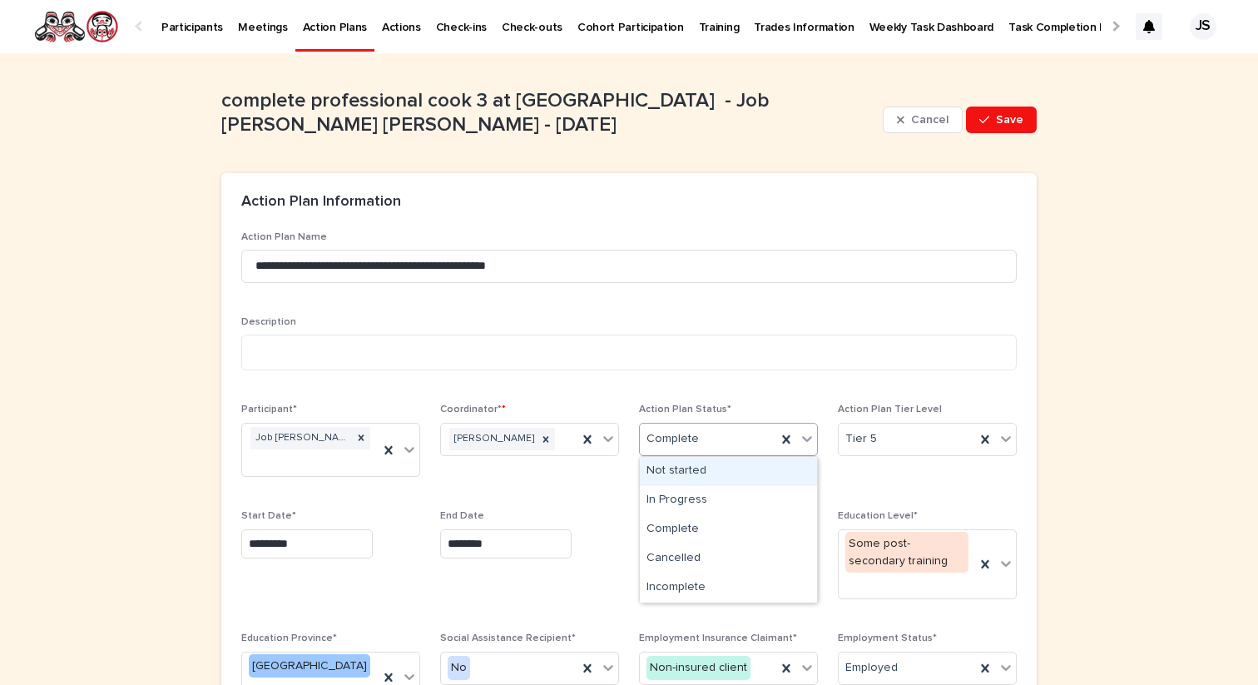
click at [741, 429] on div "Complete" at bounding box center [708, 438] width 136 height 27
click at [689, 506] on div "In Progress" at bounding box center [728, 500] width 177 height 29
click at [761, 448] on div "In Progress" at bounding box center [708, 438] width 136 height 27
click at [725, 521] on div "Complete" at bounding box center [728, 529] width 177 height 29
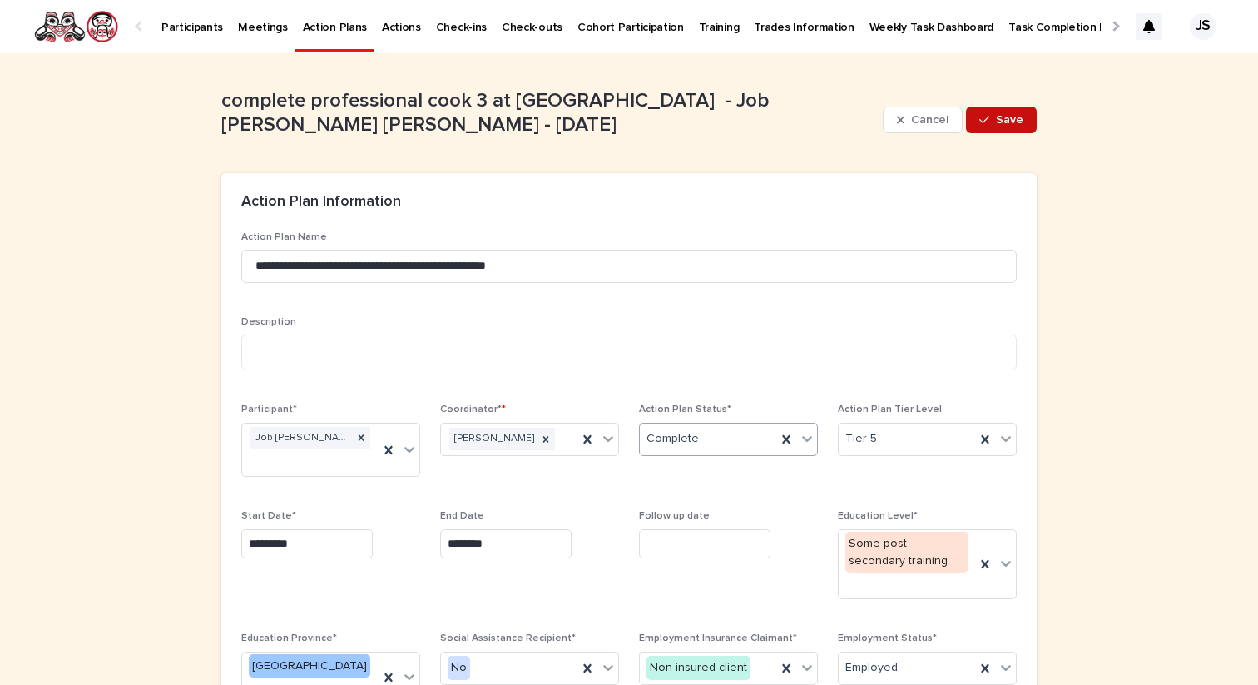
click at [996, 126] on button "Save" at bounding box center [1001, 120] width 71 height 27
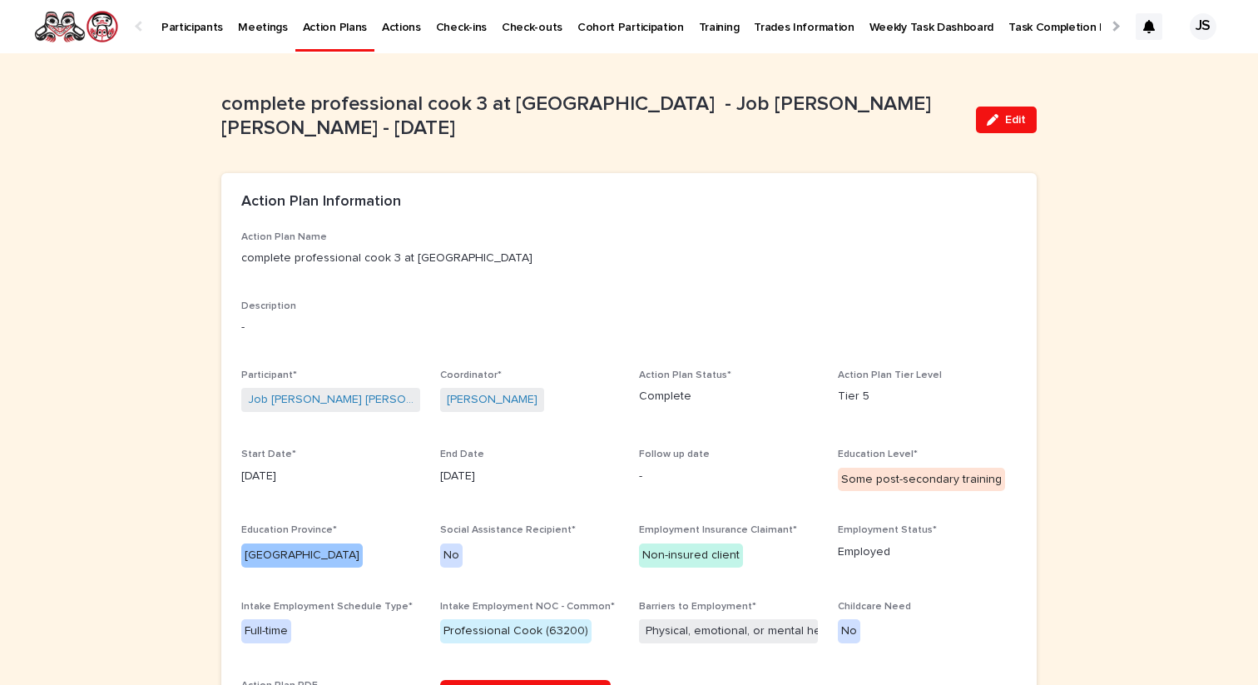
click at [140, 27] on div at bounding box center [140, 26] width 11 height 11
click at [195, 24] on p "Participants" at bounding box center [192, 17] width 62 height 35
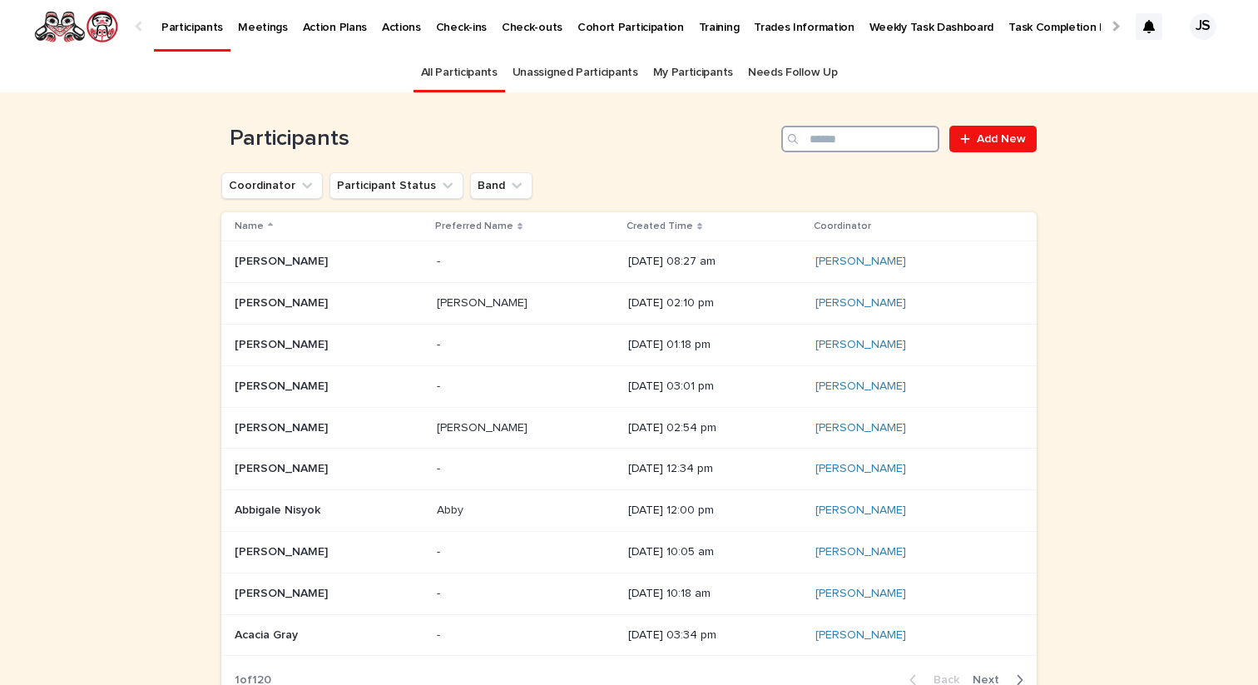
click at [849, 141] on input "Search" at bounding box center [860, 139] width 158 height 27
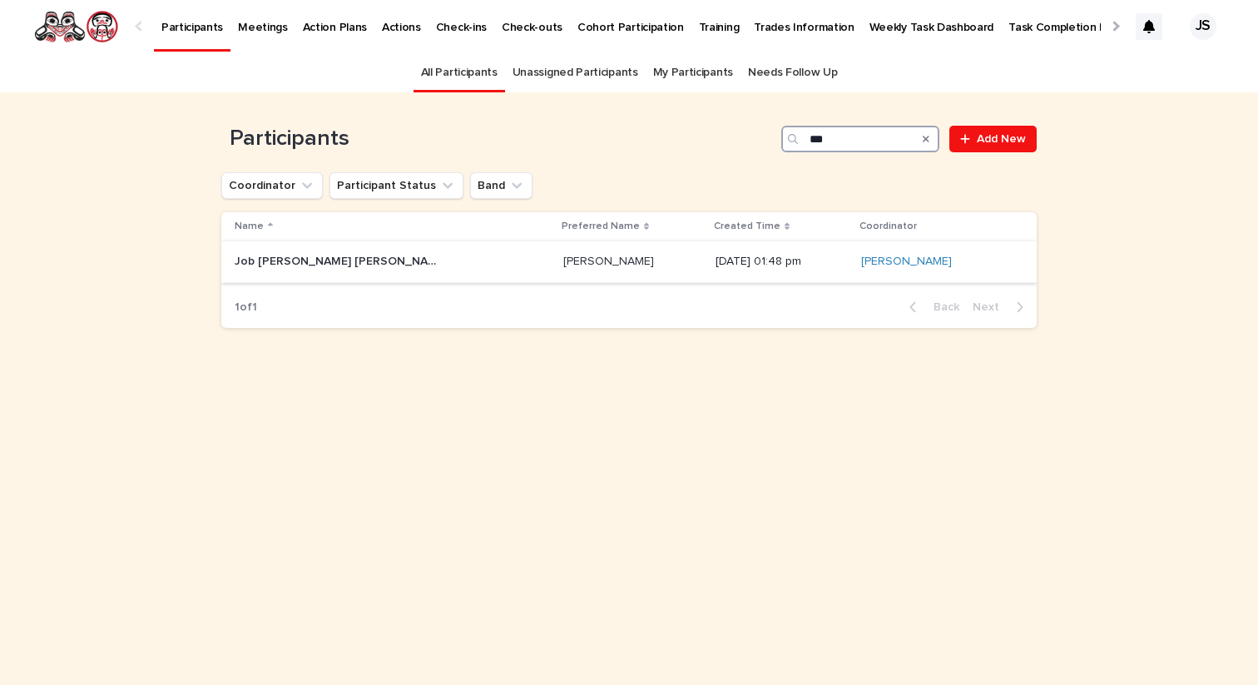
type input "***"
click at [362, 275] on div "Job [PERSON_NAME] [PERSON_NAME] Job [PERSON_NAME] [PERSON_NAME]" at bounding box center [392, 261] width 315 height 27
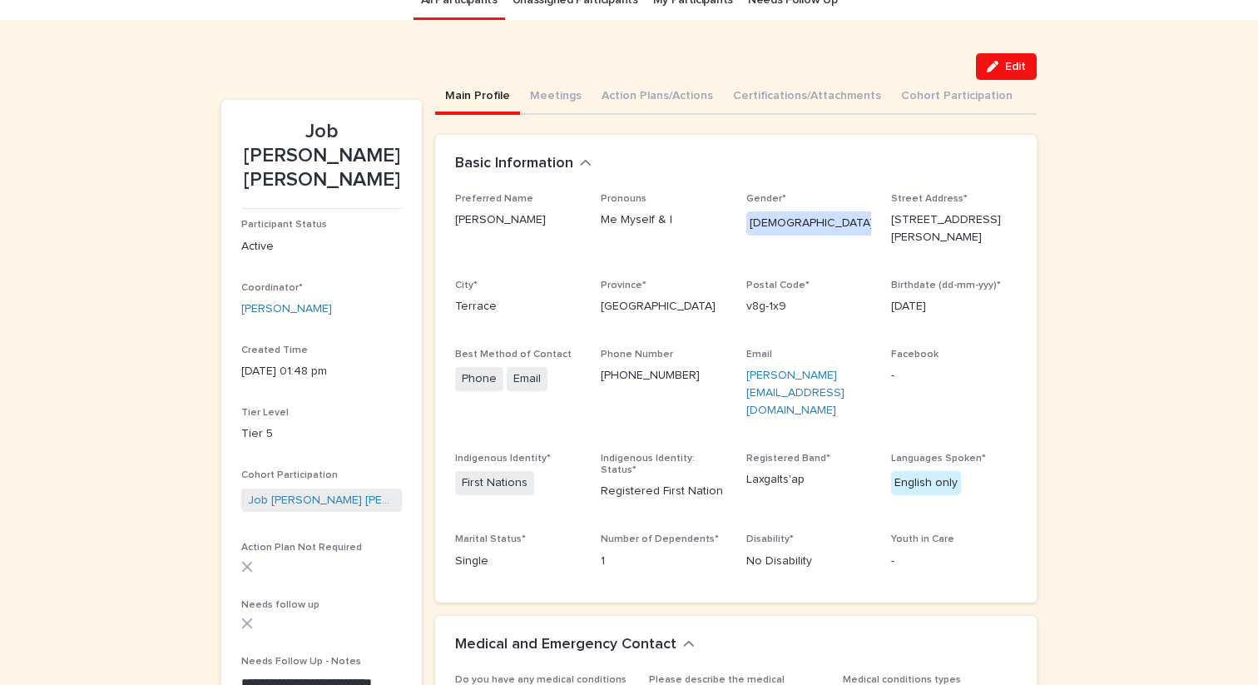
scroll to position [97, 0]
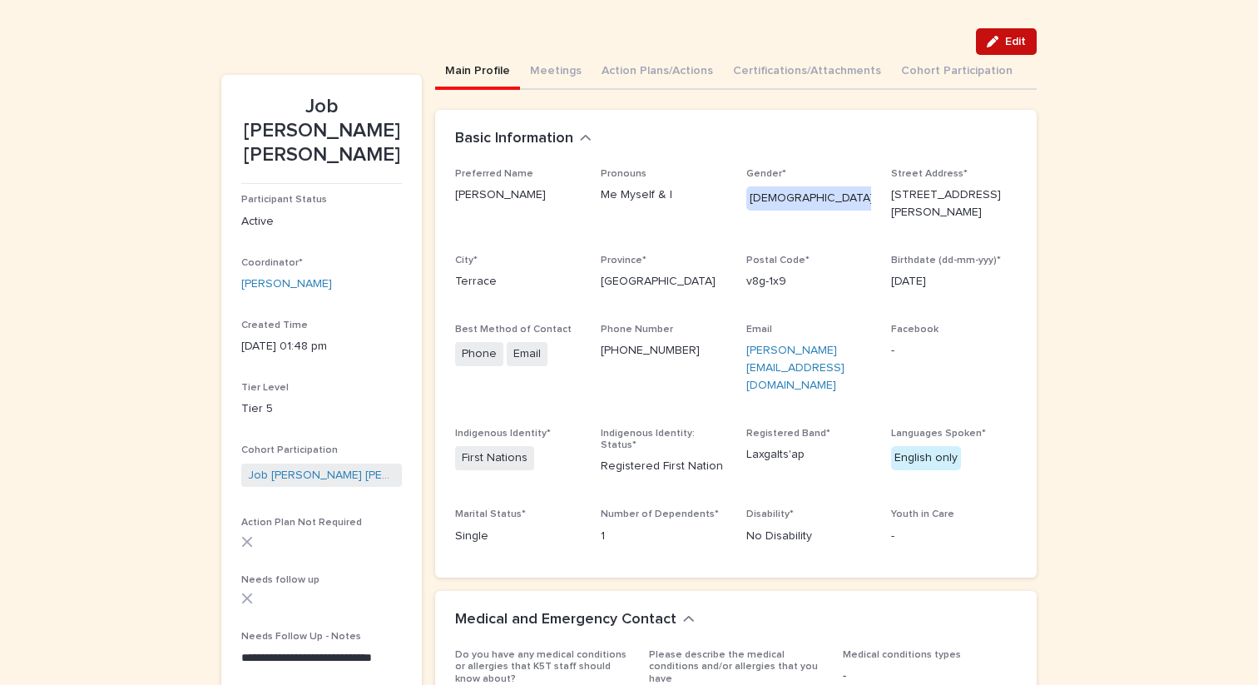
click at [1010, 49] on button "Edit" at bounding box center [1006, 41] width 61 height 27
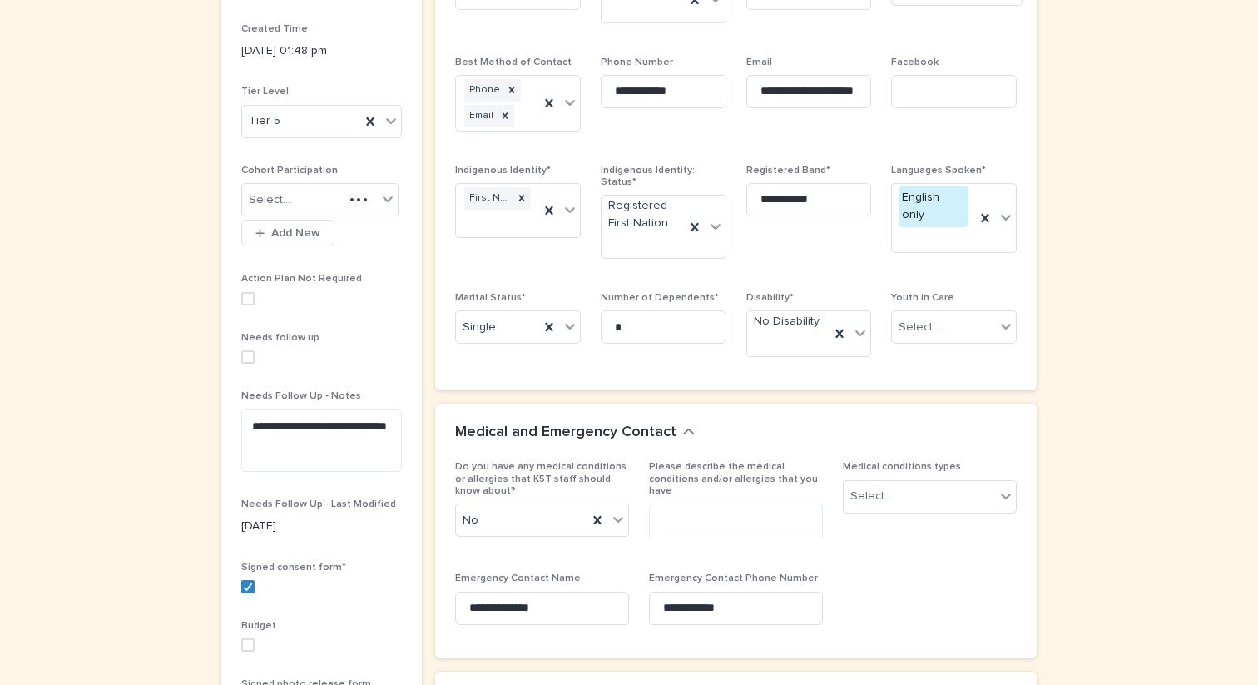
scroll to position [594, 0]
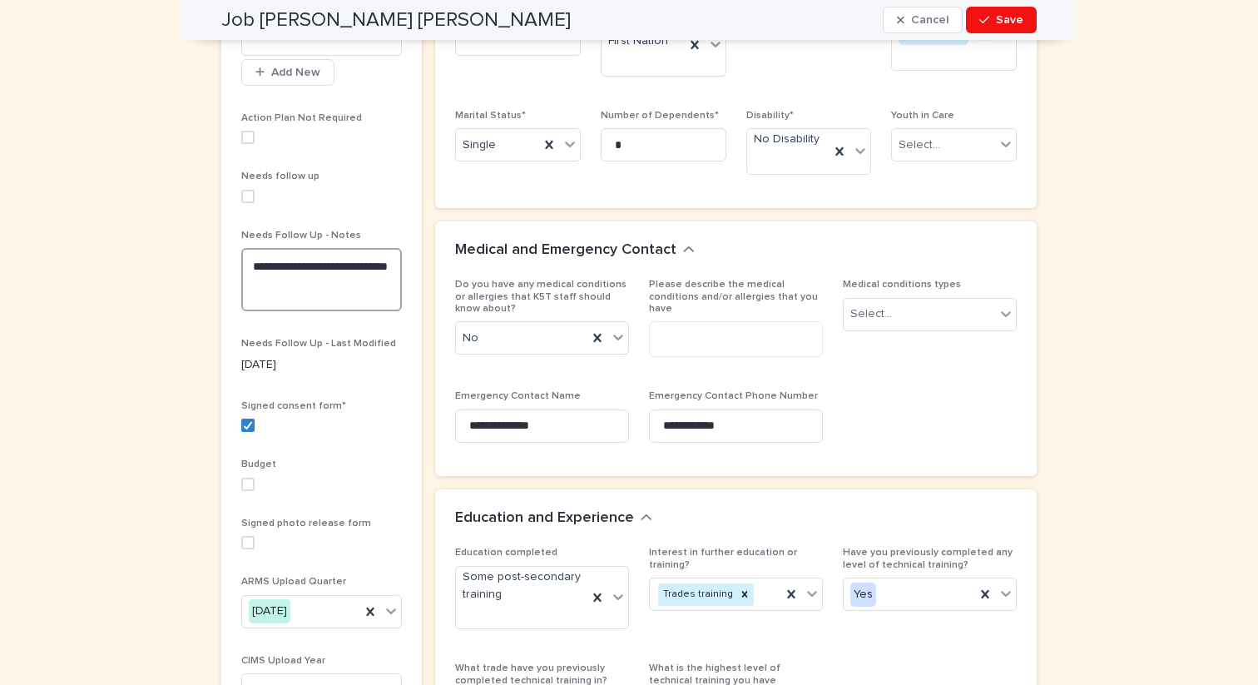
drag, startPoint x: 310, startPoint y: 280, endPoint x: 248, endPoint y: 243, distance: 72.1
click at [247, 242] on div "**********" at bounding box center [321, 277] width 161 height 95
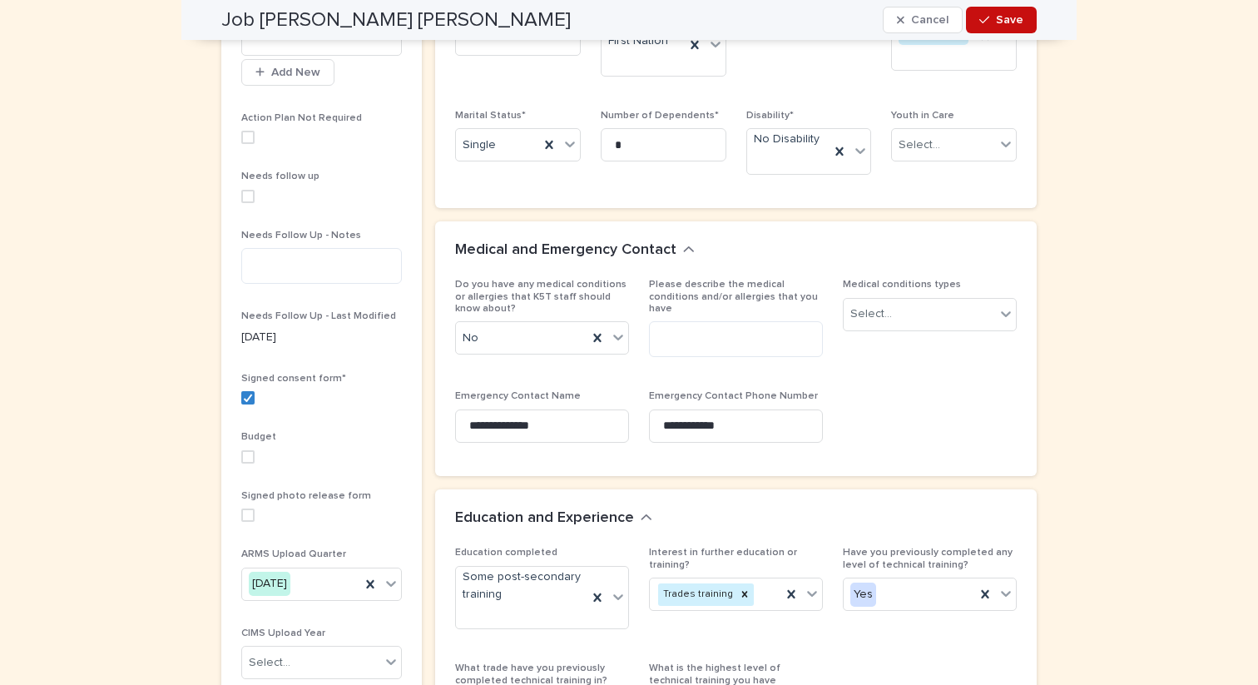
click at [1025, 16] on button "Save" at bounding box center [1001, 20] width 71 height 27
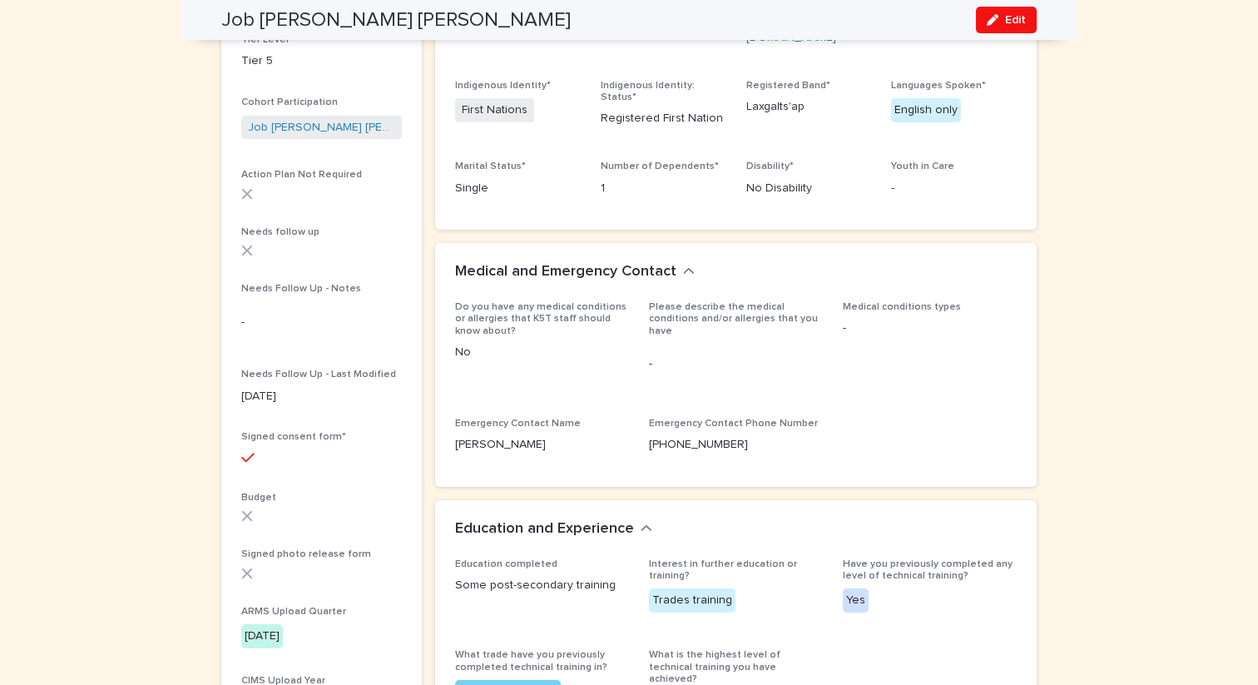
scroll to position [0, 0]
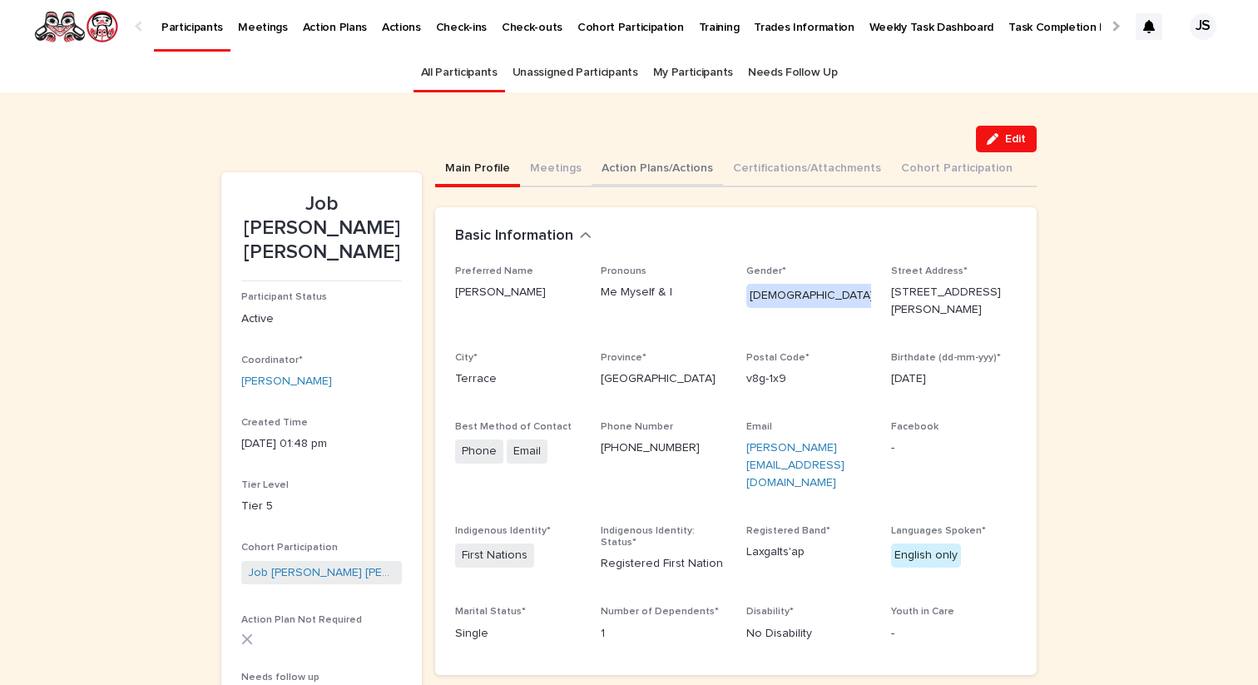
click at [647, 171] on button "Action Plans/Actions" at bounding box center [657, 169] width 131 height 35
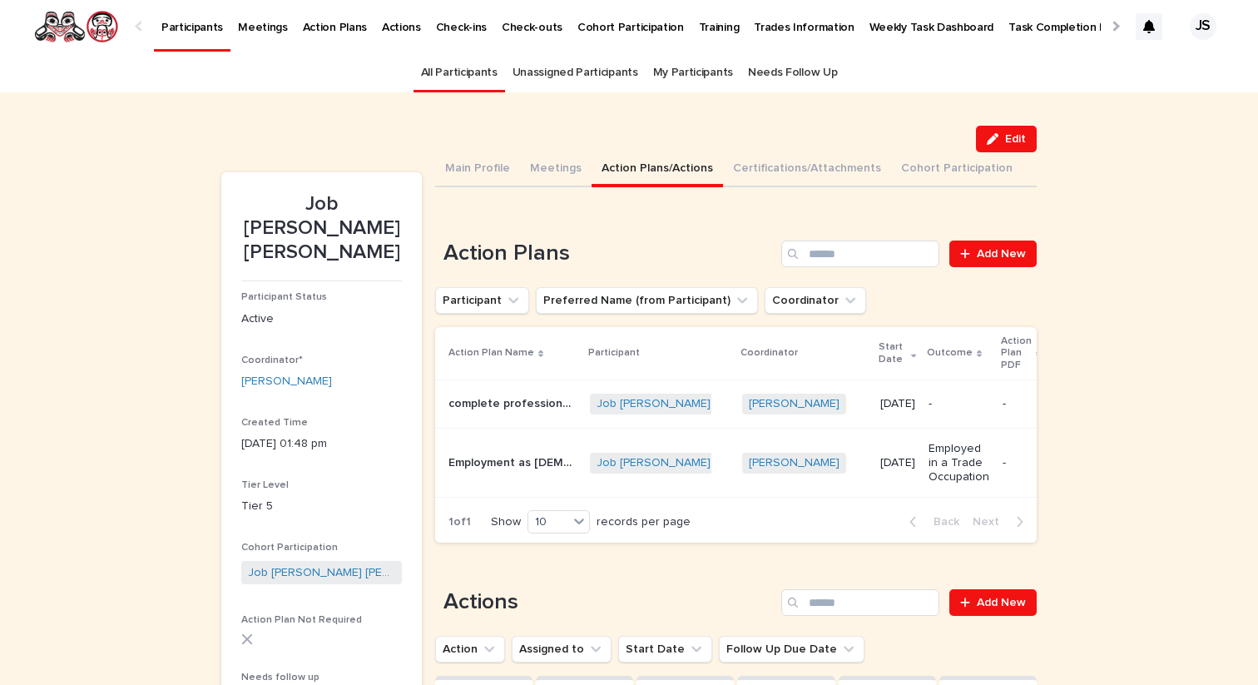
click at [498, 398] on p "complete professional cook 3 at [GEOGRAPHIC_DATA]" at bounding box center [514, 402] width 131 height 17
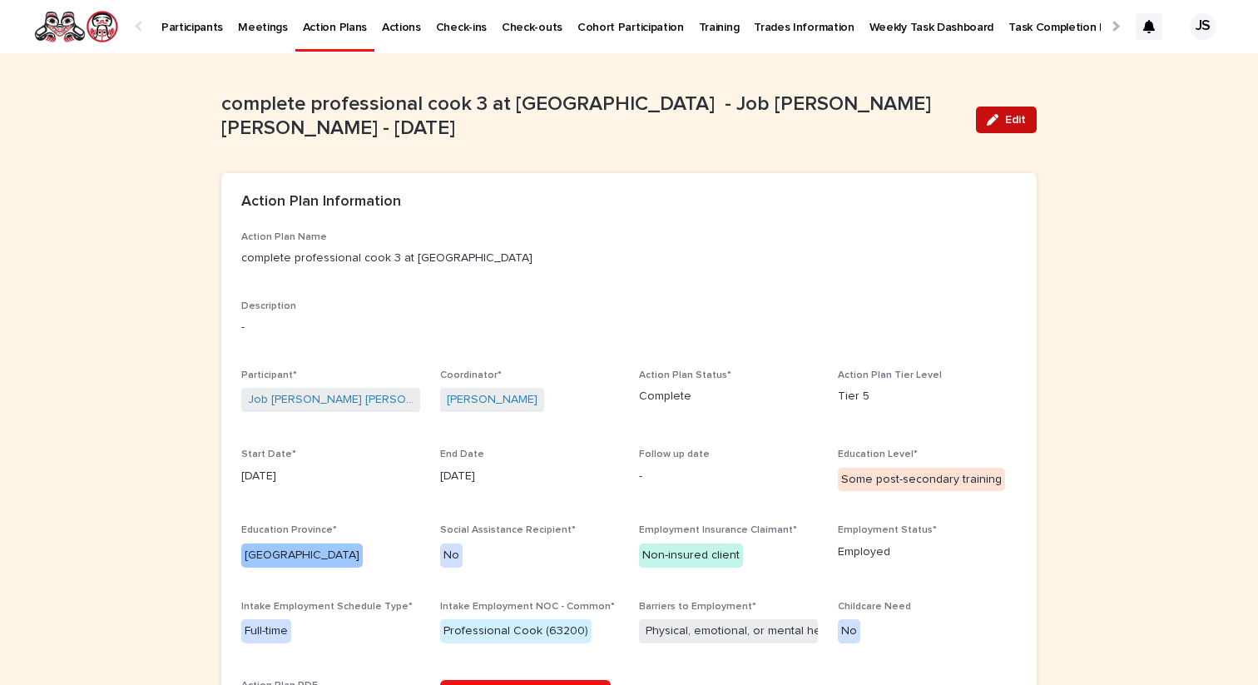
click at [1019, 114] on span "Edit" at bounding box center [1015, 120] width 21 height 12
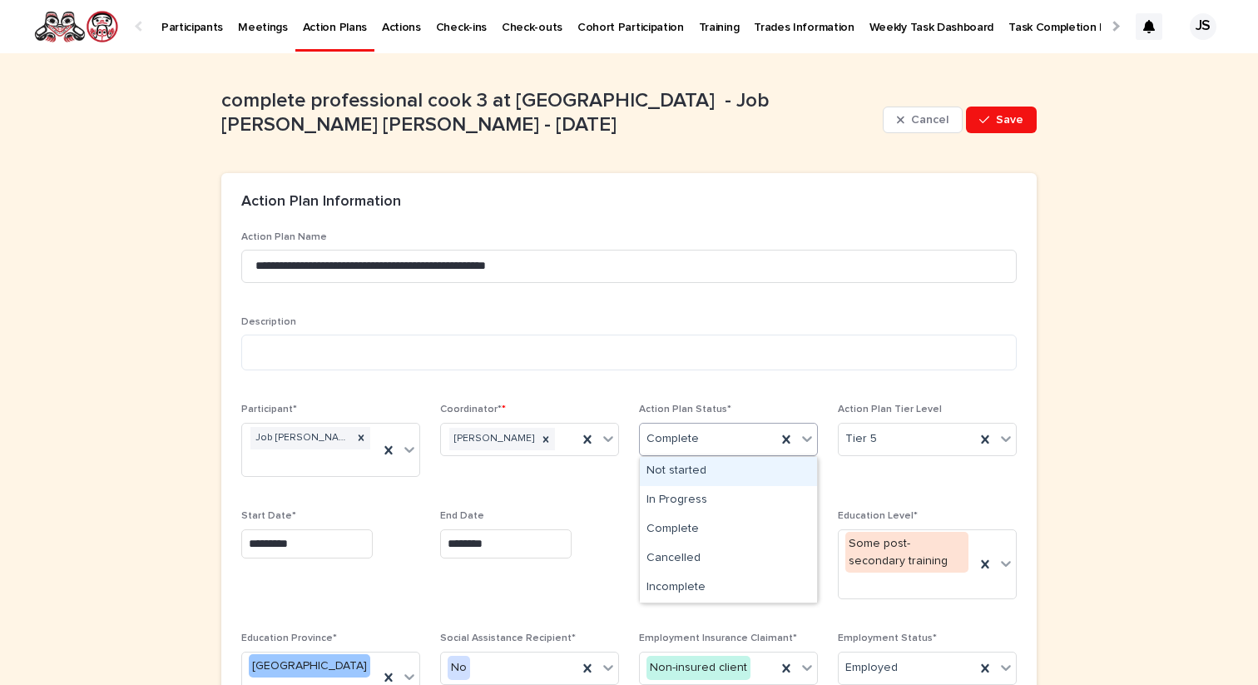
click at [700, 443] on div "Complete" at bounding box center [708, 438] width 136 height 27
click at [677, 506] on div "In Progress" at bounding box center [728, 500] width 177 height 29
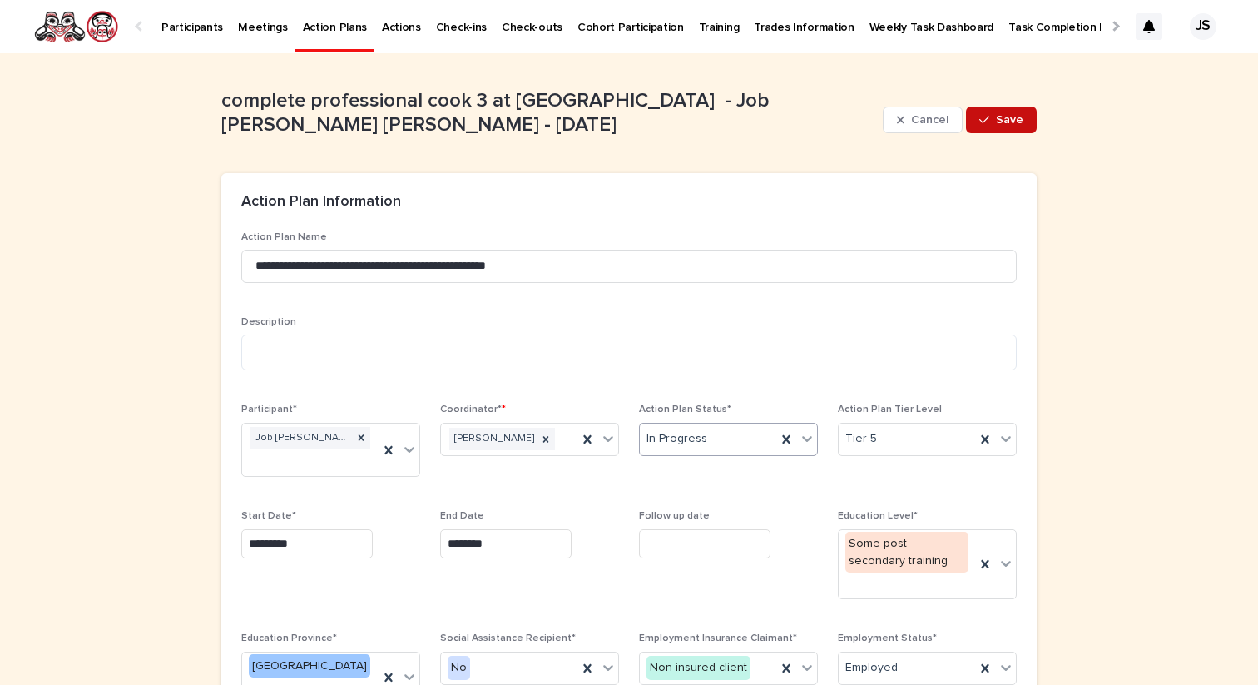
click at [1007, 123] on span "Save" at bounding box center [1009, 120] width 27 height 12
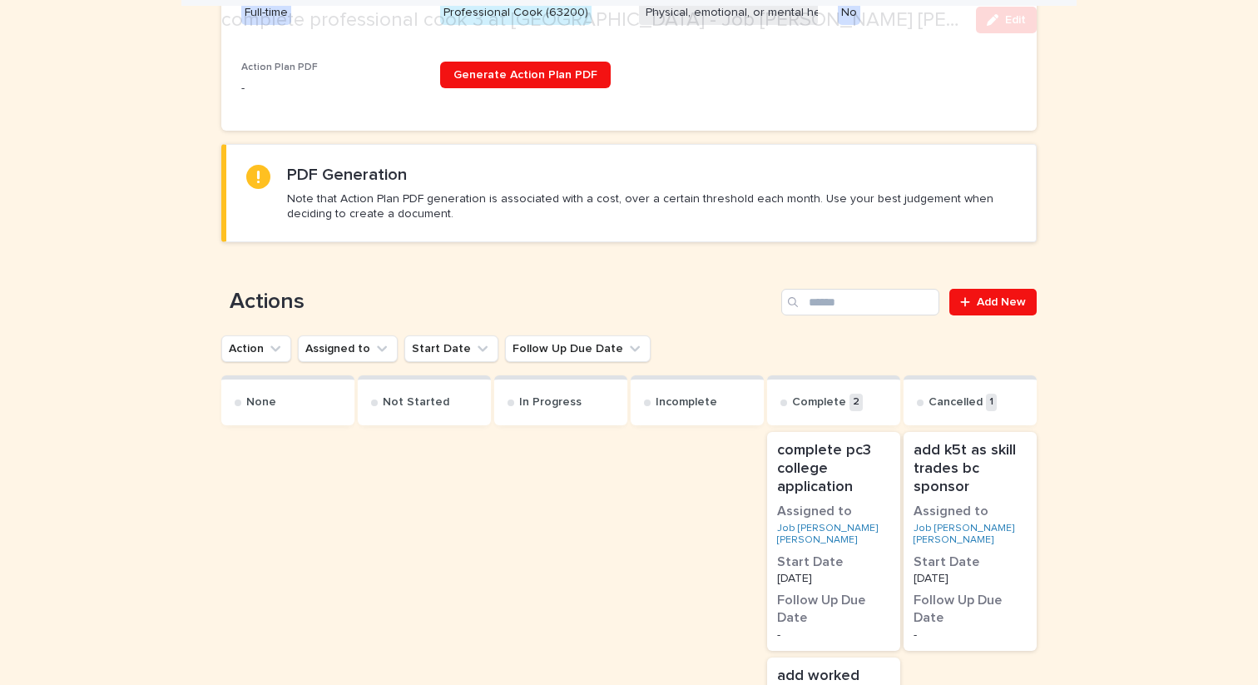
scroll to position [721, 0]
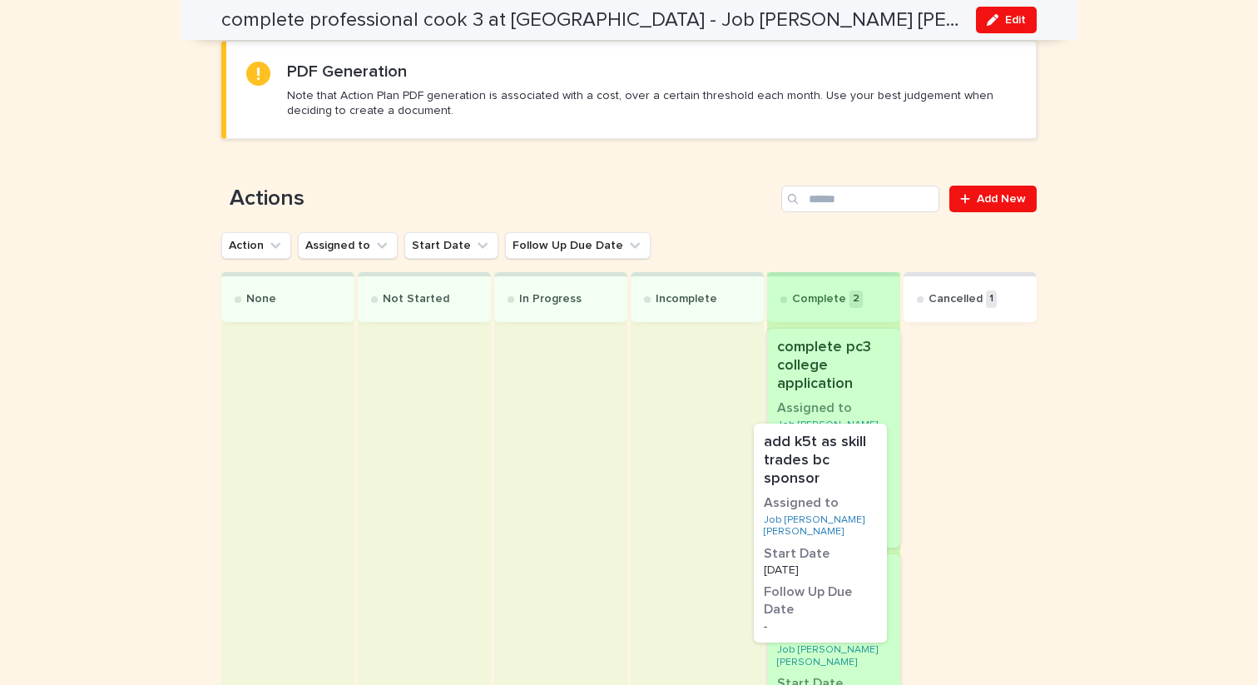
drag, startPoint x: 995, startPoint y: 508, endPoint x: 844, endPoint y: 604, distance: 179.1
click at [844, 604] on div "None Not Started In Progress Incomplete Complete 2 complete pc3 college applica…" at bounding box center [628, 567] width 815 height 591
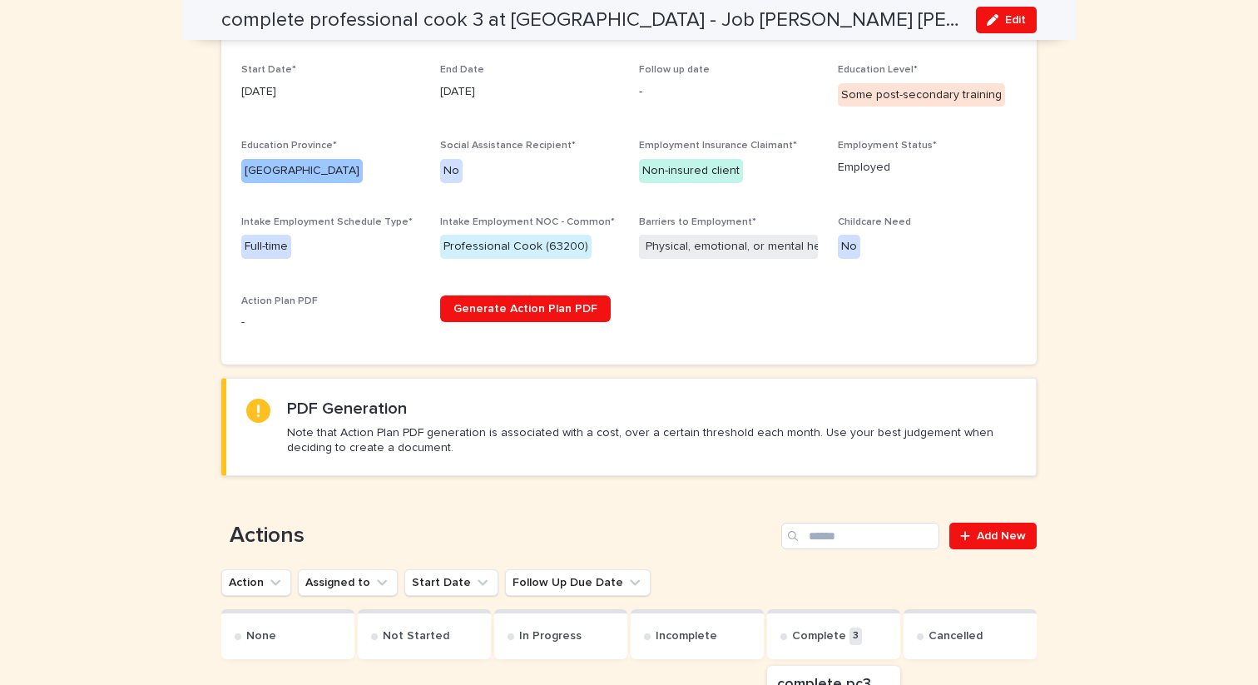
scroll to position [417, 0]
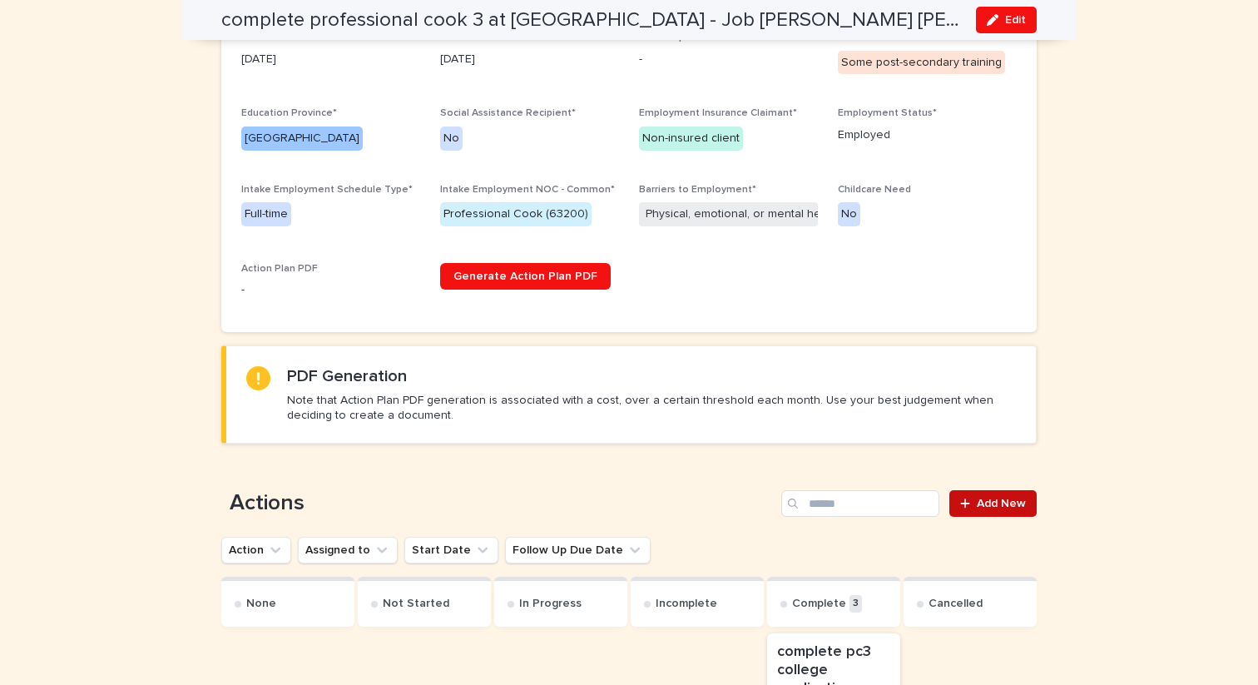
click at [1011, 498] on span "Add New" at bounding box center [1001, 504] width 49 height 12
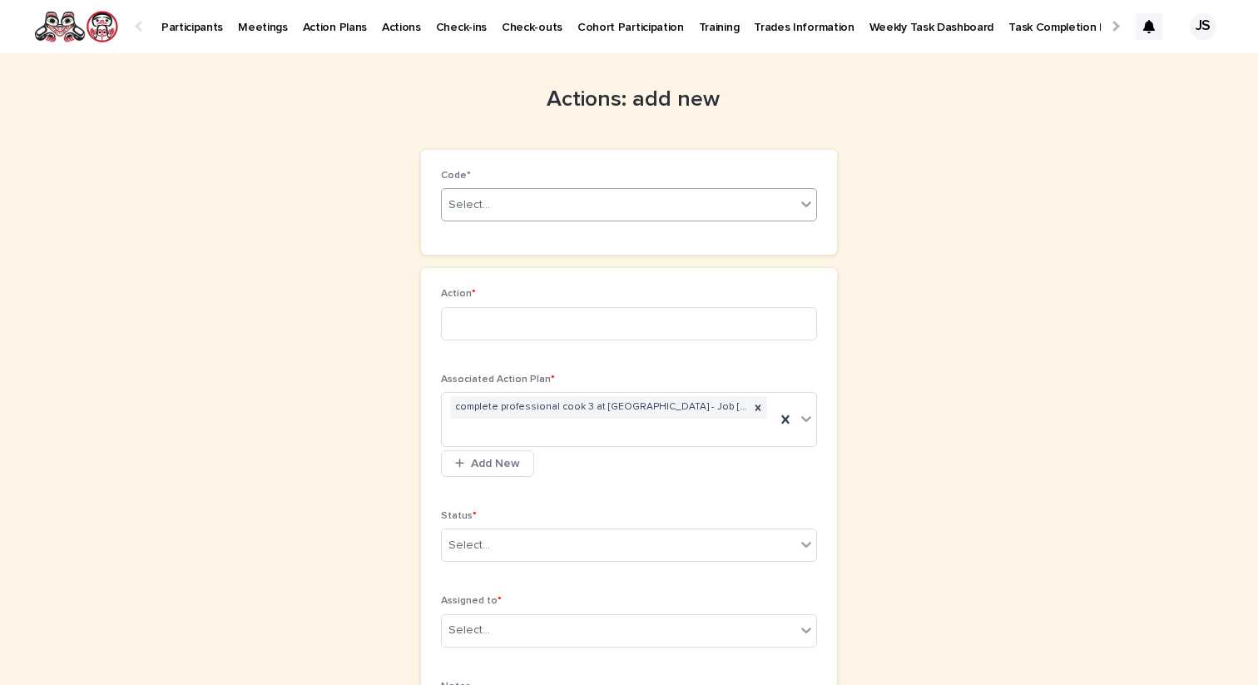
click at [655, 198] on div "Select..." at bounding box center [619, 204] width 354 height 27
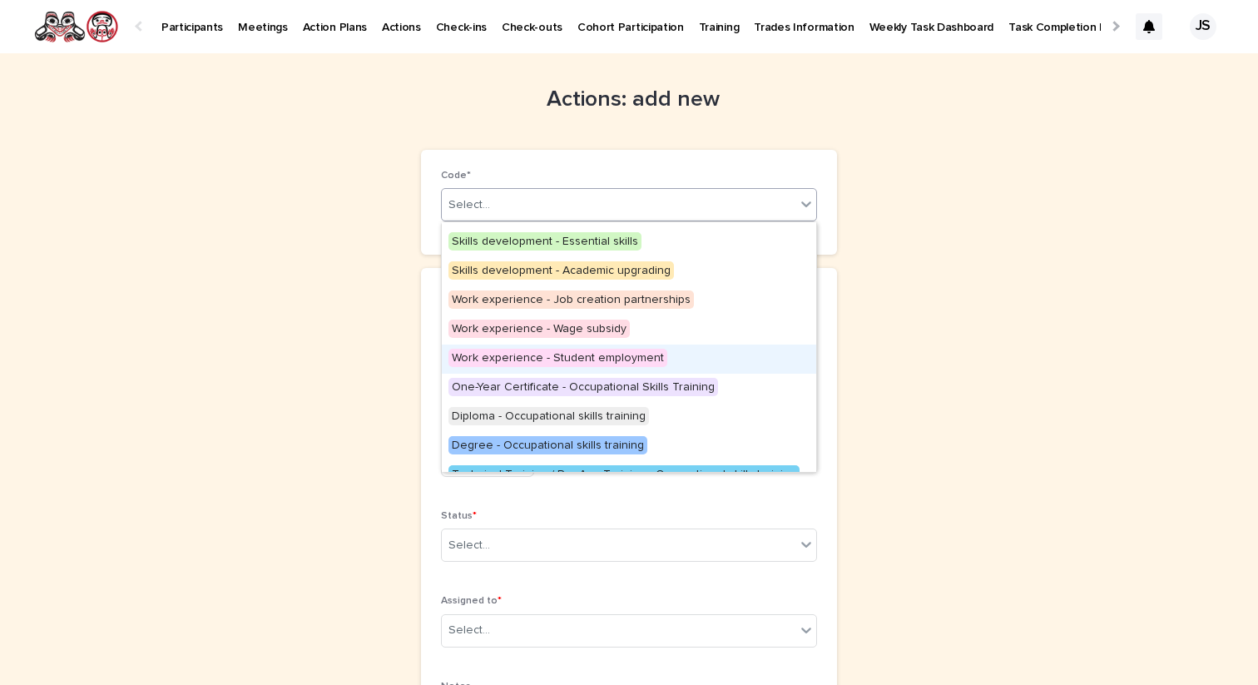
scroll to position [79, 0]
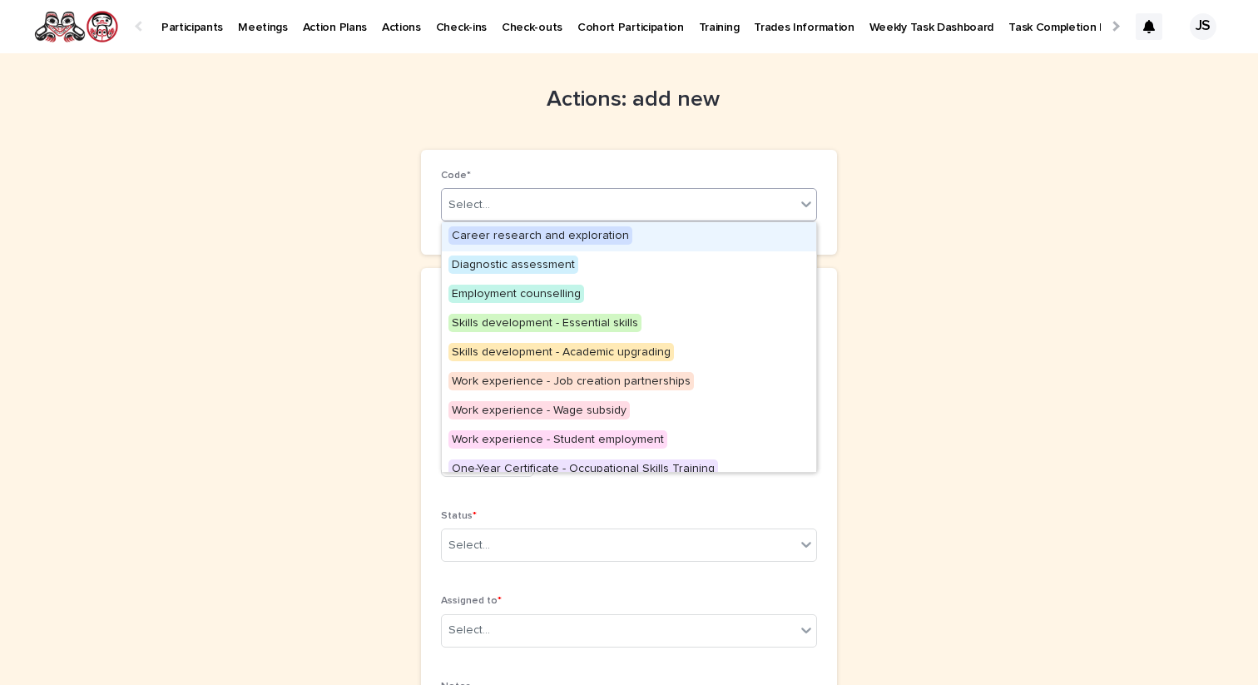
click at [568, 218] on div "Select..." at bounding box center [629, 204] width 376 height 33
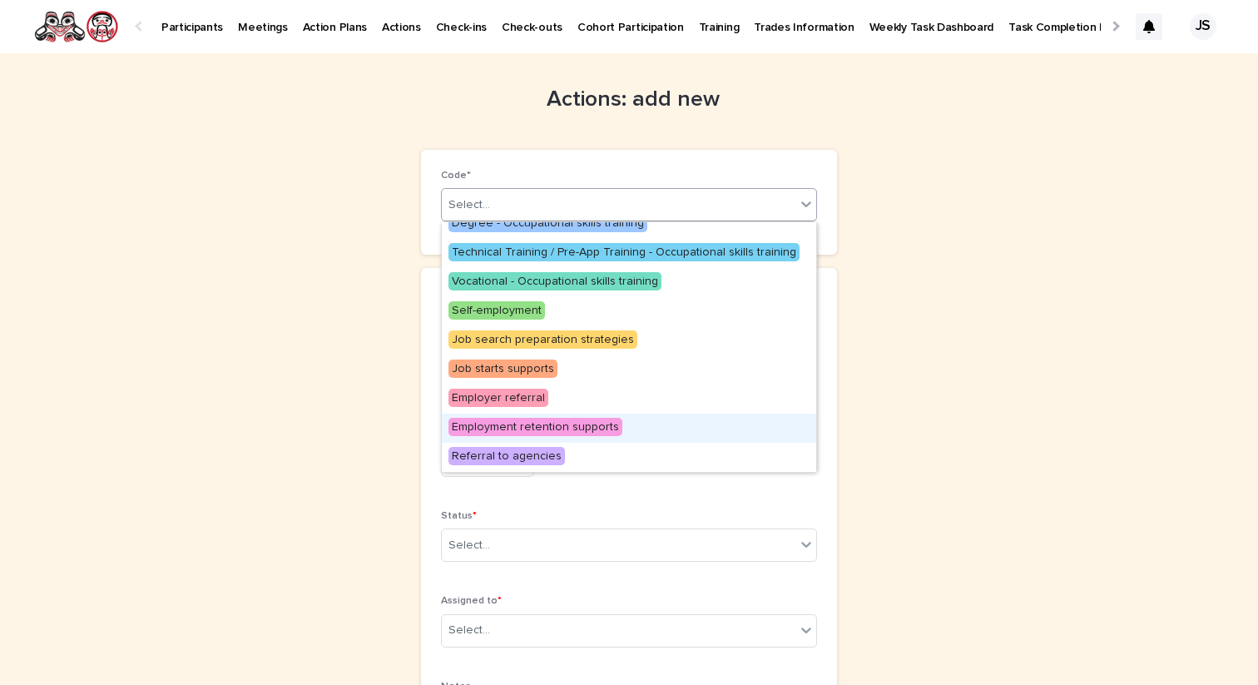
scroll to position [0, 0]
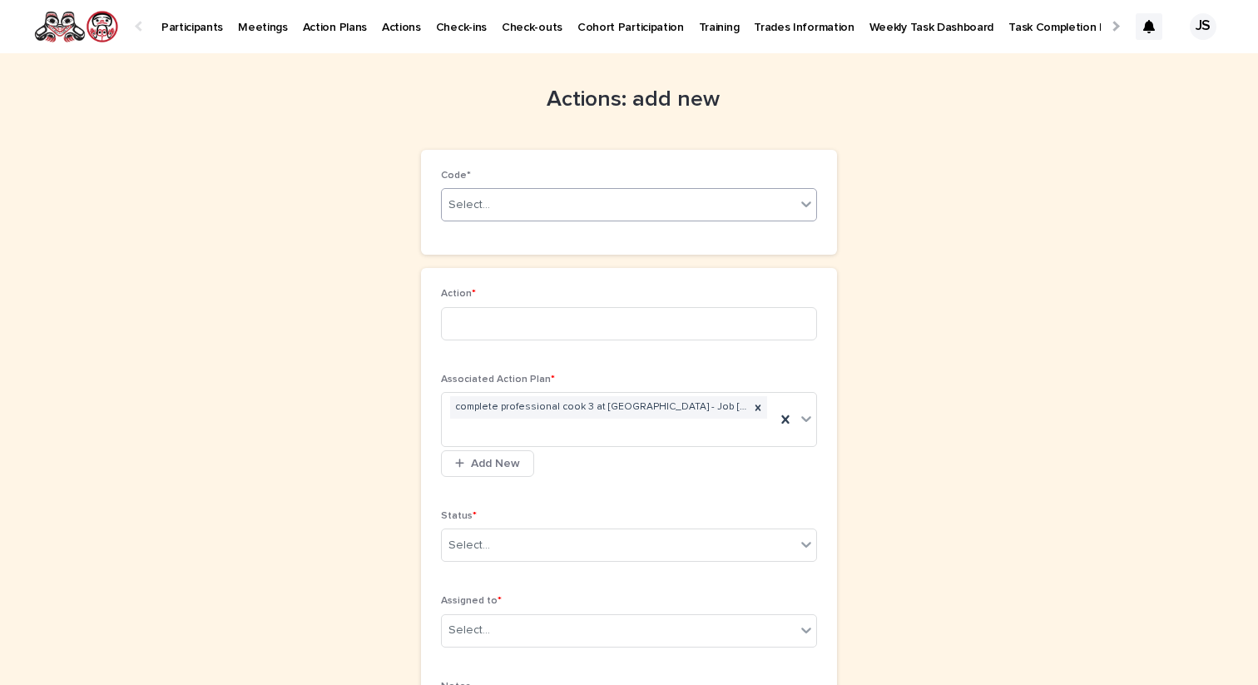
click at [194, 35] on link "Participants" at bounding box center [192, 26] width 77 height 52
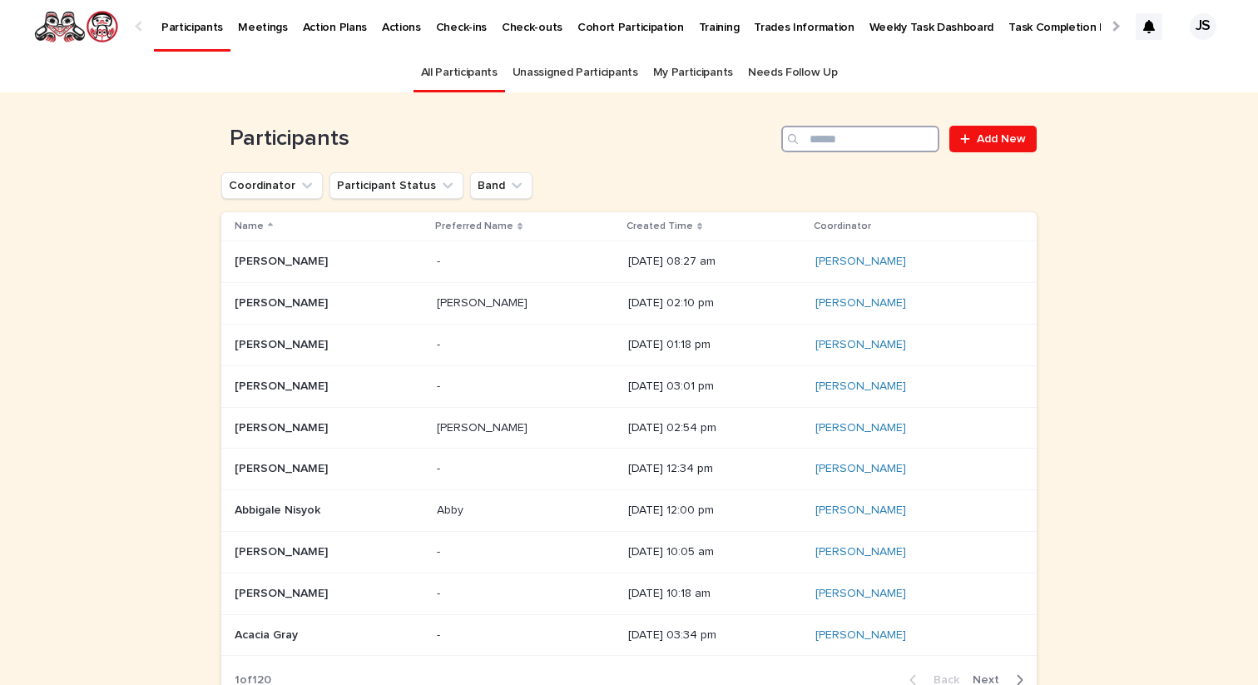
click at [887, 136] on input "Search" at bounding box center [860, 139] width 158 height 27
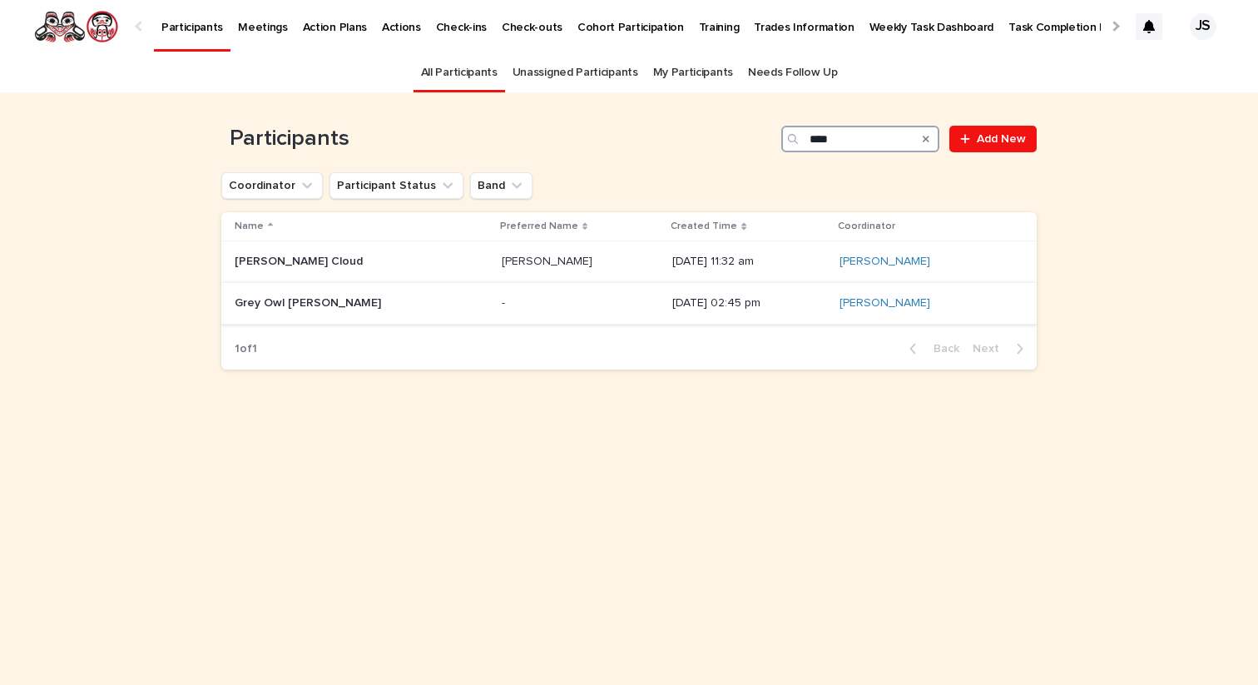
type input "****"
click at [300, 296] on p "Grey Owl [PERSON_NAME]" at bounding box center [310, 301] width 150 height 17
